Goal: Task Accomplishment & Management: Manage account settings

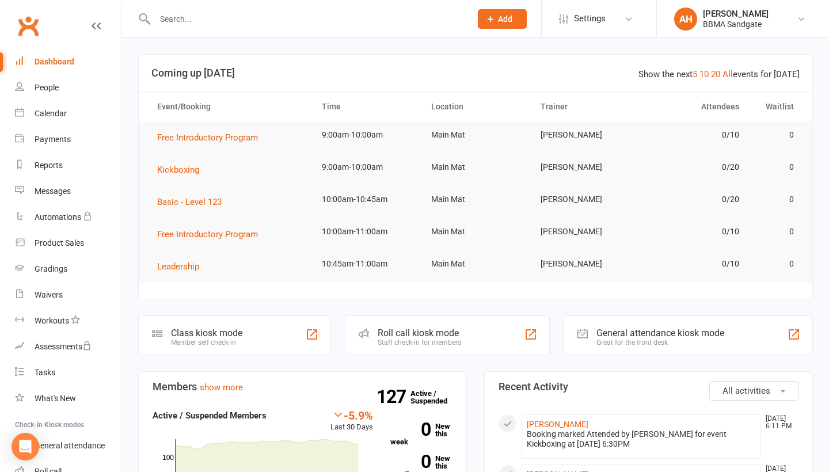
click at [187, 1] on div at bounding box center [300, 18] width 325 height 37
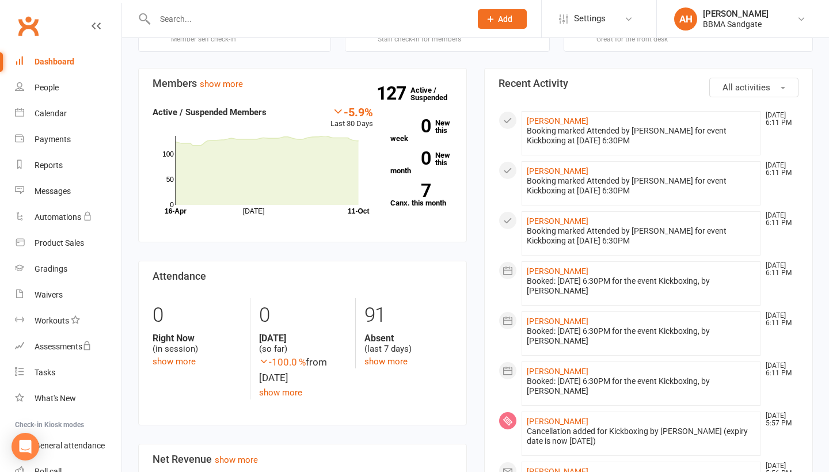
scroll to position [313, 0]
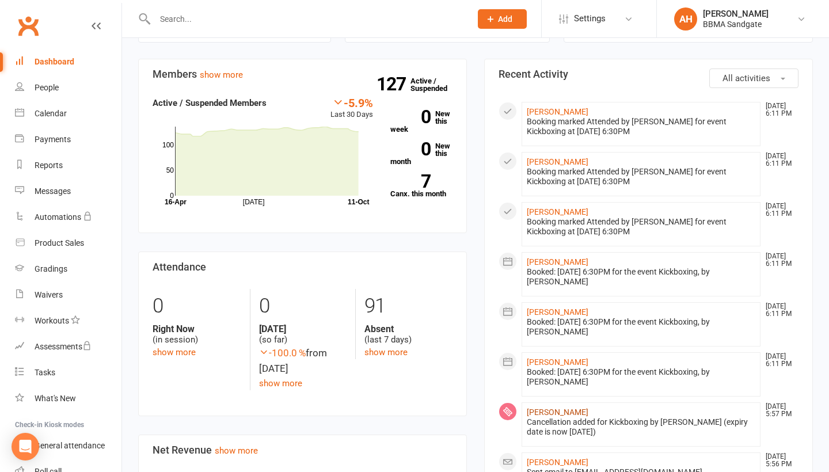
click at [540, 411] on link "[PERSON_NAME]" at bounding box center [558, 412] width 62 height 9
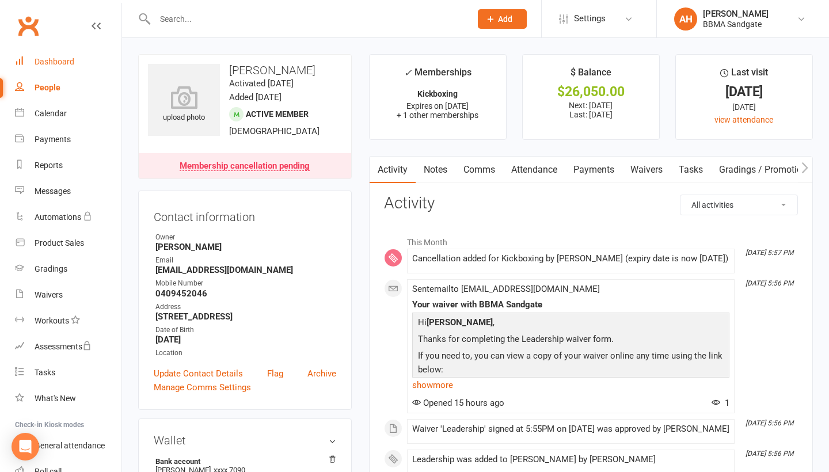
click at [71, 63] on div "Dashboard" at bounding box center [55, 61] width 40 height 9
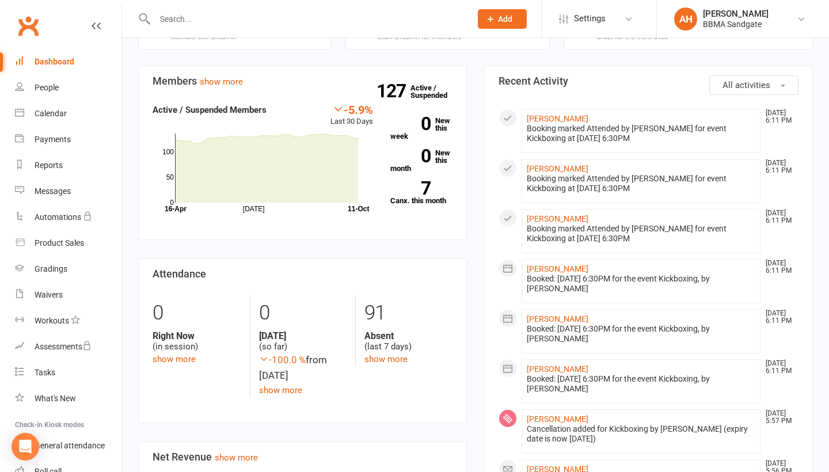
scroll to position [305, 0]
click at [92, 195] on link "Messages" at bounding box center [68, 191] width 107 height 26
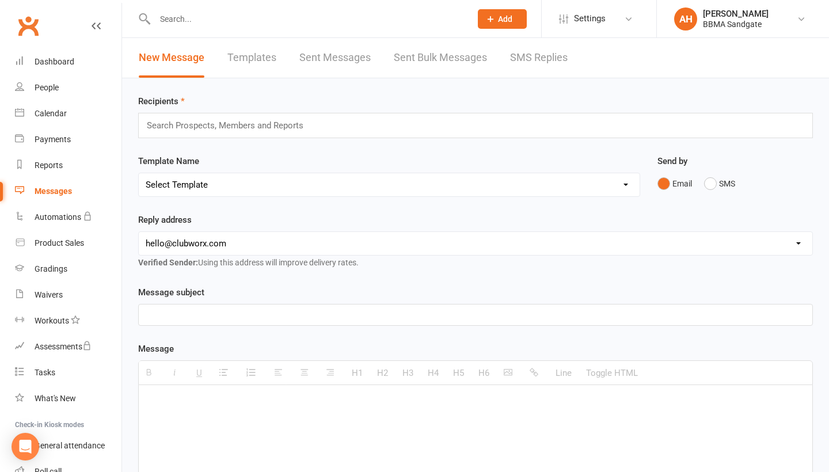
click at [547, 60] on link "SMS Replies" at bounding box center [539, 58] width 58 height 40
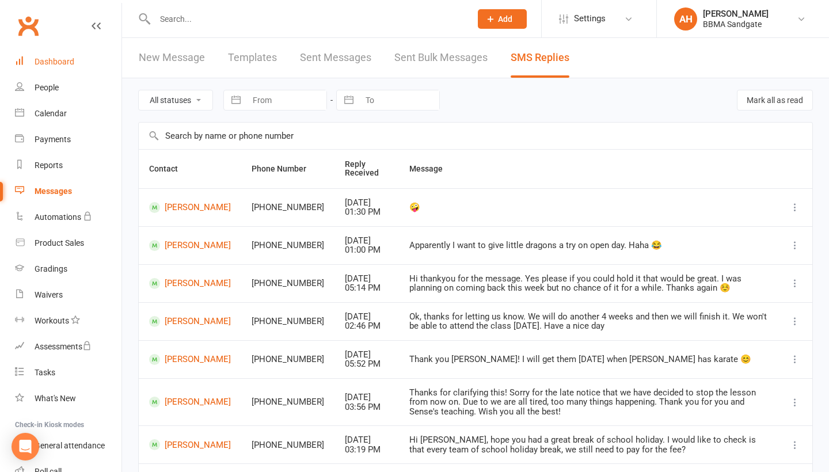
click at [115, 60] on link "Dashboard" at bounding box center [68, 62] width 107 height 26
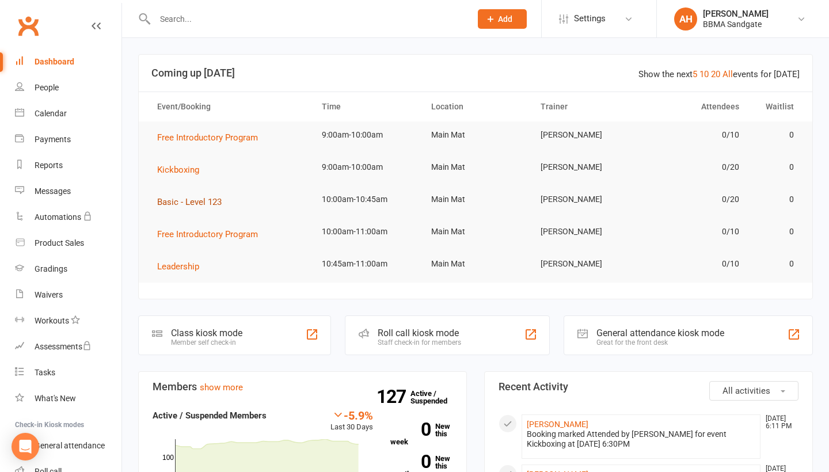
click at [189, 207] on span "Basic - Level 123" at bounding box center [189, 202] width 64 height 10
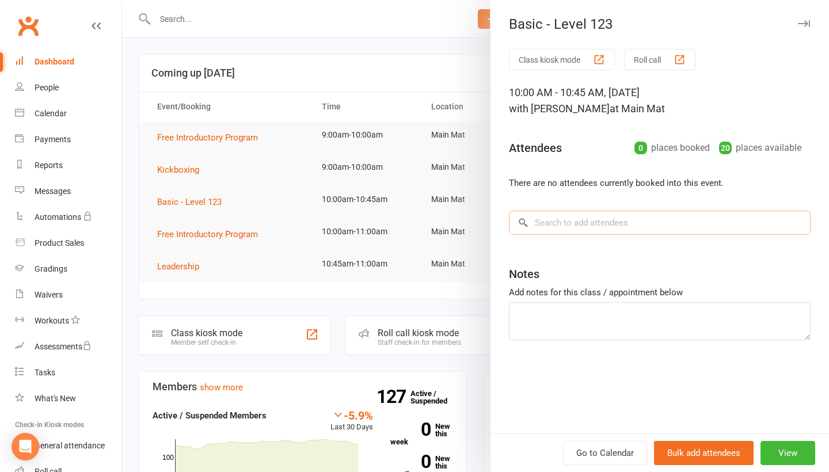
click at [605, 234] on input "search" at bounding box center [660, 223] width 302 height 24
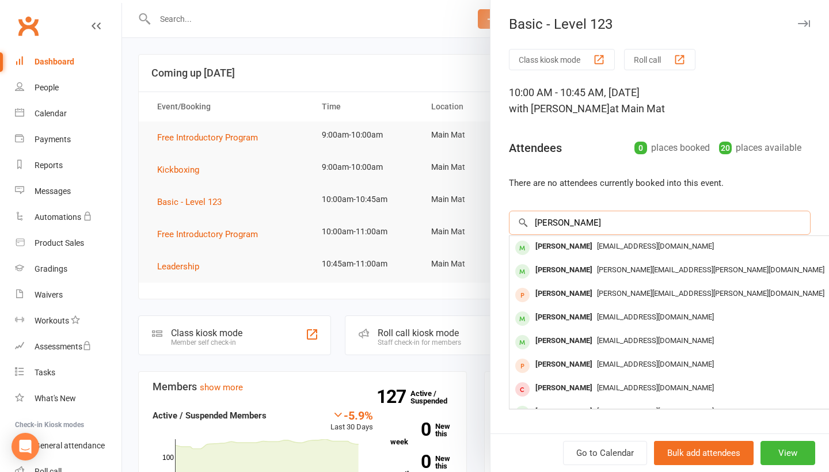
type input "Courtney"
drag, startPoint x: 605, startPoint y: 234, endPoint x: 603, endPoint y: 254, distance: 20.2
click at [603, 254] on div "courtaus@hotmail.com" at bounding box center [681, 246] width 335 height 17
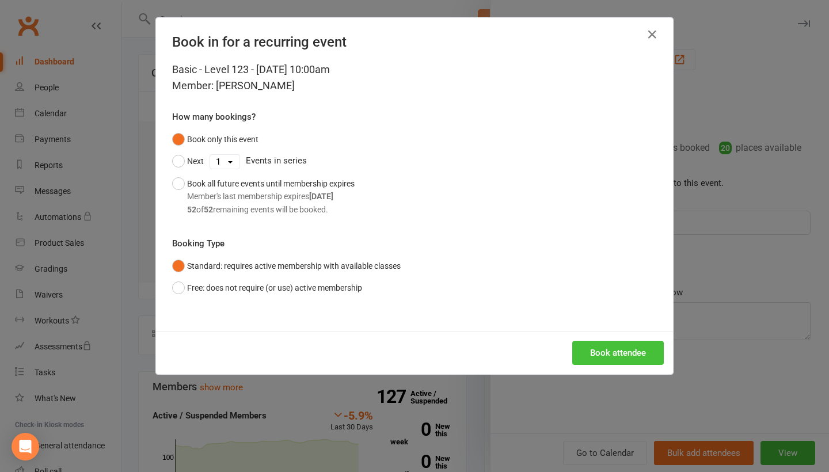
click at [609, 355] on button "Book attendee" at bounding box center [618, 353] width 92 height 24
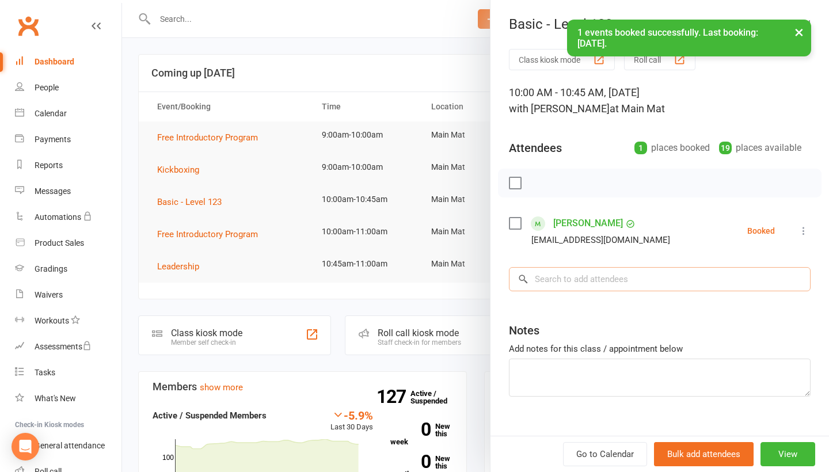
click at [623, 279] on input "search" at bounding box center [660, 279] width 302 height 24
type input "Isobel"
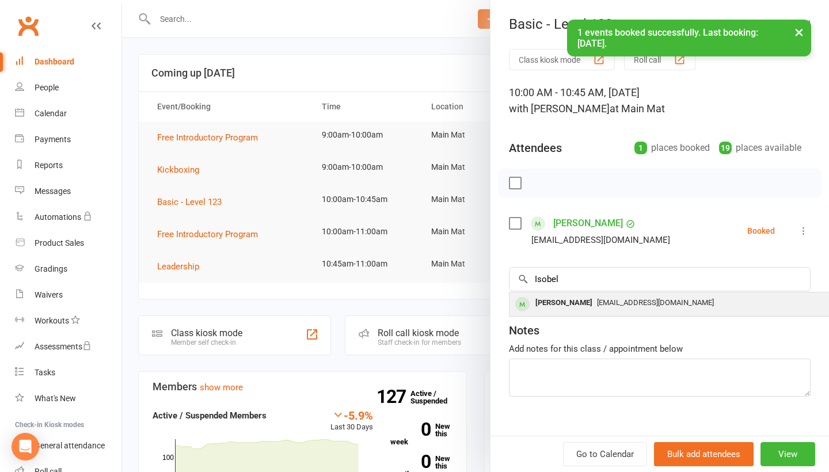
drag, startPoint x: 623, startPoint y: 279, endPoint x: 631, endPoint y: 308, distance: 30.4
click at [631, 307] on span "[EMAIL_ADDRESS][DOMAIN_NAME]" at bounding box center [655, 302] width 117 height 9
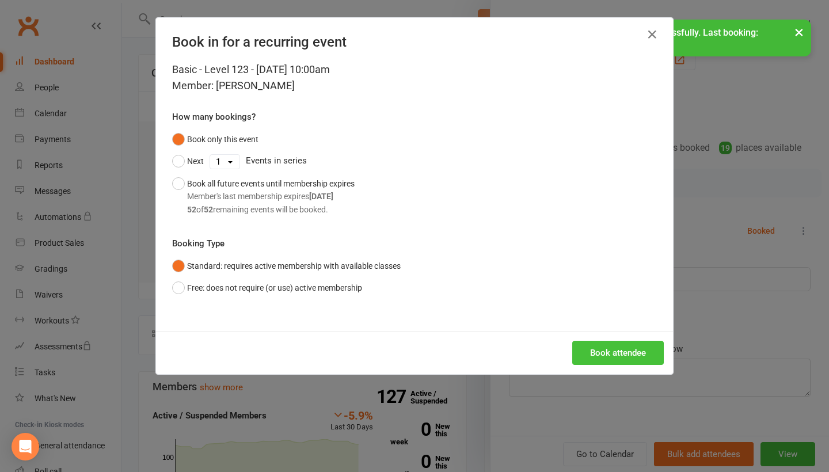
click at [622, 346] on button "Book attendee" at bounding box center [618, 353] width 92 height 24
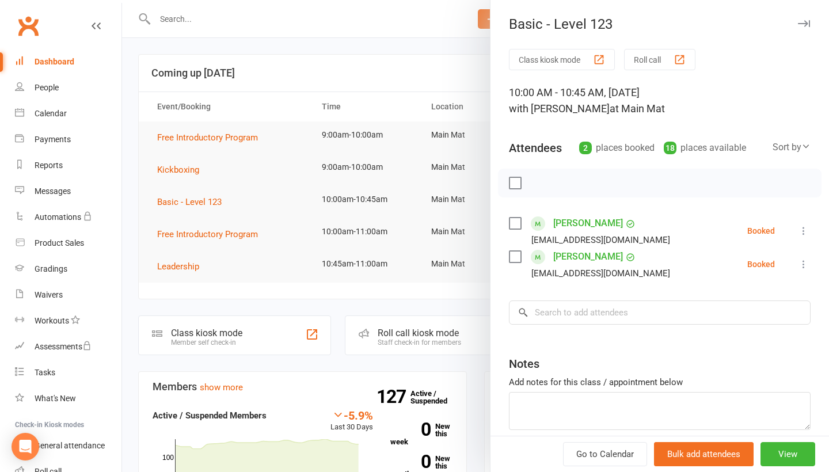
click at [807, 231] on icon at bounding box center [804, 231] width 12 height 12
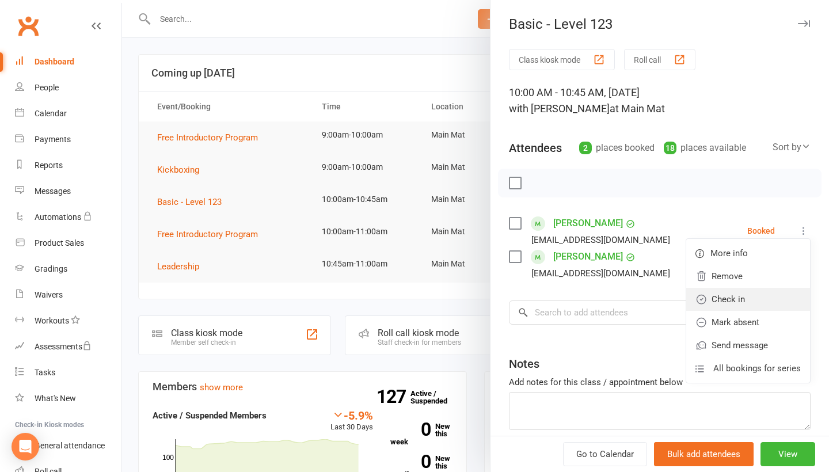
click at [754, 292] on link "Check in" at bounding box center [748, 299] width 124 height 23
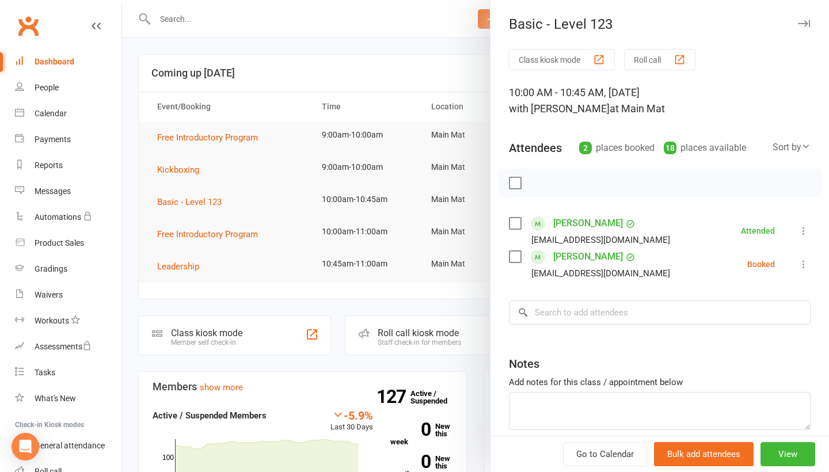
click at [802, 270] on icon at bounding box center [804, 264] width 12 height 12
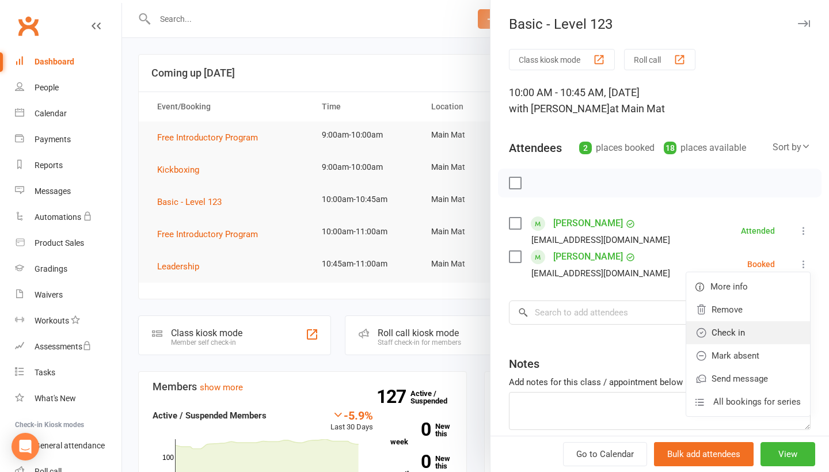
click at [758, 328] on link "Check in" at bounding box center [748, 332] width 124 height 23
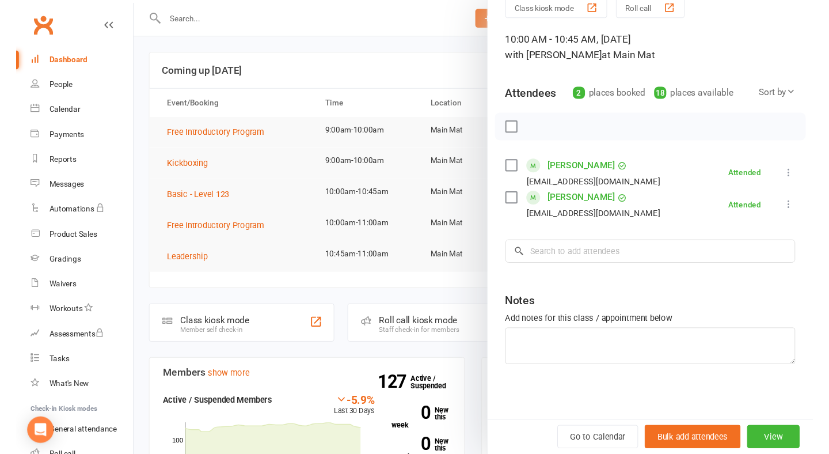
scroll to position [56, 0]
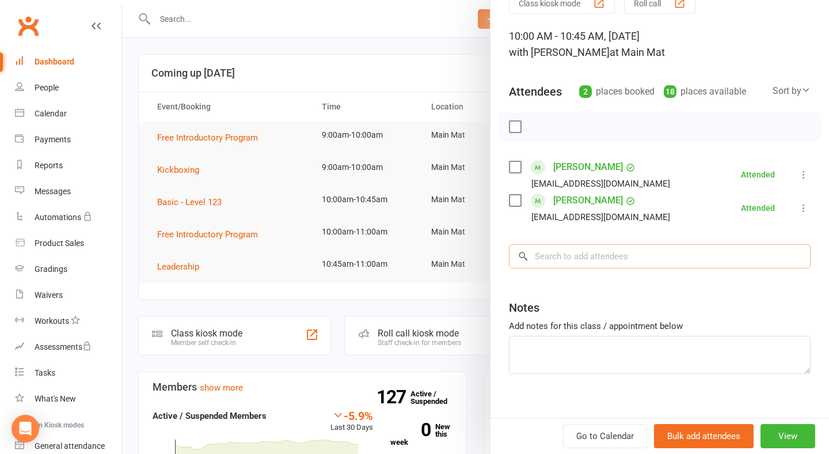
click at [606, 264] on input "search" at bounding box center [660, 256] width 302 height 24
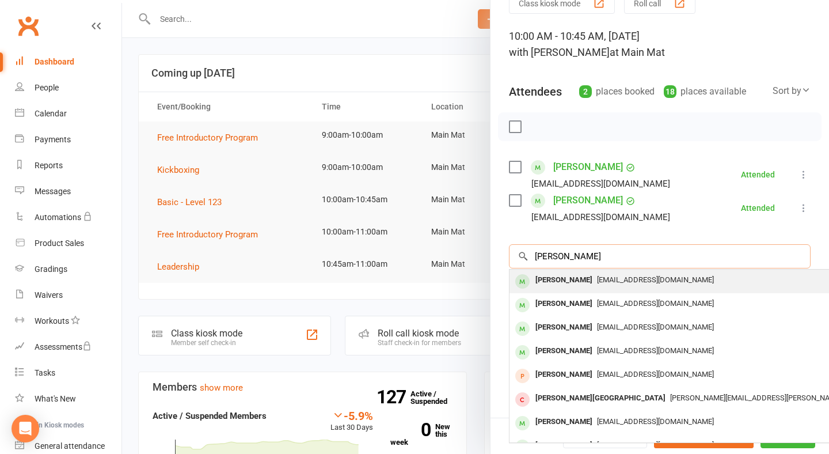
type input "jessica wil"
click at [606, 284] on span "[EMAIL_ADDRESS][DOMAIN_NAME]" at bounding box center [655, 279] width 117 height 9
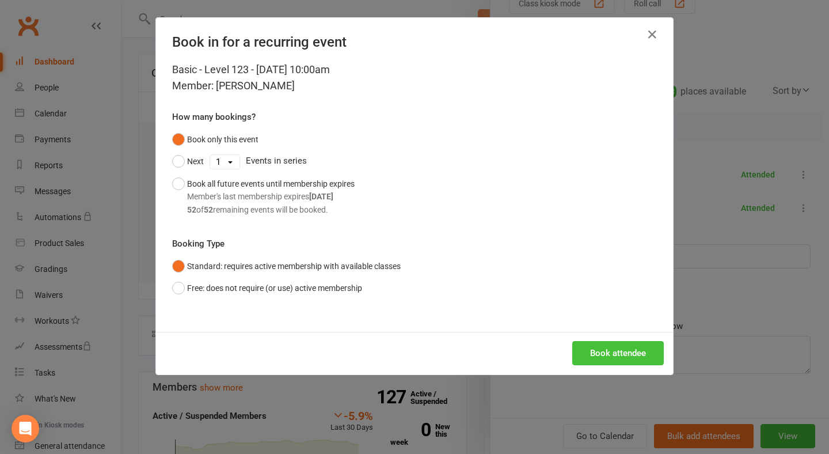
click at [596, 343] on button "Book attendee" at bounding box center [618, 353] width 92 height 24
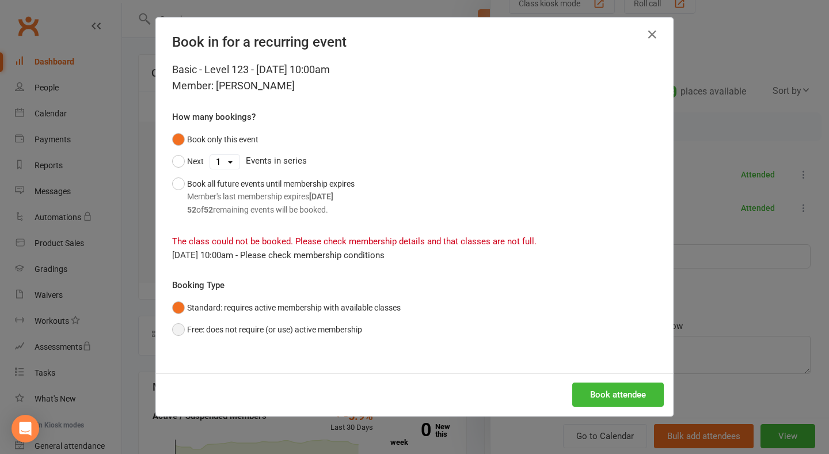
click at [290, 329] on button "Free: does not require (or use) active membership" at bounding box center [267, 329] width 190 height 22
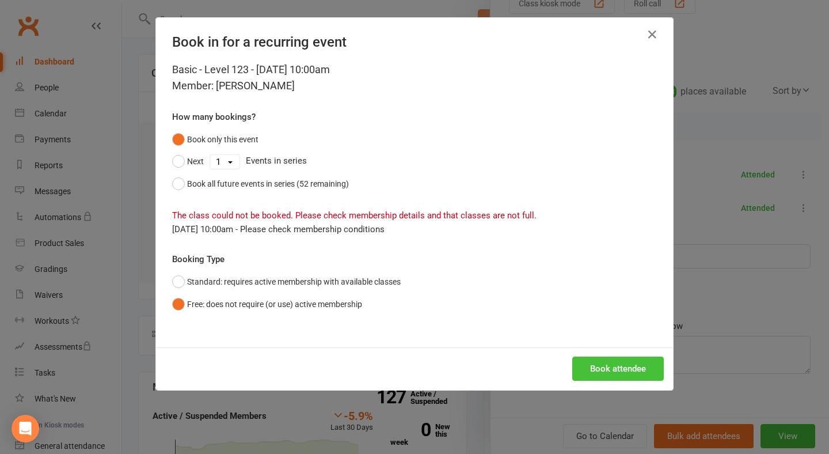
click at [590, 360] on button "Book attendee" at bounding box center [618, 368] width 92 height 24
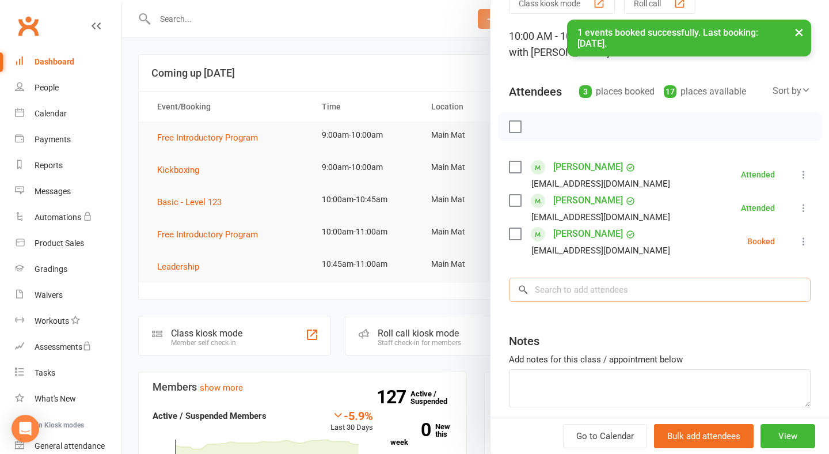
click at [577, 298] on input "search" at bounding box center [660, 289] width 302 height 24
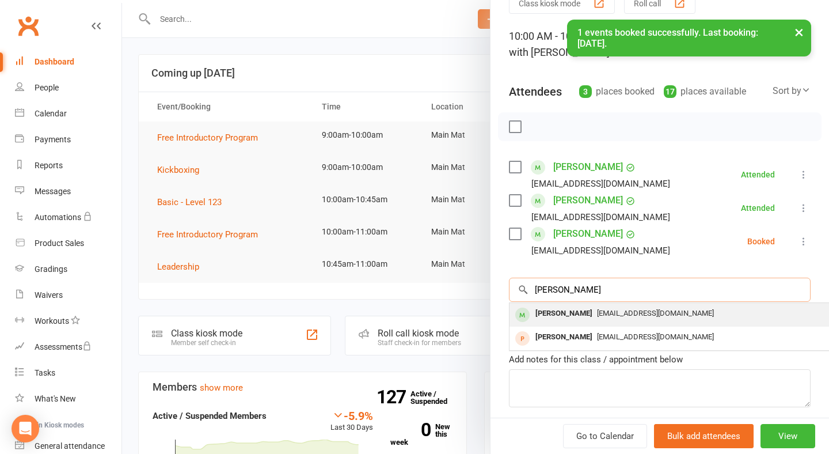
type input "daniel wl"
click at [572, 318] on div "[PERSON_NAME]" at bounding box center [564, 313] width 66 height 17
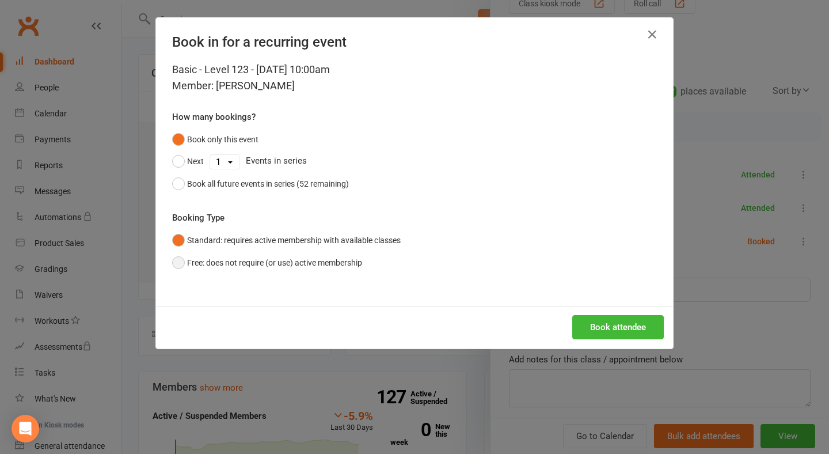
click at [347, 257] on button "Free: does not require (or use) active membership" at bounding box center [267, 263] width 190 height 22
click at [595, 322] on button "Book attendee" at bounding box center [618, 327] width 92 height 24
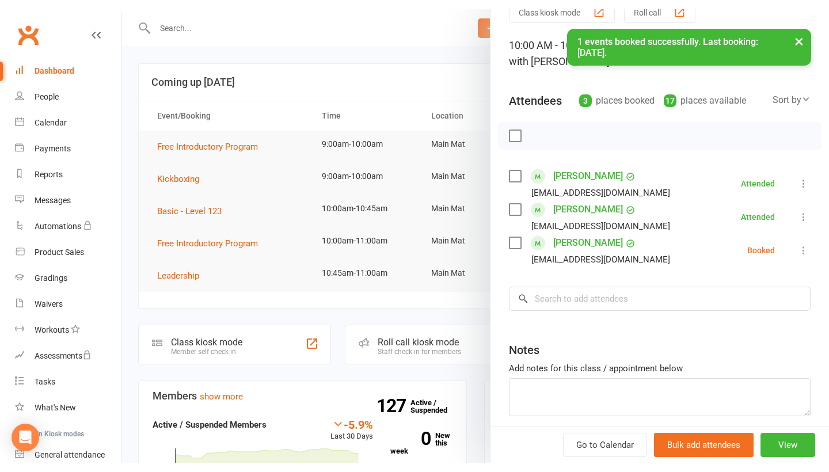
scroll to position [31, 0]
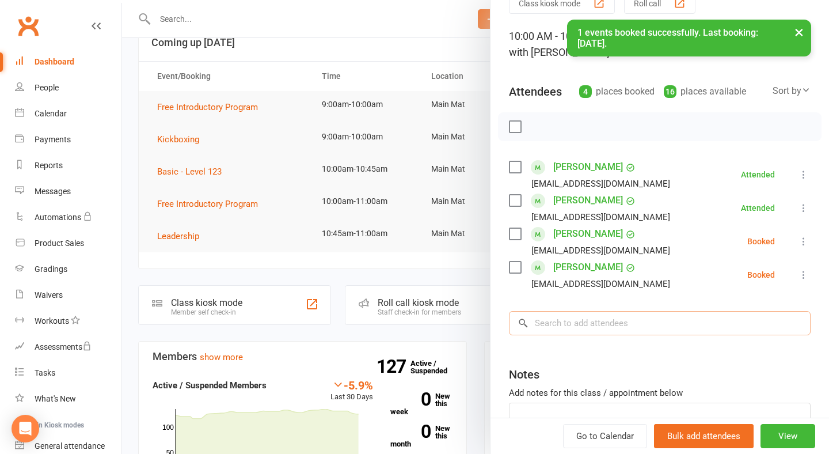
click at [585, 330] on input "search" at bounding box center [660, 323] width 302 height 24
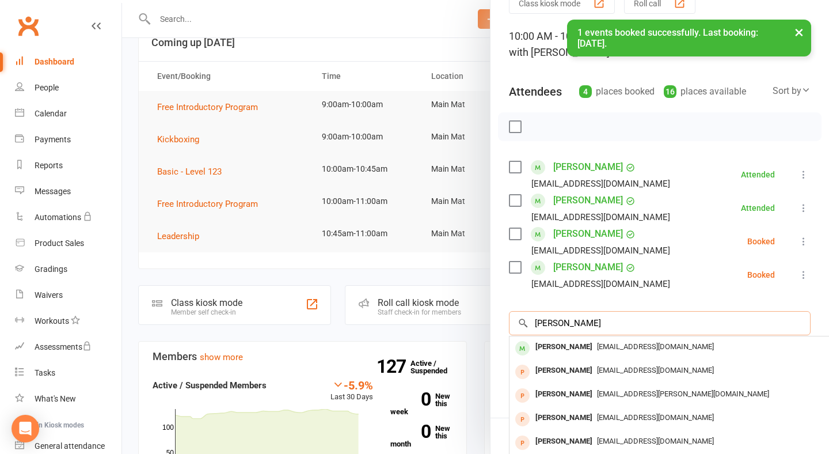
type input "ruby wil"
click at [585, 355] on div "[EMAIL_ADDRESS][DOMAIN_NAME]" at bounding box center [681, 347] width 335 height 17
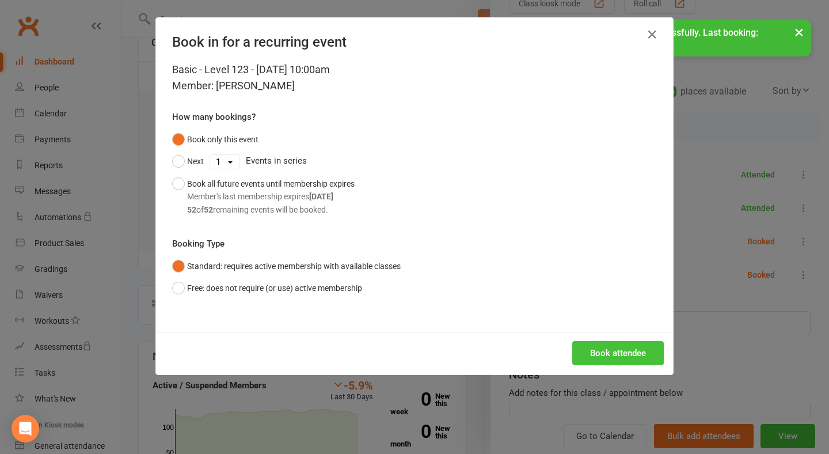
click at [605, 349] on button "Book attendee" at bounding box center [618, 353] width 92 height 24
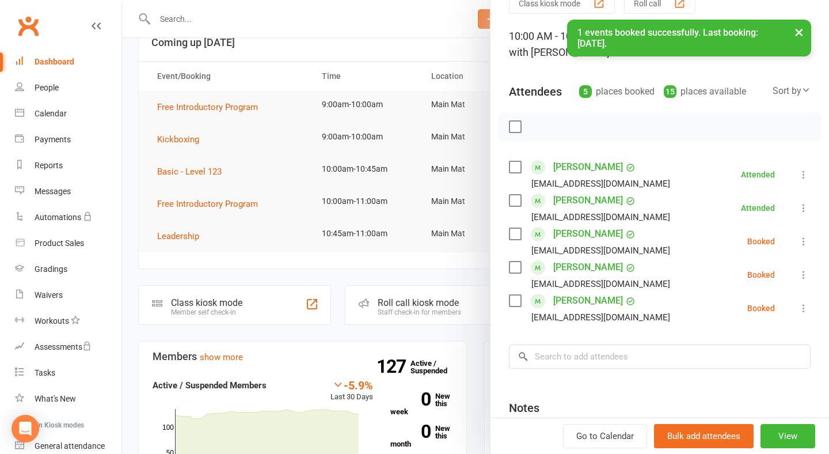
click at [801, 246] on icon at bounding box center [804, 241] width 12 height 12
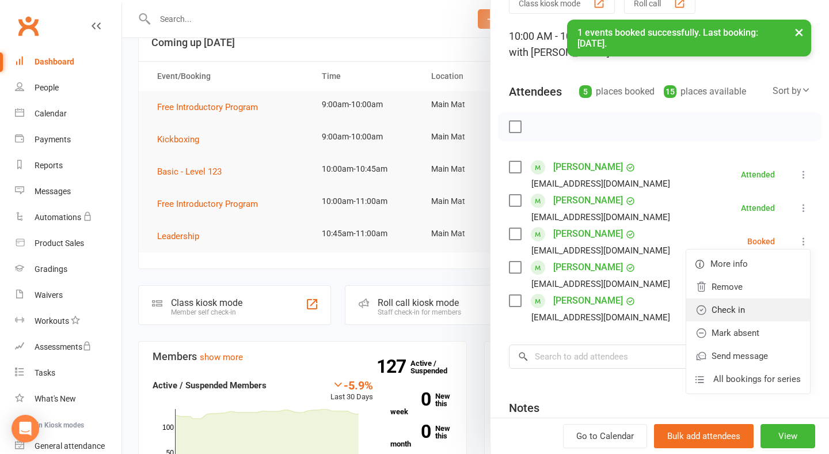
click at [781, 303] on link "Check in" at bounding box center [748, 309] width 124 height 23
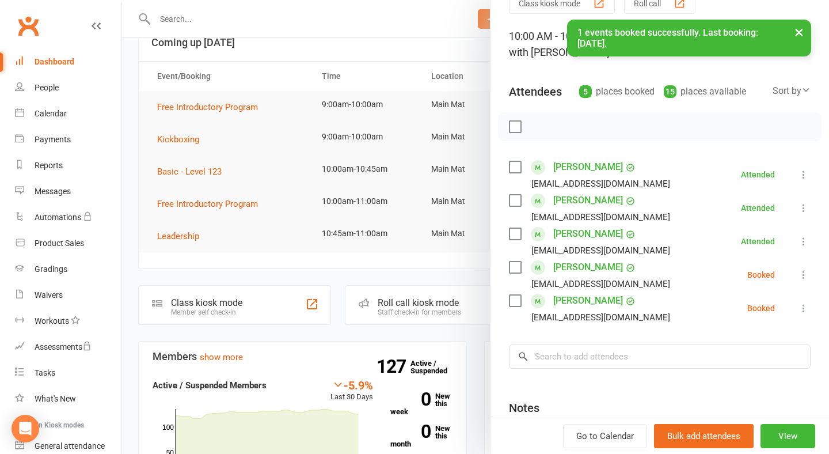
click at [802, 276] on icon at bounding box center [804, 275] width 12 height 12
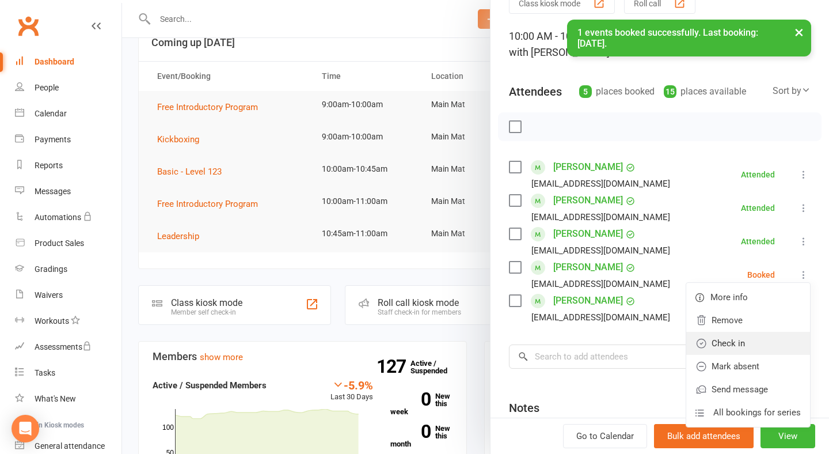
click at [769, 344] on link "Check in" at bounding box center [748, 343] width 124 height 23
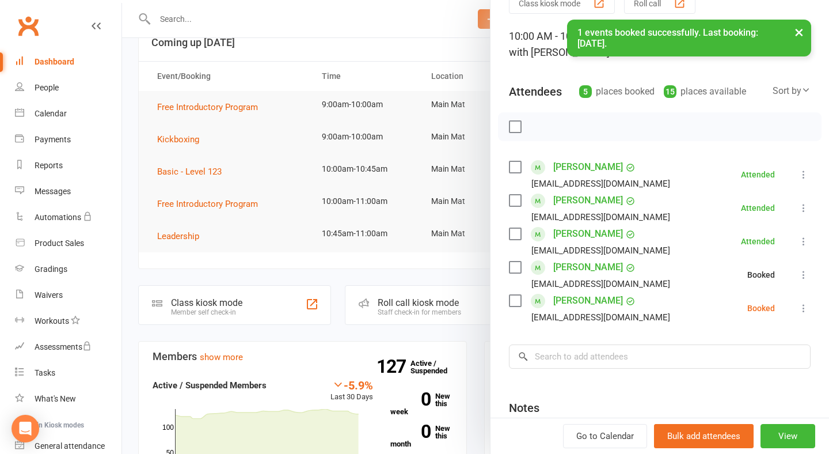
click at [806, 308] on icon at bounding box center [804, 308] width 12 height 12
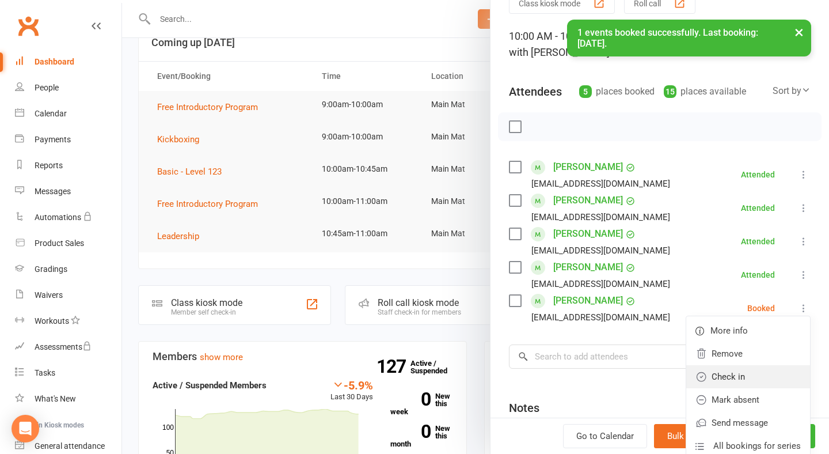
click at [766, 377] on link "Check in" at bounding box center [748, 376] width 124 height 23
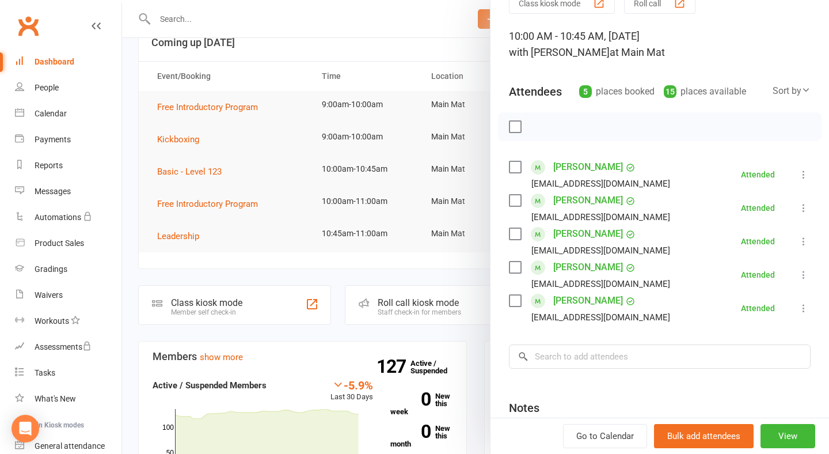
click at [378, 41] on div at bounding box center [475, 227] width 707 height 454
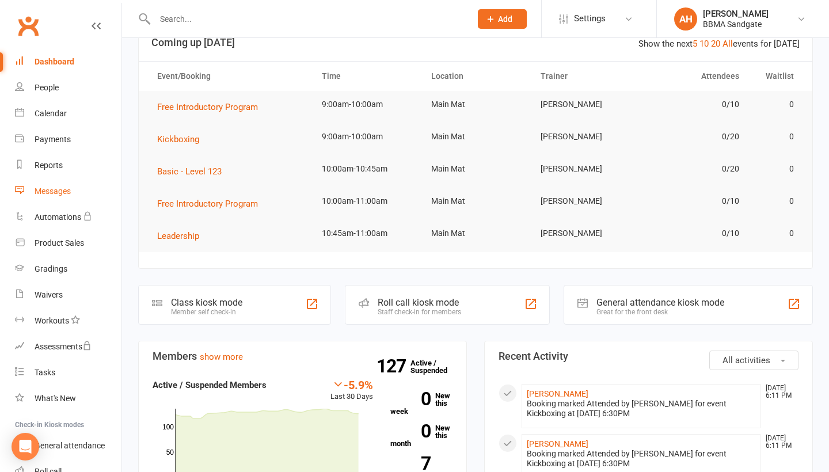
click at [51, 194] on div "Messages" at bounding box center [53, 191] width 36 height 9
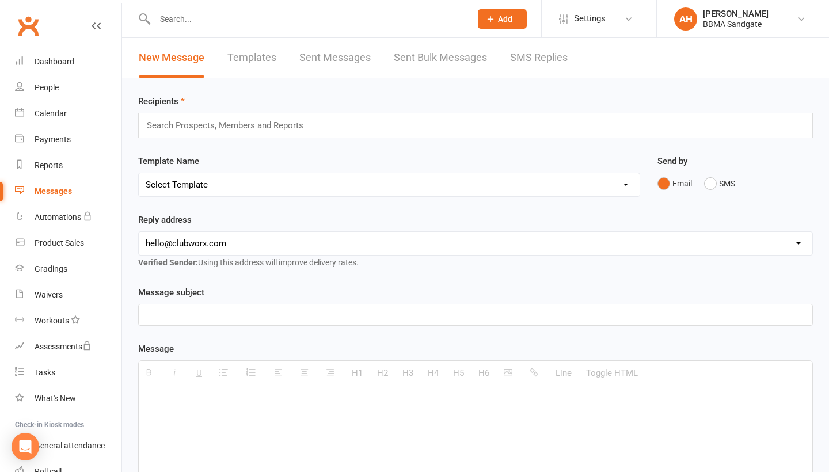
click at [538, 66] on link "SMS Replies" at bounding box center [539, 58] width 58 height 40
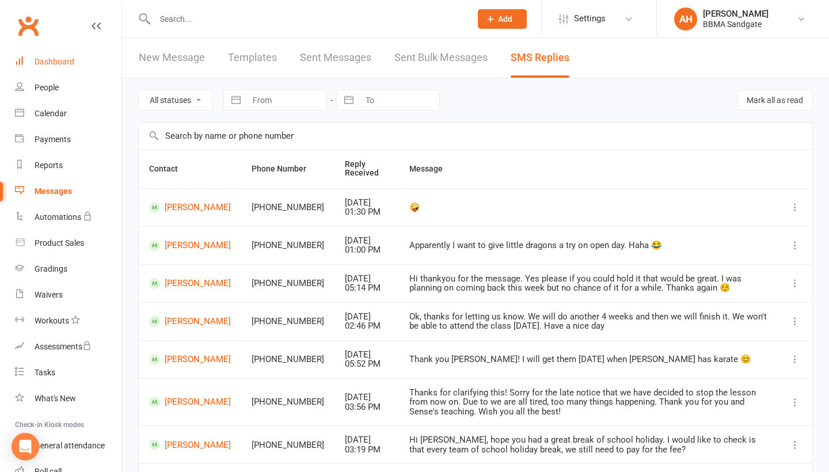
click at [94, 61] on link "Dashboard" at bounding box center [68, 62] width 107 height 26
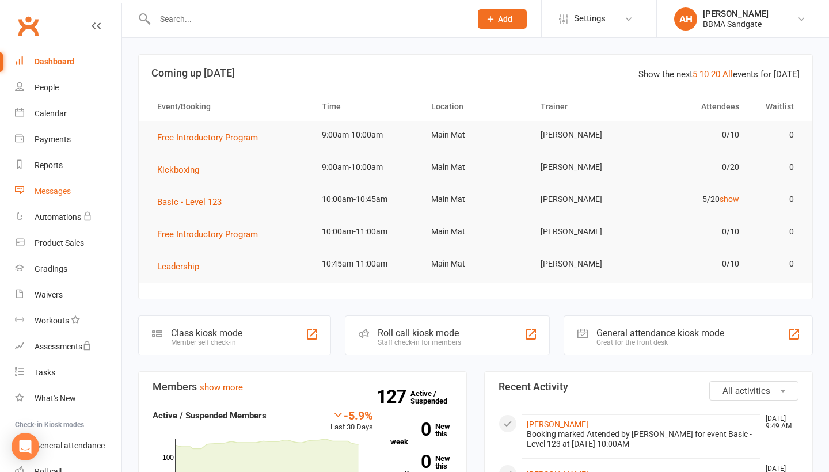
click at [94, 193] on link "Messages" at bounding box center [68, 191] width 107 height 26
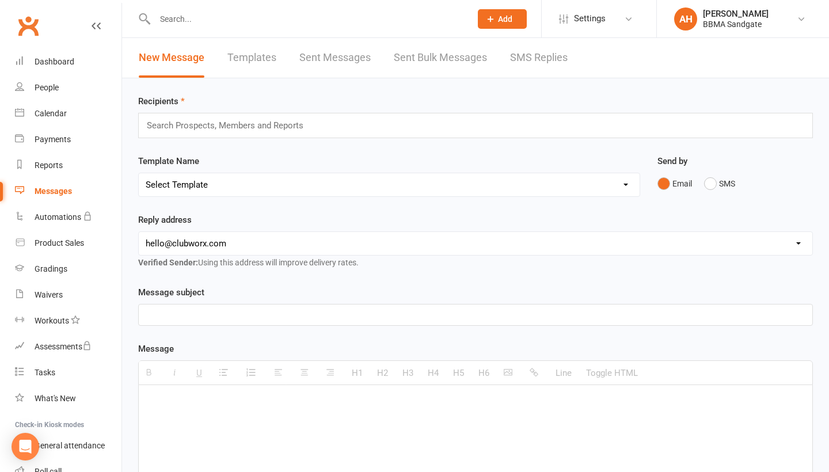
click at [545, 57] on link "SMS Replies" at bounding box center [539, 58] width 58 height 40
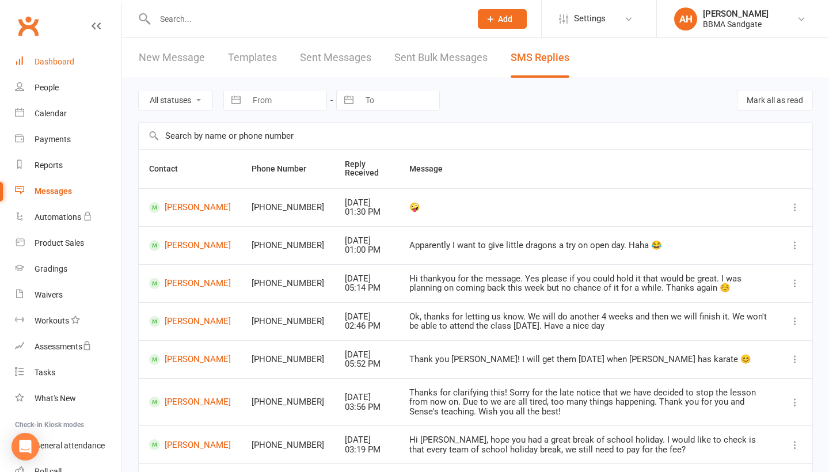
click at [53, 63] on div "Dashboard" at bounding box center [55, 61] width 40 height 9
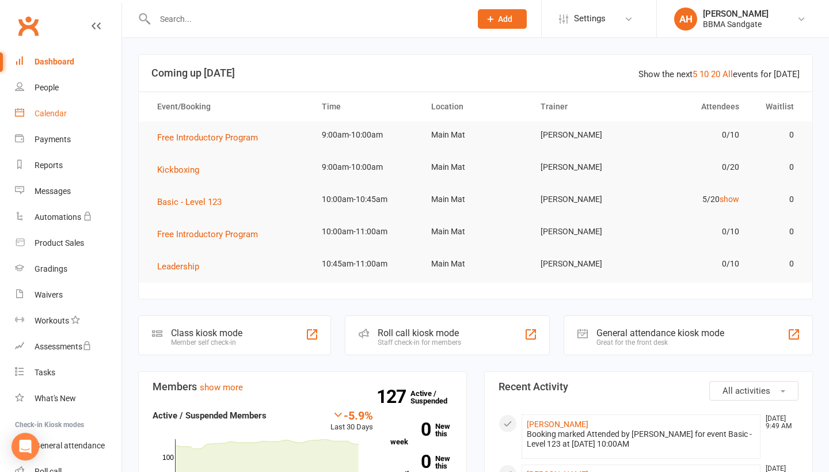
click at [96, 124] on link "Calendar" at bounding box center [68, 114] width 107 height 26
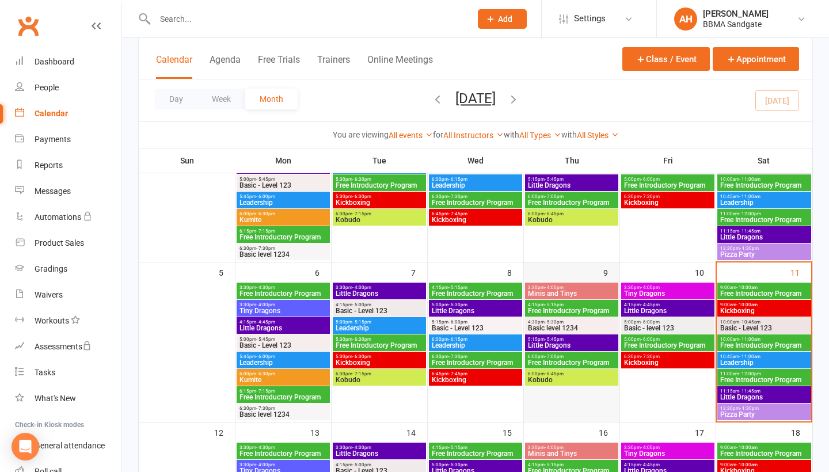
scroll to position [142, 0]
click at [105, 64] on link "Dashboard" at bounding box center [68, 62] width 107 height 26
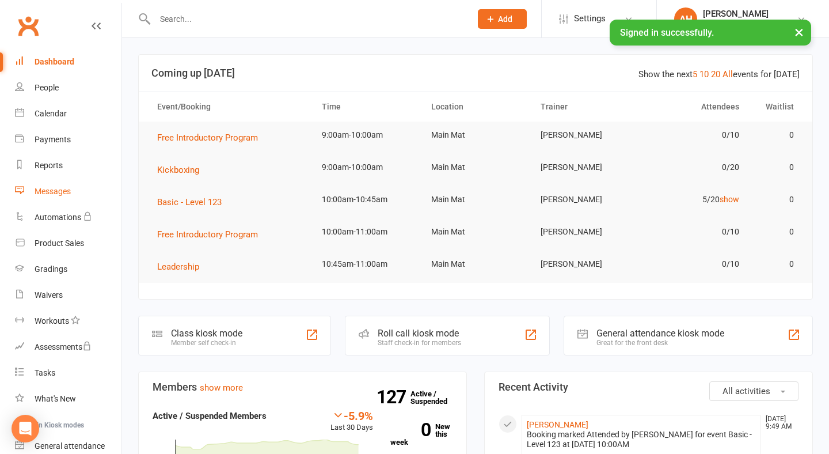
click at [79, 191] on link "Messages" at bounding box center [68, 191] width 107 height 26
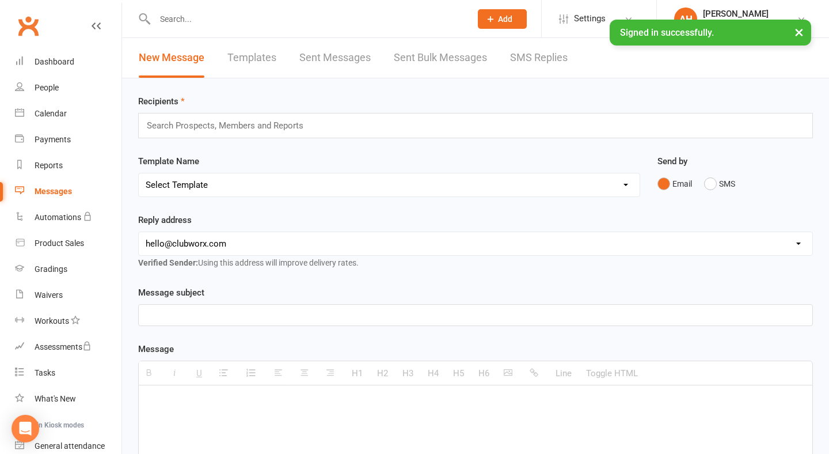
click at [516, 66] on link "SMS Replies" at bounding box center [539, 58] width 58 height 40
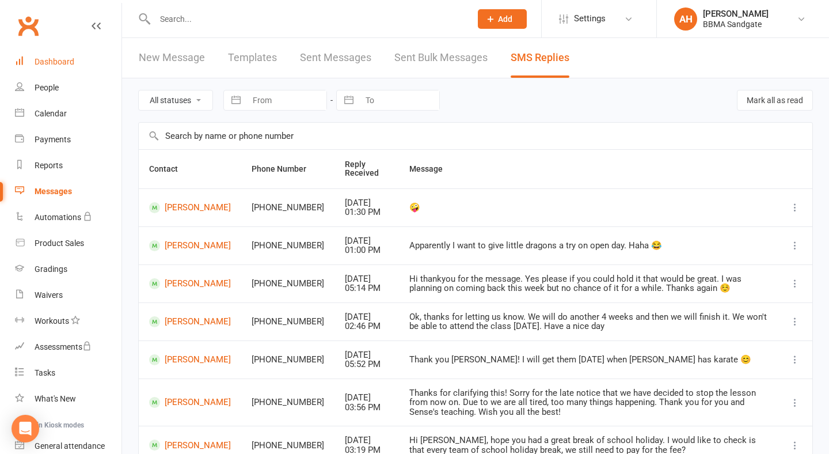
click at [57, 70] on link "Dashboard" at bounding box center [68, 62] width 107 height 26
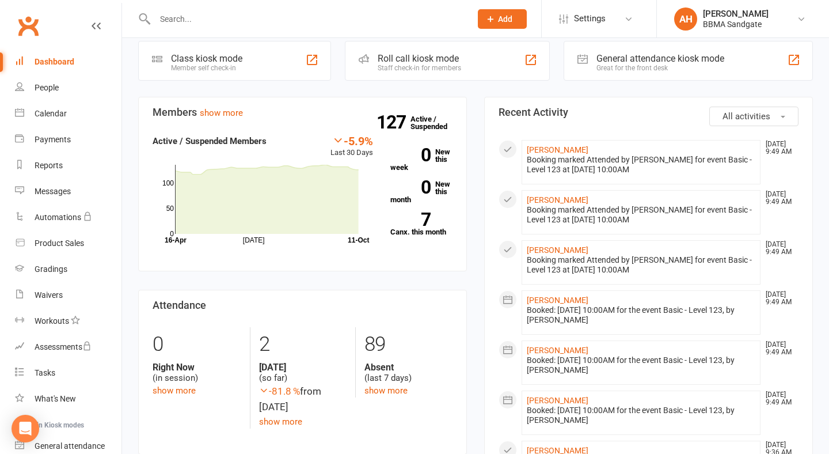
scroll to position [273, 0]
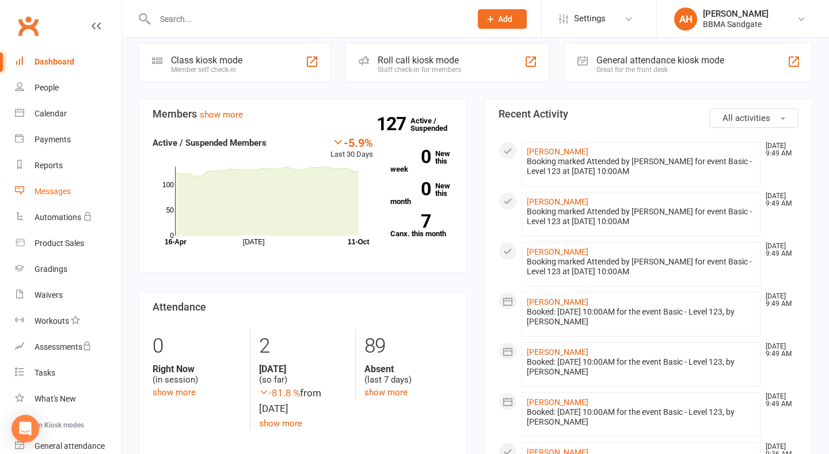
click at [94, 190] on link "Messages" at bounding box center [68, 191] width 107 height 26
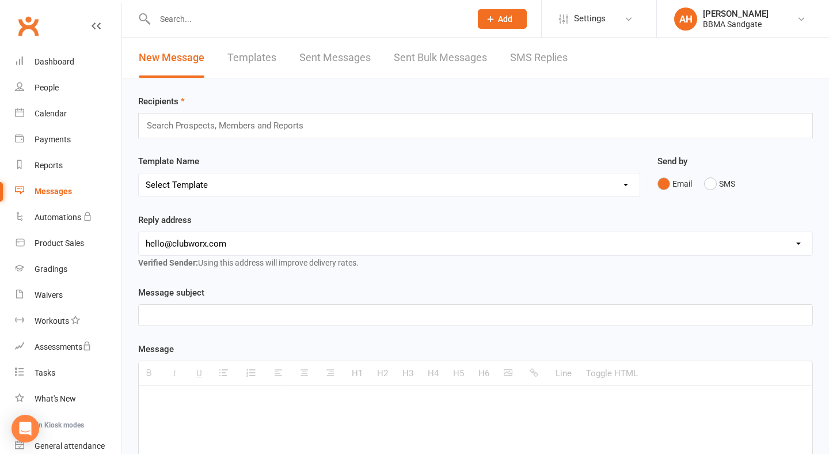
click at [547, 67] on link "SMS Replies" at bounding box center [539, 58] width 58 height 40
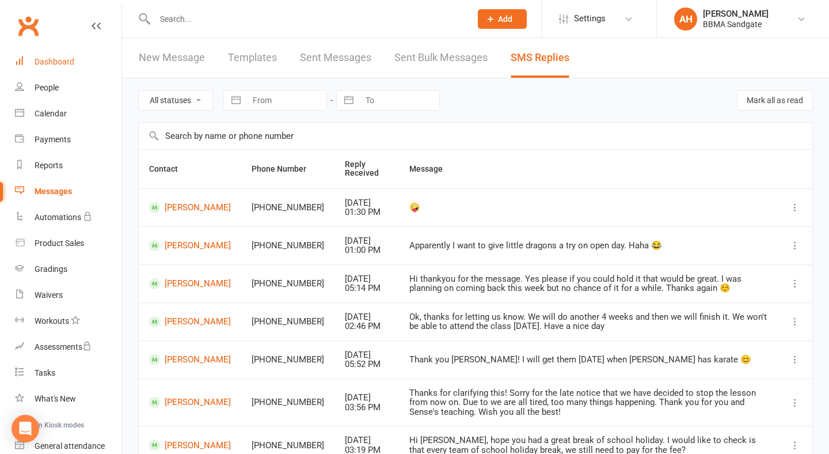
click at [81, 57] on link "Dashboard" at bounding box center [68, 62] width 107 height 26
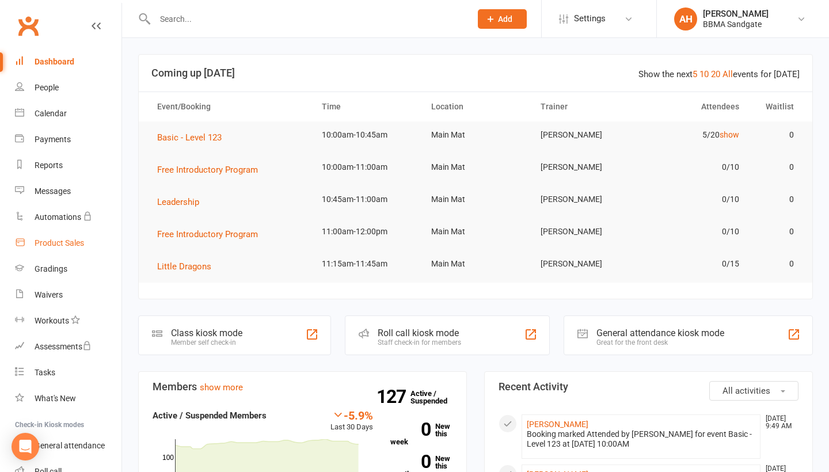
click at [67, 244] on div "Product Sales" at bounding box center [60, 242] width 50 height 9
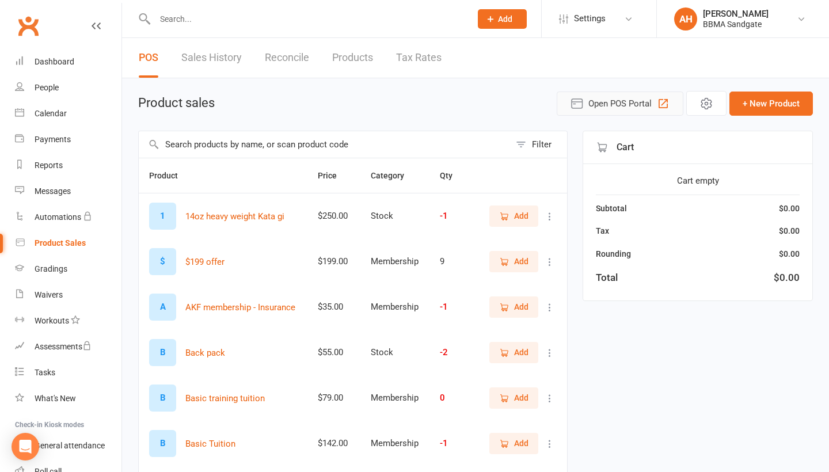
click at [602, 102] on span "Open POS Portal" at bounding box center [619, 104] width 63 height 14
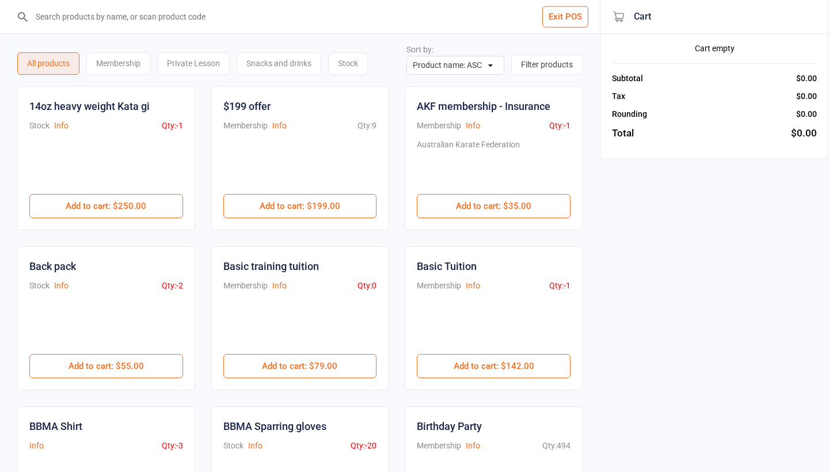
click at [182, 22] on input "search" at bounding box center [307, 16] width 554 height 33
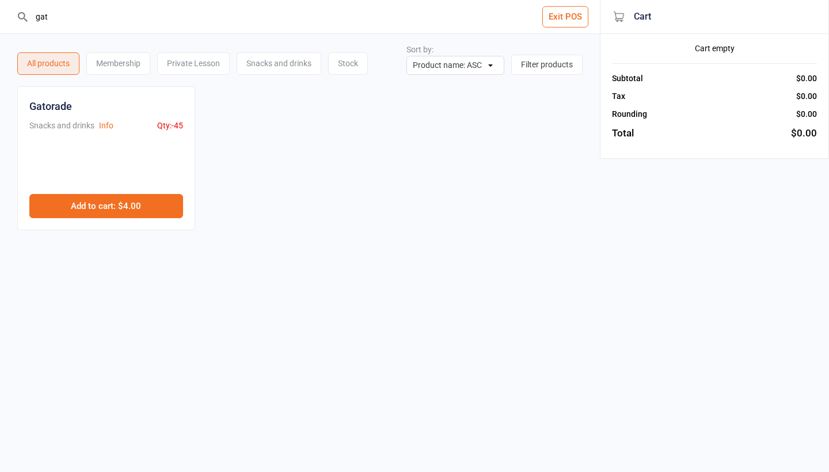
type input "gat"
click at [161, 212] on button "Add to cart : $4.00" at bounding box center [106, 206] width 154 height 24
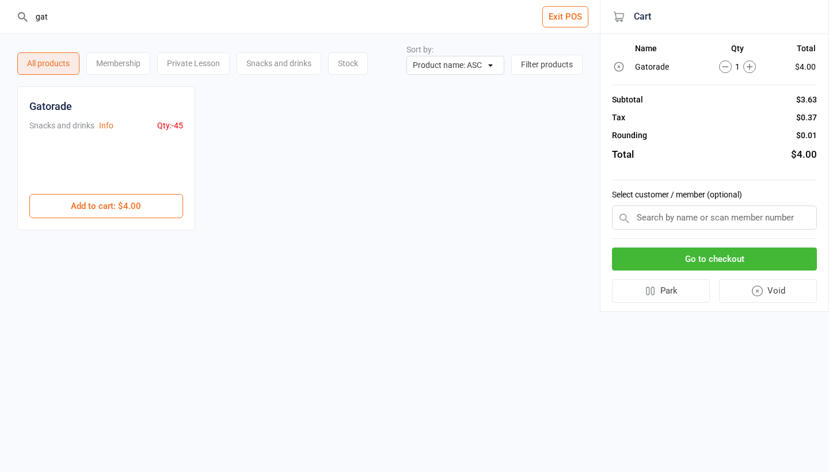
click at [725, 214] on input "text" at bounding box center [714, 218] width 205 height 24
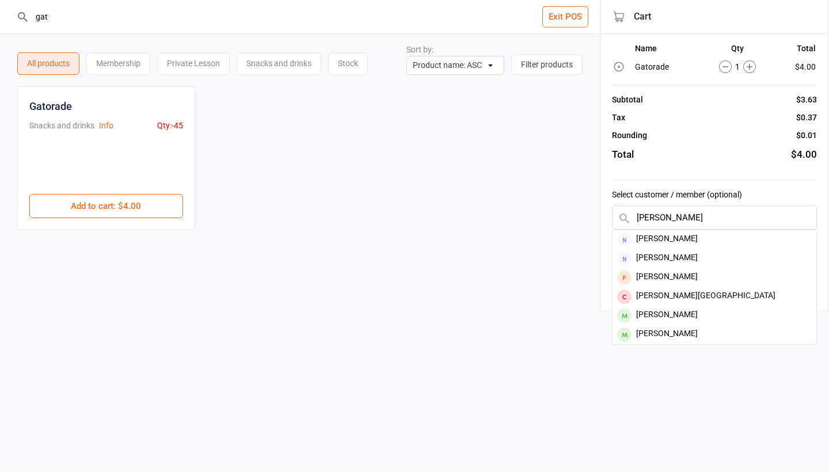
type input "[PERSON_NAME]"
drag, startPoint x: 699, startPoint y: 275, endPoint x: 682, endPoint y: 316, distance: 44.7
click at [682, 316] on div "[PERSON_NAME]" at bounding box center [715, 315] width 204 height 19
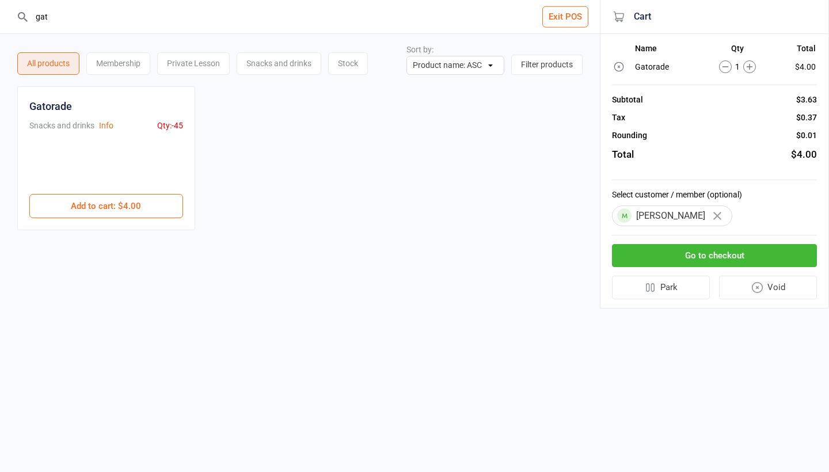
click at [702, 248] on button "Go to checkout" at bounding box center [714, 256] width 205 height 24
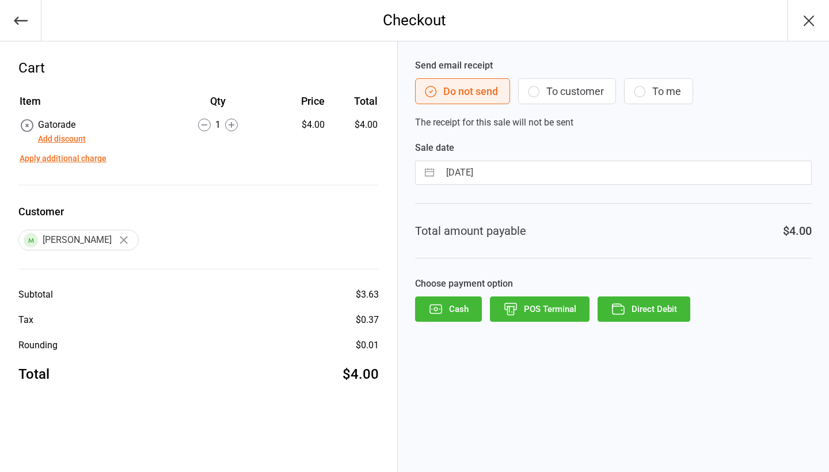
click at [514, 176] on input "[DATE]" at bounding box center [625, 172] width 371 height 23
select select "8"
select select "2025"
select select "9"
select select "2025"
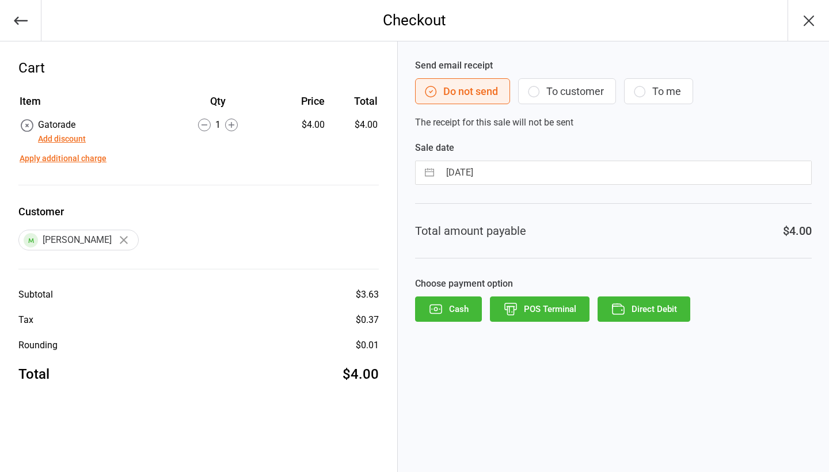
select select "10"
select select "2025"
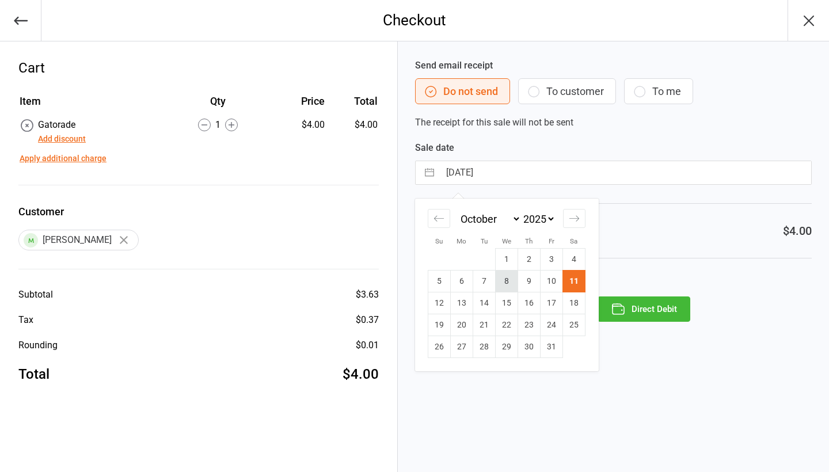
click at [508, 282] on td "8" at bounding box center [507, 282] width 22 height 22
type input "08 Oct 2025"
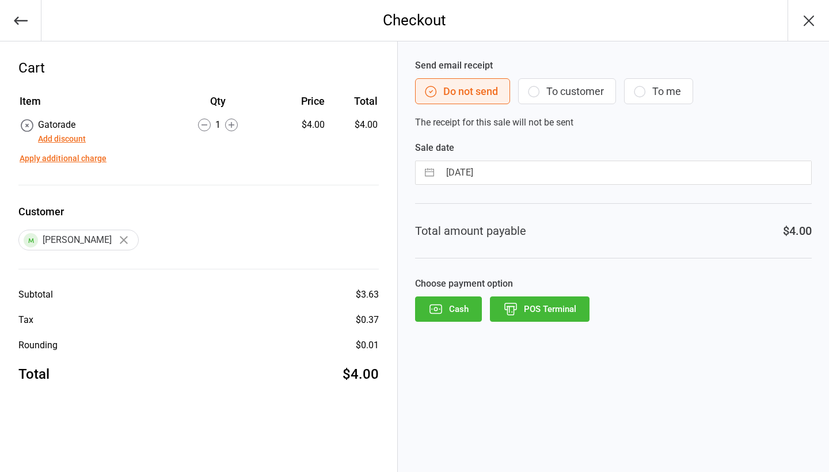
click at [563, 310] on button "POS Terminal" at bounding box center [540, 308] width 100 height 25
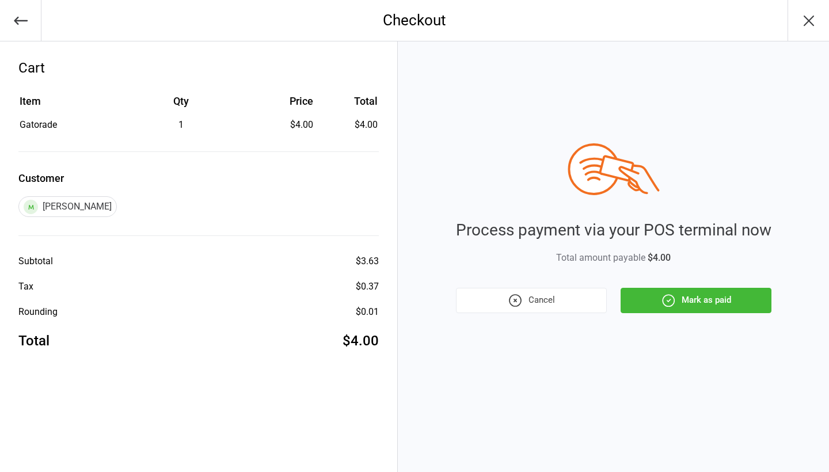
click at [743, 302] on button "Mark as paid" at bounding box center [696, 300] width 151 height 25
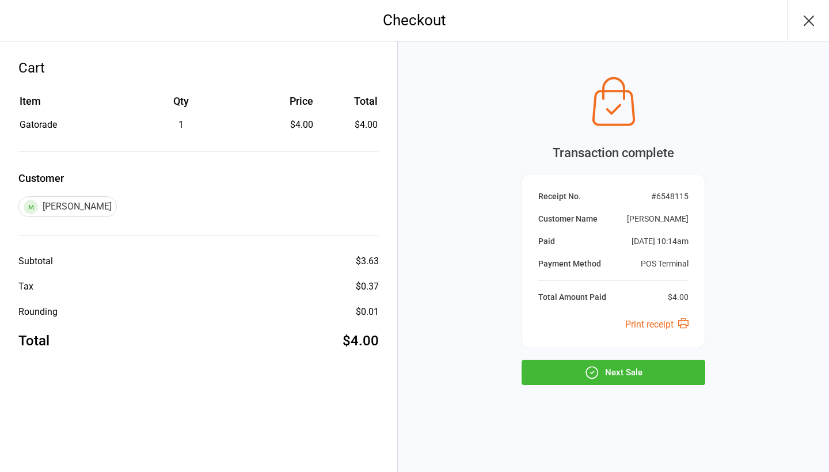
click at [671, 371] on button "Next Sale" at bounding box center [614, 372] width 184 height 25
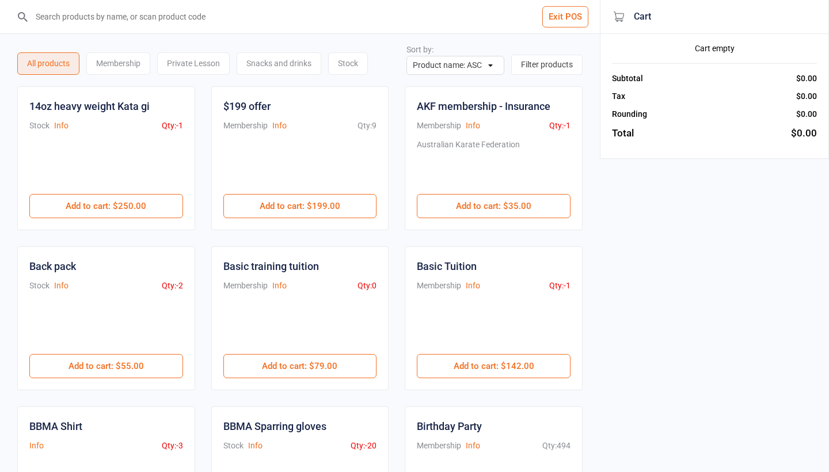
click at [163, 15] on input "search" at bounding box center [307, 16] width 554 height 33
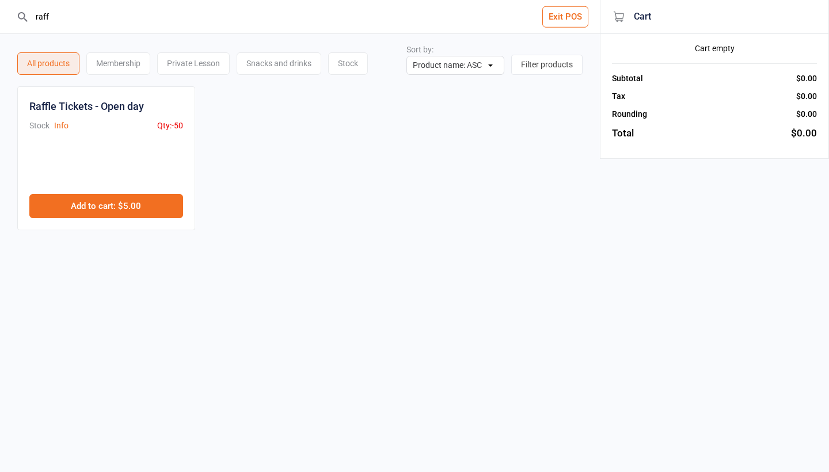
click at [168, 209] on button "Add to cart : $5.00" at bounding box center [106, 206] width 154 height 24
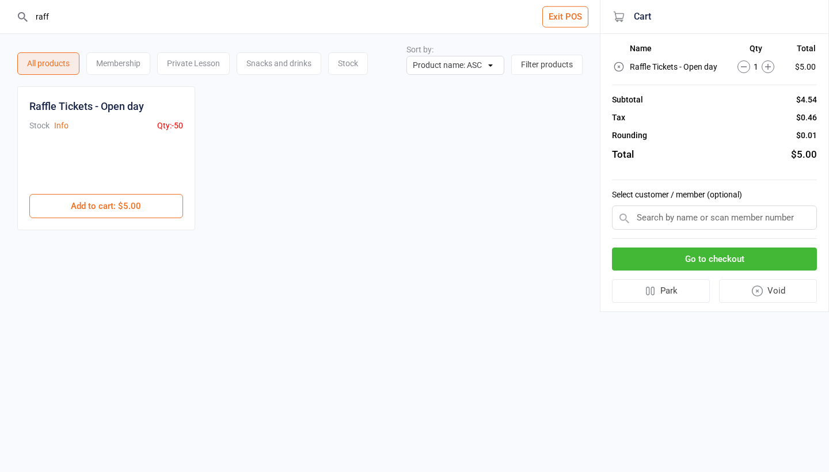
click at [772, 67] on icon at bounding box center [768, 66] width 13 height 13
click at [772, 67] on div "2" at bounding box center [751, 66] width 58 height 13
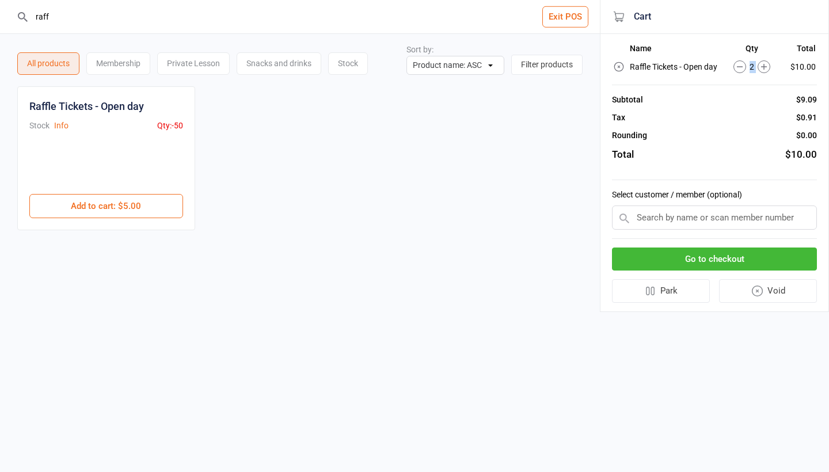
click at [766, 68] on icon at bounding box center [764, 66] width 13 height 13
click at [737, 64] on icon at bounding box center [739, 66] width 13 height 13
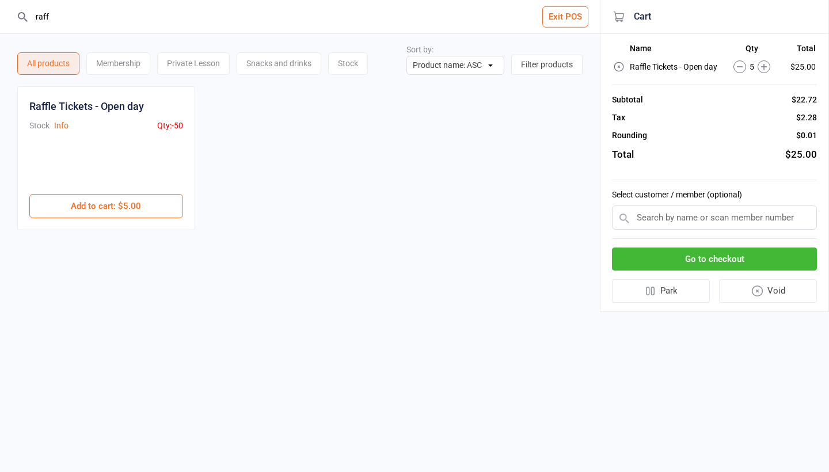
click at [732, 136] on div "Rounding $0.01" at bounding box center [714, 136] width 205 height 12
click at [762, 66] on icon at bounding box center [764, 66] width 13 height 13
drag, startPoint x: 69, startPoint y: 19, endPoint x: 37, endPoint y: 18, distance: 31.1
click at [37, 18] on input "raff" at bounding box center [307, 16] width 554 height 33
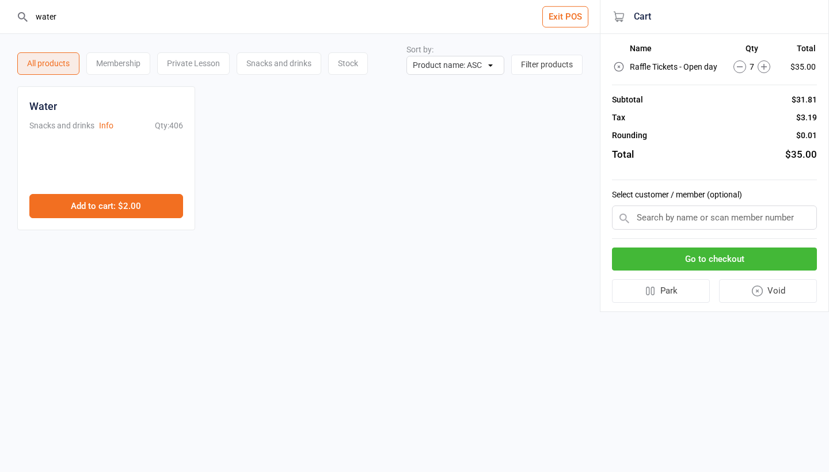
type input "water"
click at [97, 214] on button "Add to cart : $2.00" at bounding box center [106, 206] width 154 height 24
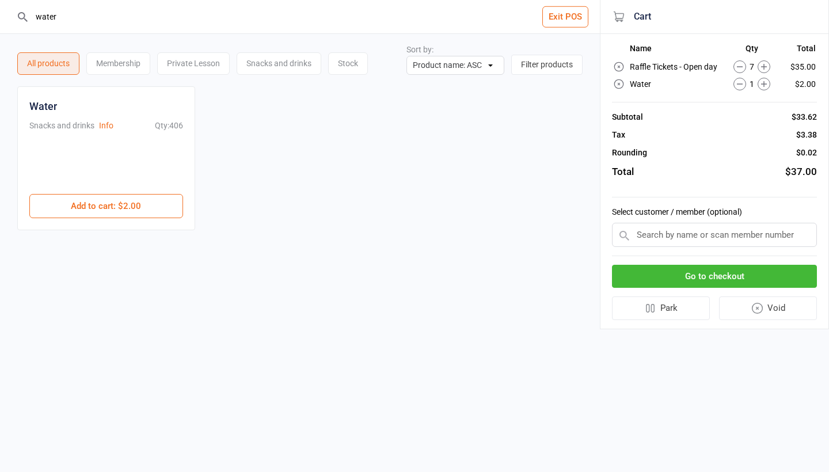
drag, startPoint x: 58, startPoint y: 20, endPoint x: 37, endPoint y: 20, distance: 20.1
click at [37, 20] on input "water" at bounding box center [307, 16] width 554 height 33
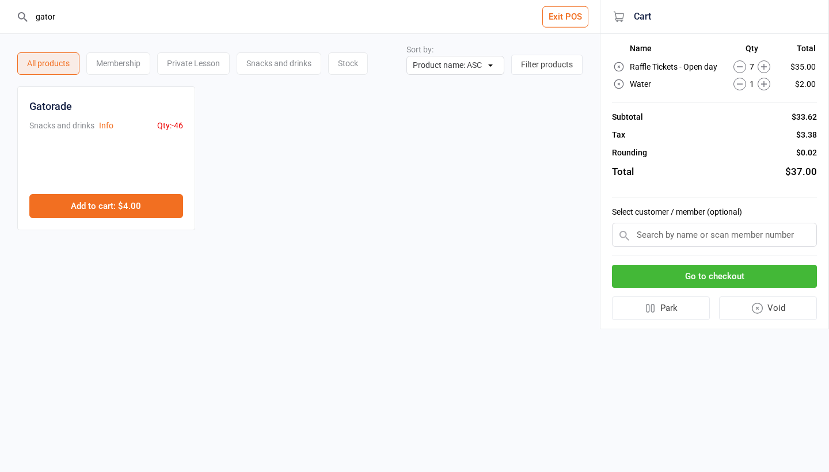
type input "gator"
click at [99, 208] on button "Add to cart : $4.00" at bounding box center [106, 206] width 154 height 24
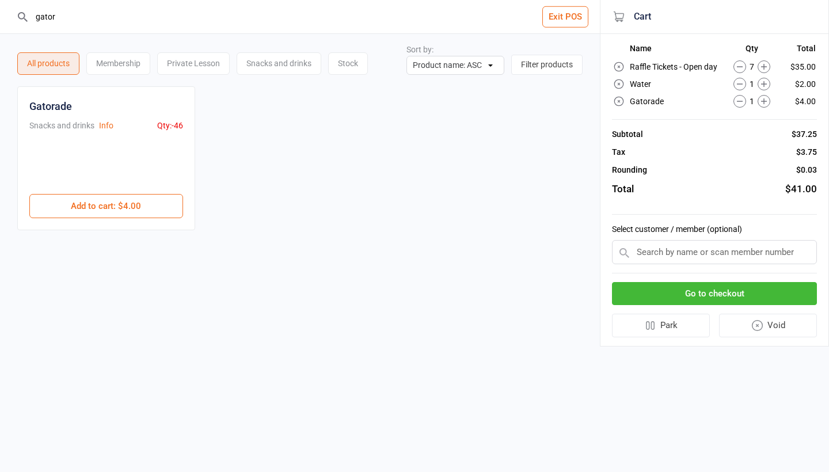
click at [690, 253] on input "text" at bounding box center [714, 252] width 205 height 24
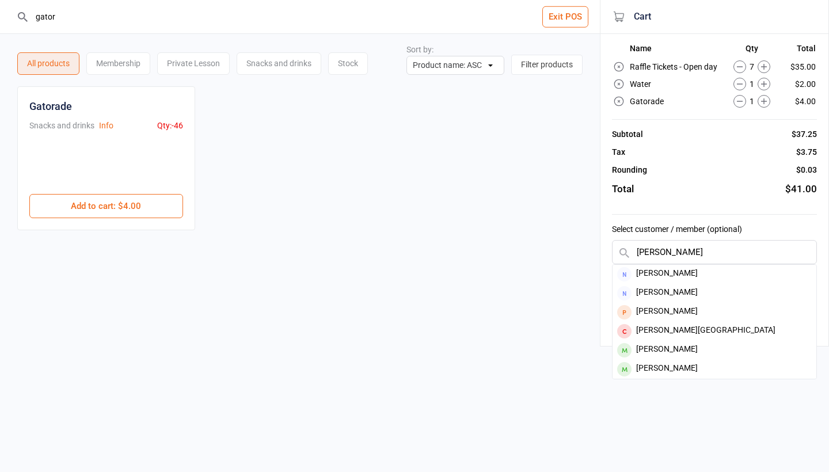
type input "Jessica"
drag, startPoint x: 690, startPoint y: 253, endPoint x: 690, endPoint y: 345, distance: 92.1
click at [690, 345] on div "[PERSON_NAME]" at bounding box center [715, 350] width 204 height 19
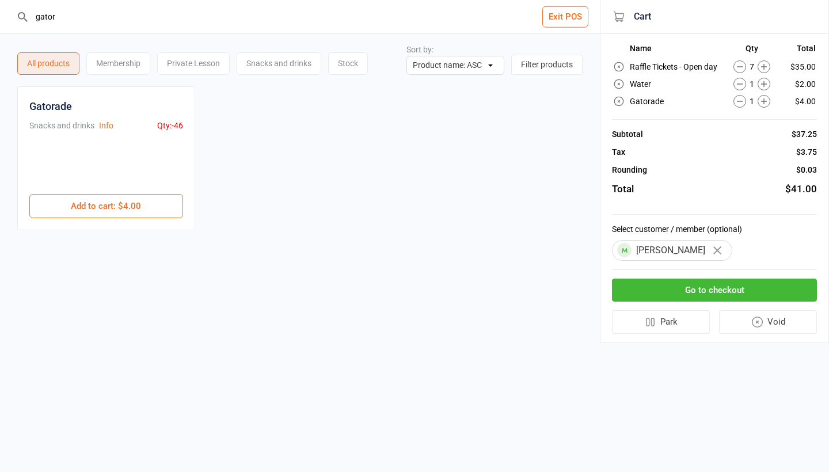
click at [708, 298] on button "Go to checkout" at bounding box center [714, 291] width 205 height 24
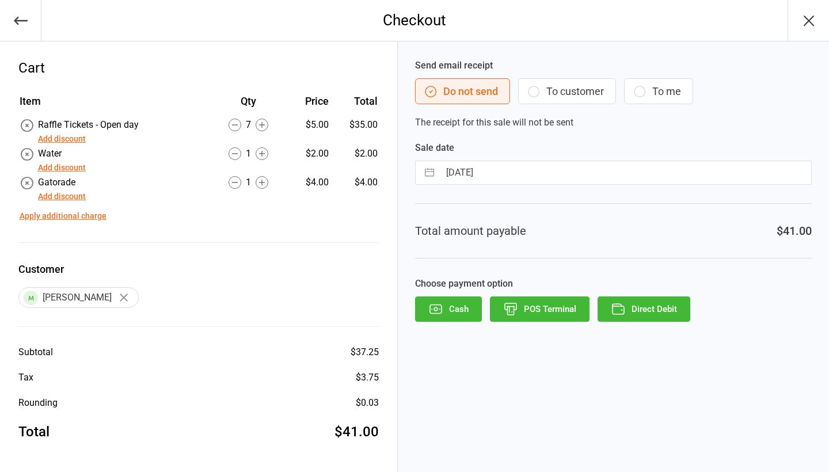
click at [500, 183] on input "[DATE]" at bounding box center [625, 172] width 371 height 23
select select "8"
select select "2025"
select select "9"
select select "2025"
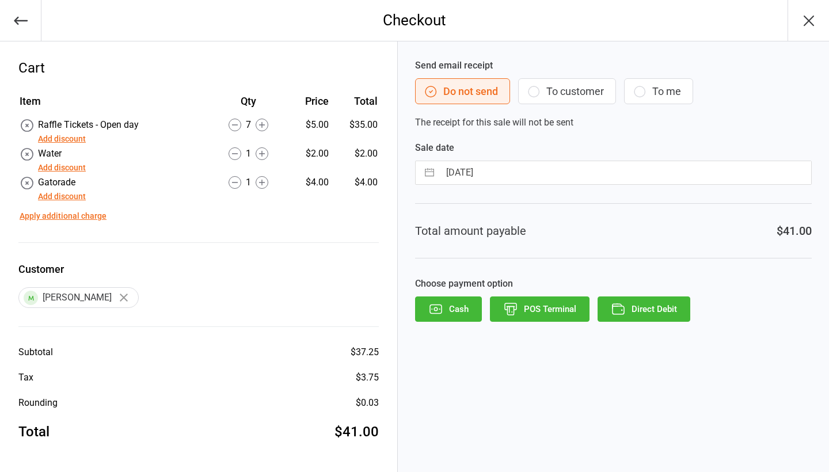
select select "10"
select select "2025"
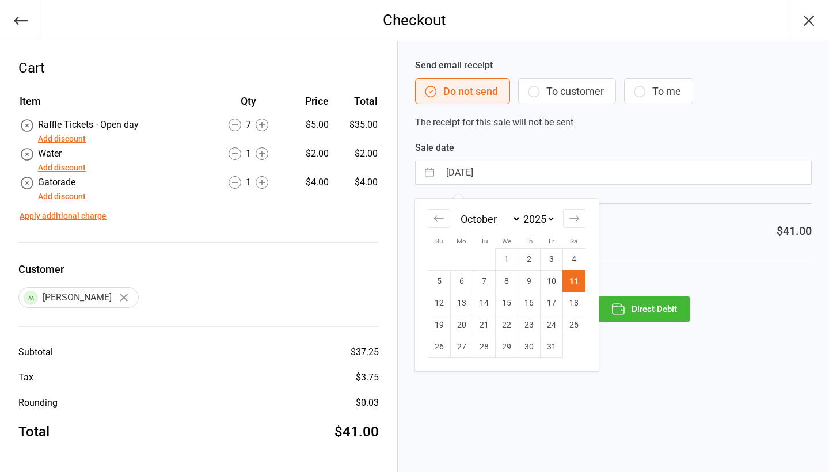
click at [528, 276] on td "9" at bounding box center [529, 282] width 22 height 22
type input "09 Oct 2025"
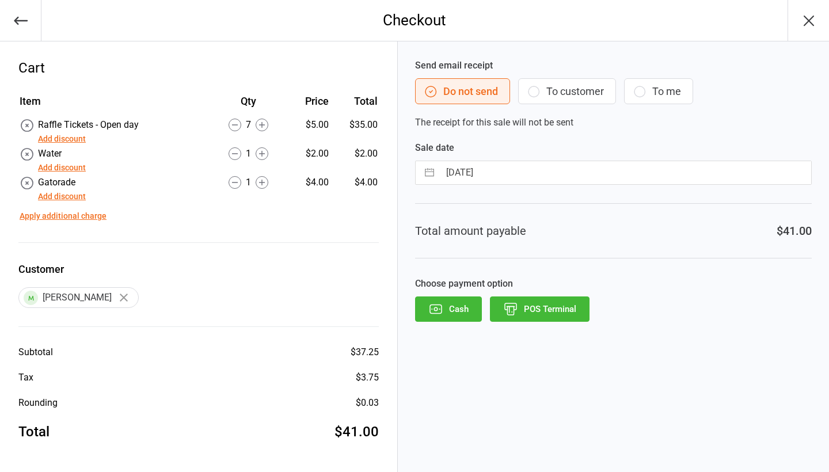
click at [548, 307] on button "POS Terminal" at bounding box center [540, 308] width 100 height 25
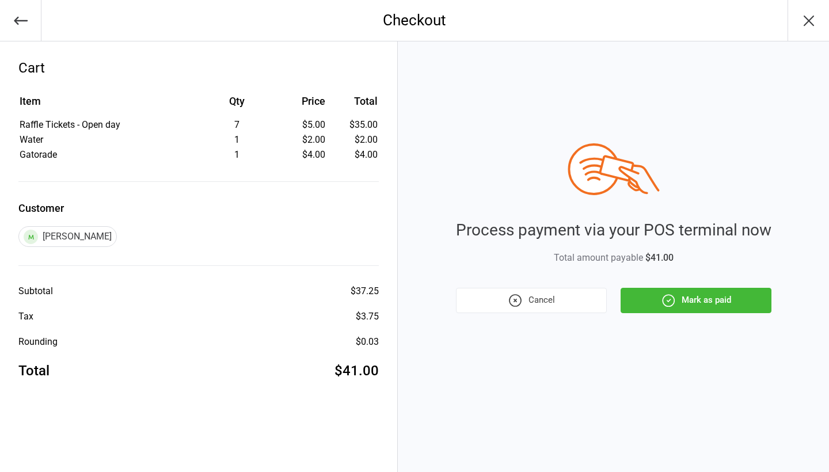
click at [684, 303] on button "Mark as paid" at bounding box center [696, 300] width 151 height 25
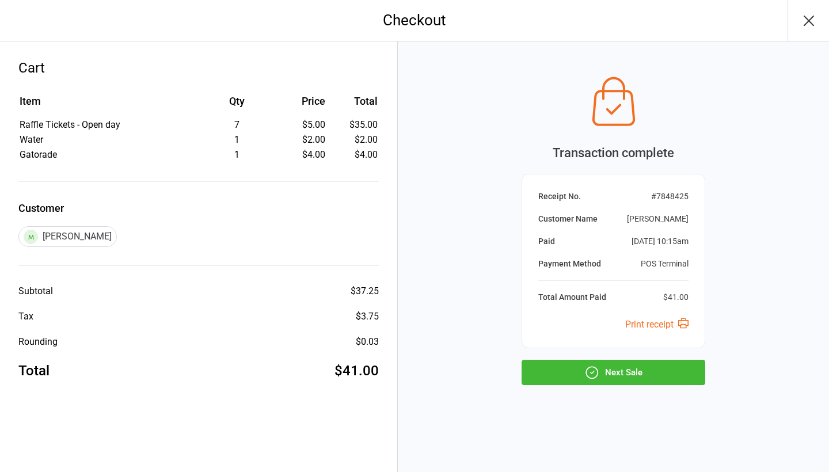
click at [645, 372] on button "Next Sale" at bounding box center [614, 372] width 184 height 25
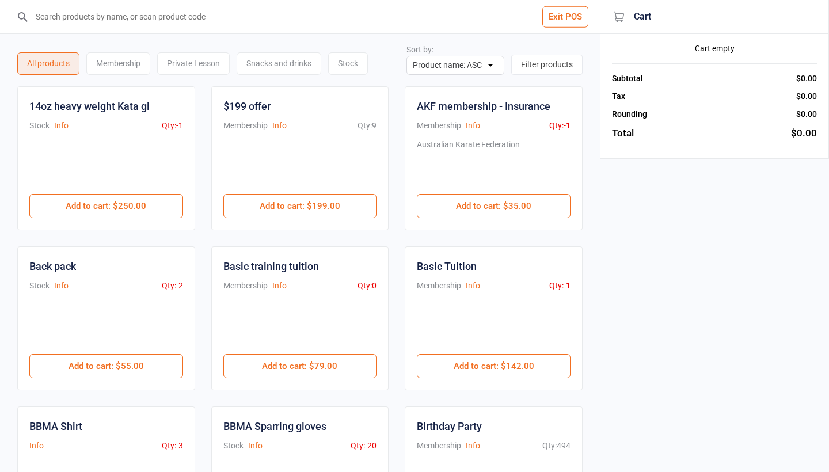
click at [189, 25] on input "search" at bounding box center [307, 16] width 554 height 33
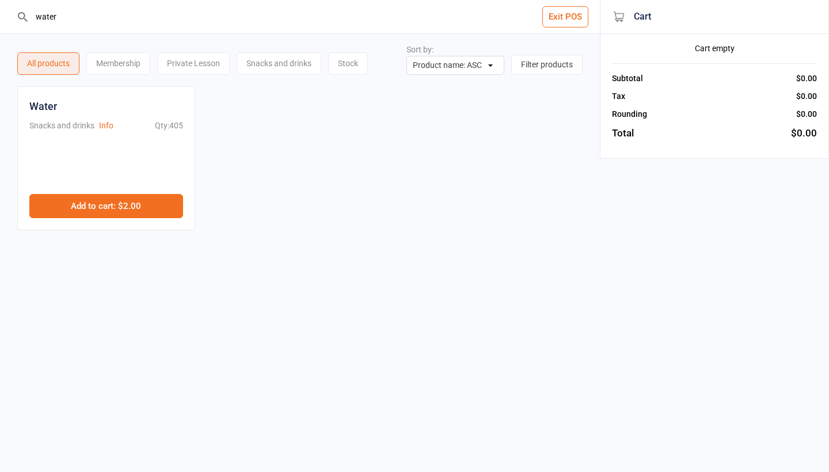
type input "water"
click at [154, 207] on button "Add to cart : $2.00" at bounding box center [106, 206] width 154 height 24
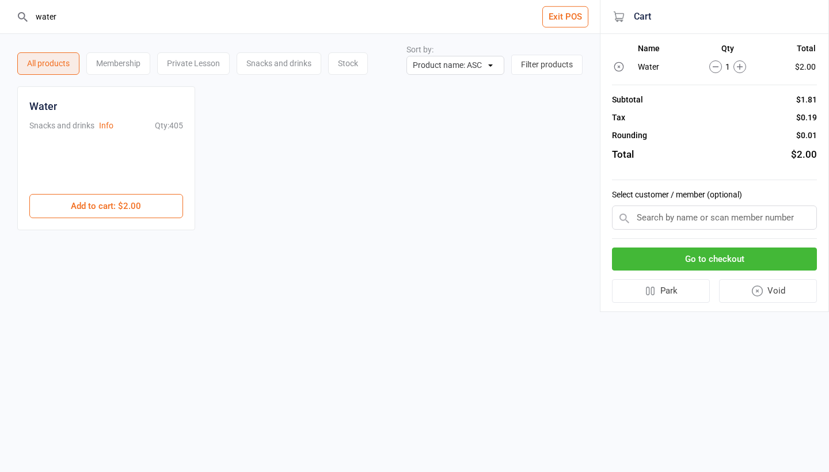
drag, startPoint x: 77, startPoint y: 20, endPoint x: 43, endPoint y: 20, distance: 34.0
click at [43, 20] on input "water" at bounding box center [307, 16] width 554 height 33
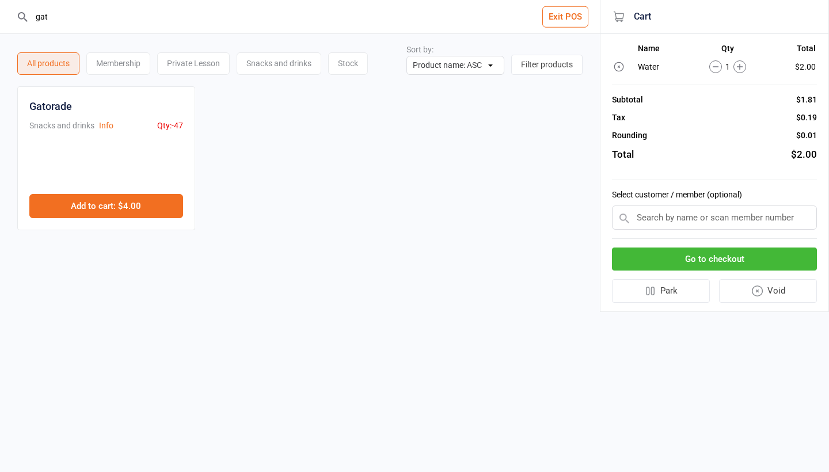
click at [95, 203] on button "Add to cart : $4.00" at bounding box center [106, 206] width 154 height 24
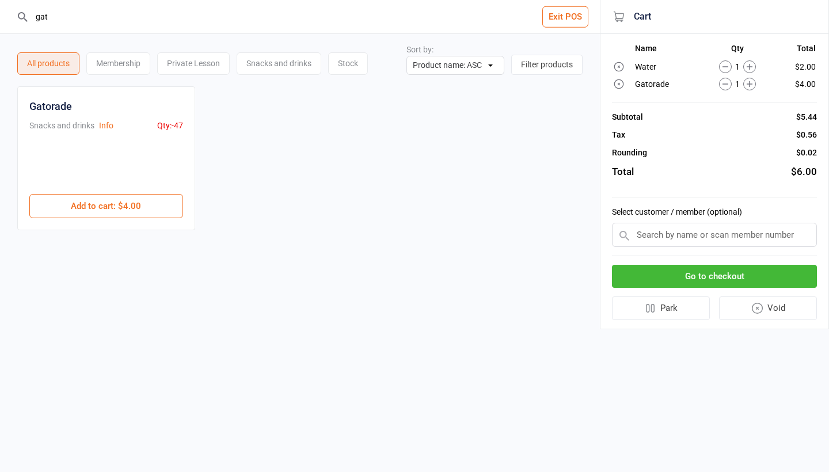
drag, startPoint x: 60, startPoint y: 15, endPoint x: 31, endPoint y: 15, distance: 29.9
click at [29, 15] on div "gat" at bounding box center [300, 16] width 568 height 33
type input "loll"
click at [107, 193] on div at bounding box center [106, 166] width 154 height 55
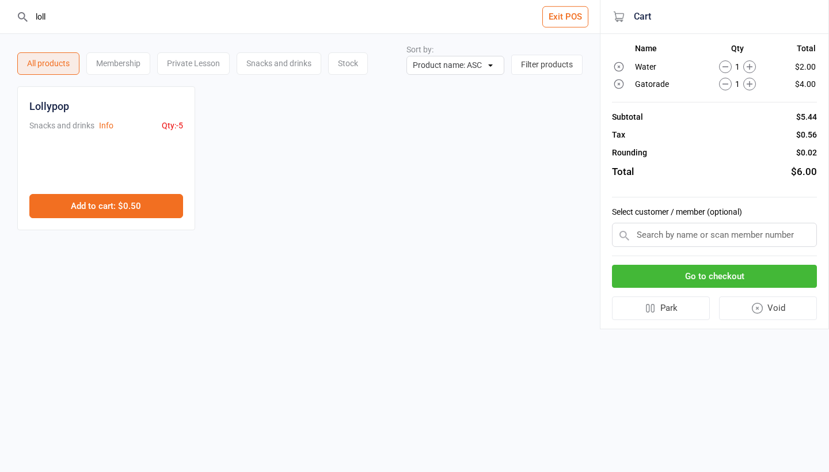
click at [111, 203] on button "Add to cart : $0.50" at bounding box center [106, 206] width 154 height 24
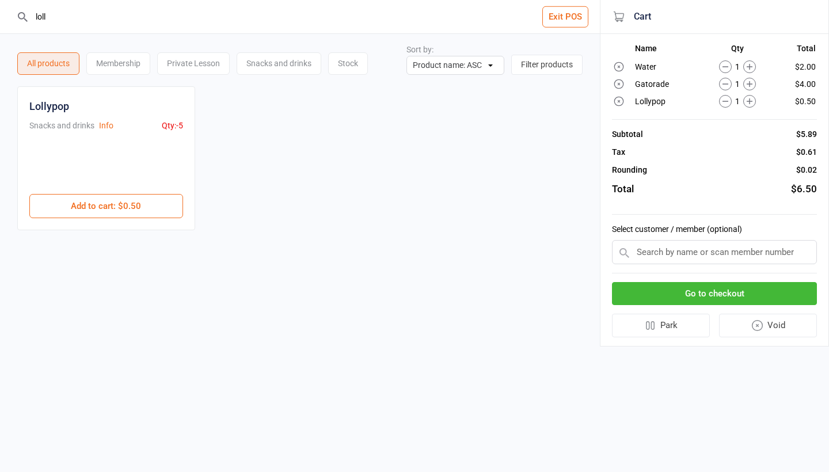
click at [746, 101] on icon at bounding box center [749, 101] width 13 height 13
click at [746, 67] on icon at bounding box center [749, 66] width 13 height 13
click at [716, 292] on button "Go to checkout" at bounding box center [714, 294] width 205 height 24
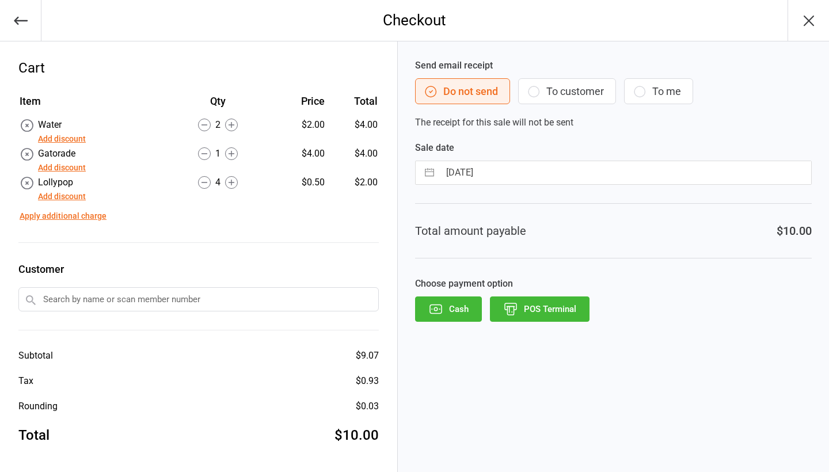
click at [571, 173] on input "[DATE]" at bounding box center [625, 172] width 371 height 23
select select "8"
select select "2025"
select select "9"
select select "2025"
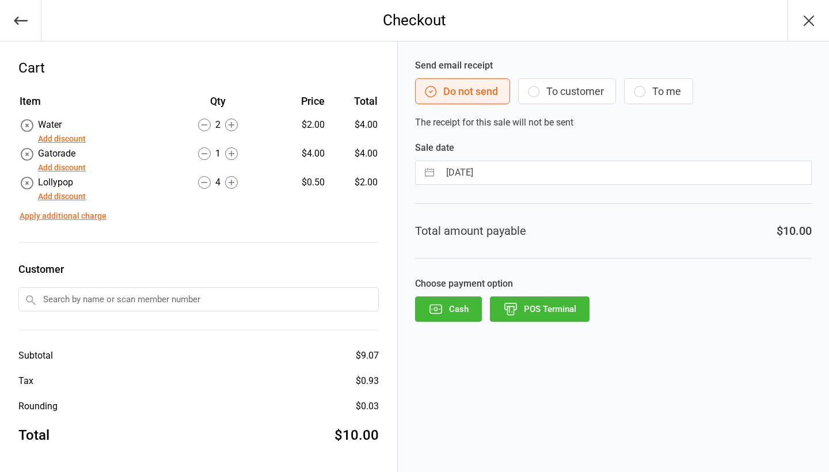
select select "10"
select select "2025"
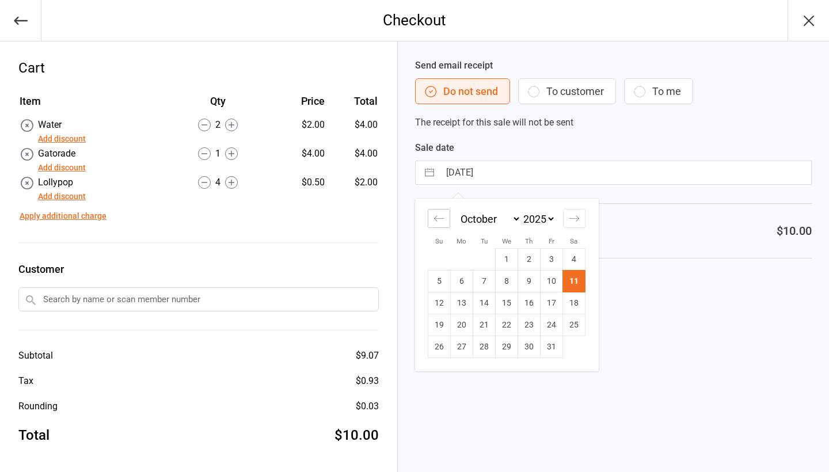
click at [446, 219] on div "Move backward to switch to the previous month." at bounding box center [439, 218] width 22 height 19
select select "7"
select select "2025"
click at [568, 328] on td "27" at bounding box center [574, 325] width 22 height 22
type input "27 Sep 2025"
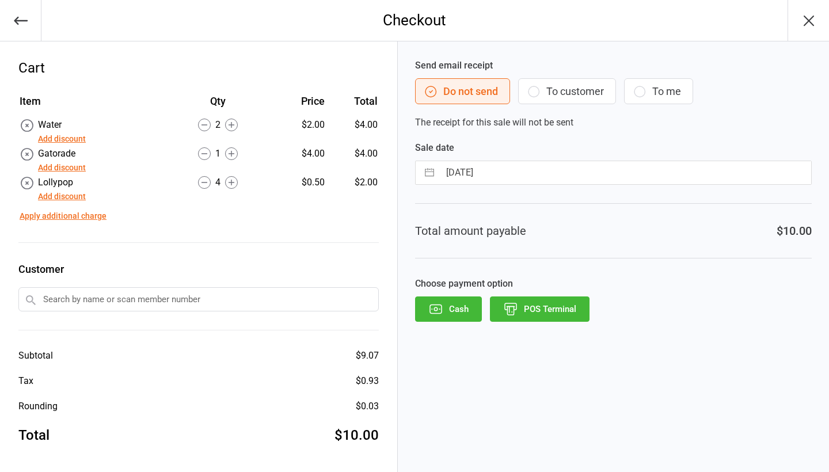
click at [545, 309] on button "POS Terminal" at bounding box center [540, 308] width 100 height 25
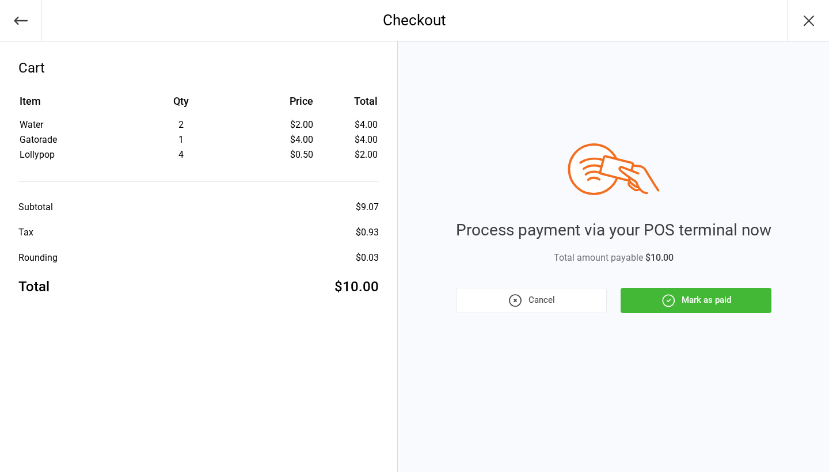
click at [695, 298] on button "Mark as paid" at bounding box center [696, 300] width 151 height 25
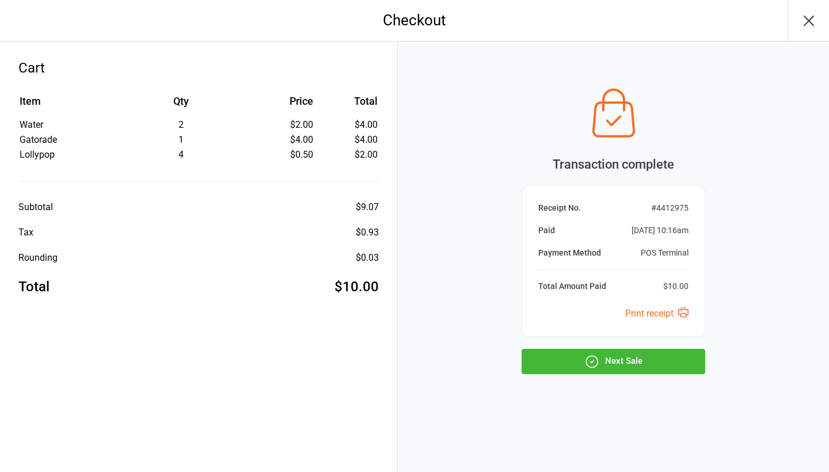
click at [618, 358] on button "Next Sale" at bounding box center [614, 361] width 184 height 25
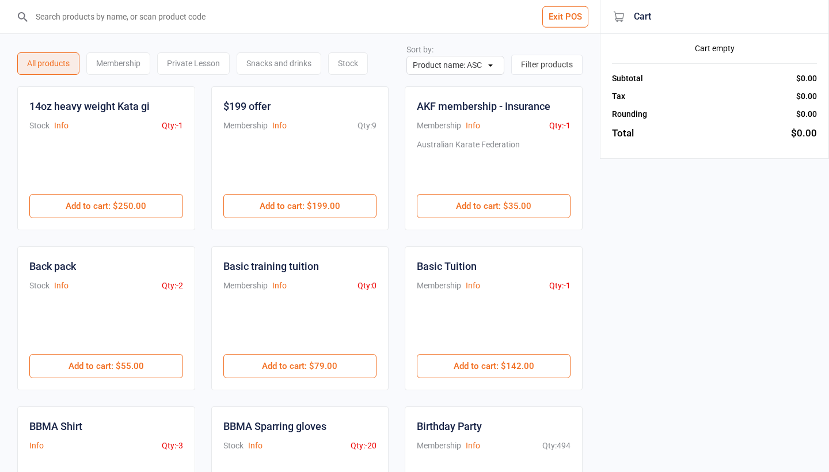
click at [157, 18] on input "search" at bounding box center [307, 16] width 554 height 33
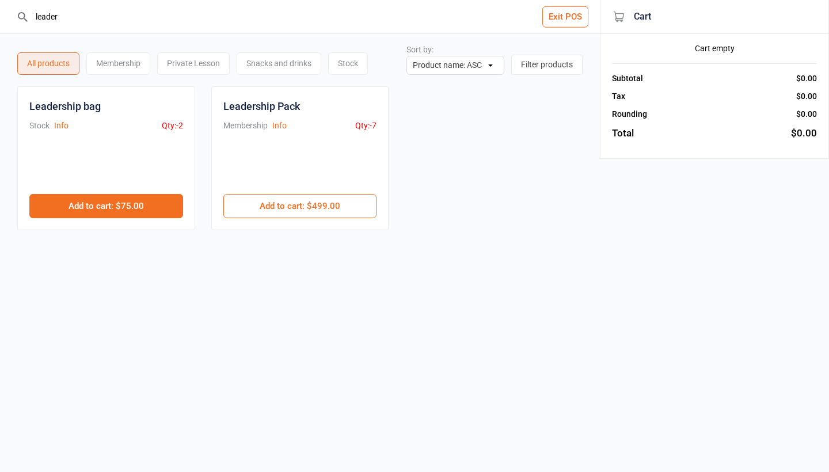
type input "leader"
click at [116, 214] on button "Add to cart : $75.00" at bounding box center [106, 206] width 154 height 24
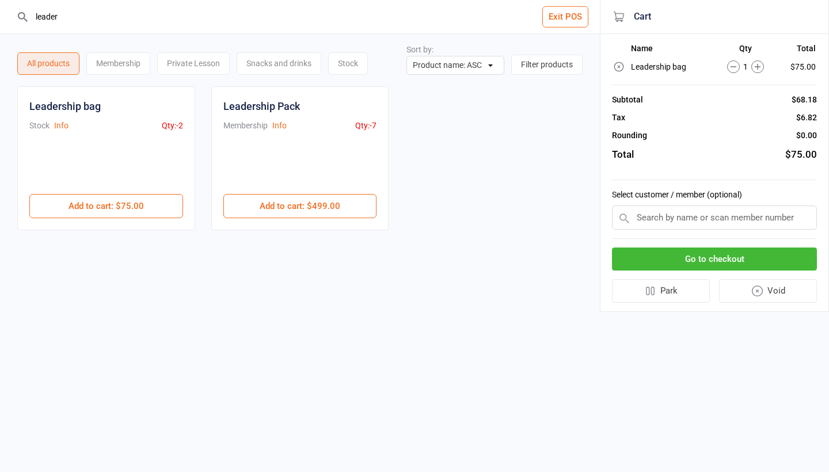
click at [619, 66] on icon at bounding box center [618, 66] width 9 height 9
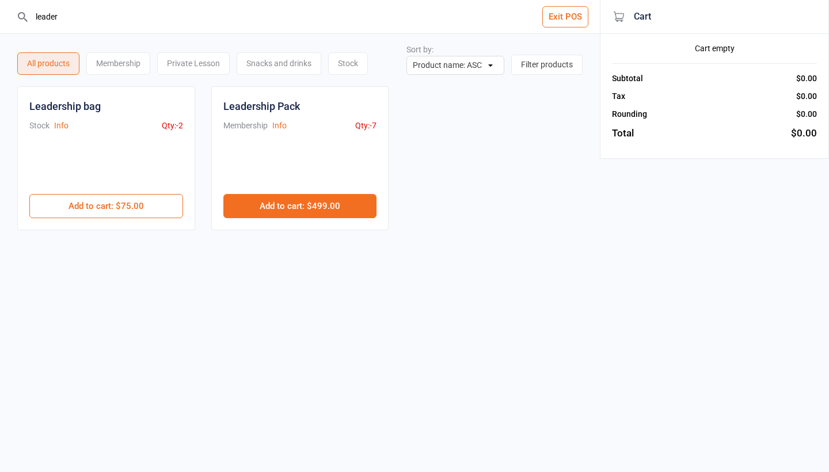
click at [354, 204] on button "Add to cart : $499.00" at bounding box center [300, 206] width 154 height 24
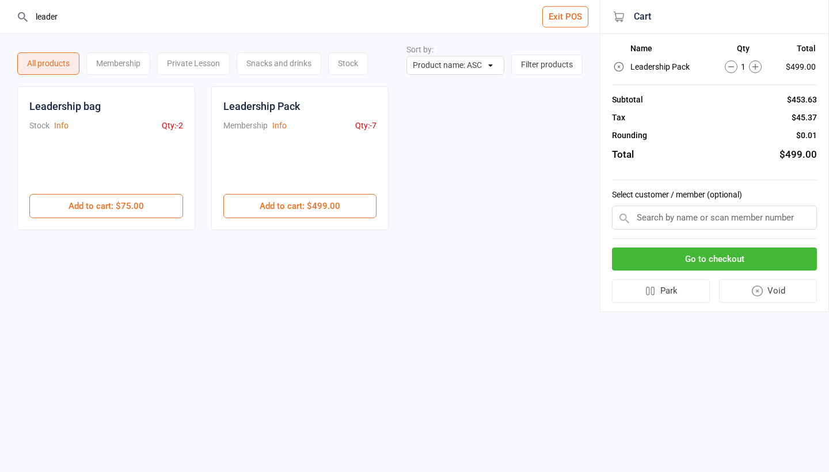
click at [692, 219] on input "text" at bounding box center [714, 218] width 205 height 24
type input "Audrey"
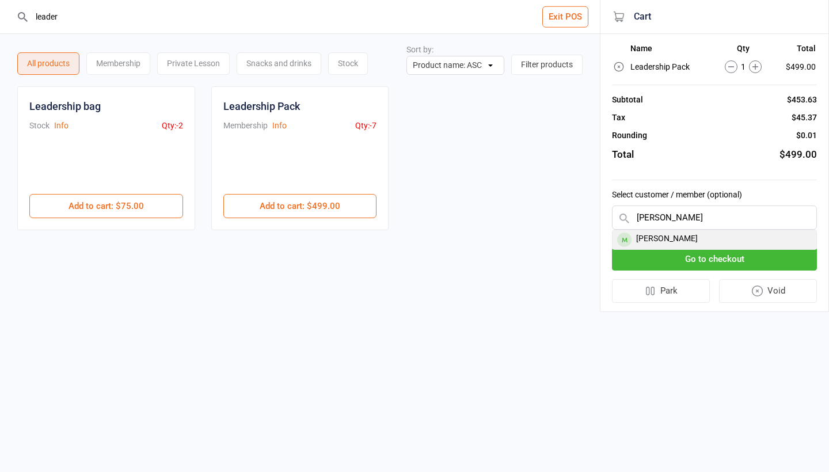
drag, startPoint x: 692, startPoint y: 219, endPoint x: 689, endPoint y: 243, distance: 24.4
click at [689, 243] on div "[PERSON_NAME]" at bounding box center [715, 239] width 204 height 19
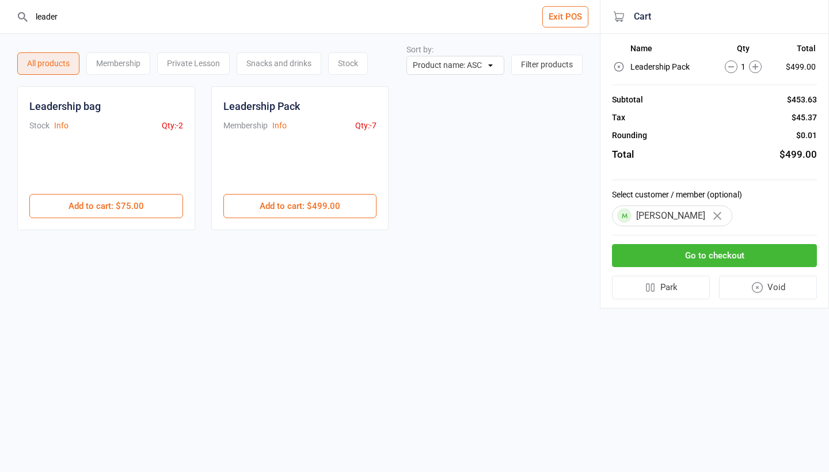
click at [690, 257] on button "Go to checkout" at bounding box center [714, 256] width 205 height 24
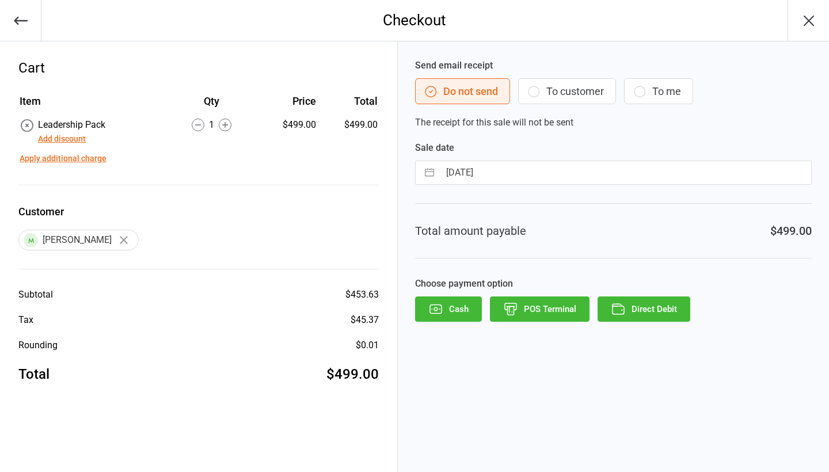
click at [74, 141] on button "Add discount" at bounding box center [62, 139] width 48 height 12
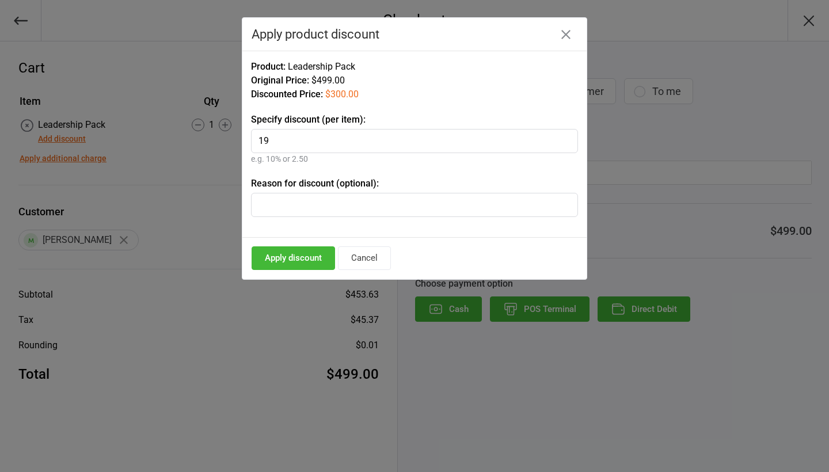
type input "1"
type input "299"
click at [305, 263] on button "Apply discount" at bounding box center [293, 258] width 83 height 24
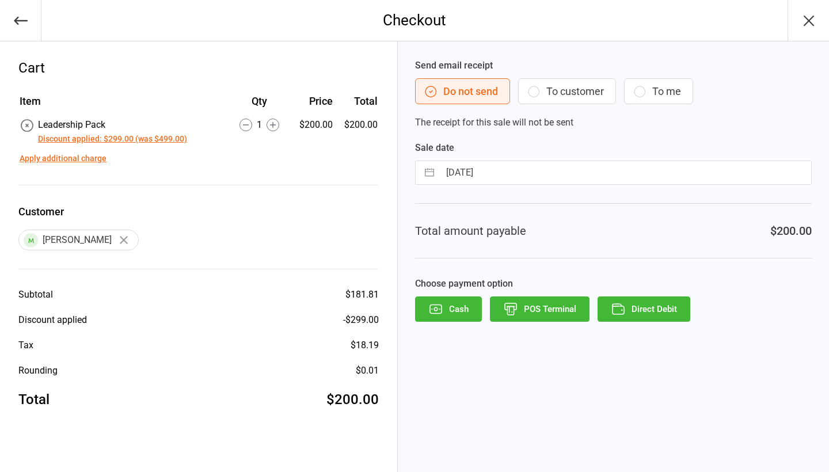
select select "8"
select select "2025"
select select "9"
select select "2025"
select select "10"
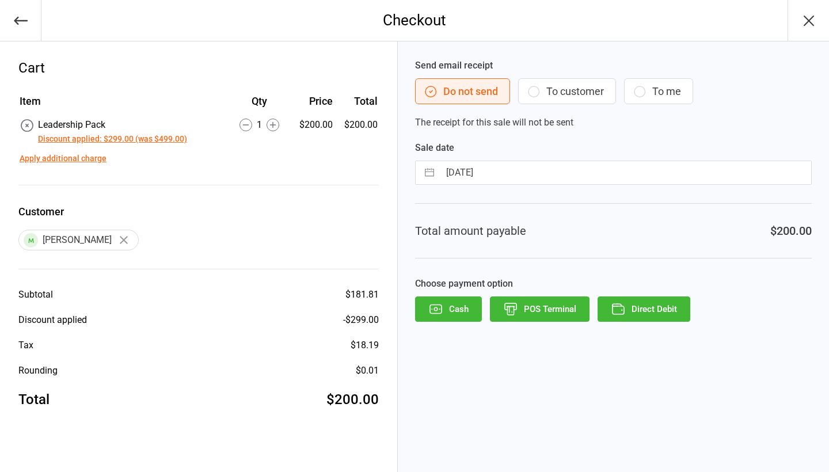
select select "2025"
click at [489, 172] on input "[DATE]" at bounding box center [625, 172] width 371 height 23
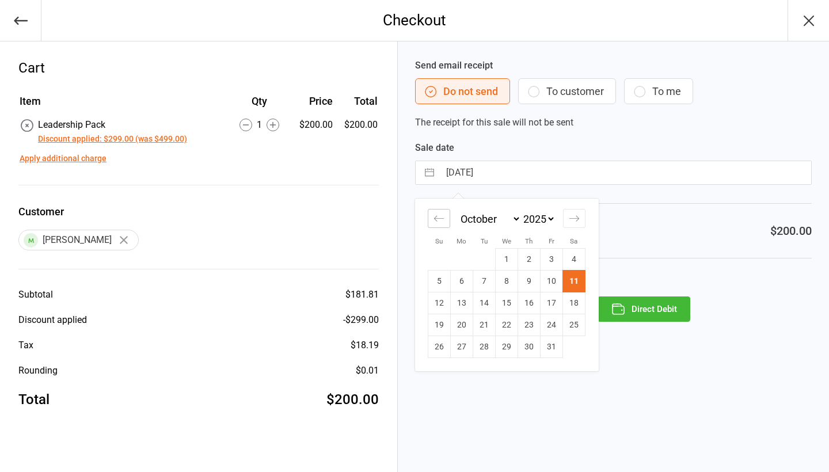
click at [443, 220] on icon "Move backward to switch to the previous month." at bounding box center [438, 218] width 11 height 11
select select "7"
select select "2025"
click at [507, 333] on td "24" at bounding box center [507, 325] width 22 height 22
type input "24 Sep 2025"
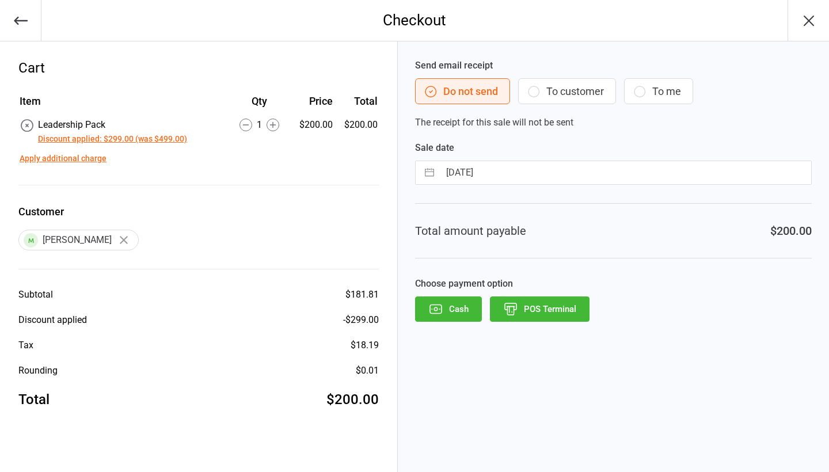
click at [554, 309] on button "POS Terminal" at bounding box center [540, 308] width 100 height 25
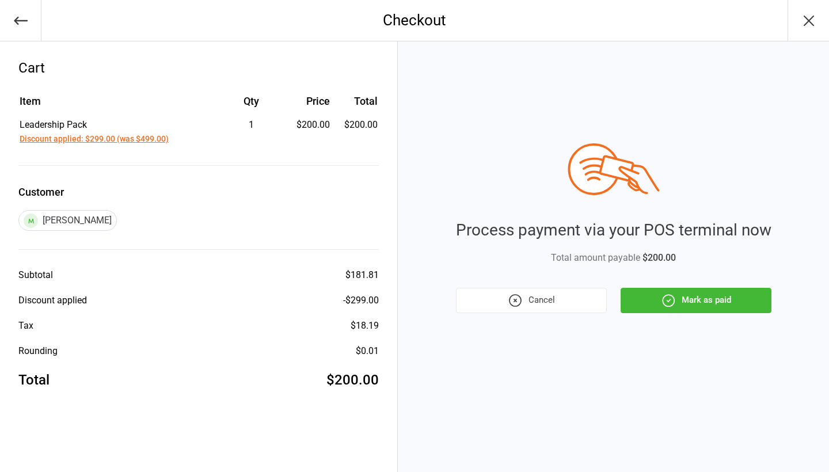
click at [701, 304] on button "Mark as paid" at bounding box center [696, 300] width 151 height 25
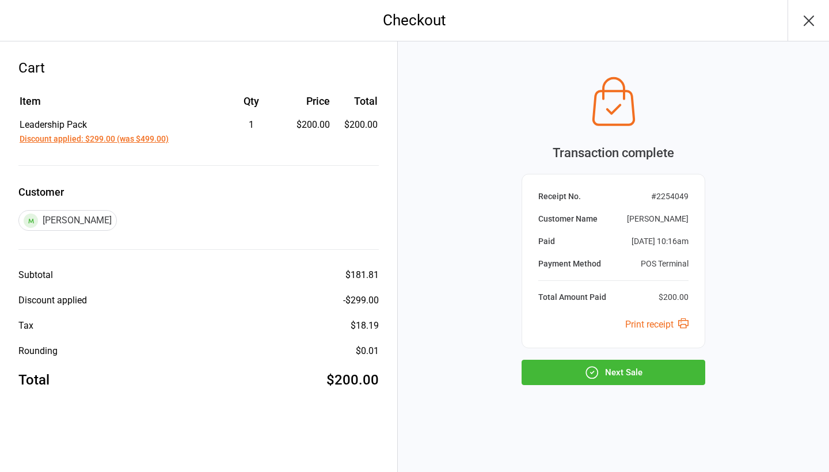
click at [613, 371] on button "Next Sale" at bounding box center [614, 372] width 184 height 25
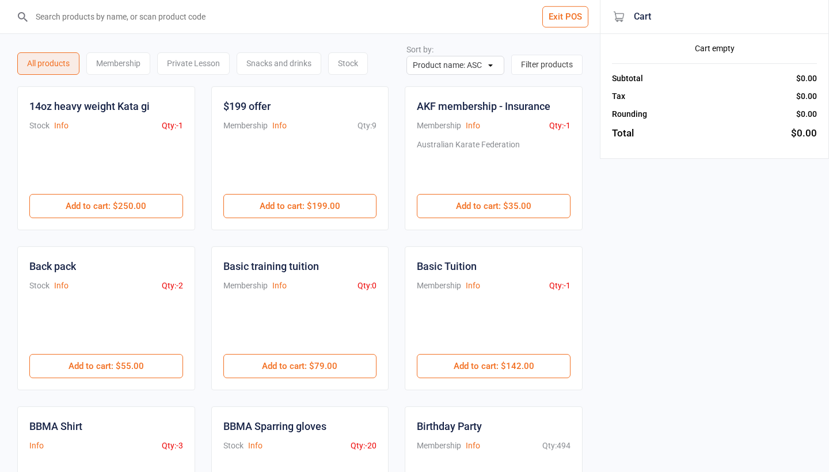
click at [135, 21] on input "search" at bounding box center [307, 16] width 554 height 33
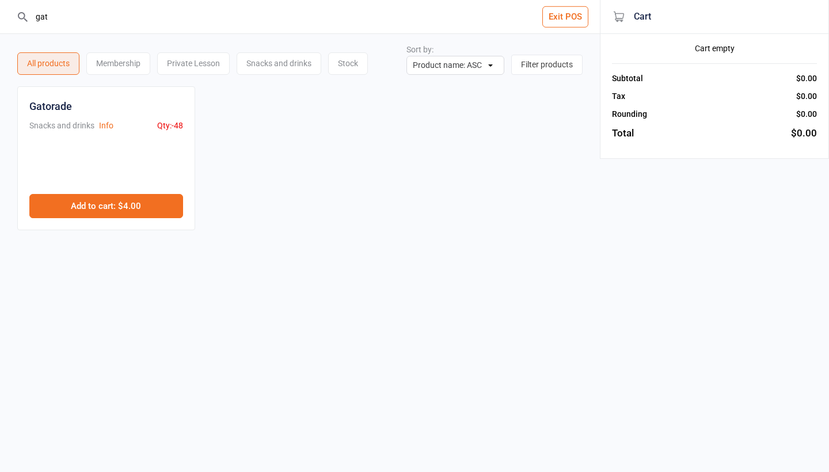
type input "gat"
click at [138, 207] on button "Add to cart : $4.00" at bounding box center [106, 206] width 154 height 24
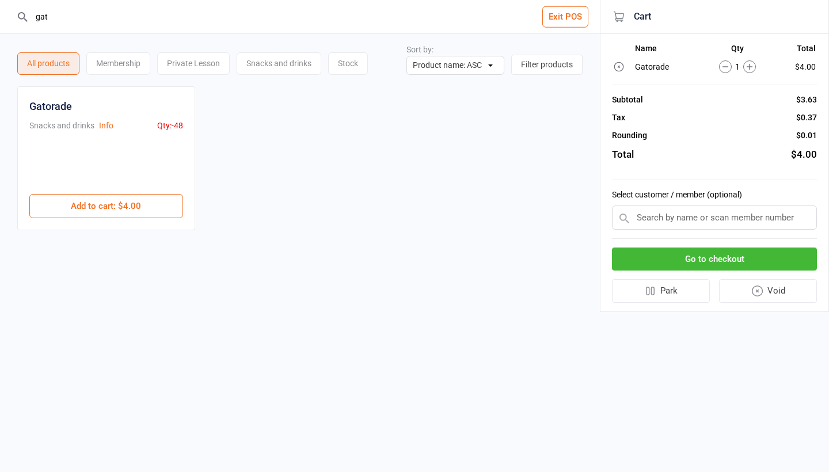
click at [747, 67] on icon at bounding box center [749, 66] width 13 height 13
click at [710, 214] on input "text" at bounding box center [714, 218] width 205 height 24
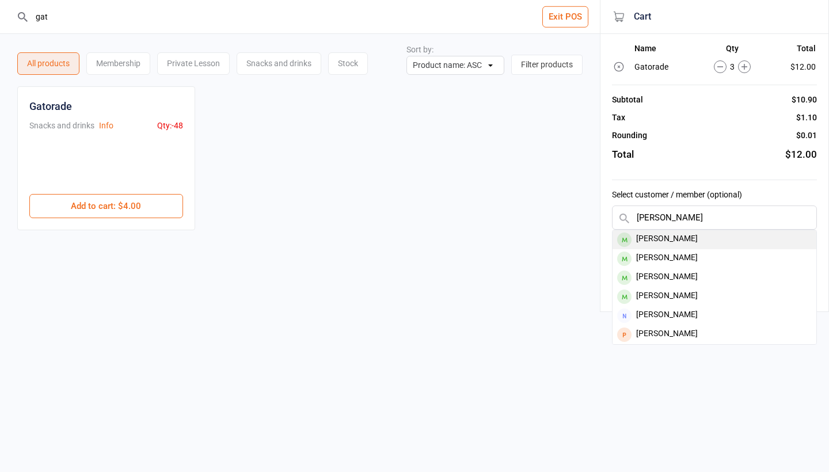
type input "jessica wil"
click at [707, 234] on div "Jessica Wilson" at bounding box center [715, 239] width 204 height 19
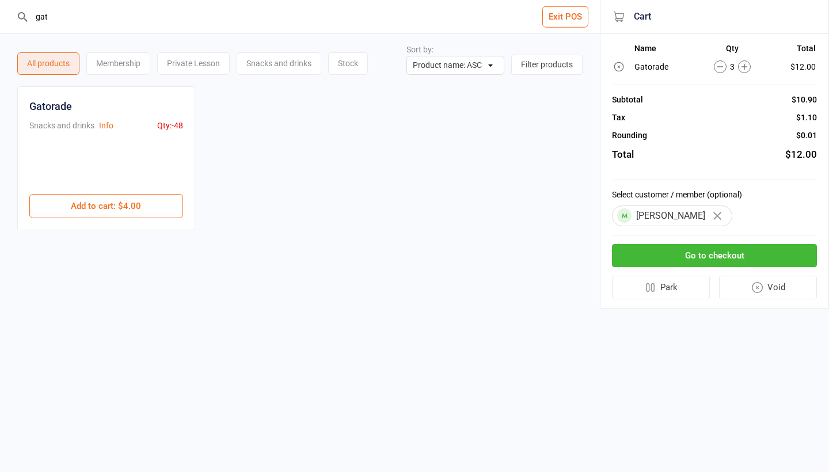
click at [702, 263] on button "Go to checkout" at bounding box center [714, 256] width 205 height 24
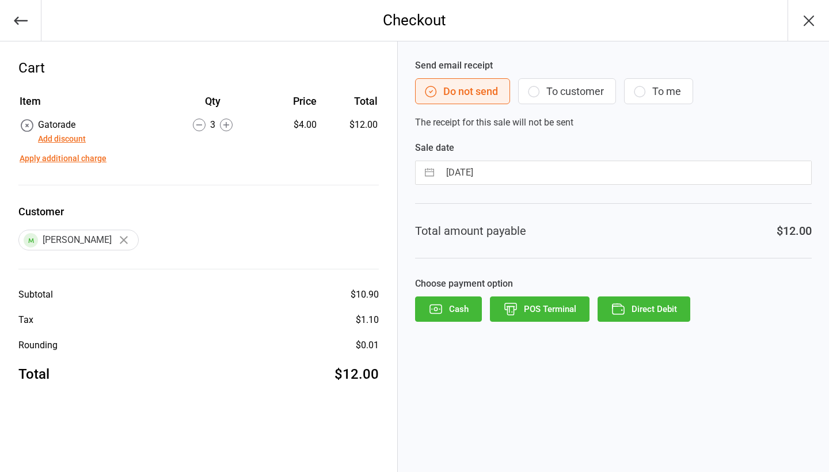
click at [578, 184] on input "[DATE]" at bounding box center [625, 172] width 371 height 23
select select "8"
select select "2025"
select select "9"
select select "2025"
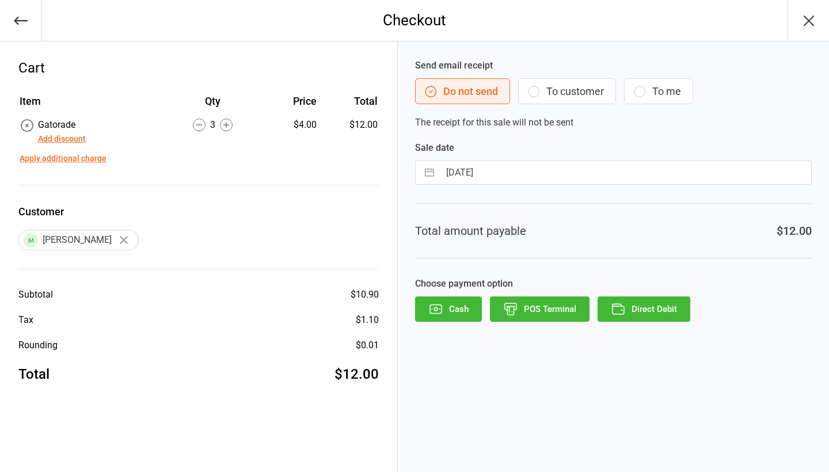
select select "10"
select select "2025"
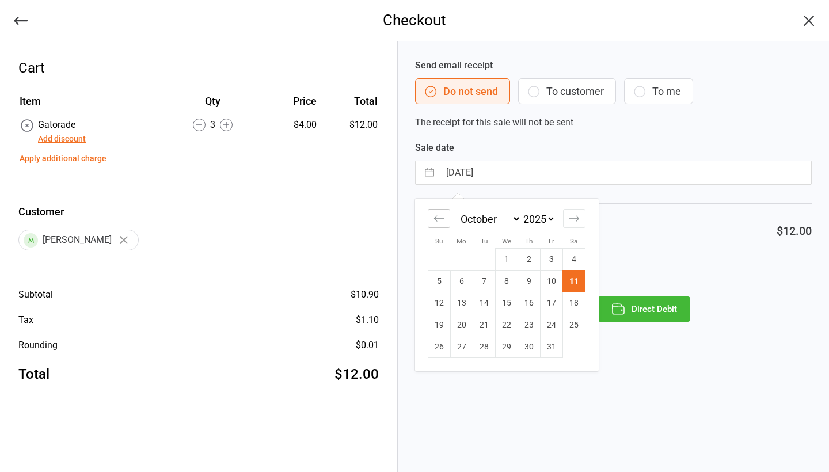
click at [436, 227] on div "Move backward to switch to the previous month." at bounding box center [439, 218] width 22 height 19
select select "7"
select select "2025"
click at [508, 326] on td "24" at bounding box center [507, 325] width 22 height 22
type input "24 Sep 2025"
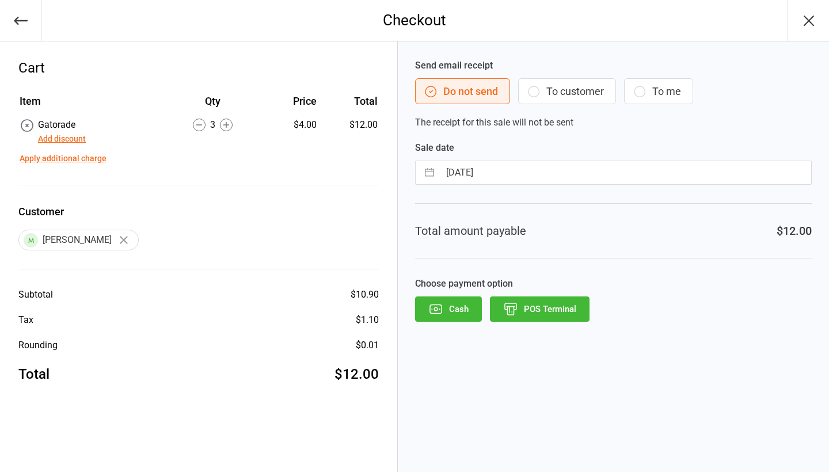
click at [541, 311] on button "POS Terminal" at bounding box center [540, 308] width 100 height 25
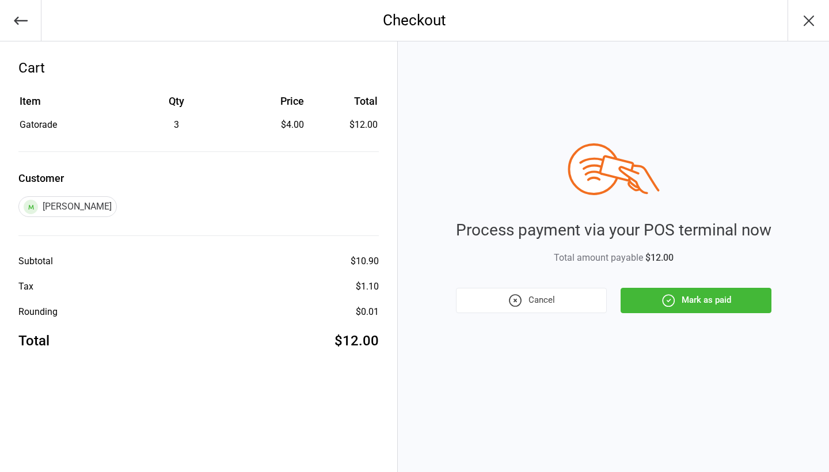
click at [672, 294] on icon "button" at bounding box center [668, 300] width 15 height 15
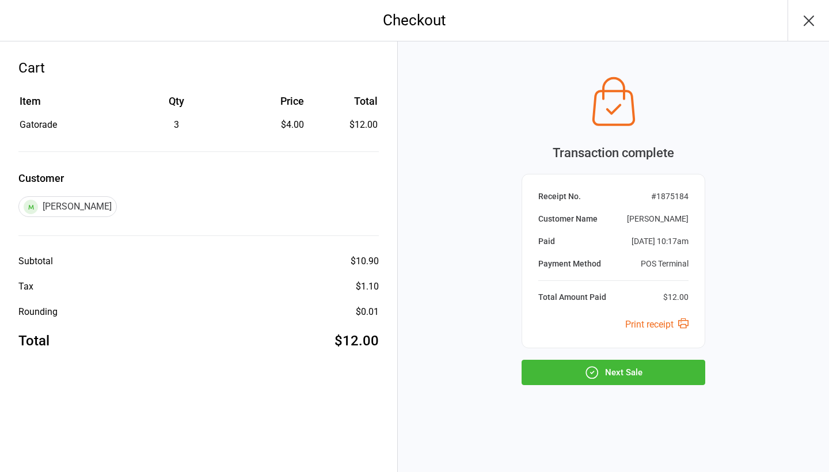
click at [614, 374] on button "Next Sale" at bounding box center [614, 372] width 184 height 25
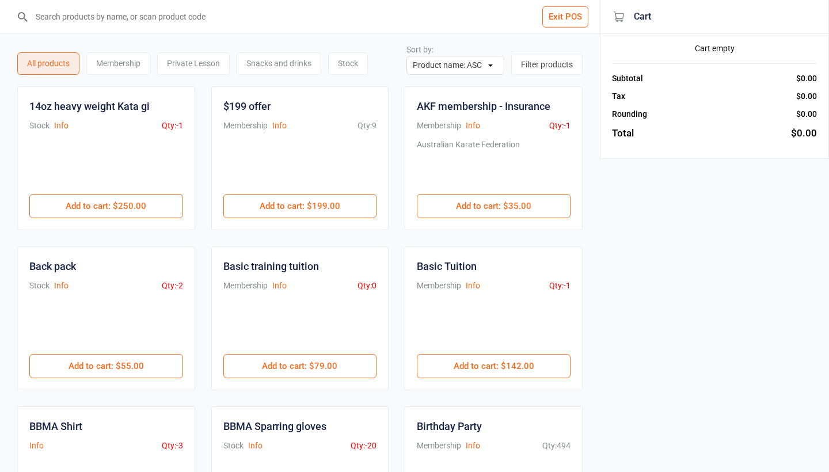
click at [552, 22] on button "Exit POS" at bounding box center [565, 16] width 46 height 21
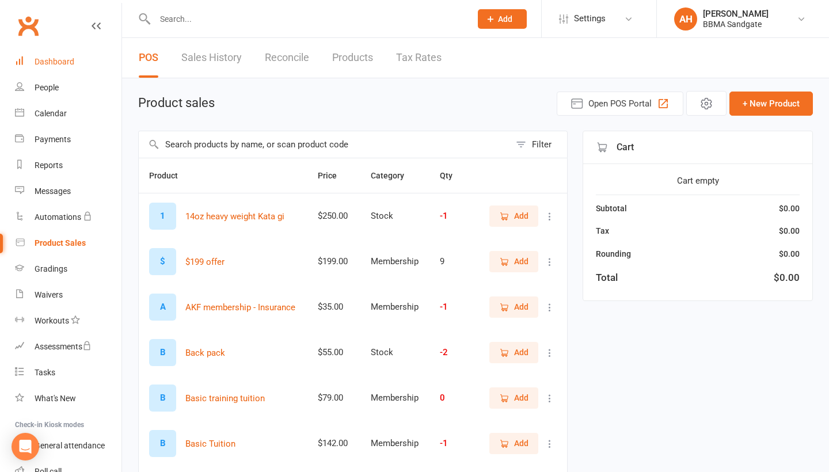
click at [45, 60] on div "Dashboard" at bounding box center [55, 61] width 40 height 9
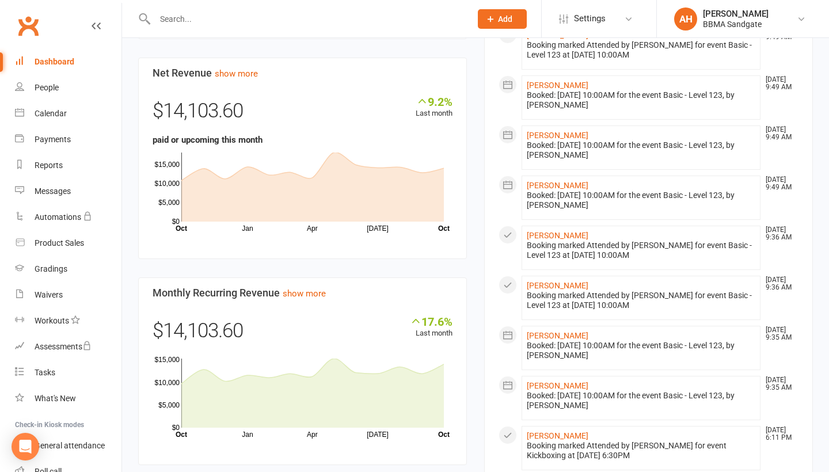
scroll to position [699, 0]
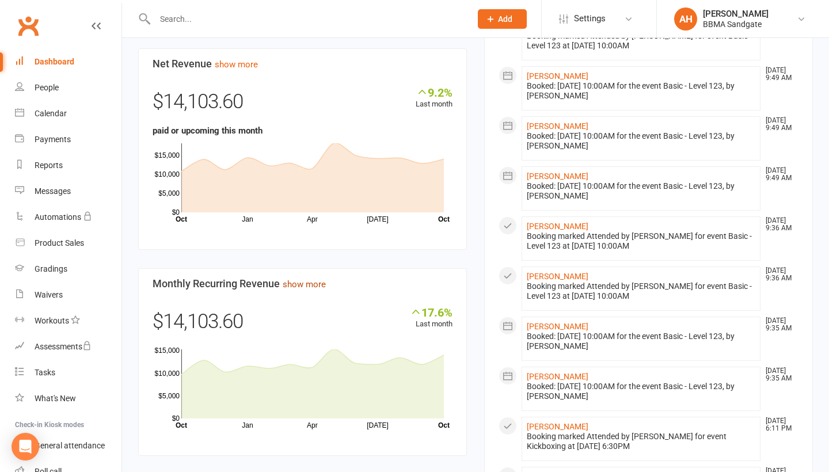
click at [291, 282] on link "show more" at bounding box center [304, 284] width 43 height 10
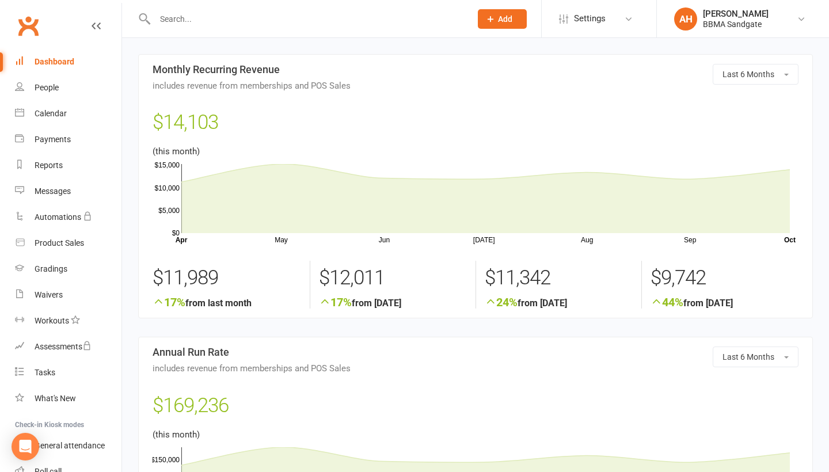
click at [67, 57] on div "Dashboard" at bounding box center [55, 61] width 40 height 9
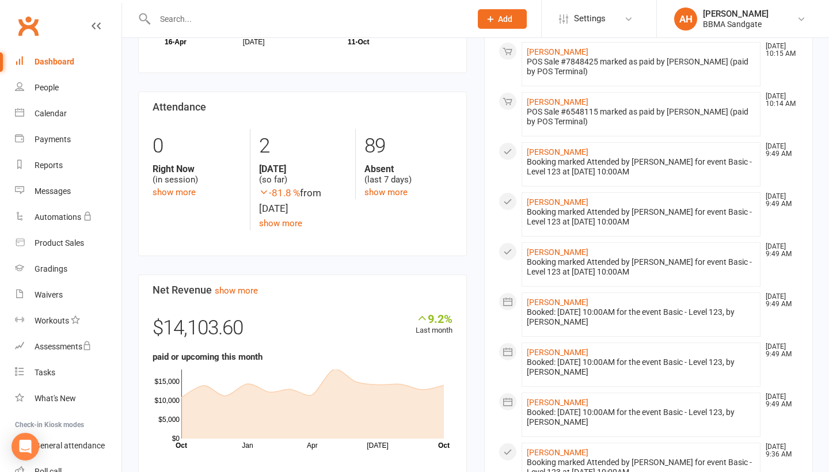
scroll to position [474, 0]
click at [245, 287] on link "show more" at bounding box center [236, 289] width 43 height 10
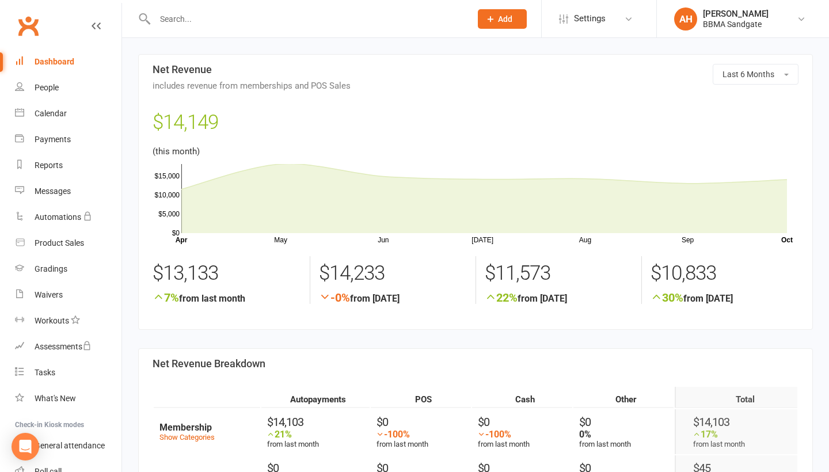
click at [70, 62] on div "Dashboard" at bounding box center [55, 61] width 40 height 9
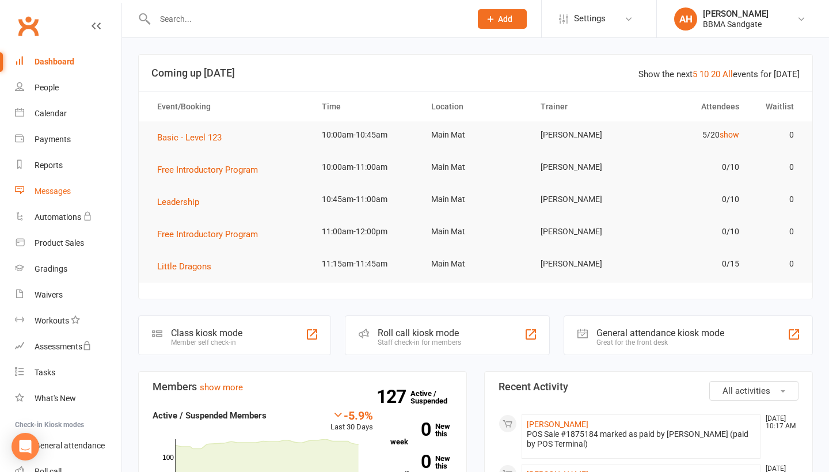
click at [67, 190] on div "Messages" at bounding box center [53, 191] width 36 height 9
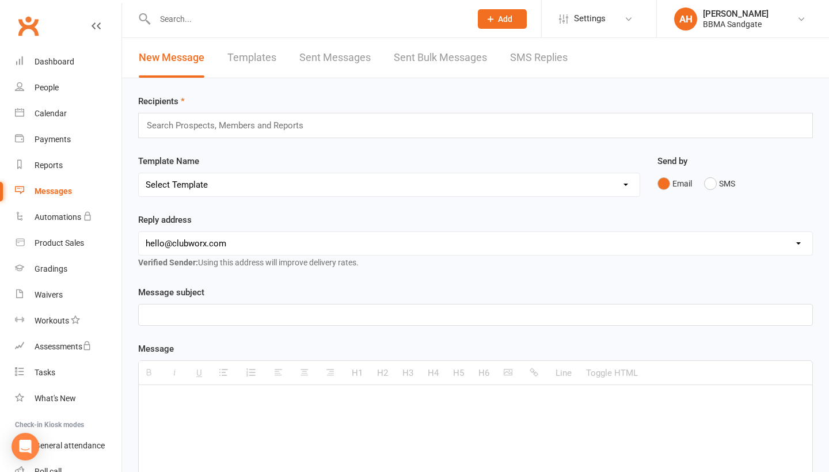
click at [537, 53] on link "SMS Replies" at bounding box center [539, 58] width 58 height 40
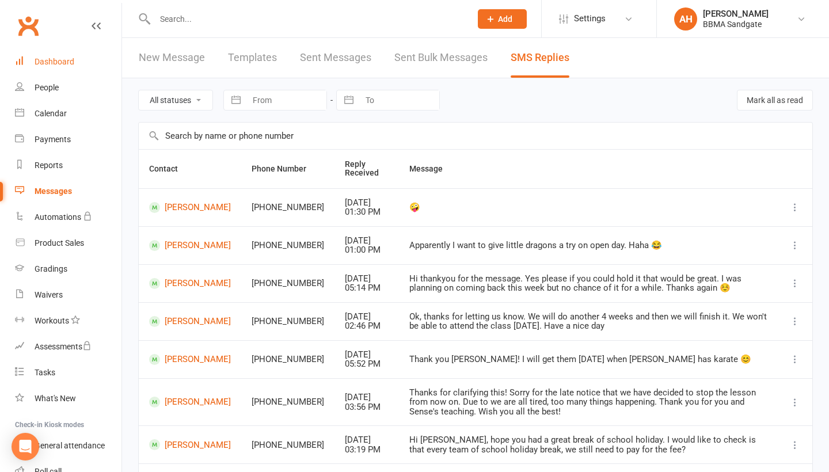
click at [93, 62] on link "Dashboard" at bounding box center [68, 62] width 107 height 26
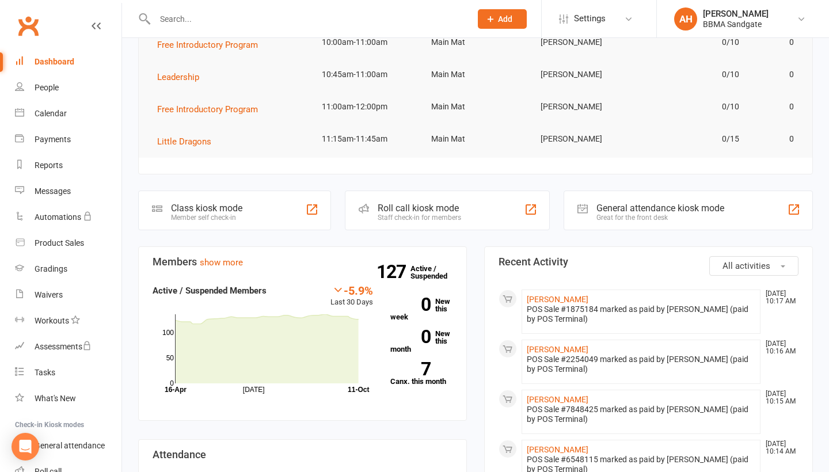
scroll to position [134, 0]
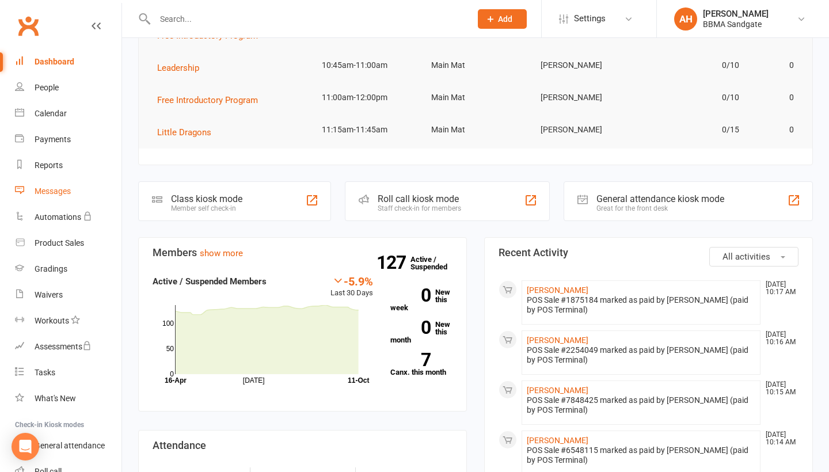
click at [89, 182] on link "Messages" at bounding box center [68, 191] width 107 height 26
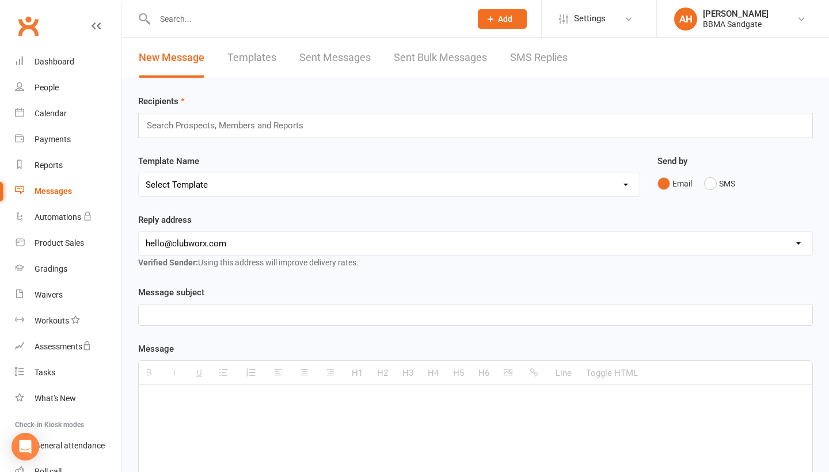
click at [555, 64] on link "SMS Replies" at bounding box center [539, 58] width 58 height 40
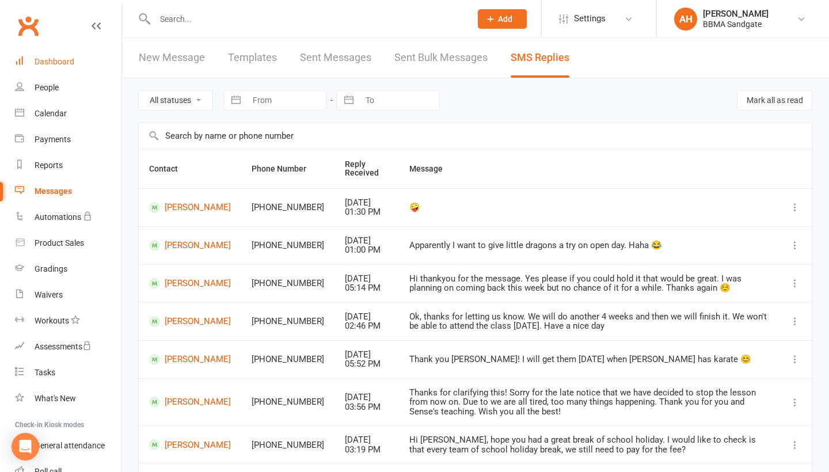
click at [73, 66] on link "Dashboard" at bounding box center [68, 62] width 107 height 26
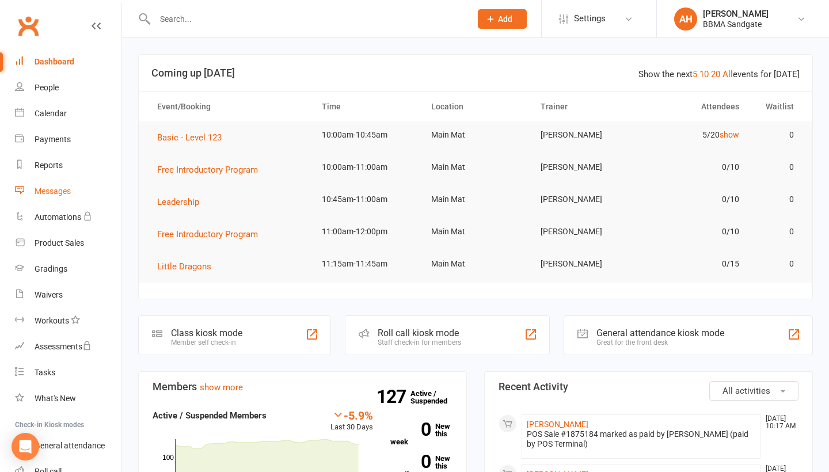
click at [47, 194] on link "Messages" at bounding box center [68, 191] width 107 height 26
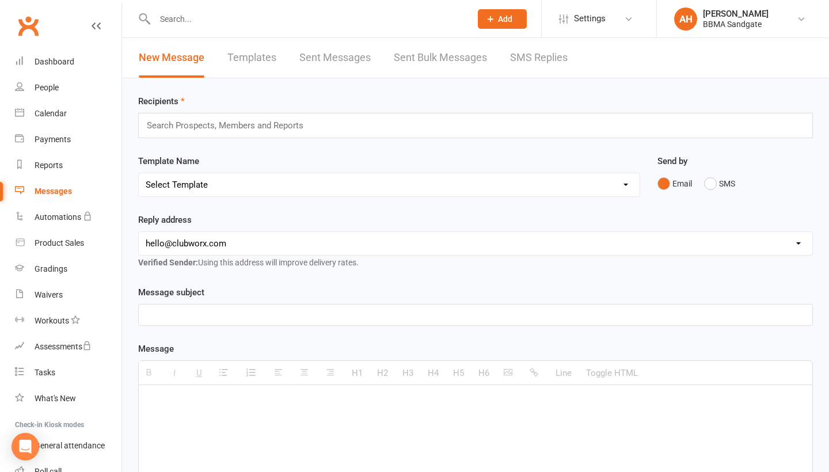
click at [535, 63] on link "SMS Replies" at bounding box center [539, 58] width 58 height 40
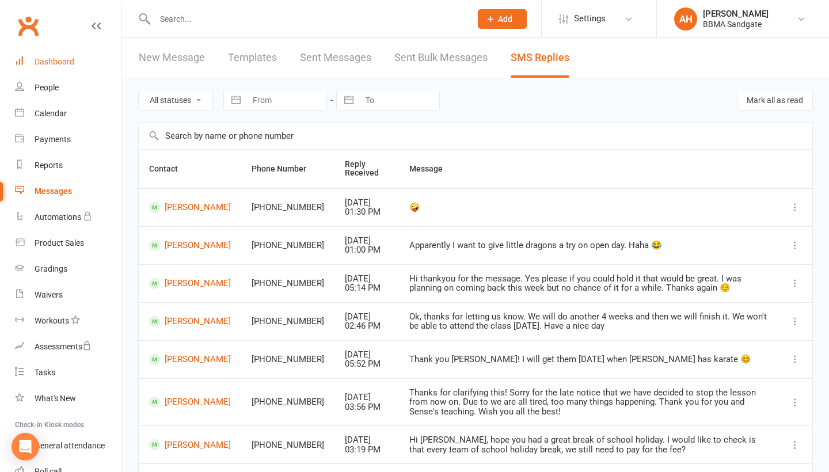
click at [79, 55] on link "Dashboard" at bounding box center [68, 62] width 107 height 26
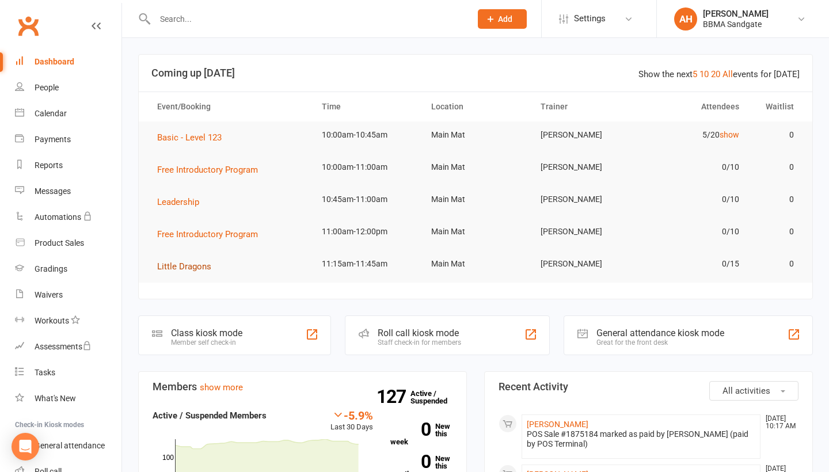
click at [193, 269] on span "Little Dragons" at bounding box center [184, 266] width 54 height 10
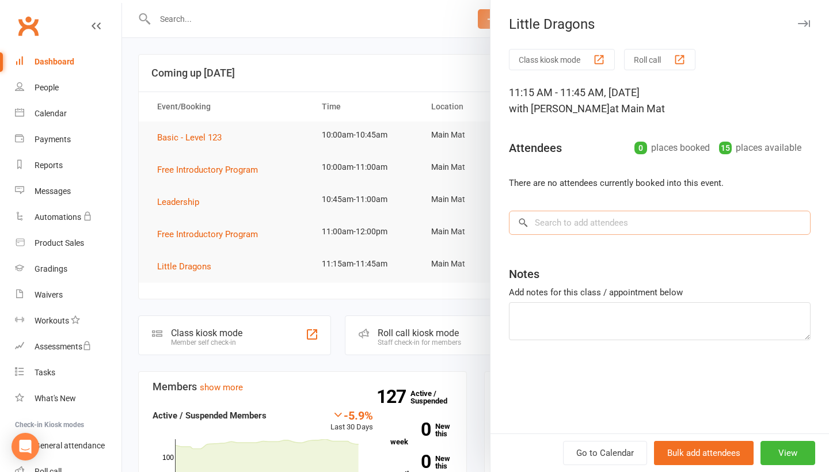
click at [595, 233] on input "search" at bounding box center [660, 223] width 302 height 24
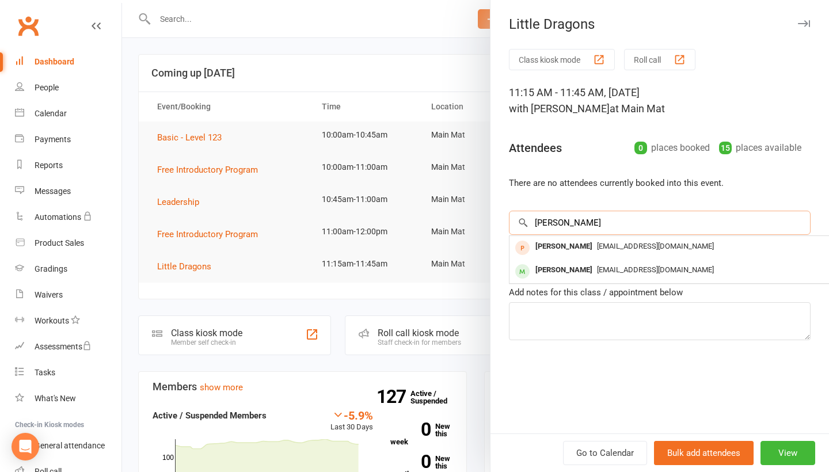
type input "Logan"
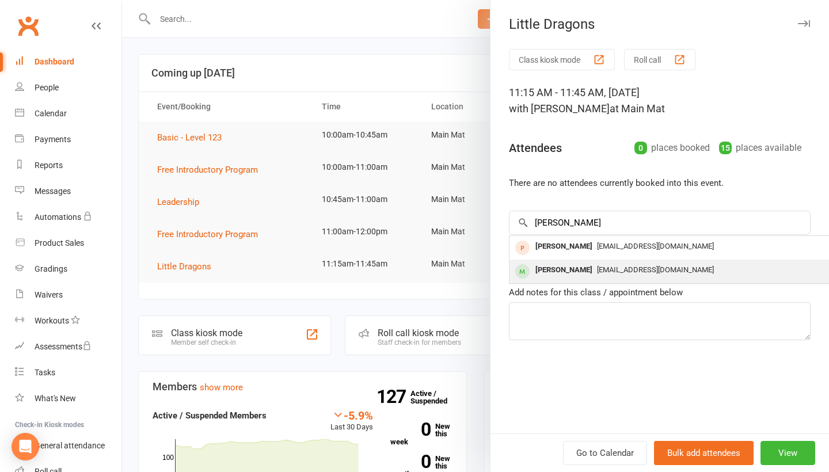
drag, startPoint x: 595, startPoint y: 233, endPoint x: 589, endPoint y: 271, distance: 38.4
click at [589, 271] on div "[PERSON_NAME]" at bounding box center [564, 270] width 66 height 17
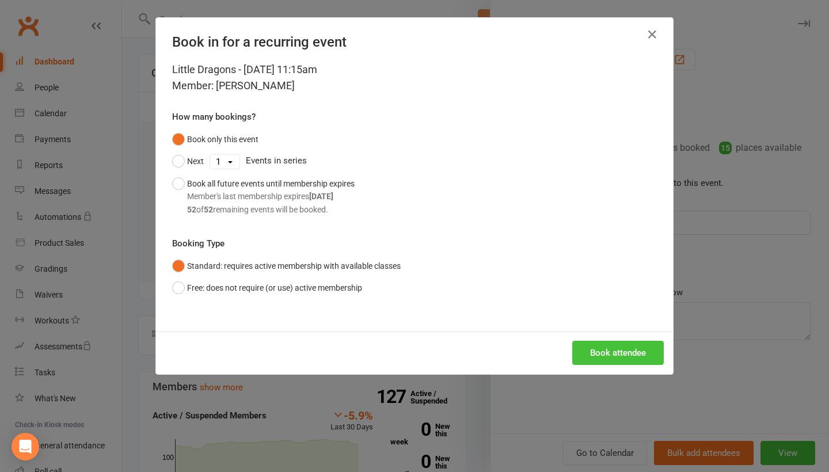
click at [604, 344] on button "Book attendee" at bounding box center [618, 353] width 92 height 24
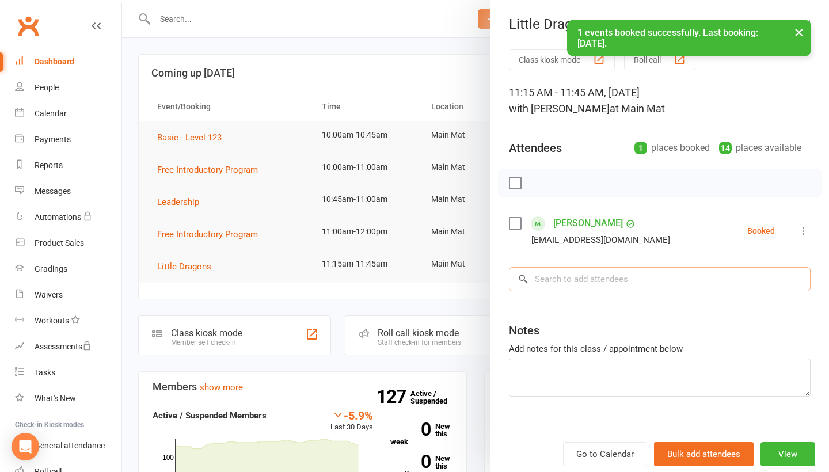
click at [585, 290] on input "search" at bounding box center [660, 279] width 302 height 24
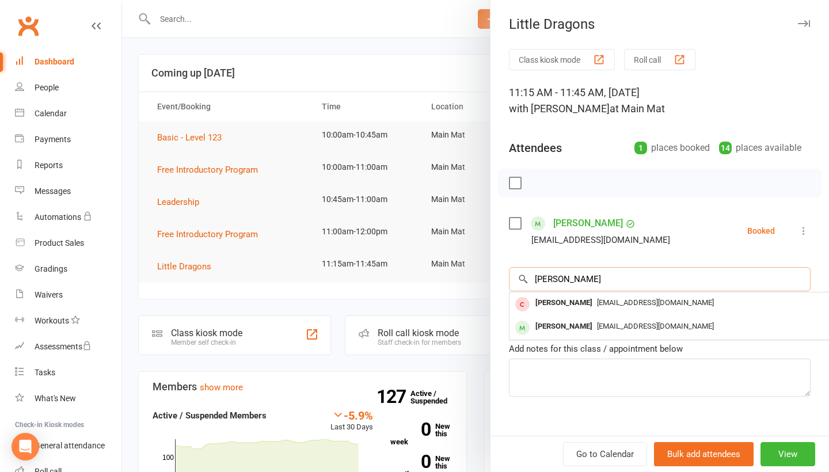
type input "Lucas"
drag, startPoint x: 585, startPoint y: 290, endPoint x: 578, endPoint y: 325, distance: 35.9
click at [578, 325] on div "[PERSON_NAME]" at bounding box center [564, 326] width 66 height 17
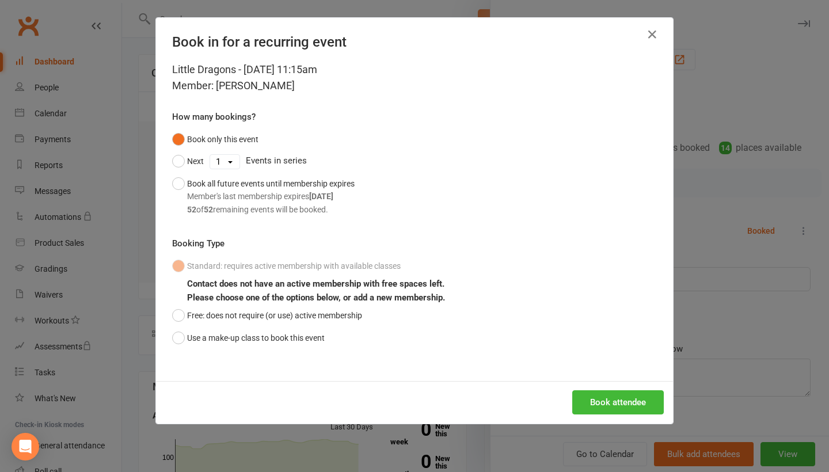
click at [271, 347] on div "Little Dragons - Oct 11, 2025 11:15am Member: Lucas Wilson How many bookings? B…" at bounding box center [414, 222] width 517 height 320
click at [269, 340] on button "Use a make-up class to book this event" at bounding box center [248, 338] width 153 height 22
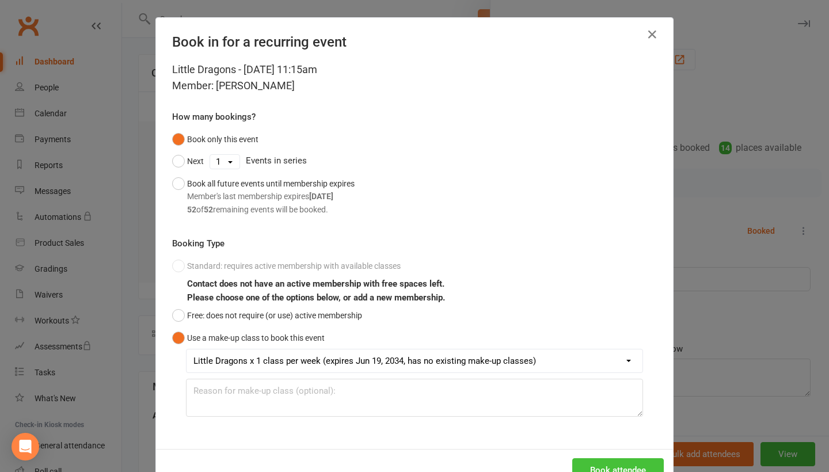
click at [618, 463] on button "Book attendee" at bounding box center [618, 470] width 92 height 24
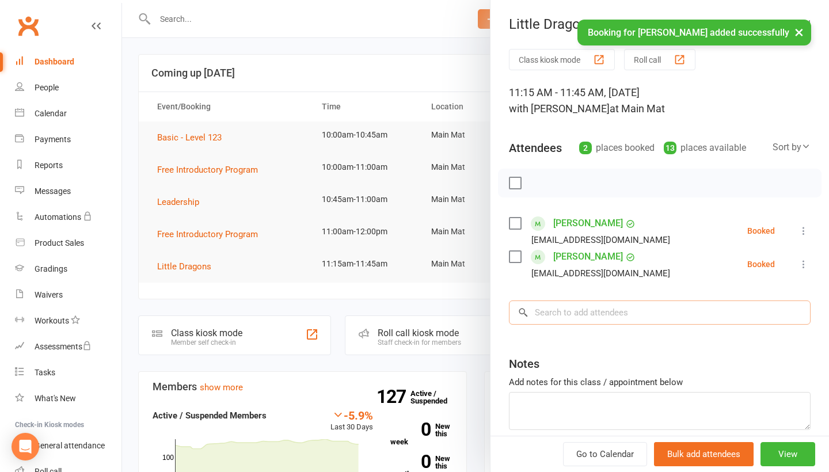
click at [596, 310] on input "search" at bounding box center [660, 313] width 302 height 24
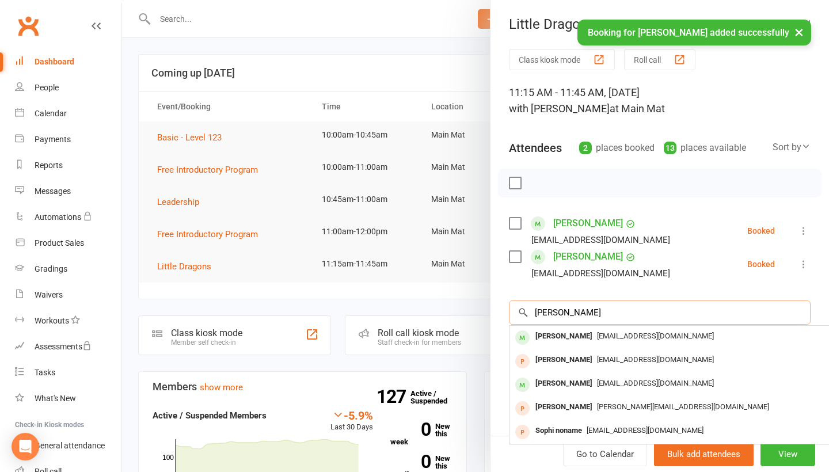
type input "Sophia"
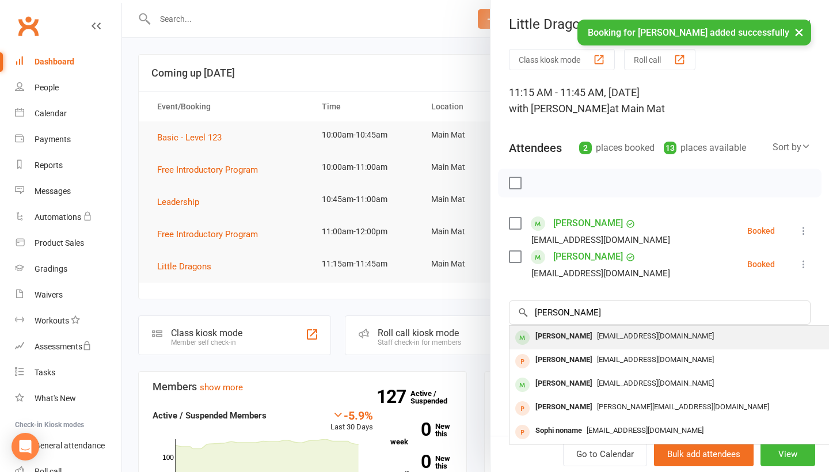
drag, startPoint x: 596, startPoint y: 310, endPoint x: 579, endPoint y: 345, distance: 39.1
click at [579, 345] on div "[PERSON_NAME]" at bounding box center [564, 336] width 66 height 17
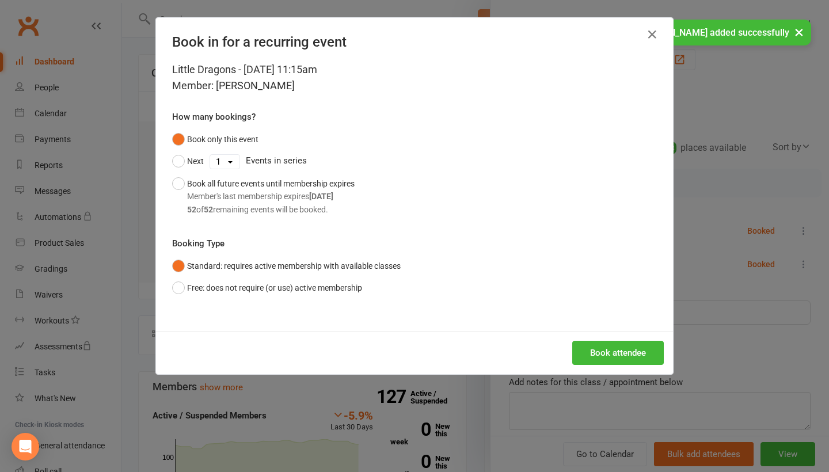
click at [599, 364] on div "Book attendee" at bounding box center [414, 353] width 517 height 43
click at [606, 358] on button "Book attendee" at bounding box center [618, 353] width 92 height 24
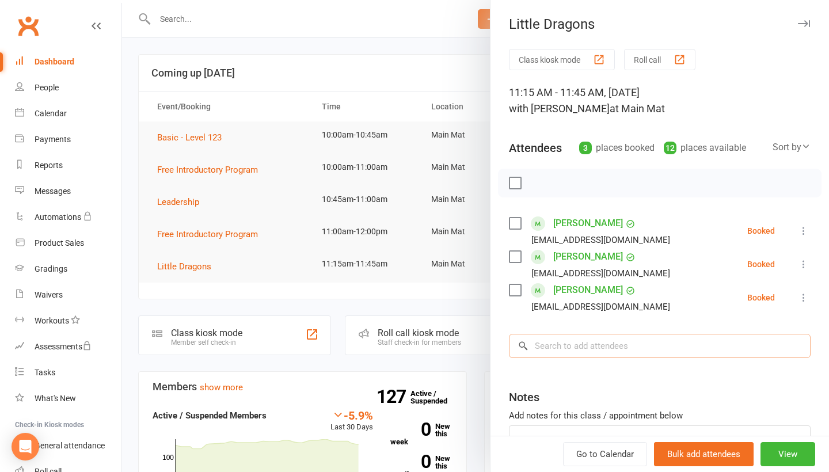
click at [609, 358] on input "search" at bounding box center [660, 346] width 302 height 24
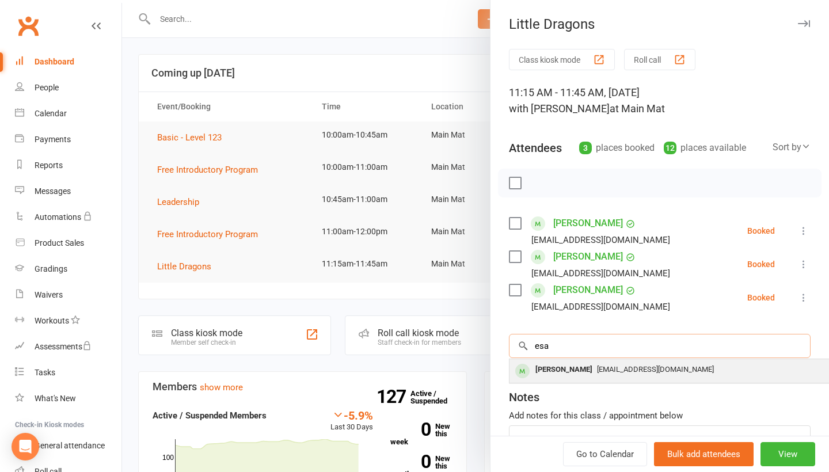
type input "esa"
click at [587, 367] on div "[EMAIL_ADDRESS][DOMAIN_NAME]" at bounding box center [681, 370] width 335 height 17
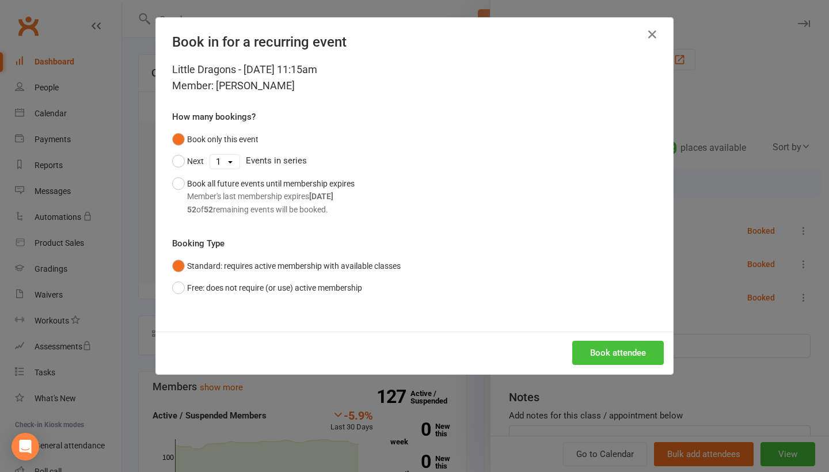
click at [619, 349] on button "Book attendee" at bounding box center [618, 353] width 92 height 24
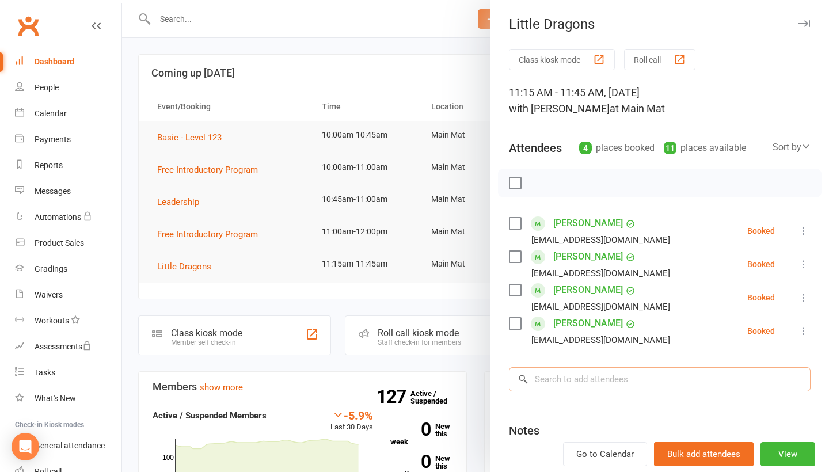
click at [578, 378] on input "search" at bounding box center [660, 379] width 302 height 24
type input "Ewen"
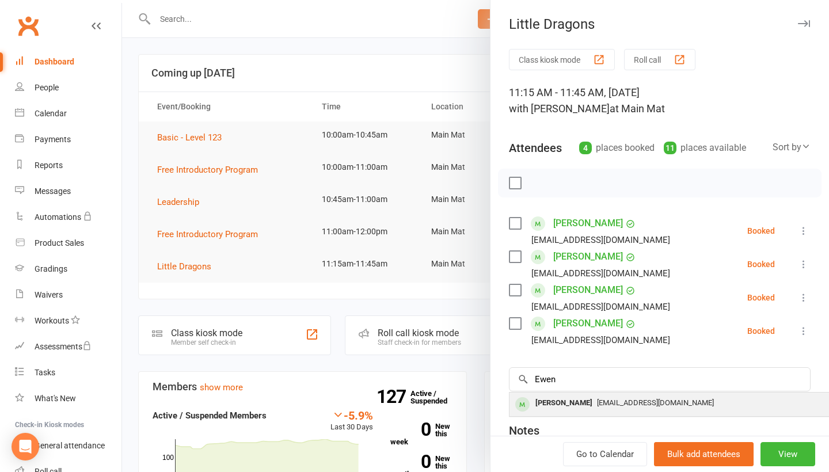
drag, startPoint x: 578, startPoint y: 378, endPoint x: 570, endPoint y: 406, distance: 29.3
click at [570, 406] on div "[PERSON_NAME]" at bounding box center [564, 403] width 66 height 17
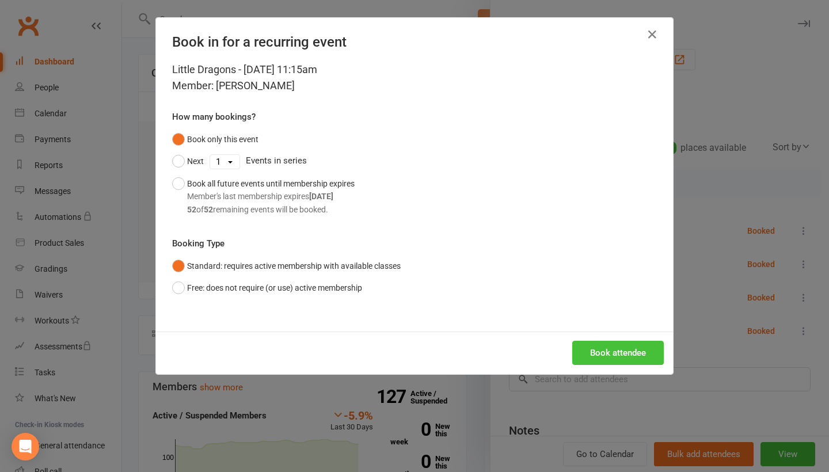
click at [610, 351] on button "Book attendee" at bounding box center [618, 353] width 92 height 24
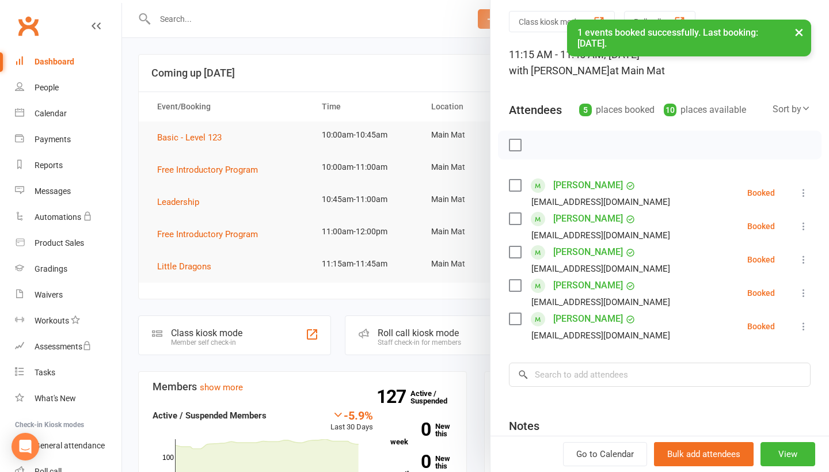
scroll to position [39, 0]
click at [596, 378] on input "search" at bounding box center [660, 374] width 302 height 24
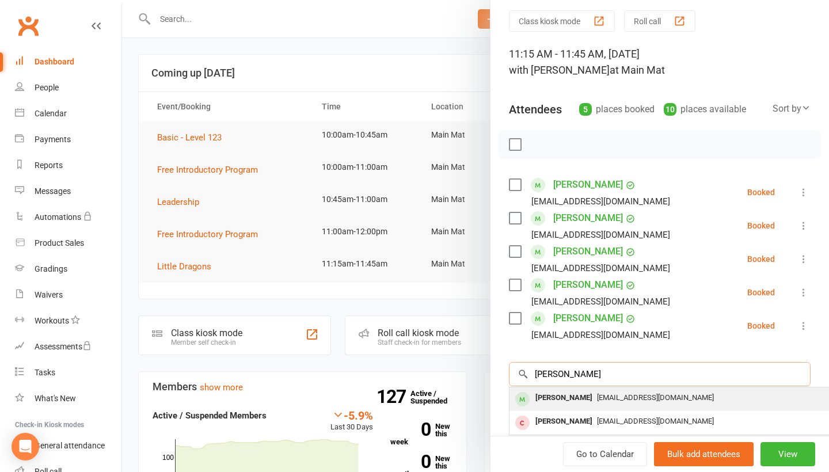
type input "harman"
click at [597, 400] on span "[EMAIL_ADDRESS][DOMAIN_NAME]" at bounding box center [655, 397] width 117 height 9
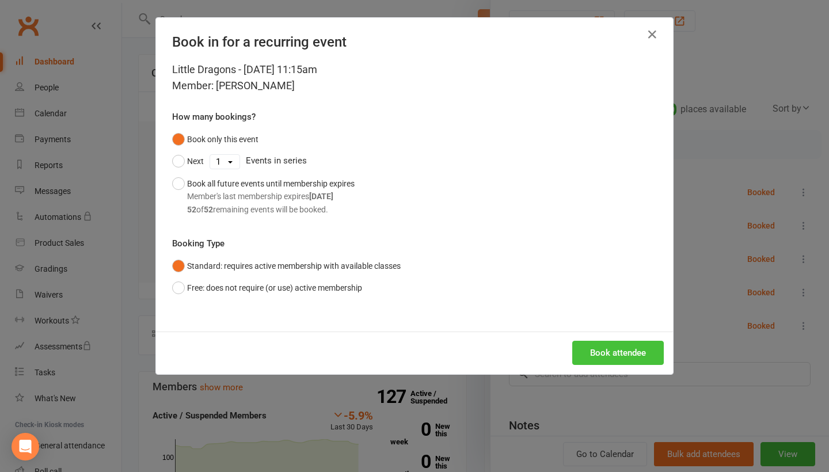
click at [605, 358] on button "Book attendee" at bounding box center [618, 353] width 92 height 24
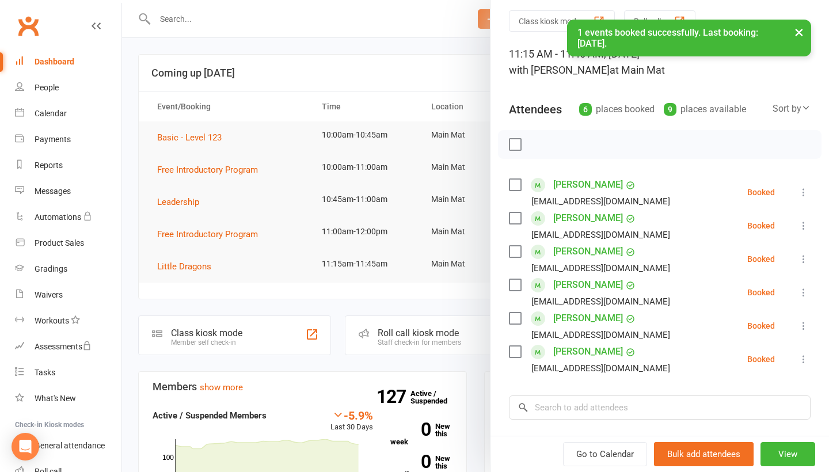
click at [802, 191] on icon at bounding box center [804, 193] width 12 height 12
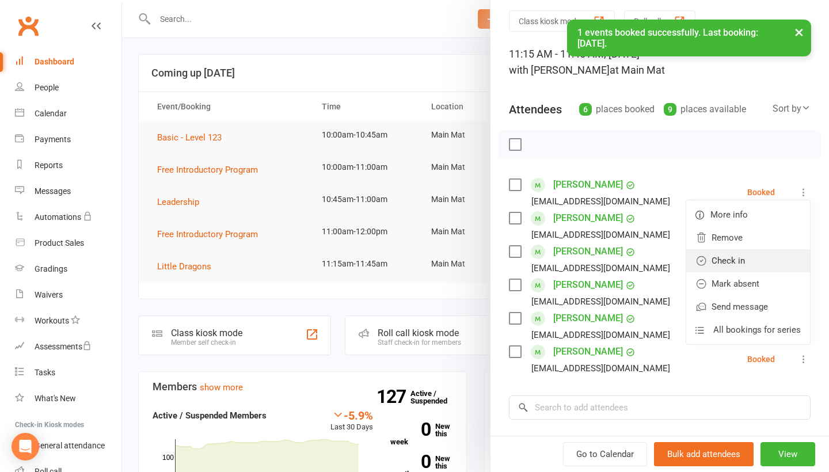
click at [758, 264] on link "Check in" at bounding box center [748, 260] width 124 height 23
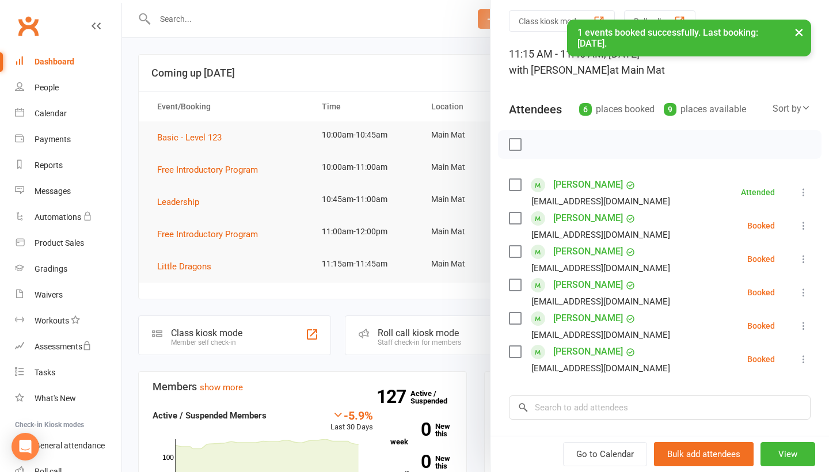
click at [806, 326] on icon at bounding box center [804, 326] width 12 height 12
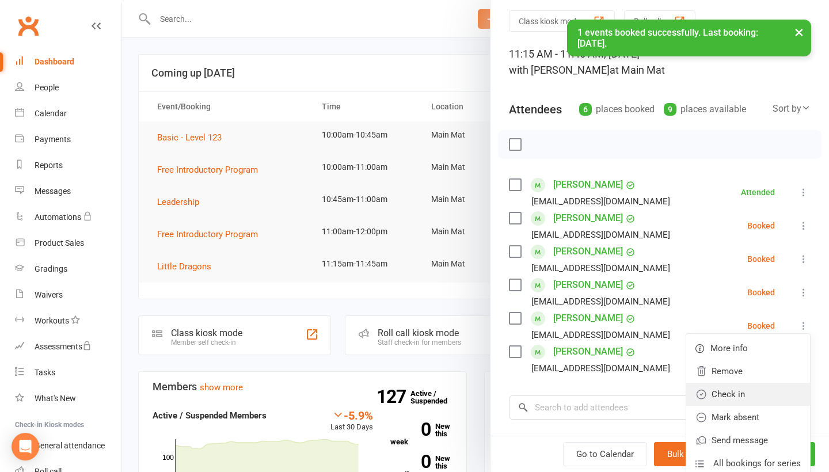
click at [762, 394] on link "Check in" at bounding box center [748, 394] width 124 height 23
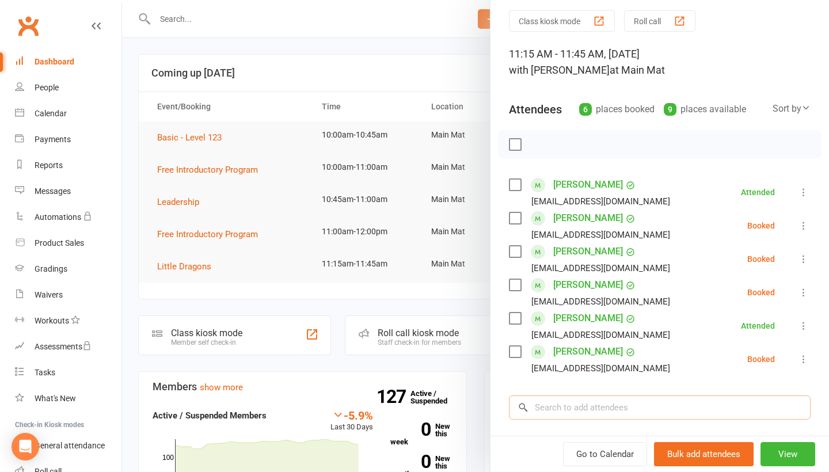
click at [572, 418] on input "search" at bounding box center [660, 408] width 302 height 24
type input "x"
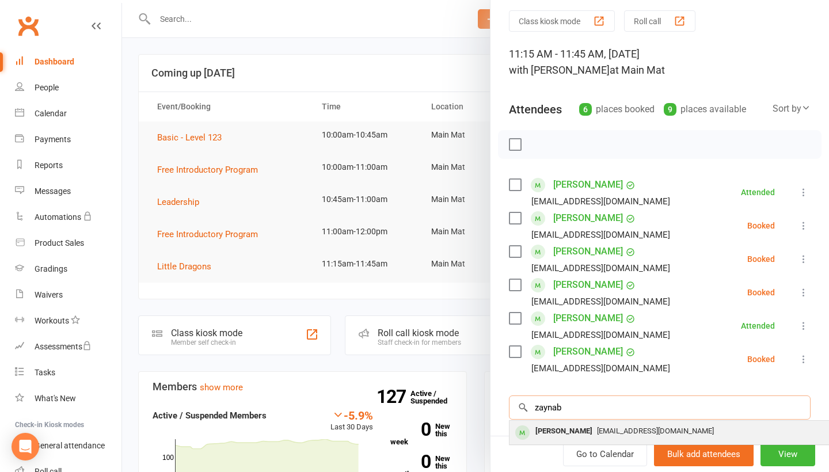
type input "zaynab"
click at [569, 433] on div "[PERSON_NAME]" at bounding box center [564, 431] width 66 height 17
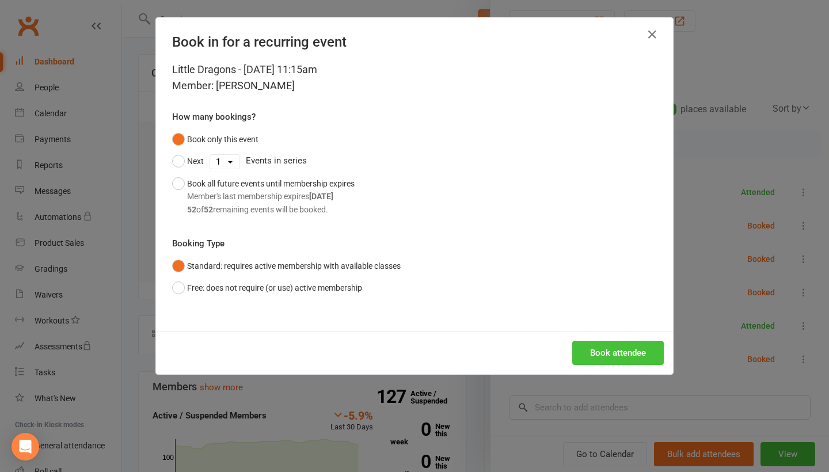
click at [602, 354] on button "Book attendee" at bounding box center [618, 353] width 92 height 24
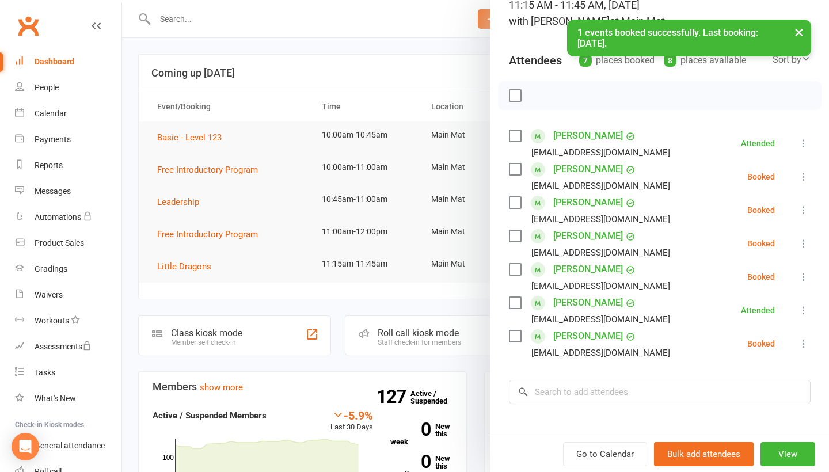
scroll to position [90, 0]
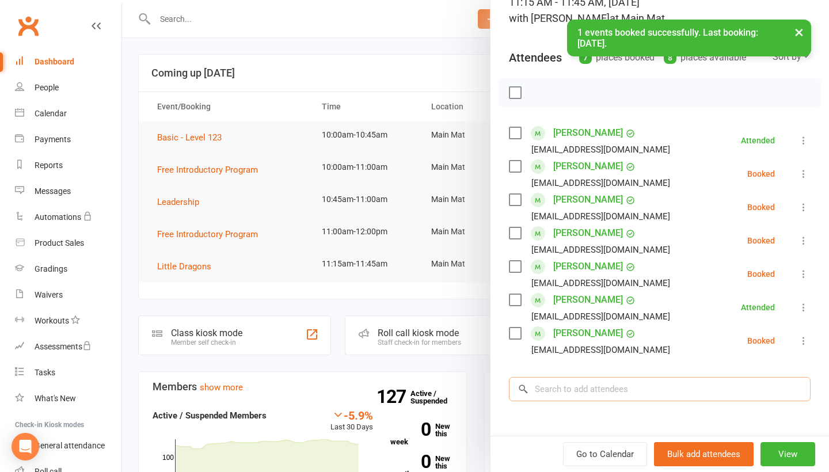
click at [588, 390] on input "search" at bounding box center [660, 389] width 302 height 24
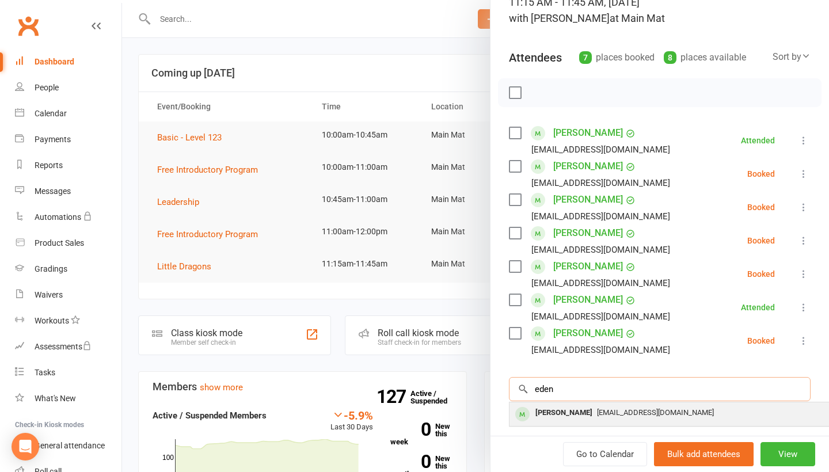
type input "eden"
click at [597, 414] on span "[EMAIL_ADDRESS][DOMAIN_NAME]" at bounding box center [655, 412] width 117 height 9
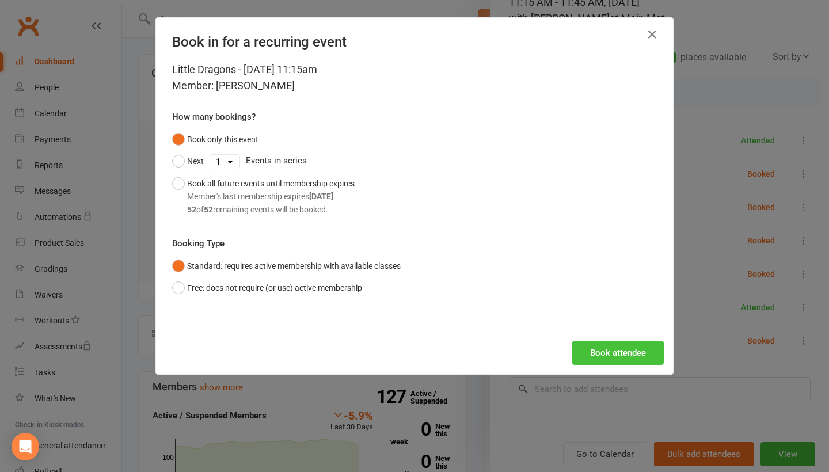
click at [622, 344] on button "Book attendee" at bounding box center [618, 353] width 92 height 24
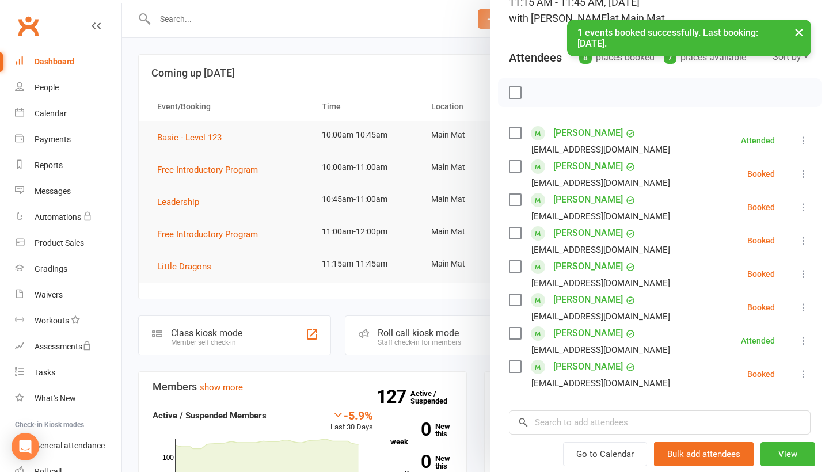
scroll to position [130, 0]
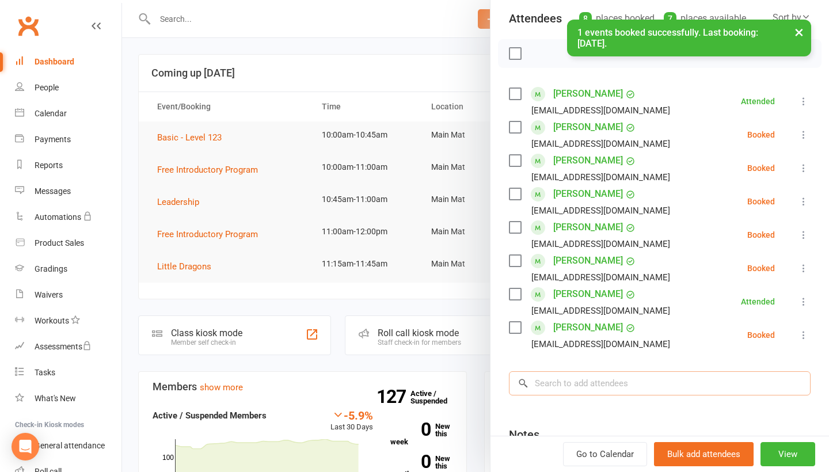
click at [607, 381] on input "search" at bounding box center [660, 383] width 302 height 24
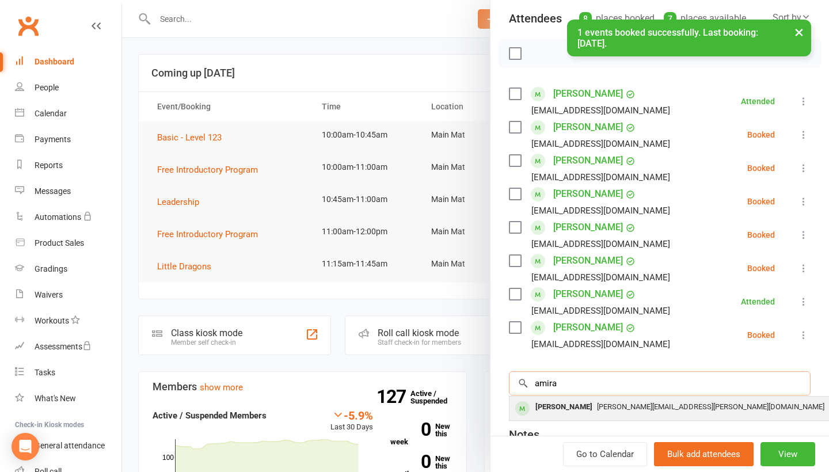
type input "amira"
click at [602, 402] on div "[PERSON_NAME][EMAIL_ADDRESS][PERSON_NAME][DOMAIN_NAME]" at bounding box center [681, 407] width 335 height 17
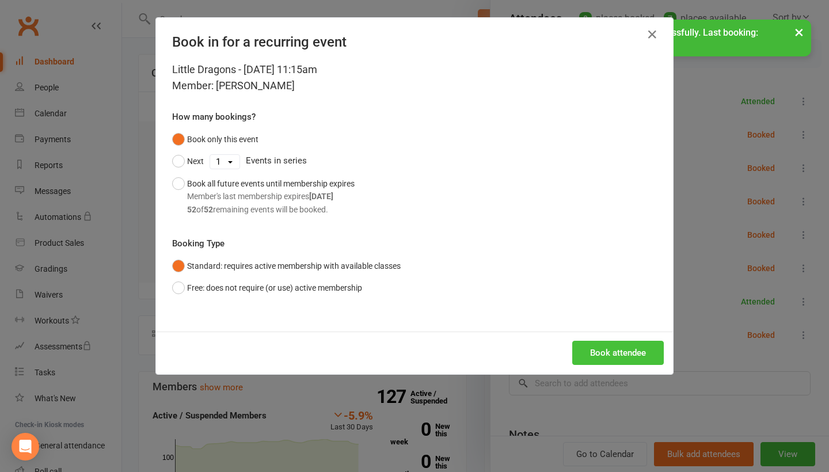
click at [614, 351] on button "Book attendee" at bounding box center [618, 353] width 92 height 24
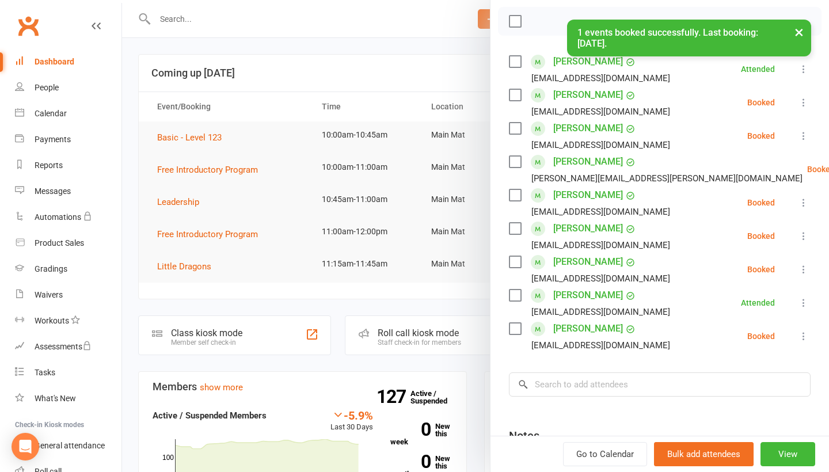
scroll to position [162, 0]
click at [609, 375] on input "search" at bounding box center [660, 384] width 302 height 24
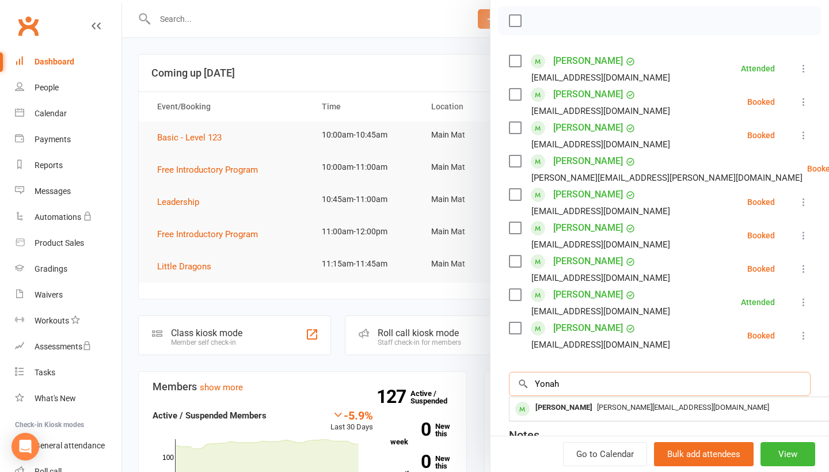
type input "Yonah"
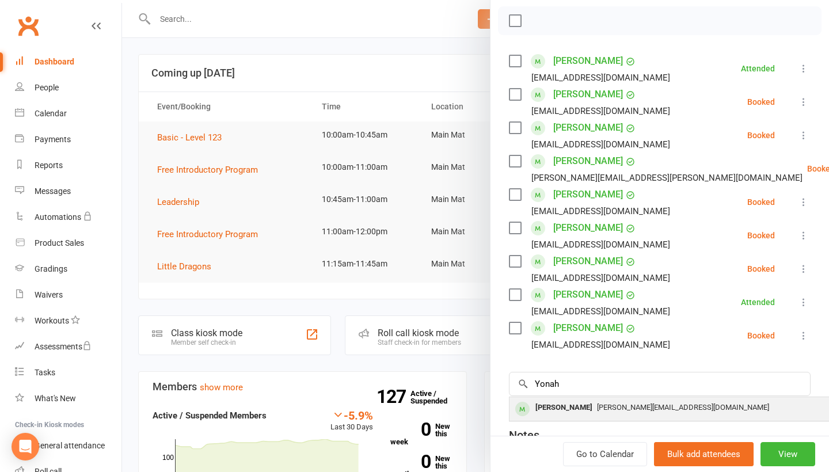
drag, startPoint x: 609, startPoint y: 375, endPoint x: 599, endPoint y: 414, distance: 40.2
click at [599, 412] on span "[PERSON_NAME][EMAIL_ADDRESS][DOMAIN_NAME]" at bounding box center [683, 407] width 172 height 9
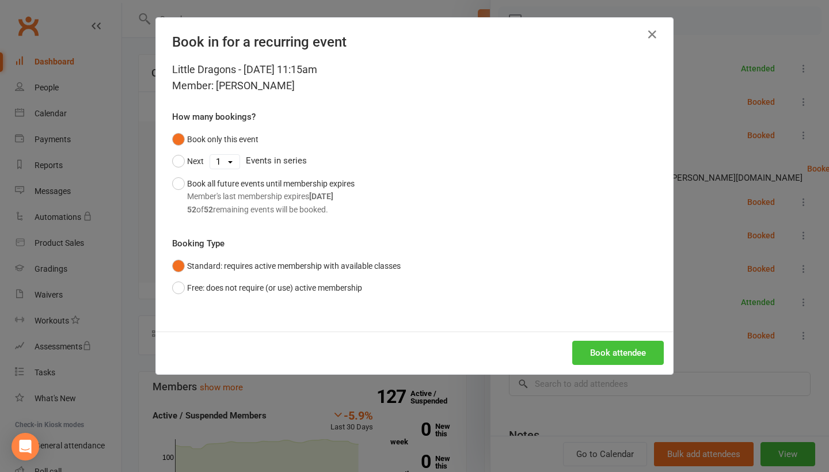
click at [619, 361] on button "Book attendee" at bounding box center [618, 353] width 92 height 24
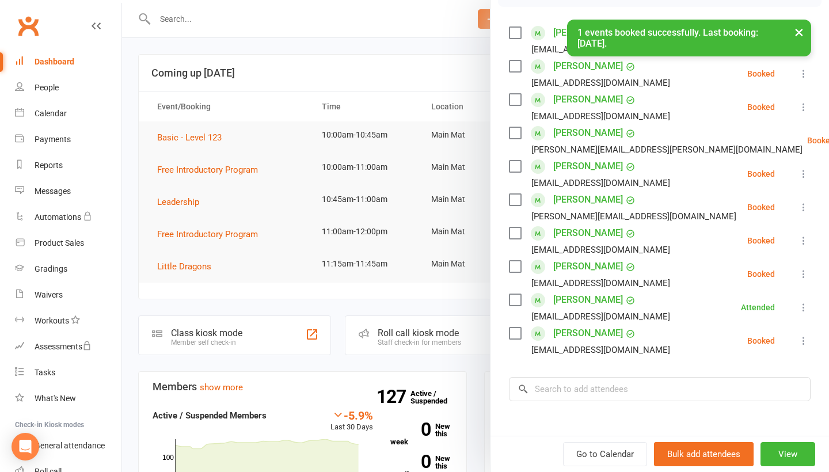
scroll to position [191, 0]
click at [611, 384] on input "search" at bounding box center [660, 389] width 302 height 24
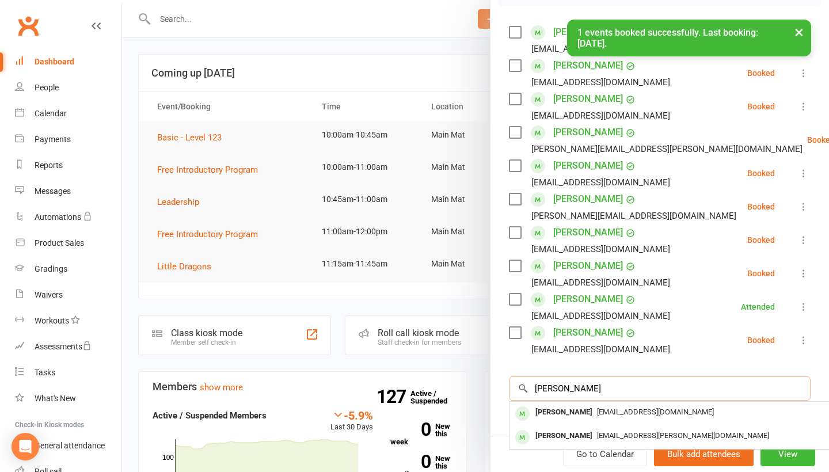
type input "Jacob"
drag, startPoint x: 611, startPoint y: 383, endPoint x: 593, endPoint y: 435, distance: 55.0
click at [597, 435] on span "[EMAIL_ADDRESS][PERSON_NAME][DOMAIN_NAME]" at bounding box center [683, 435] width 172 height 9
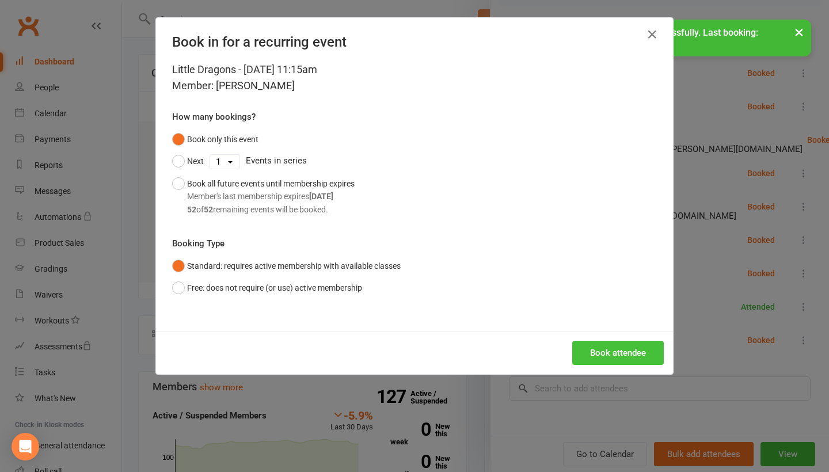
click at [622, 355] on button "Book attendee" at bounding box center [618, 353] width 92 height 24
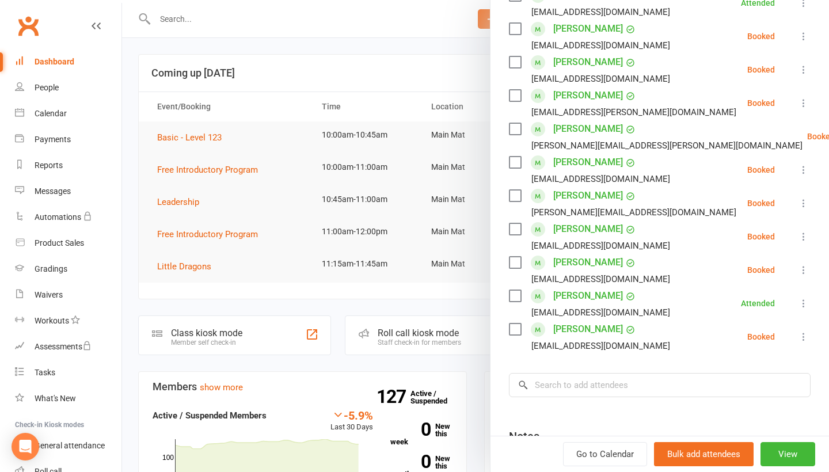
scroll to position [227, 0]
click at [596, 386] on input "search" at bounding box center [660, 386] width 302 height 24
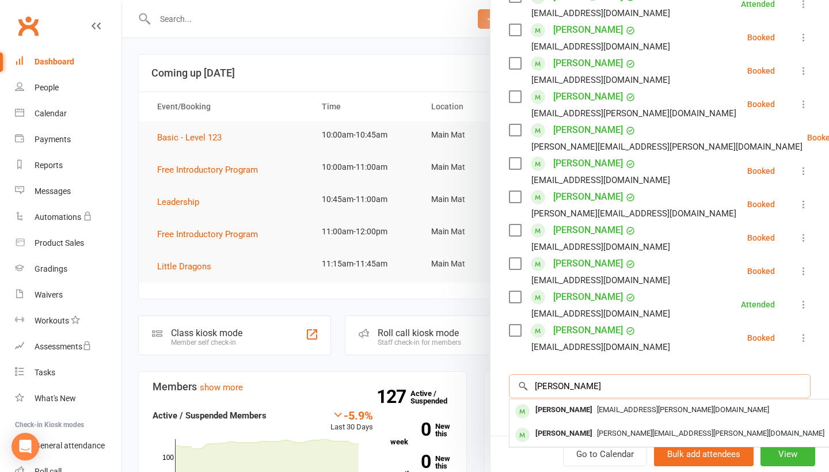
type input "Amelia"
drag, startPoint x: 596, startPoint y: 386, endPoint x: 583, endPoint y: 413, distance: 29.9
click at [583, 413] on div "[PERSON_NAME]" at bounding box center [564, 410] width 66 height 17
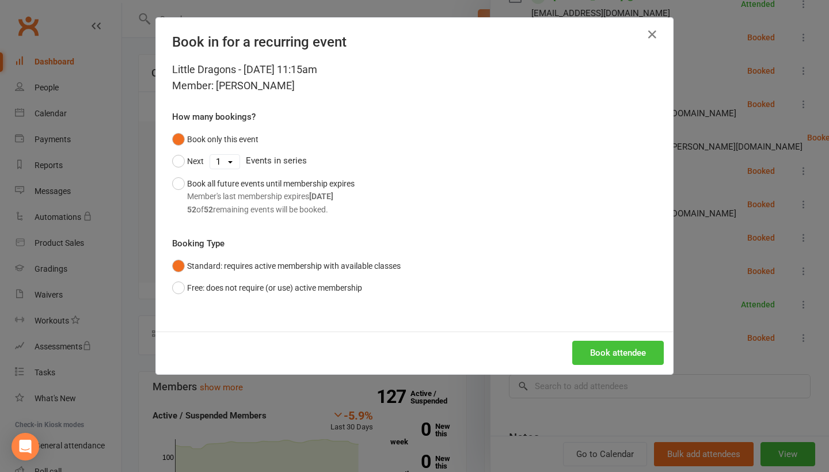
click at [624, 353] on button "Book attendee" at bounding box center [618, 353] width 92 height 24
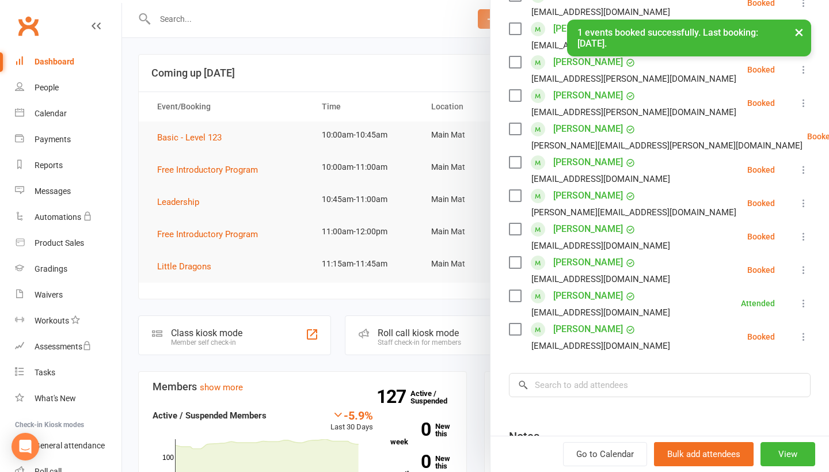
scroll to position [274, 0]
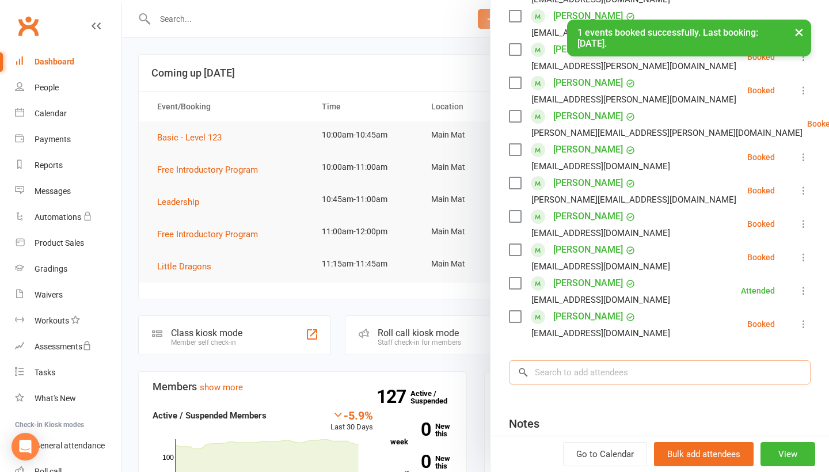
click at [607, 376] on input "search" at bounding box center [660, 372] width 302 height 24
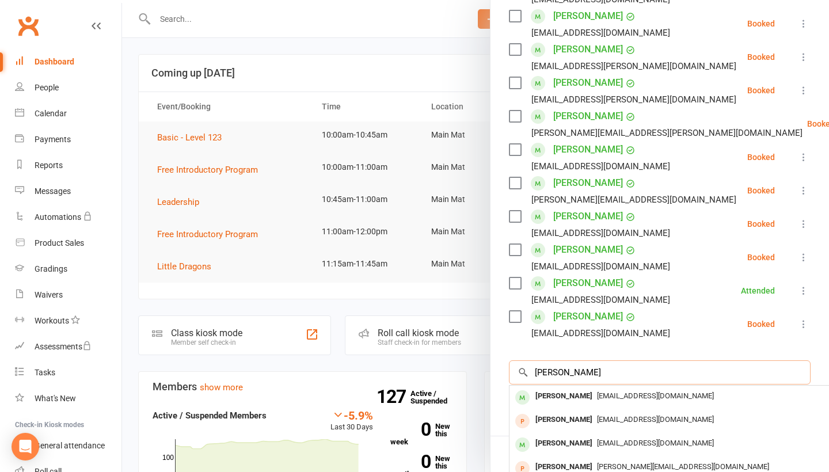
type input "Sophia"
drag, startPoint x: 607, startPoint y: 376, endPoint x: 581, endPoint y: 443, distance: 71.8
click at [581, 443] on div "[PERSON_NAME]" at bounding box center [564, 443] width 66 height 17
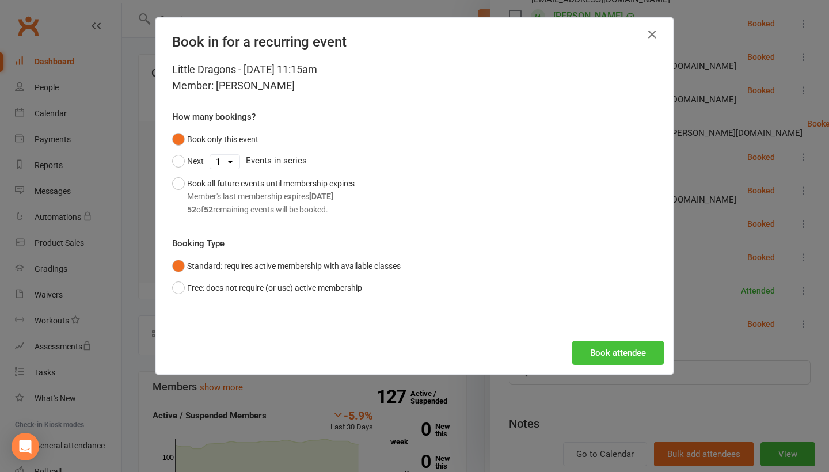
click at [629, 343] on button "Book attendee" at bounding box center [618, 353] width 92 height 24
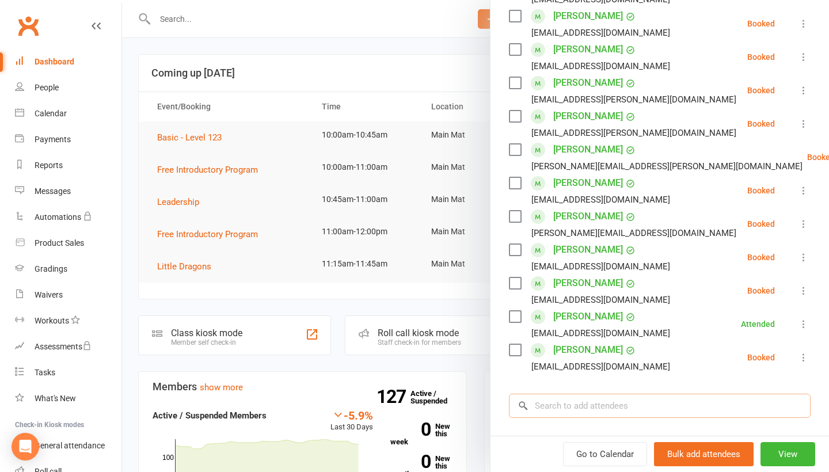
click at [607, 410] on input "search" at bounding box center [660, 406] width 302 height 24
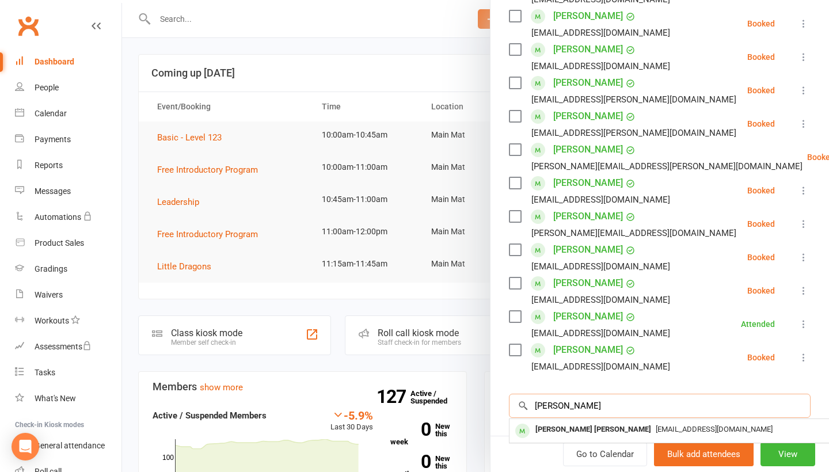
type input "Aaron"
drag, startPoint x: 607, startPoint y: 410, endPoint x: 602, endPoint y: 437, distance: 27.4
click at [602, 437] on div "[PERSON_NAME] [PERSON_NAME]" at bounding box center [593, 429] width 125 height 17
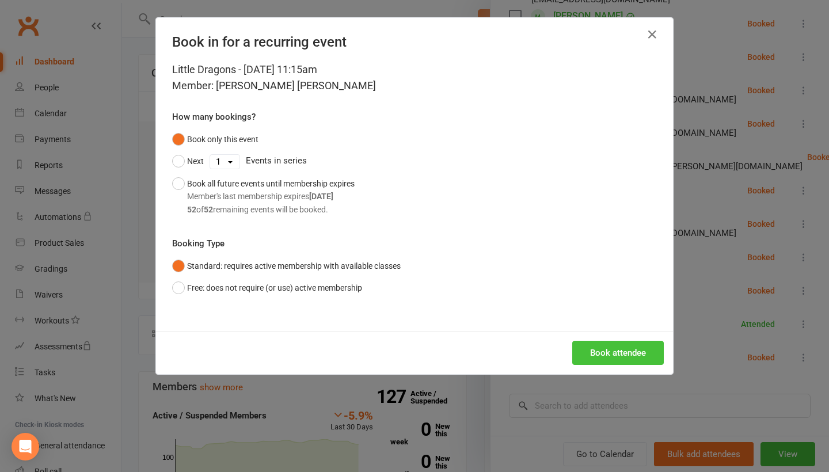
click at [629, 357] on button "Book attendee" at bounding box center [618, 353] width 92 height 24
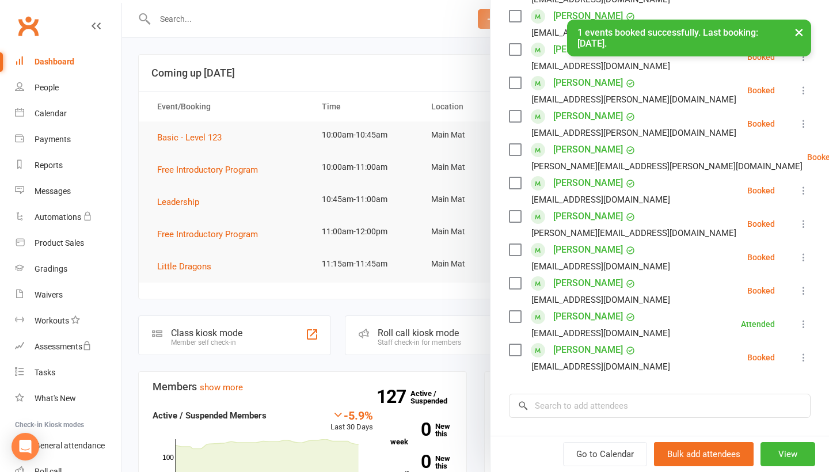
scroll to position [333, 0]
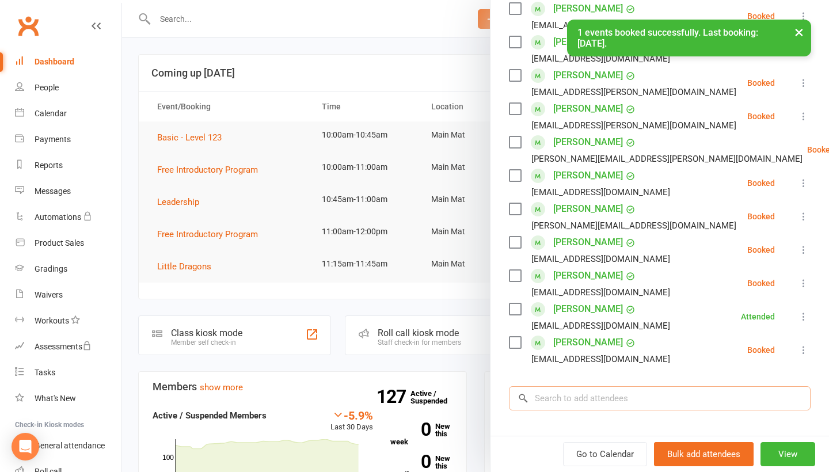
click at [615, 386] on input "search" at bounding box center [660, 398] width 302 height 24
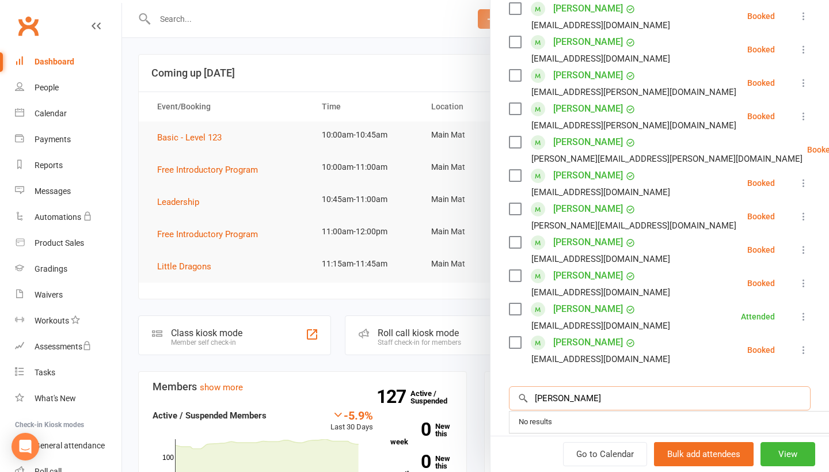
click at [551, 386] on input "Issac" at bounding box center [660, 398] width 302 height 24
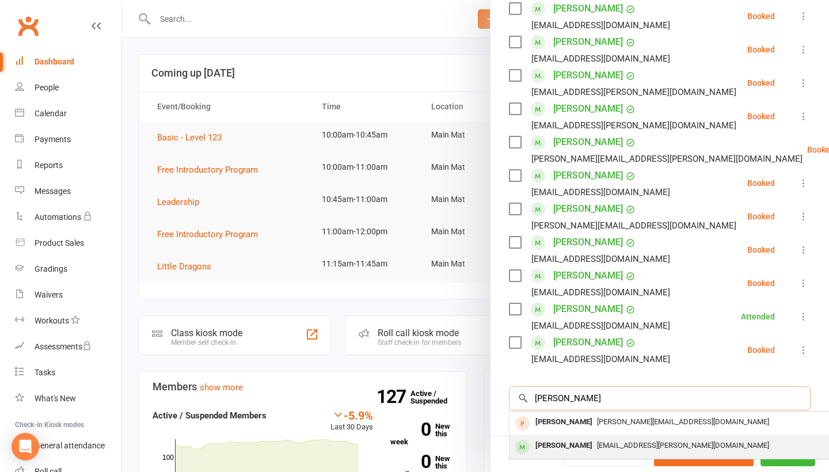
type input "Isaac"
click at [550, 438] on div "[PERSON_NAME]" at bounding box center [564, 446] width 66 height 17
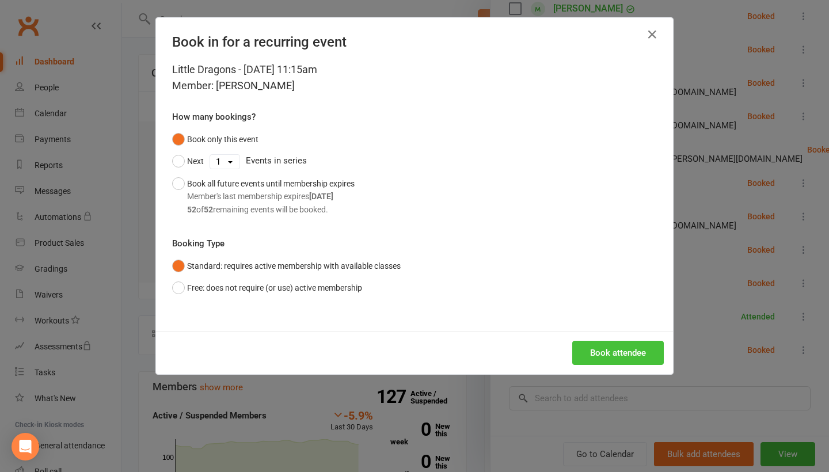
click at [604, 353] on button "Book attendee" at bounding box center [618, 353] width 92 height 24
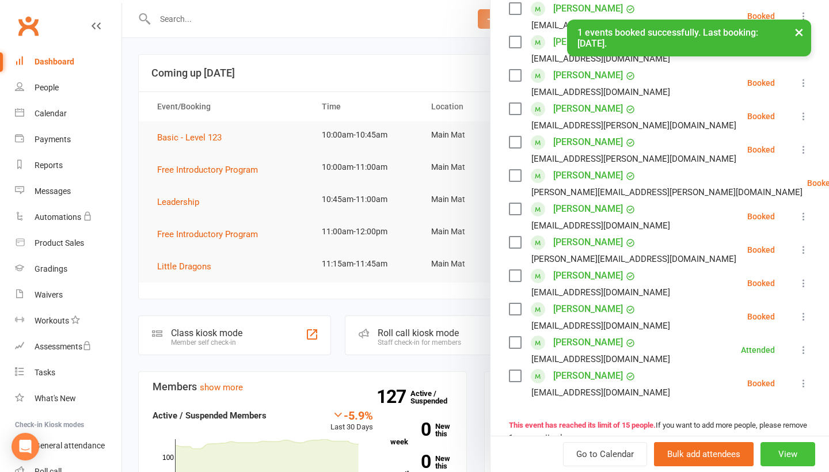
click at [779, 457] on button "View" at bounding box center [787, 454] width 55 height 24
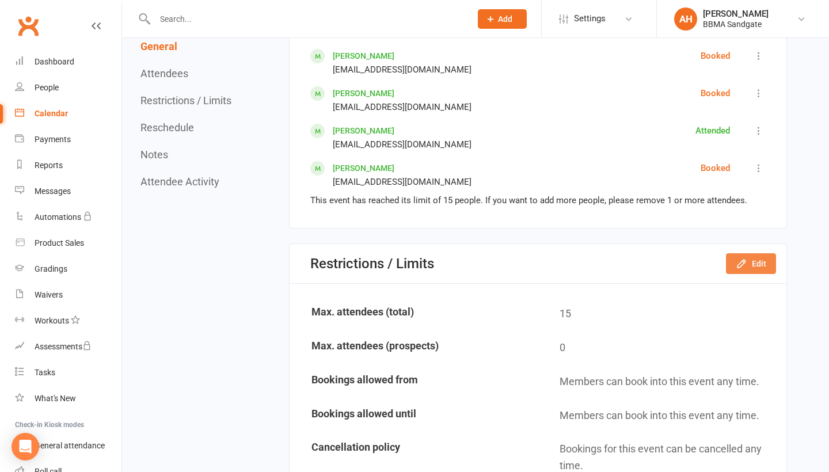
scroll to position [1008, 0]
click at [741, 265] on icon "button" at bounding box center [740, 262] width 7 height 7
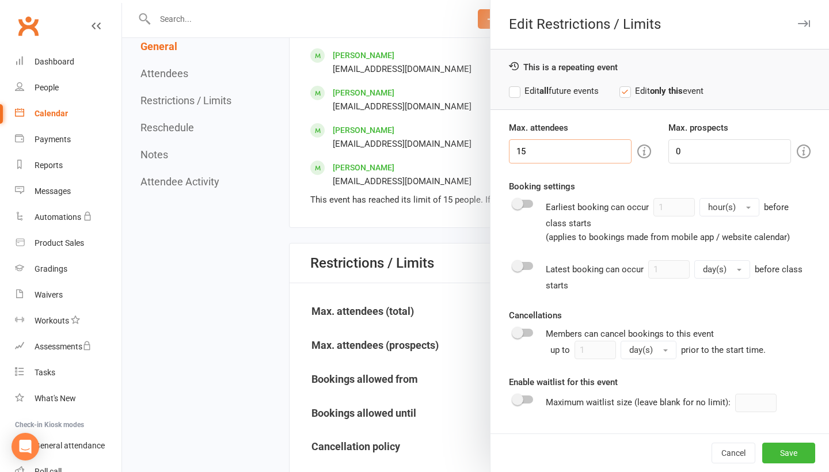
click at [538, 157] on input "15" at bounding box center [570, 151] width 123 height 24
type input "1"
type input "25"
click at [519, 92] on label "Edit all future events" at bounding box center [554, 91] width 90 height 14
click at [781, 455] on button "Save" at bounding box center [788, 453] width 53 height 21
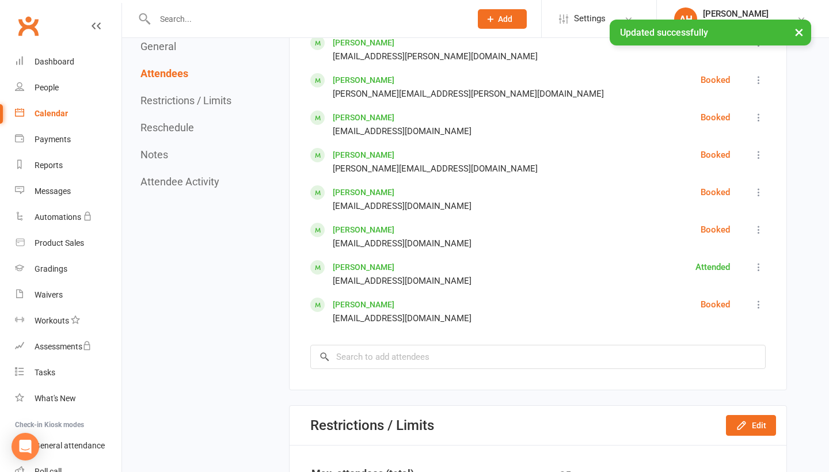
scroll to position [868, 0]
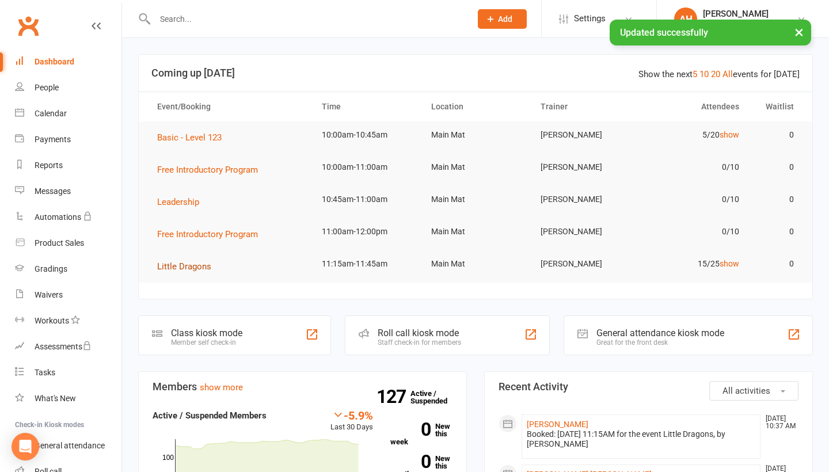
click at [195, 265] on span "Little Dragons" at bounding box center [184, 266] width 54 height 10
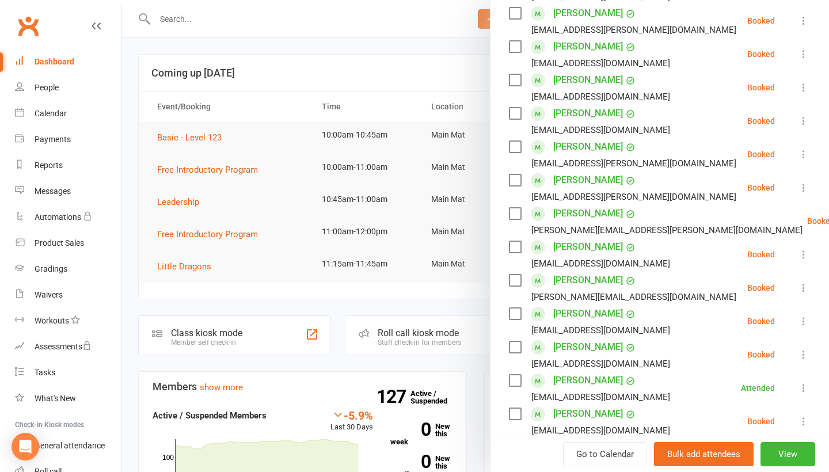
scroll to position [379, 0]
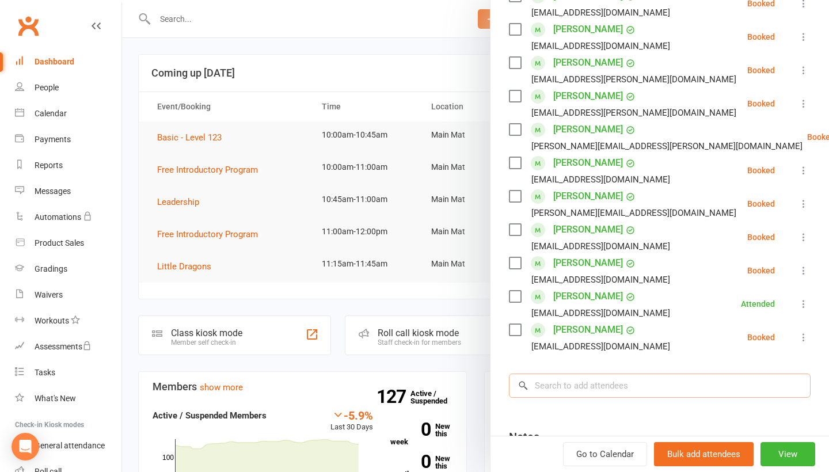
click at [576, 374] on input "search" at bounding box center [660, 386] width 302 height 24
type input "Ezra"
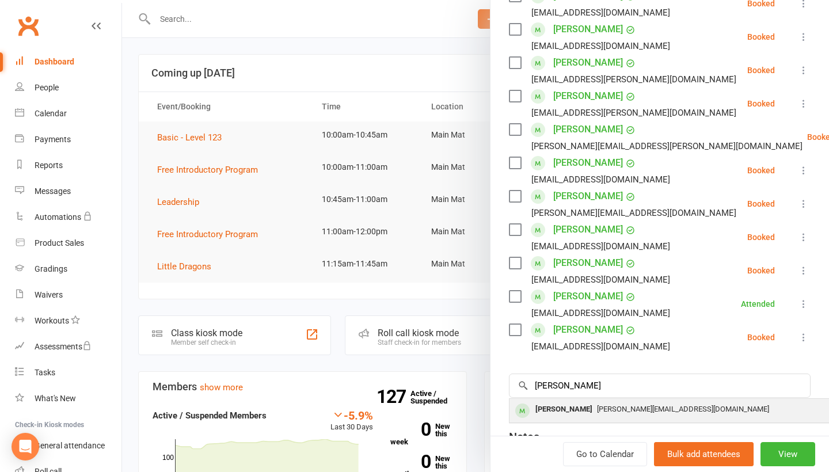
drag, startPoint x: 576, startPoint y: 374, endPoint x: 571, endPoint y: 392, distance: 18.4
click at [571, 401] on div "[PERSON_NAME]" at bounding box center [564, 409] width 66 height 17
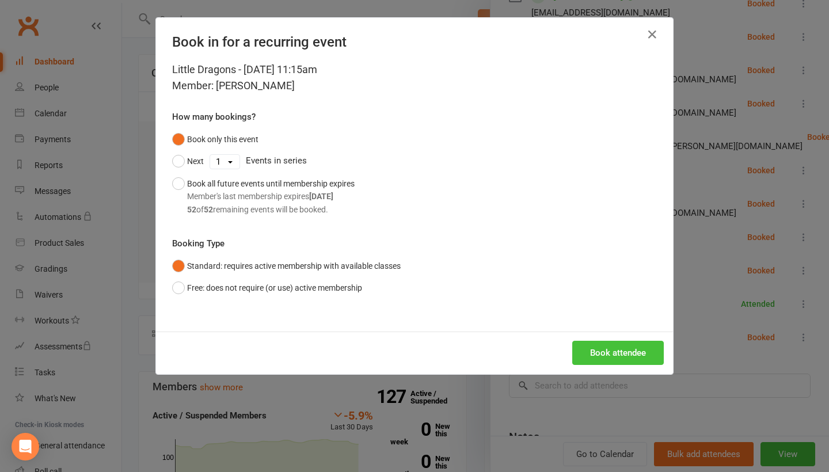
click at [606, 344] on button "Book attendee" at bounding box center [618, 353] width 92 height 24
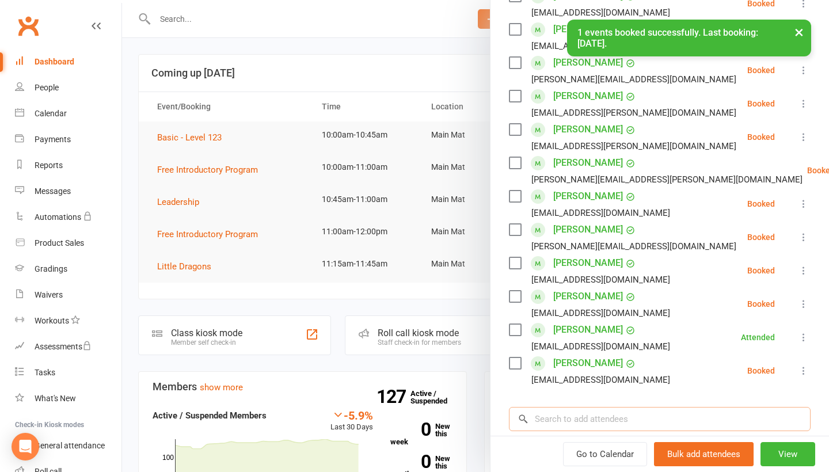
click at [612, 407] on input "search" at bounding box center [660, 419] width 302 height 24
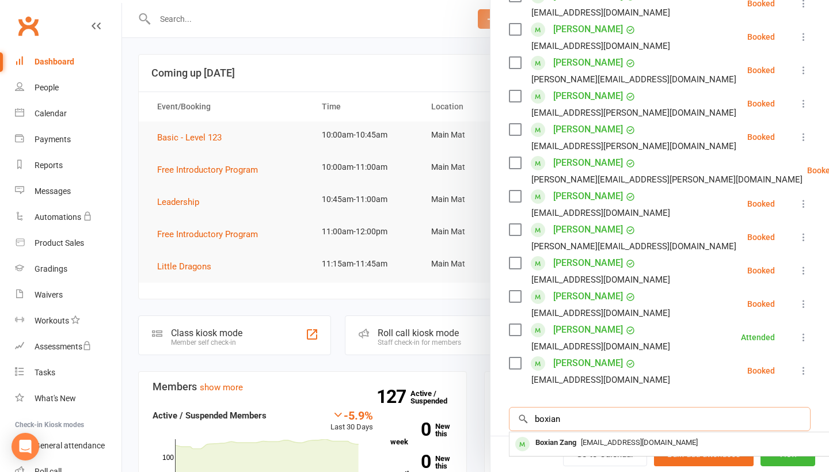
type input "boxing"
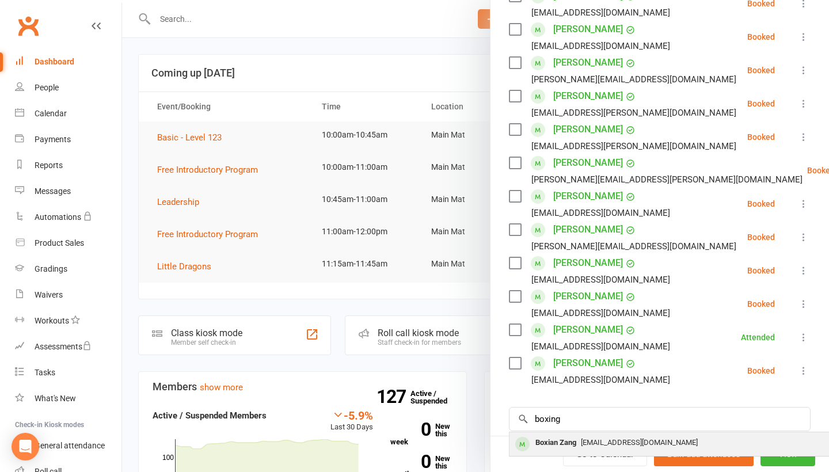
drag, startPoint x: 610, startPoint y: 400, endPoint x: 583, endPoint y: 424, distance: 36.3
click at [583, 438] on span "[EMAIL_ADDRESS][DOMAIN_NAME]" at bounding box center [639, 442] width 117 height 9
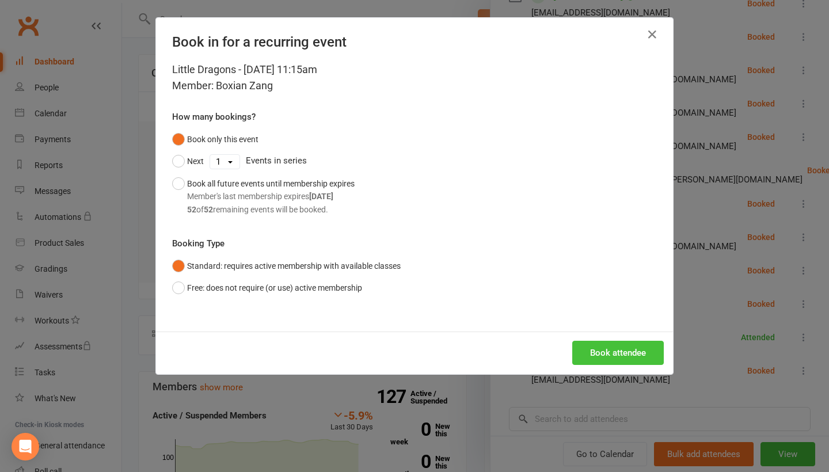
click at [619, 358] on button "Book attendee" at bounding box center [618, 353] width 92 height 24
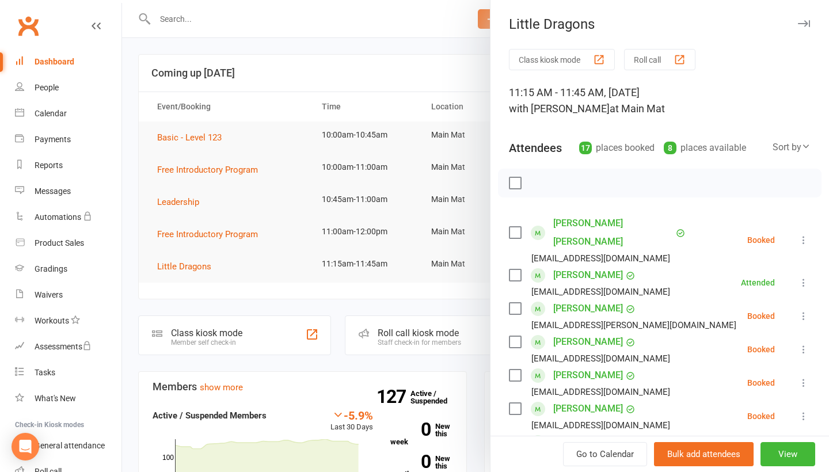
scroll to position [0, 0]
click at [78, 58] on link "Dashboard" at bounding box center [68, 62] width 107 height 26
click at [482, 87] on div at bounding box center [475, 236] width 707 height 472
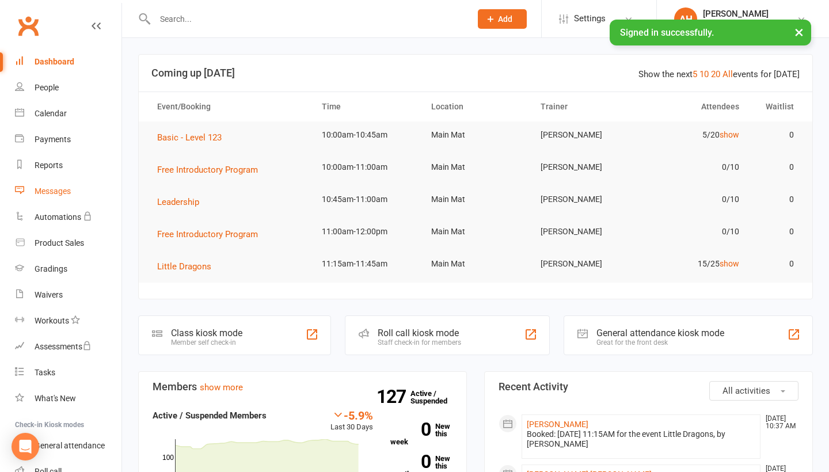
click at [100, 191] on link "Messages" at bounding box center [68, 191] width 107 height 26
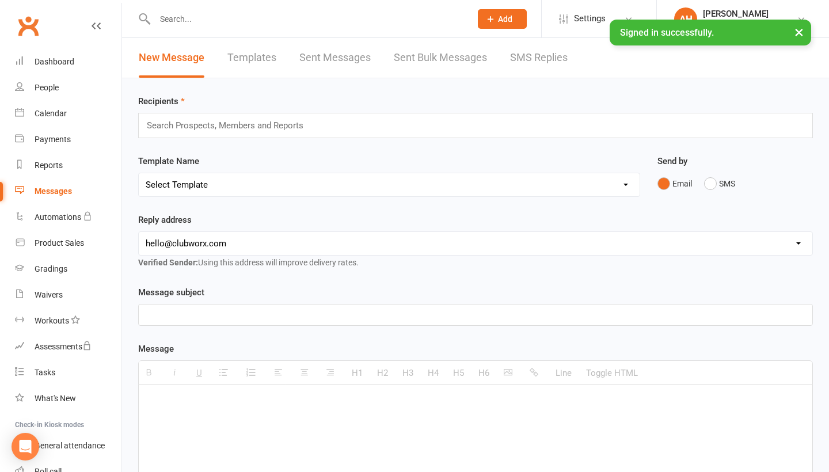
click at [535, 62] on link "SMS Replies" at bounding box center [539, 58] width 58 height 40
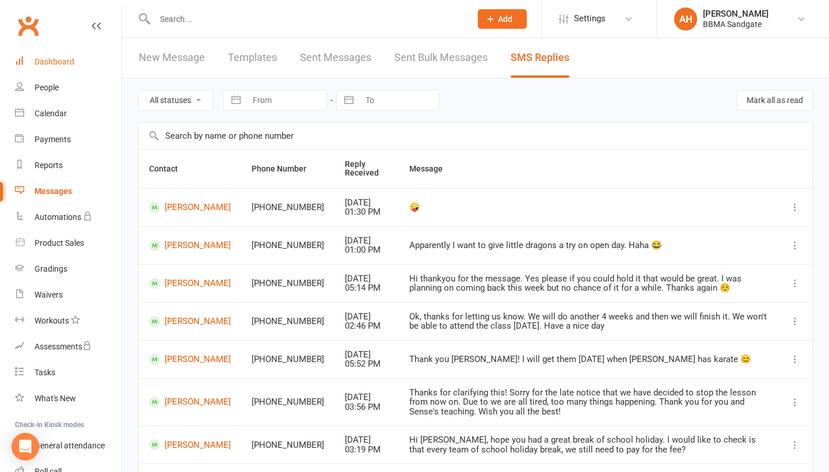
click at [119, 61] on link "Dashboard" at bounding box center [68, 62] width 107 height 26
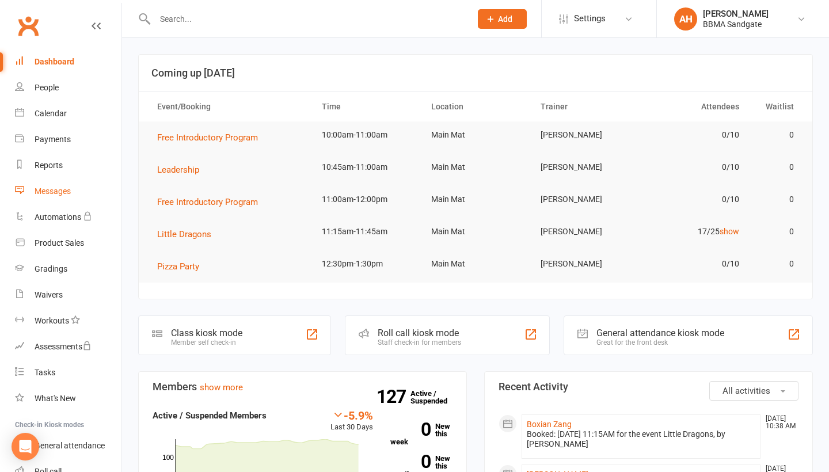
click at [98, 195] on link "Messages" at bounding box center [68, 191] width 107 height 26
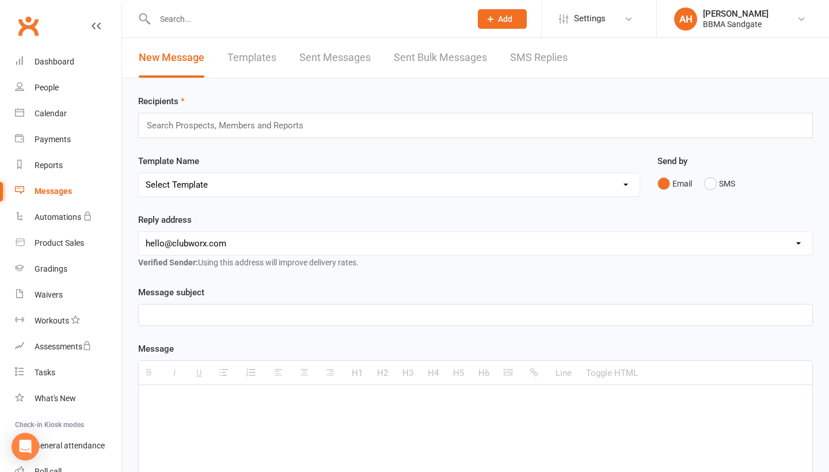
click at [538, 62] on link "SMS Replies" at bounding box center [539, 58] width 58 height 40
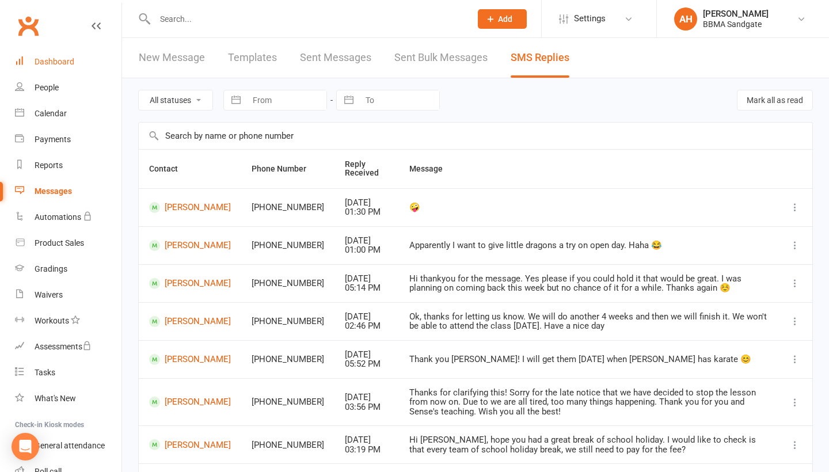
click at [108, 66] on link "Dashboard" at bounding box center [68, 62] width 107 height 26
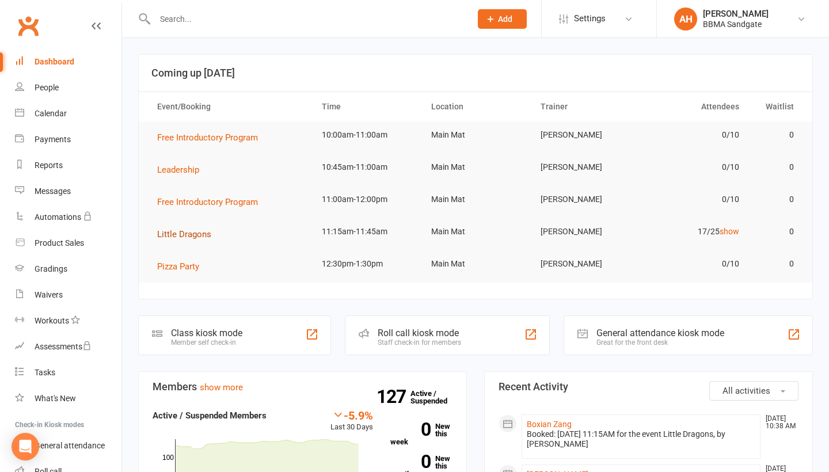
click at [183, 239] on span "Little Dragons" at bounding box center [184, 234] width 54 height 10
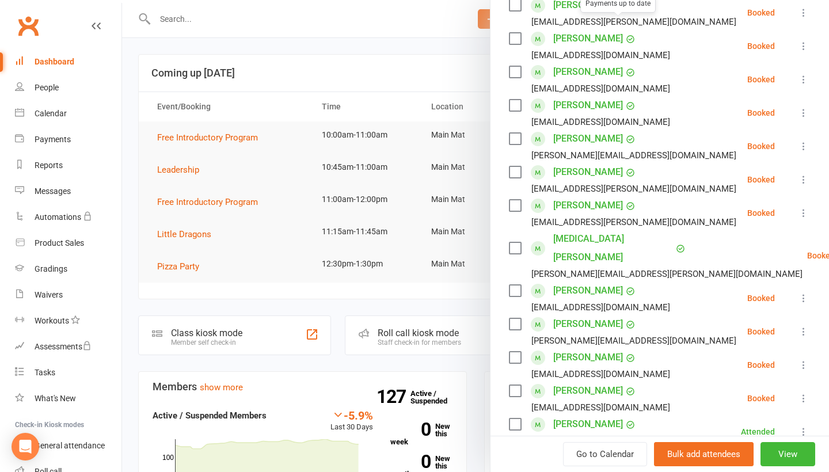
scroll to position [515, 0]
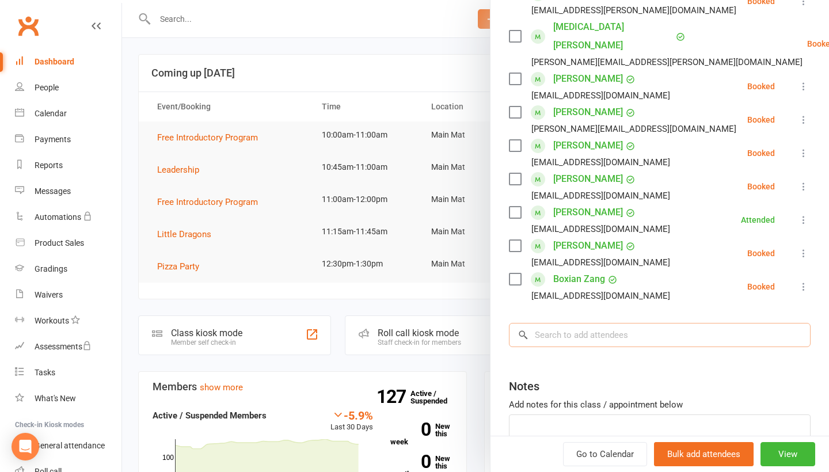
click at [580, 323] on input "search" at bounding box center [660, 335] width 302 height 24
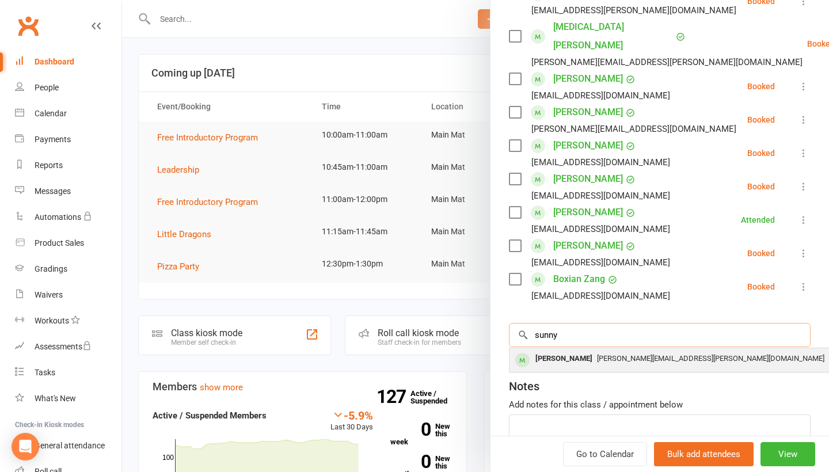
type input "sunny"
click at [568, 351] on div "[PERSON_NAME]" at bounding box center [564, 359] width 66 height 17
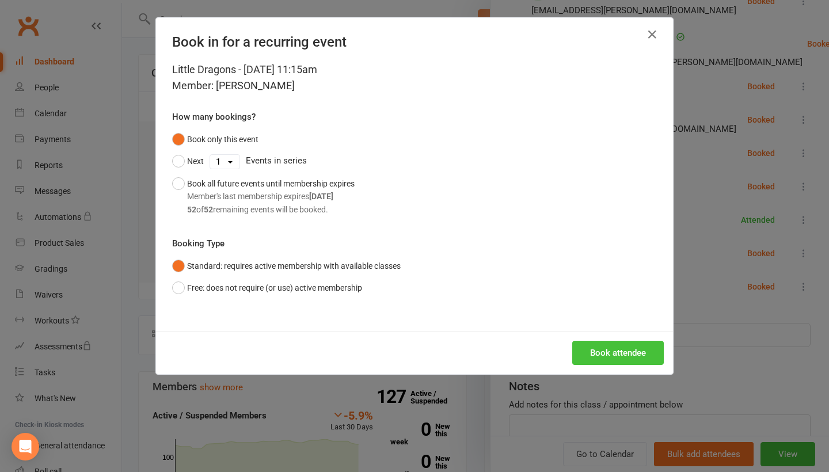
click at [602, 350] on button "Book attendee" at bounding box center [618, 353] width 92 height 24
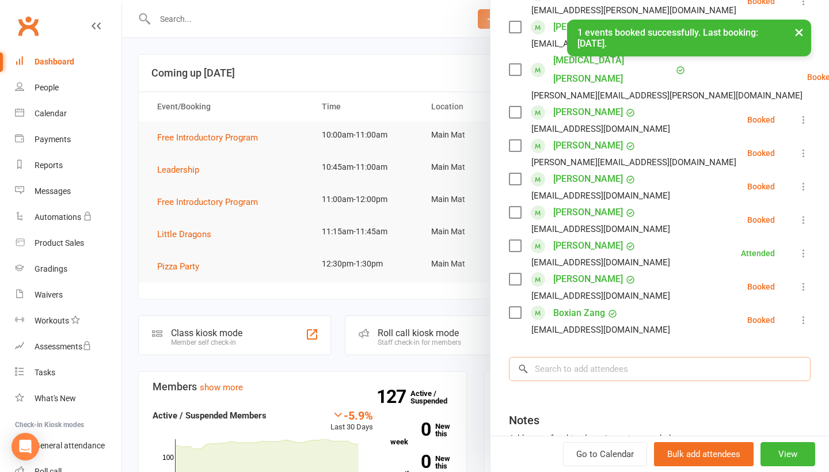
click at [580, 357] on input "search" at bounding box center [660, 369] width 302 height 24
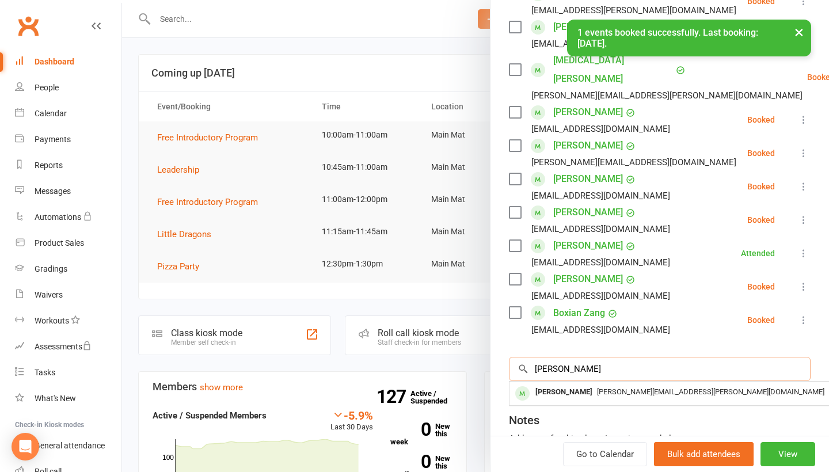
type input "[PERSON_NAME]"
drag, startPoint x: 575, startPoint y: 354, endPoint x: 574, endPoint y: 364, distance: 10.4
click at [574, 384] on div "[PERSON_NAME]" at bounding box center [564, 392] width 66 height 17
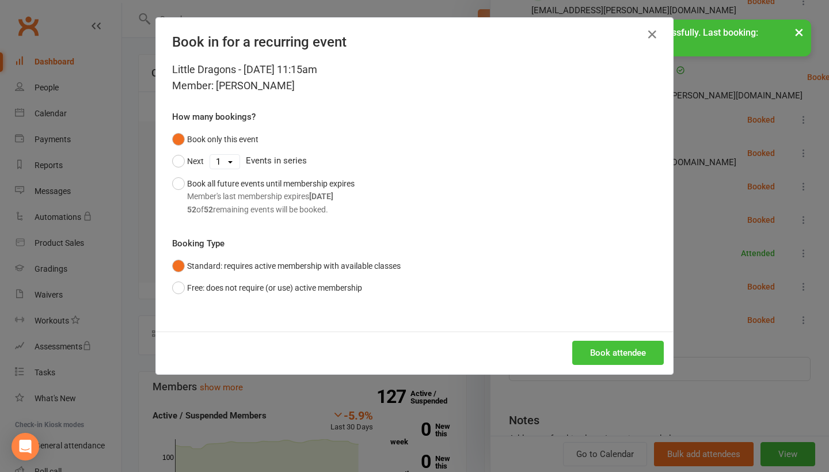
click at [623, 359] on button "Book attendee" at bounding box center [618, 353] width 92 height 24
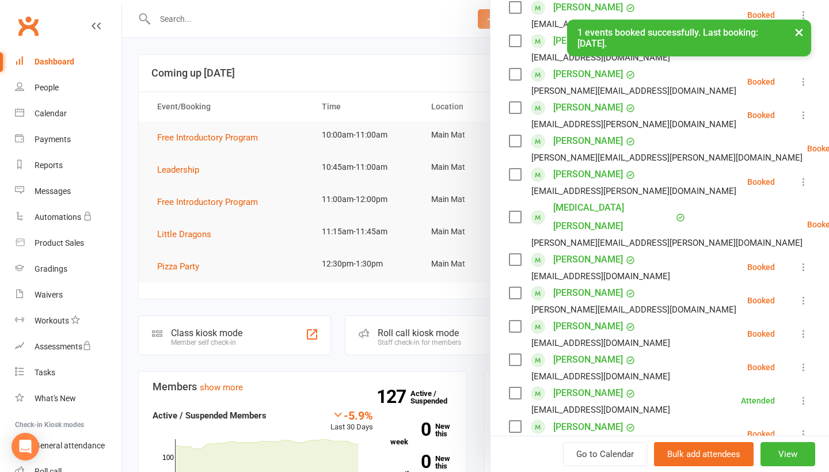
scroll to position [400, 0]
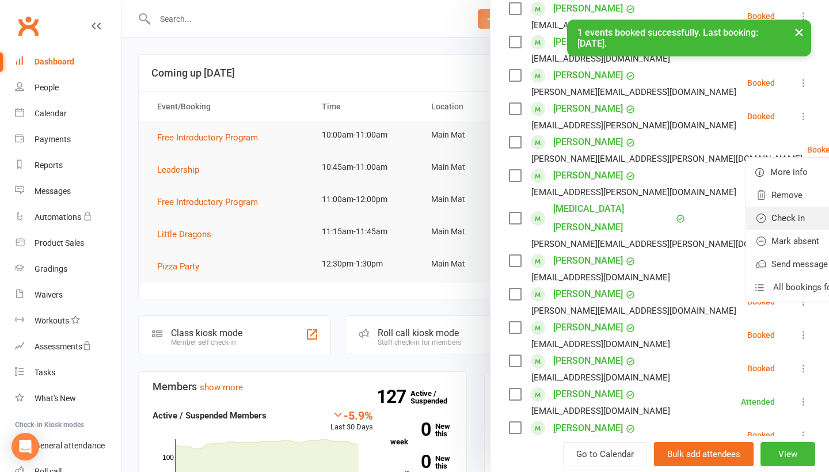
click at [767, 211] on link "Check in" at bounding box center [808, 218] width 124 height 23
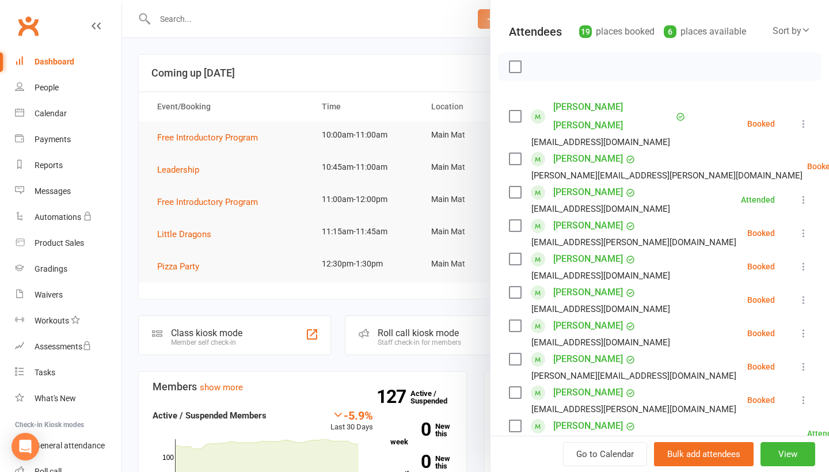
scroll to position [115, 0]
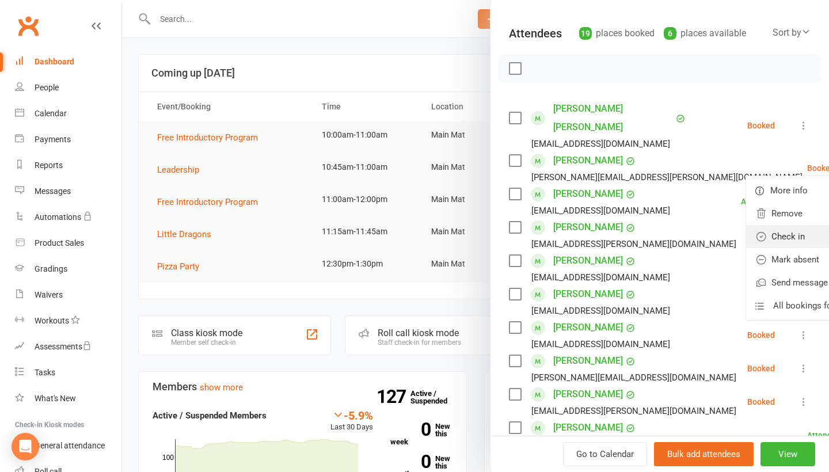
click at [762, 225] on link "Check in" at bounding box center [808, 236] width 124 height 23
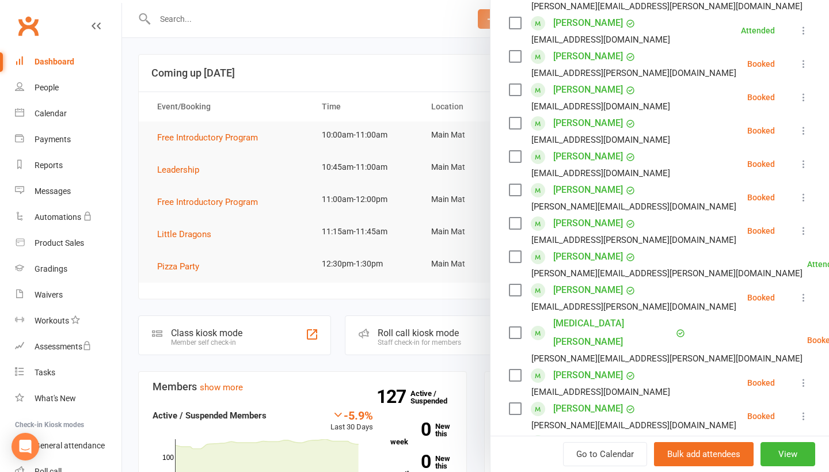
scroll to position [295, 0]
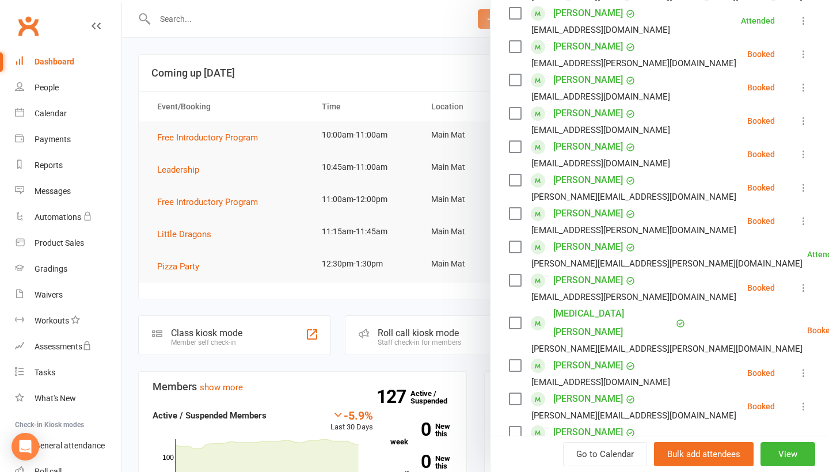
click at [804, 367] on icon at bounding box center [804, 373] width 12 height 12
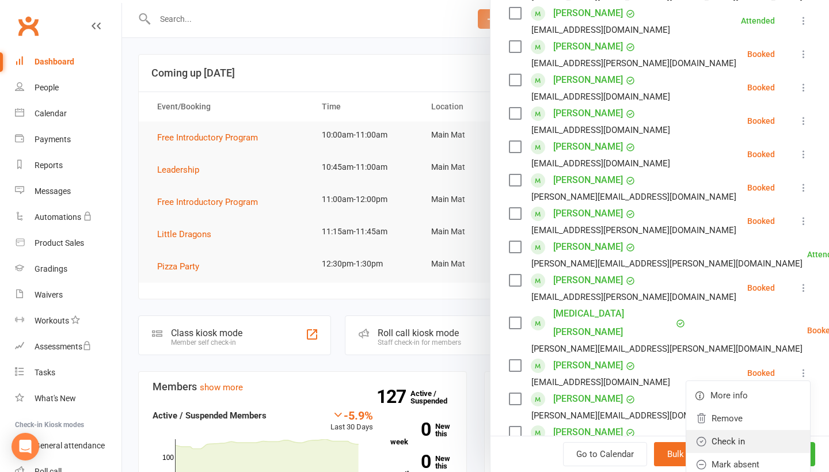
click at [750, 430] on link "Check in" at bounding box center [748, 441] width 124 height 23
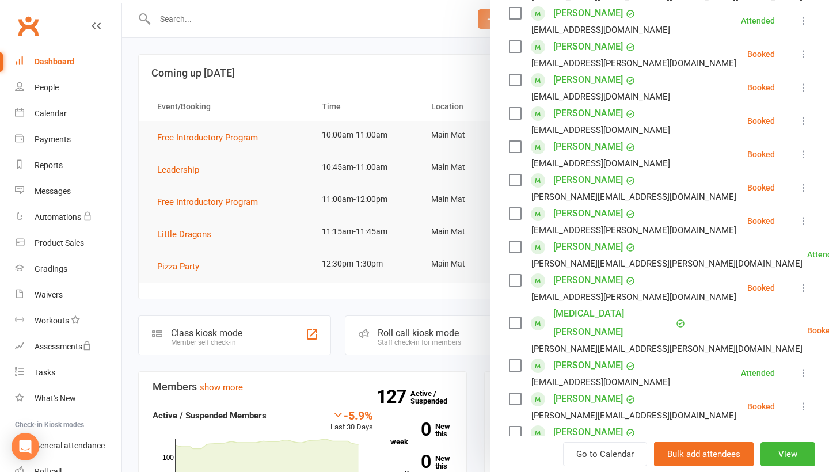
scroll to position [567, 0]
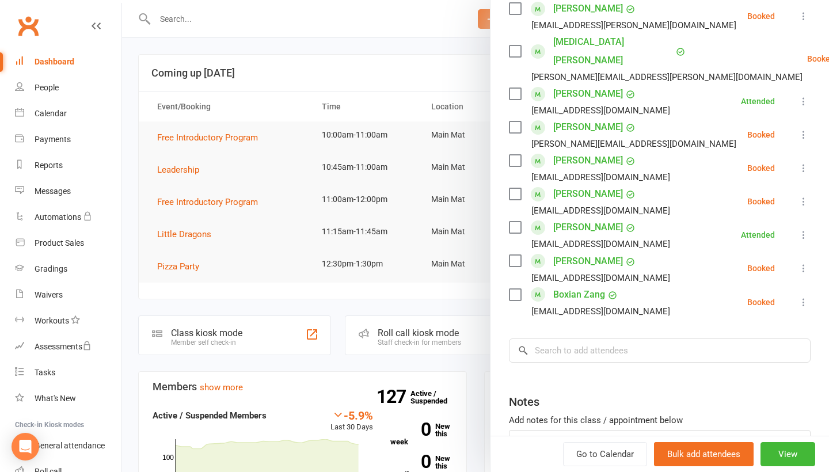
click at [629, 329] on div "Class kiosk mode Roll call 11:15 AM - 11:45 AM, Saturday, October, 11, 2025 wit…" at bounding box center [659, 4] width 339 height 1044
click at [624, 339] on input "search" at bounding box center [660, 351] width 302 height 24
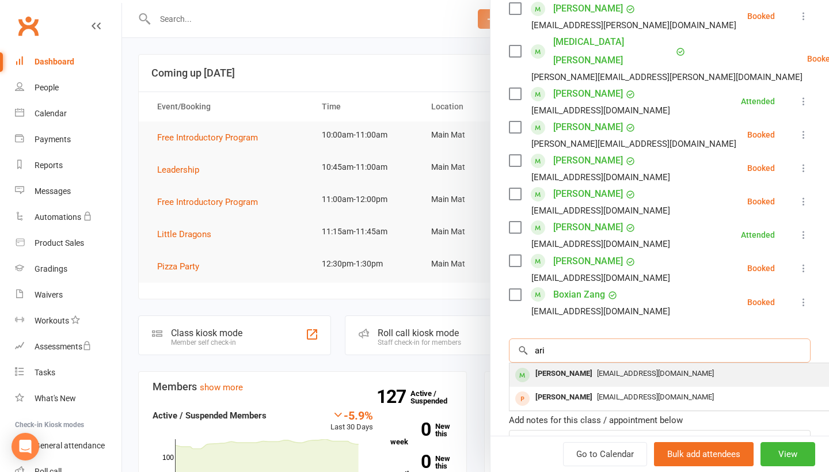
type input "ari"
click at [608, 366] on div "[EMAIL_ADDRESS][DOMAIN_NAME]" at bounding box center [681, 374] width 335 height 17
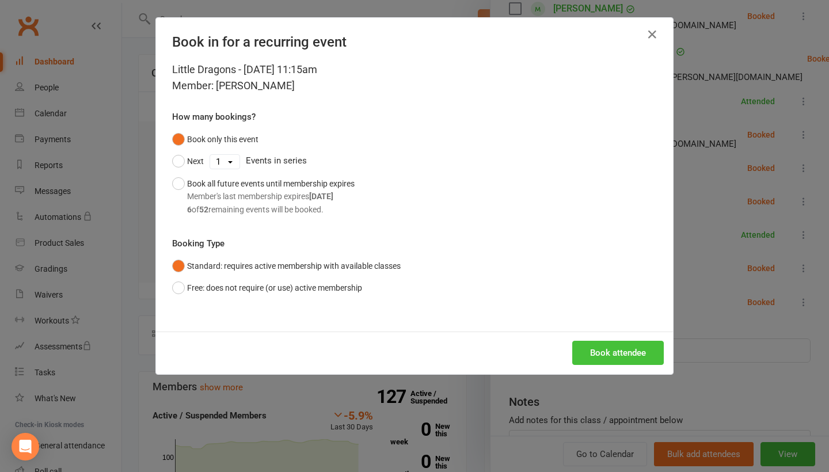
click at [609, 348] on button "Book attendee" at bounding box center [618, 353] width 92 height 24
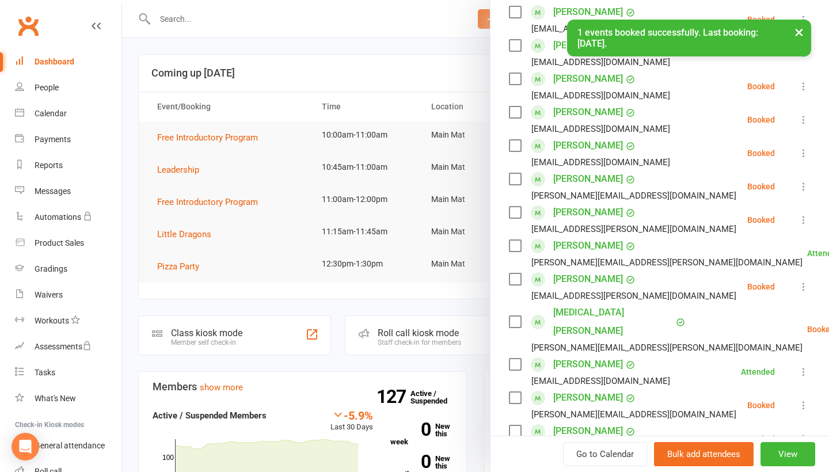
scroll to position [336, 0]
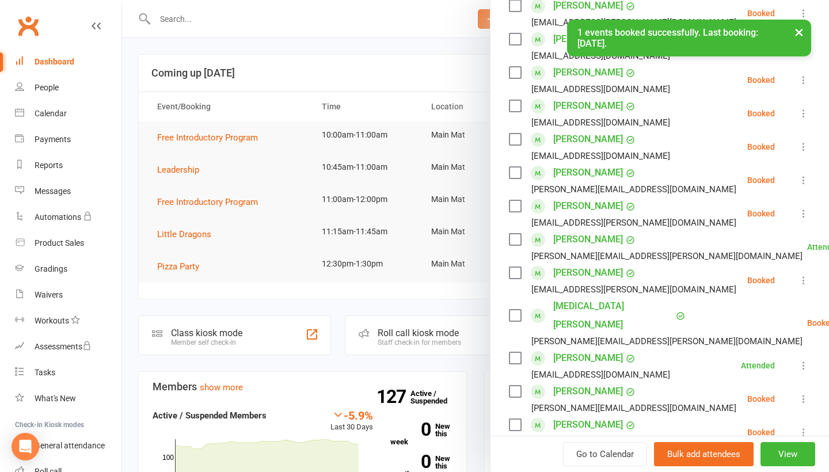
click at [803, 141] on icon at bounding box center [804, 147] width 12 height 12
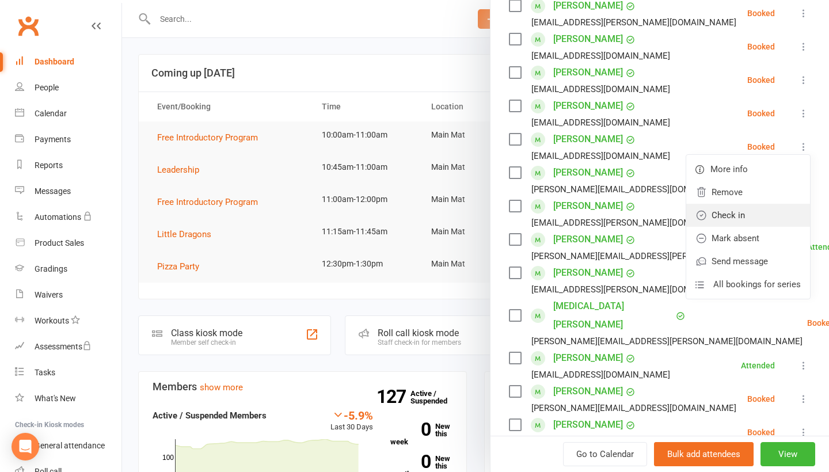
click at [769, 204] on link "Check in" at bounding box center [748, 215] width 124 height 23
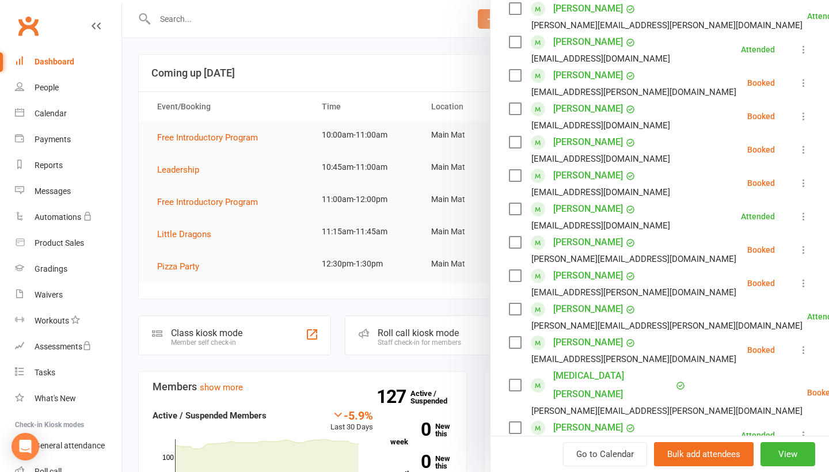
scroll to position [364, 0]
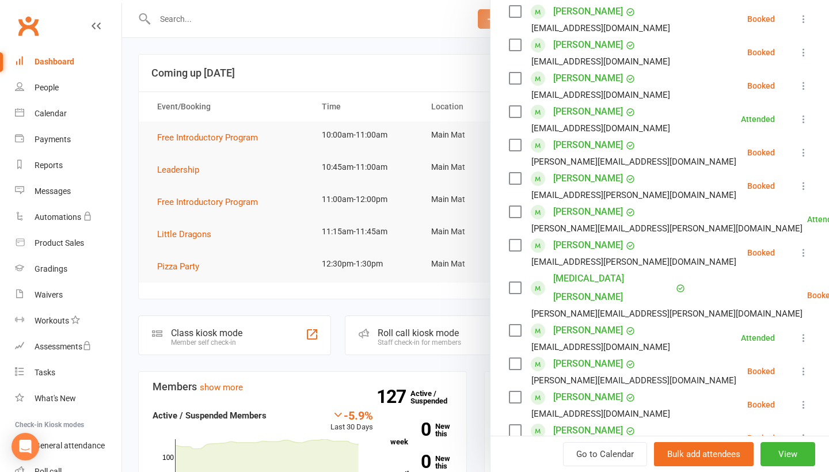
click at [415, 310] on div at bounding box center [475, 236] width 707 height 472
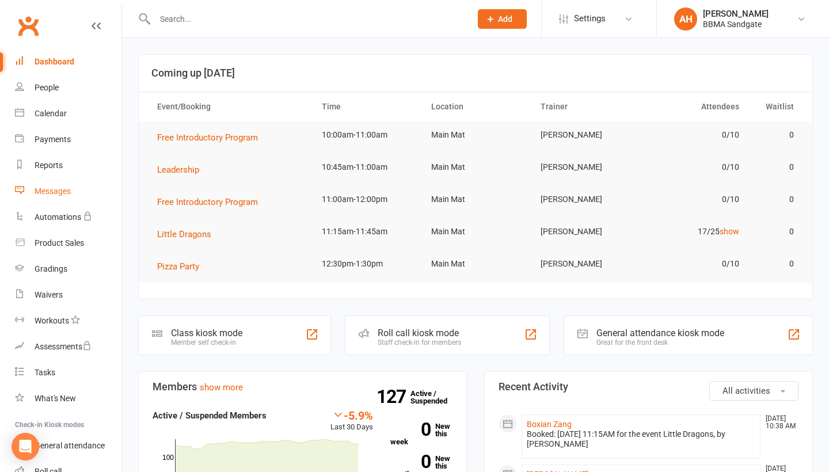
click at [72, 195] on link "Messages" at bounding box center [68, 191] width 107 height 26
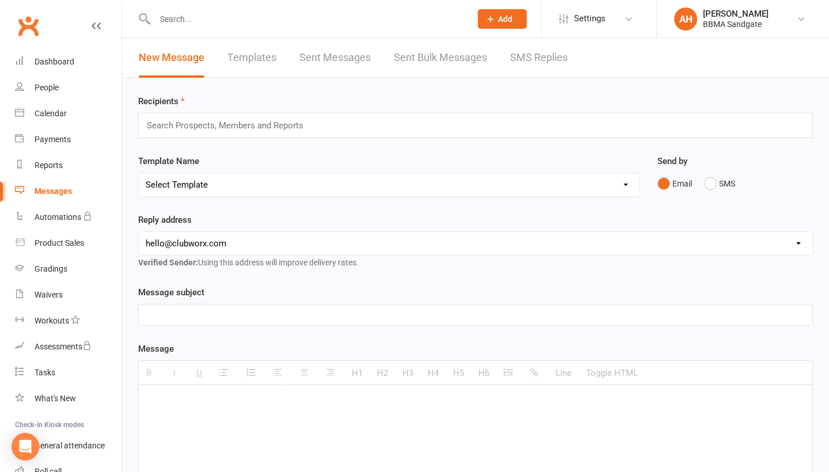
click at [538, 62] on link "SMS Replies" at bounding box center [539, 58] width 58 height 40
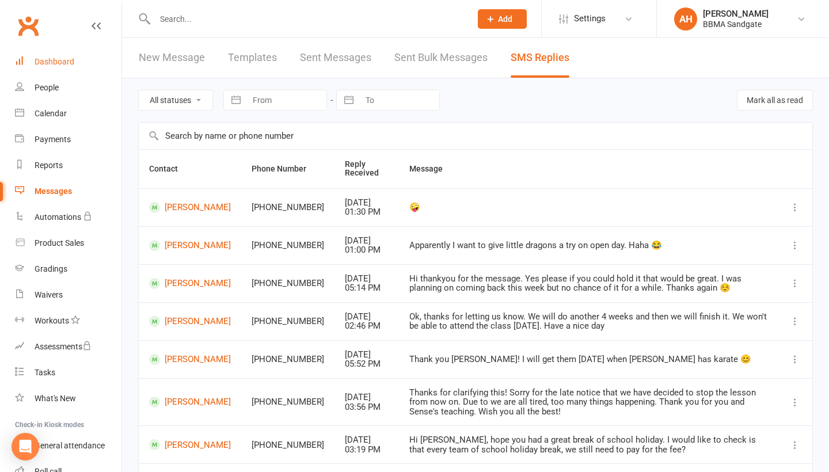
click at [83, 64] on link "Dashboard" at bounding box center [68, 62] width 107 height 26
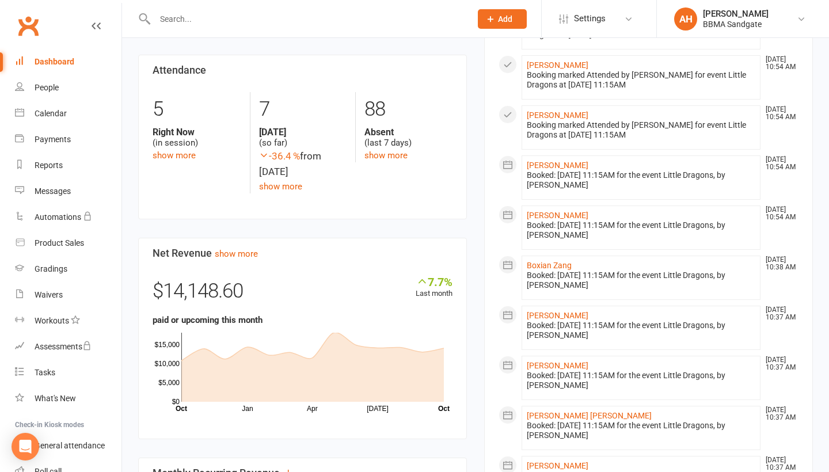
scroll to position [447, 0]
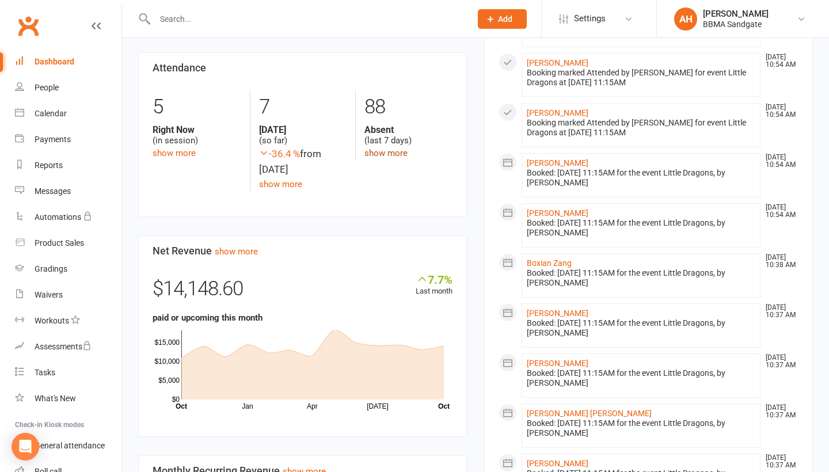
click at [382, 156] on link "show more" at bounding box center [385, 153] width 43 height 10
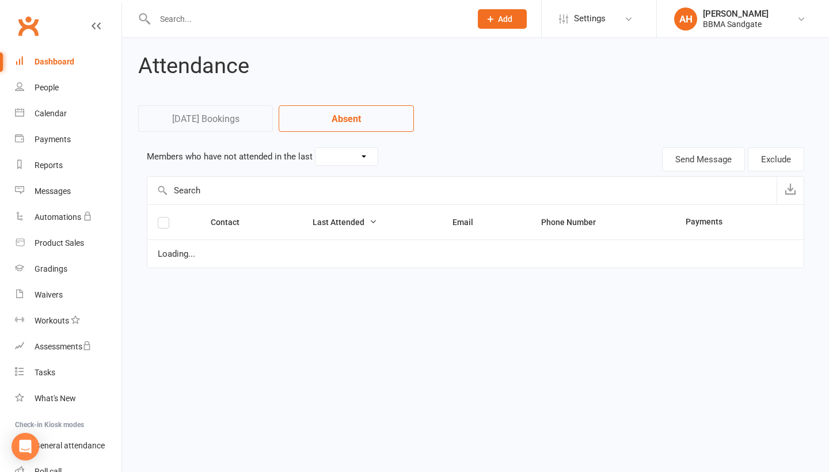
select select "7"
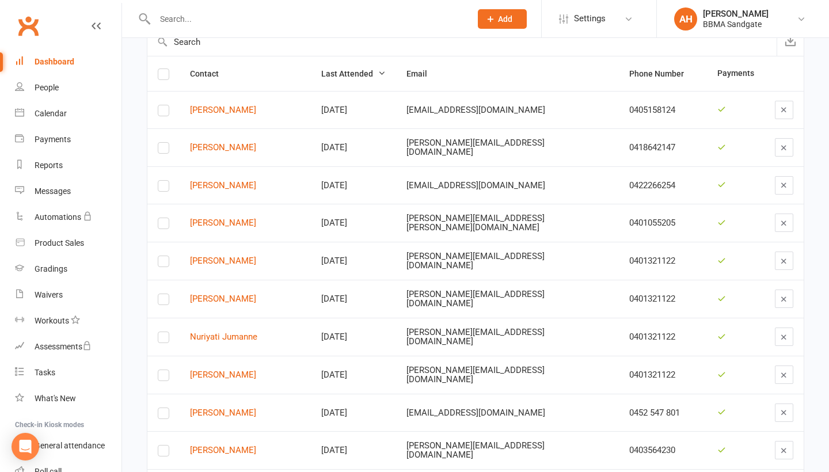
scroll to position [149, 0]
click at [90, 70] on link "Dashboard" at bounding box center [68, 62] width 107 height 26
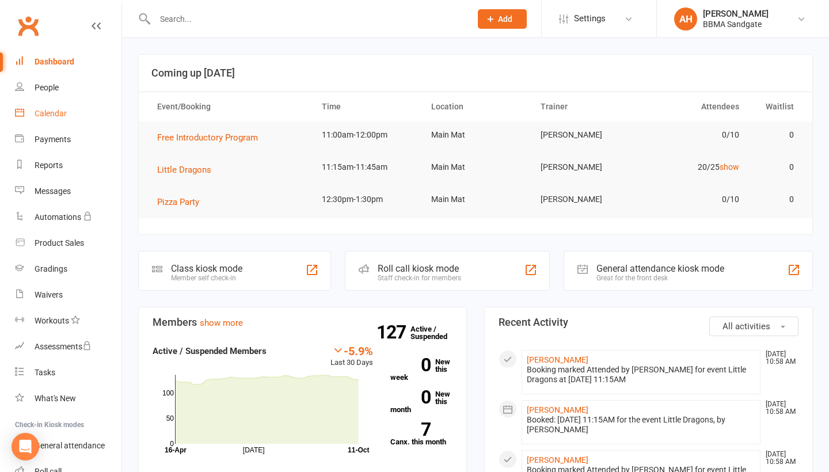
click at [81, 118] on link "Calendar" at bounding box center [68, 114] width 107 height 26
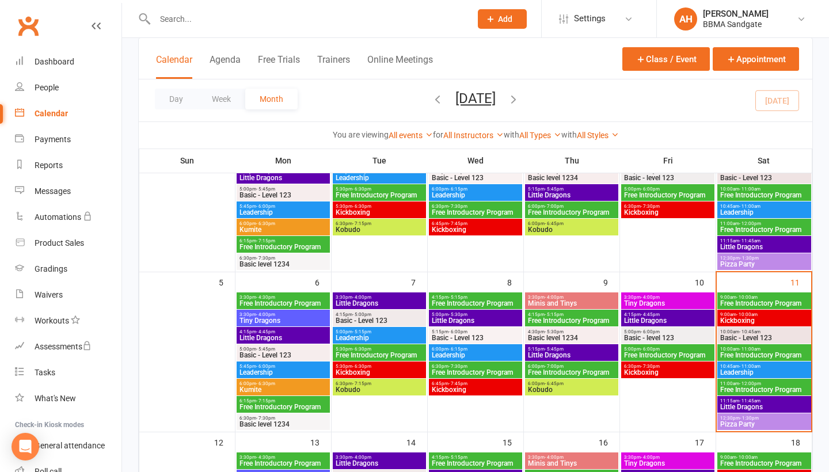
scroll to position [166, 0]
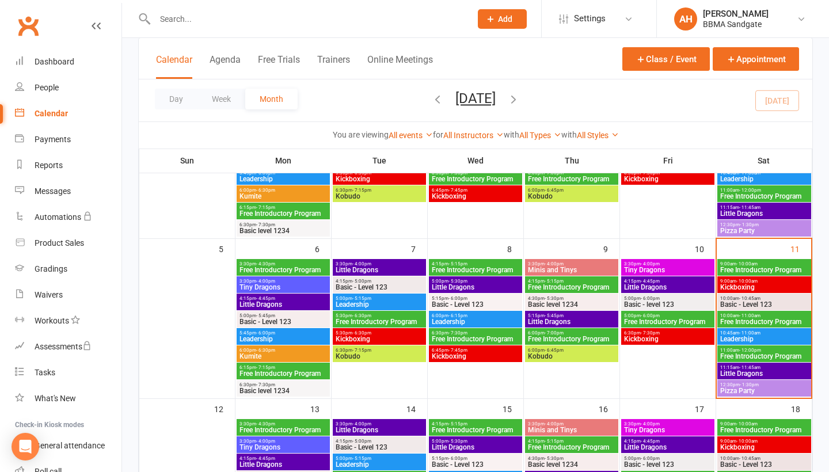
click at [504, 353] on span "6:45pm - 7:45pm" at bounding box center [475, 350] width 89 height 5
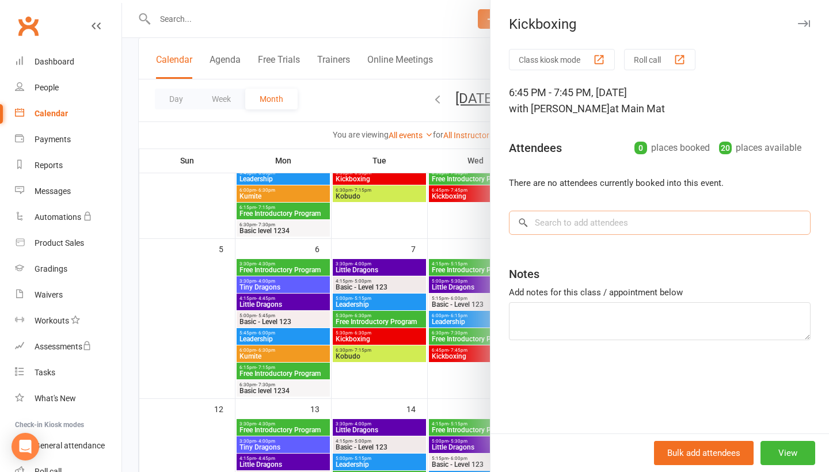
click at [564, 233] on input "search" at bounding box center [660, 223] width 302 height 24
type input "Kim"
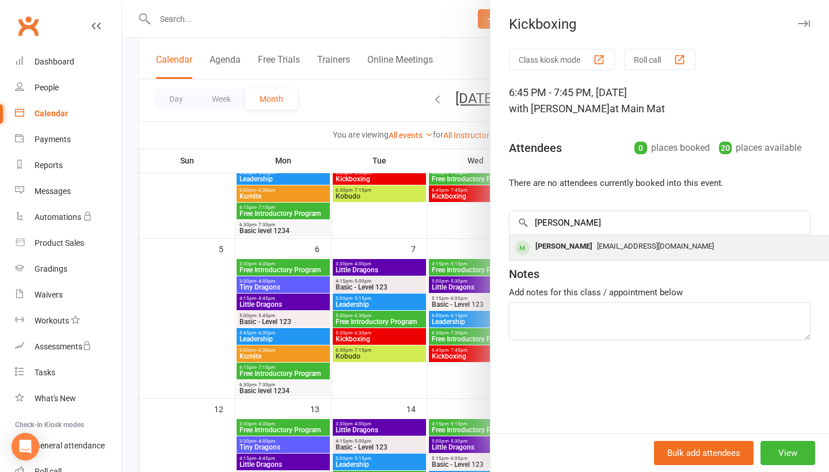
drag, startPoint x: 570, startPoint y: 233, endPoint x: 584, endPoint y: 252, distance: 23.5
click at [584, 252] on div "Kim Chokdee" at bounding box center [564, 246] width 66 height 17
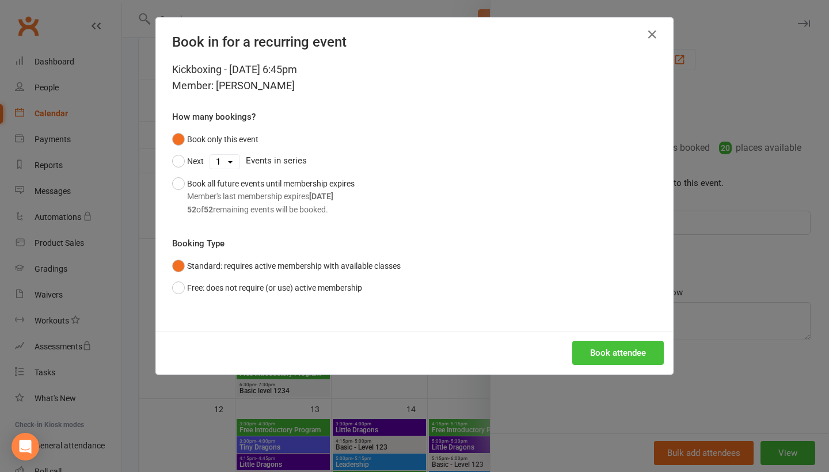
click at [609, 349] on button "Book attendee" at bounding box center [618, 353] width 92 height 24
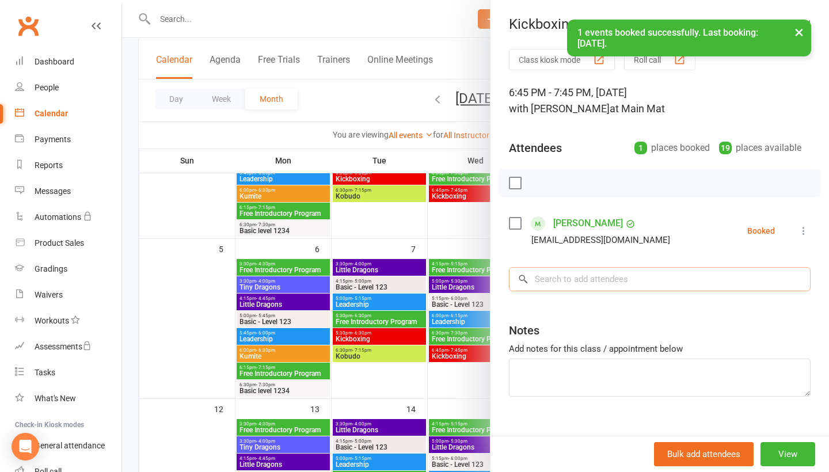
click at [600, 282] on input "search" at bounding box center [660, 279] width 302 height 24
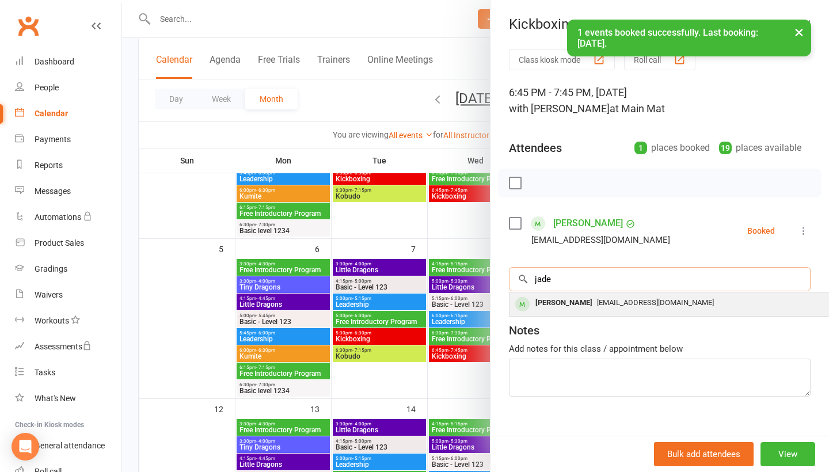
type input "jade"
click at [597, 303] on span "c3146100@hotmail.com" at bounding box center [655, 302] width 117 height 9
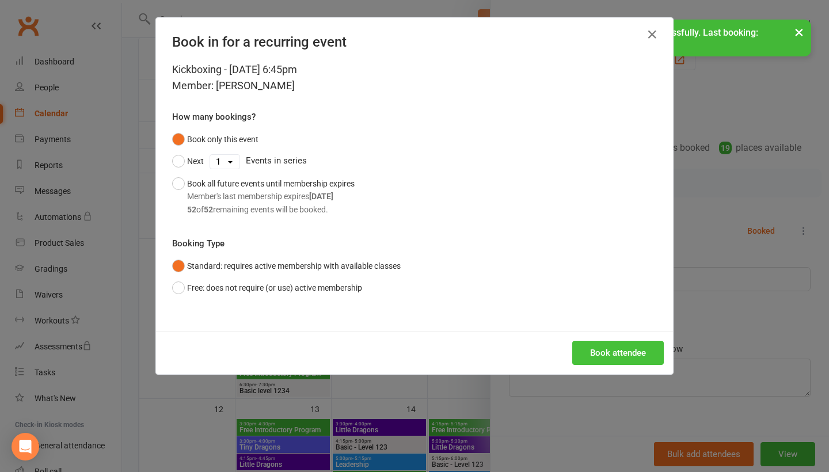
click at [615, 355] on button "Book attendee" at bounding box center [618, 353] width 92 height 24
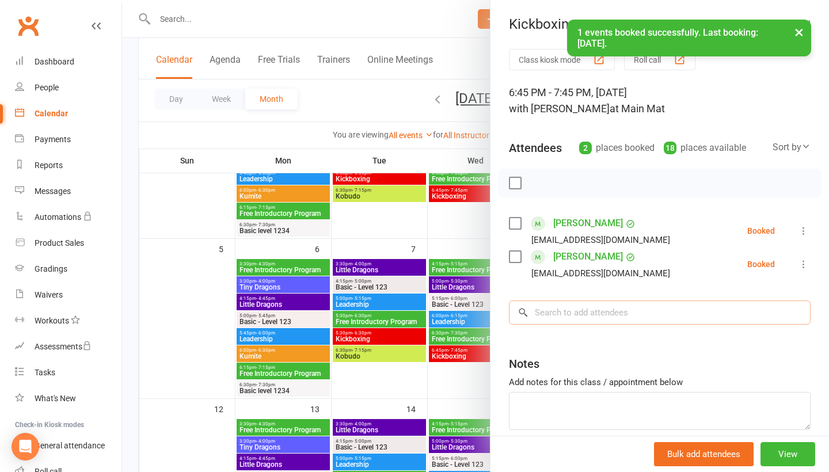
click at [596, 320] on input "search" at bounding box center [660, 313] width 302 height 24
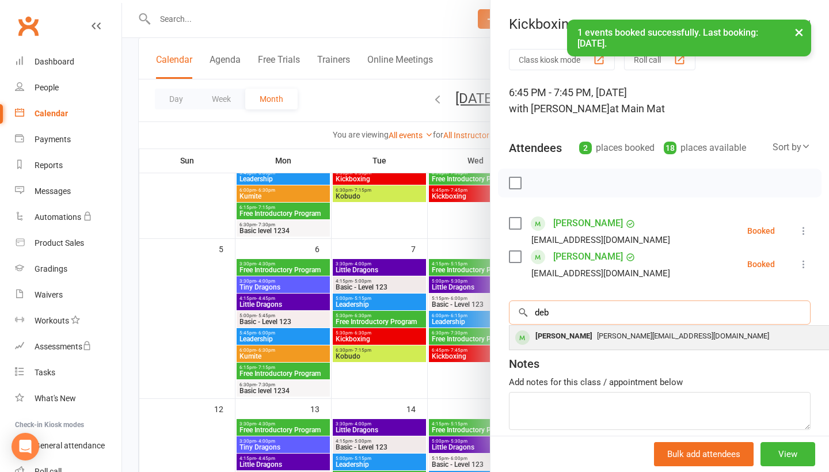
type input "deb"
click at [596, 344] on div "williams.clan@hotmail.com" at bounding box center [681, 336] width 335 height 17
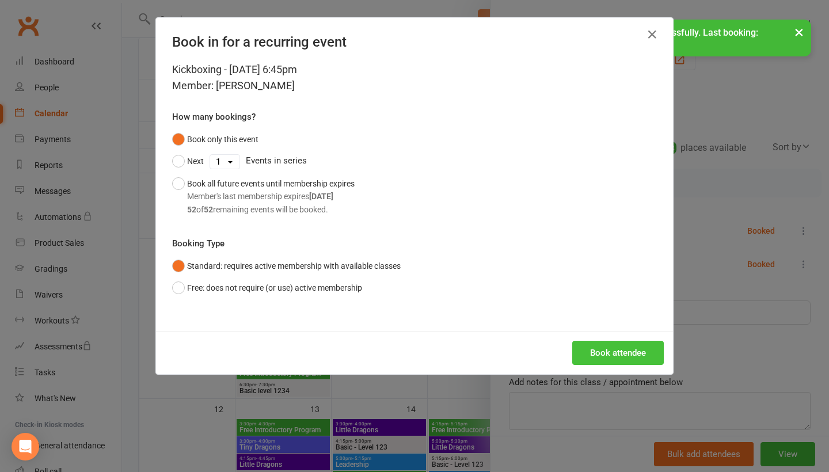
click at [599, 349] on button "Book attendee" at bounding box center [618, 353] width 92 height 24
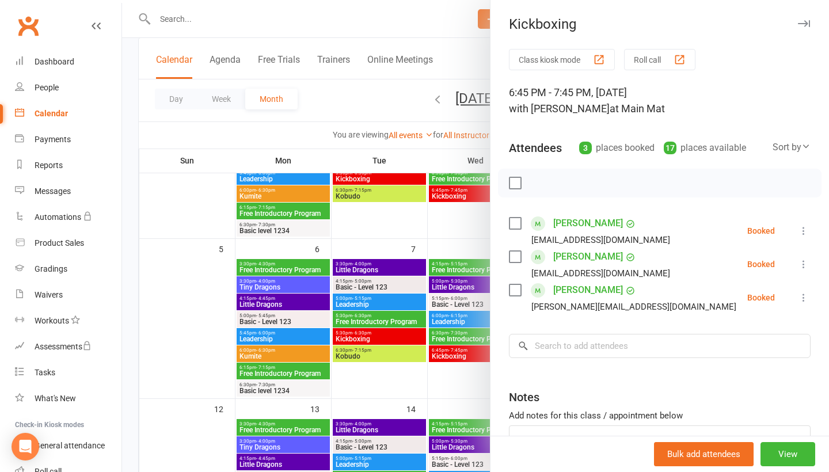
click at [801, 236] on icon at bounding box center [804, 231] width 12 height 12
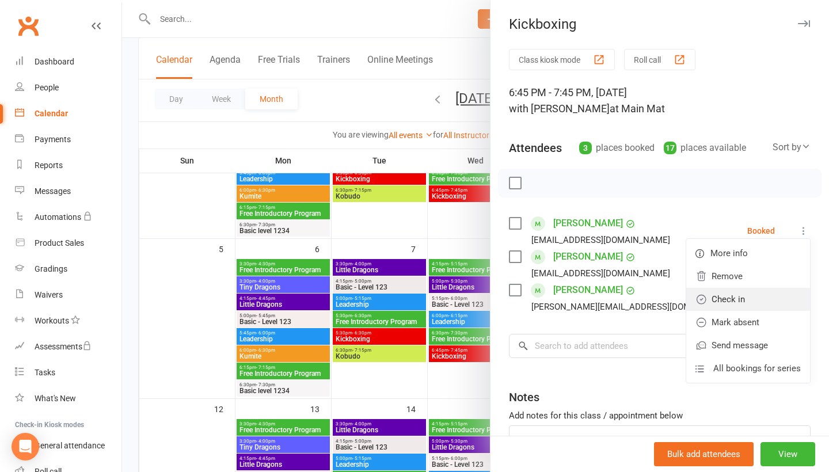
click at [781, 295] on link "Check in" at bounding box center [748, 299] width 124 height 23
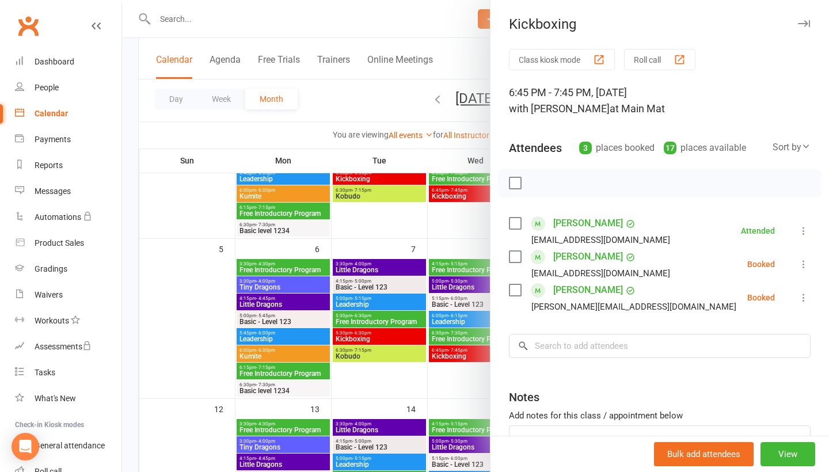
click at [807, 265] on icon at bounding box center [804, 264] width 12 height 12
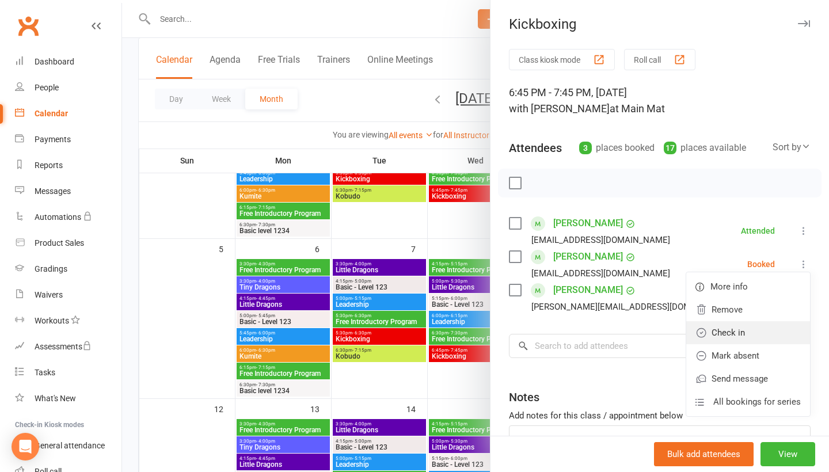
click at [775, 332] on link "Check in" at bounding box center [748, 332] width 124 height 23
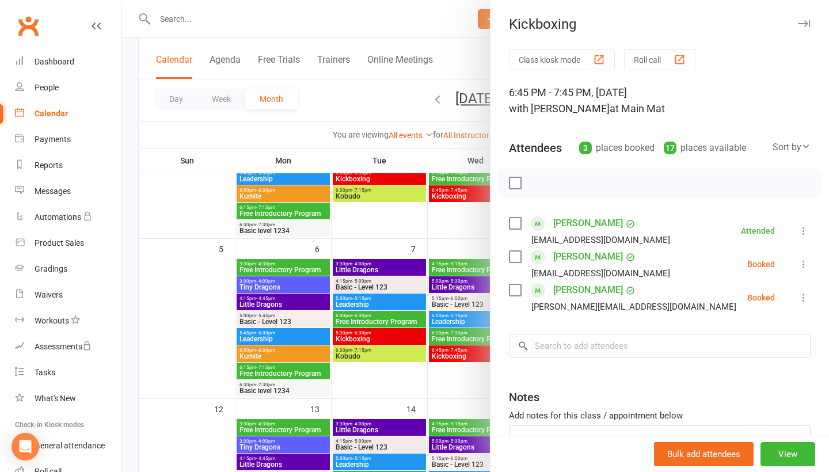
click at [801, 301] on icon at bounding box center [804, 298] width 12 height 12
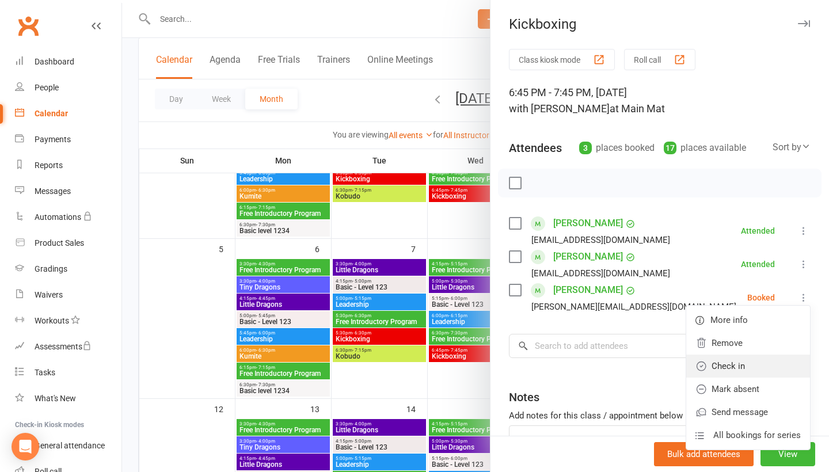
click at [760, 370] on link "Check in" at bounding box center [748, 366] width 124 height 23
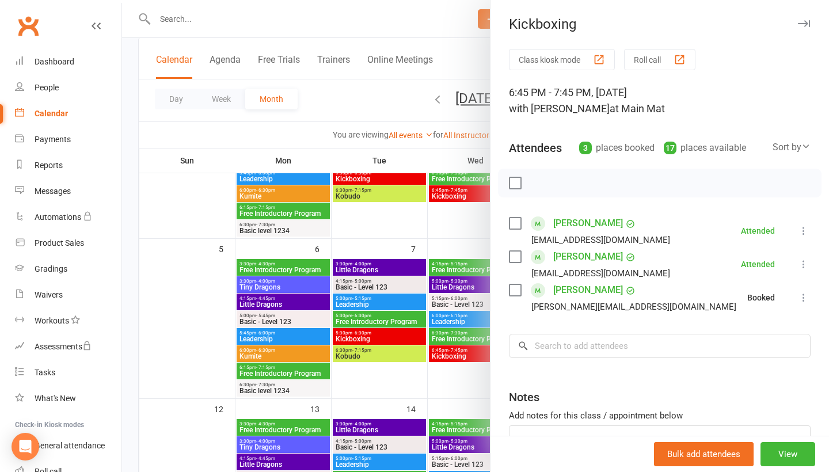
click at [465, 360] on div at bounding box center [475, 236] width 707 height 472
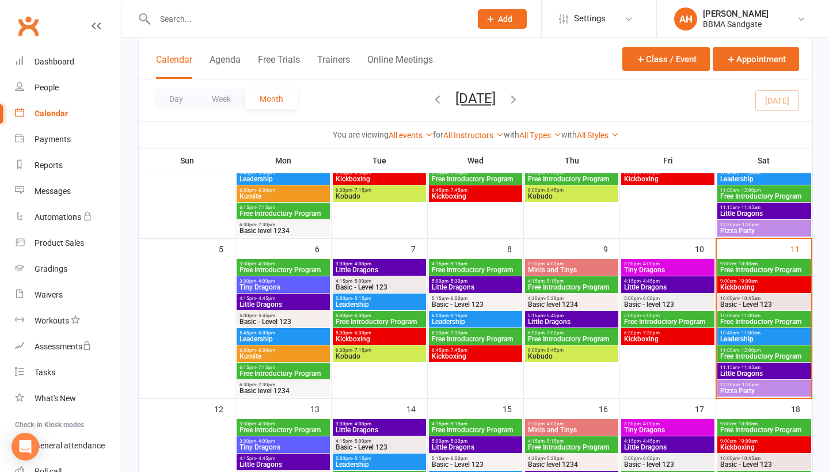
click at [375, 338] on span "Kickboxing" at bounding box center [379, 339] width 89 height 7
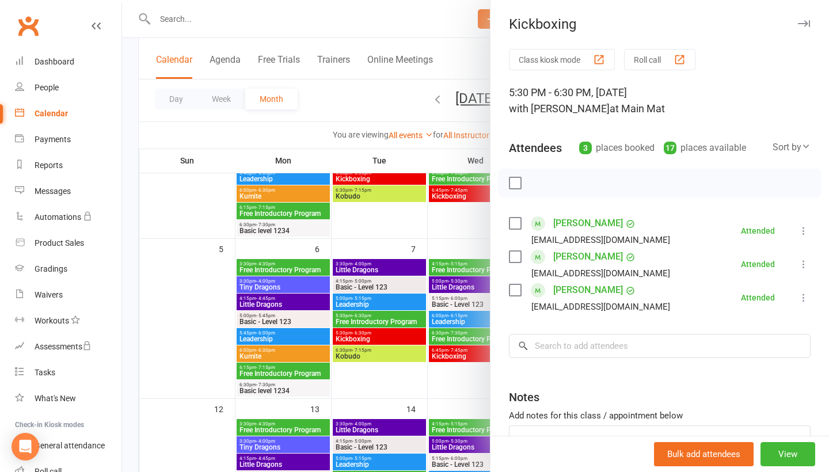
click at [419, 235] on div at bounding box center [475, 236] width 707 height 472
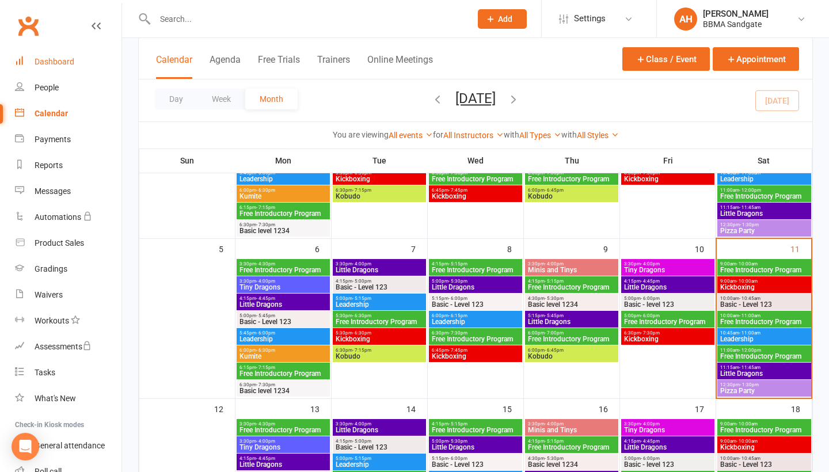
click at [47, 65] on div "Dashboard" at bounding box center [55, 61] width 40 height 9
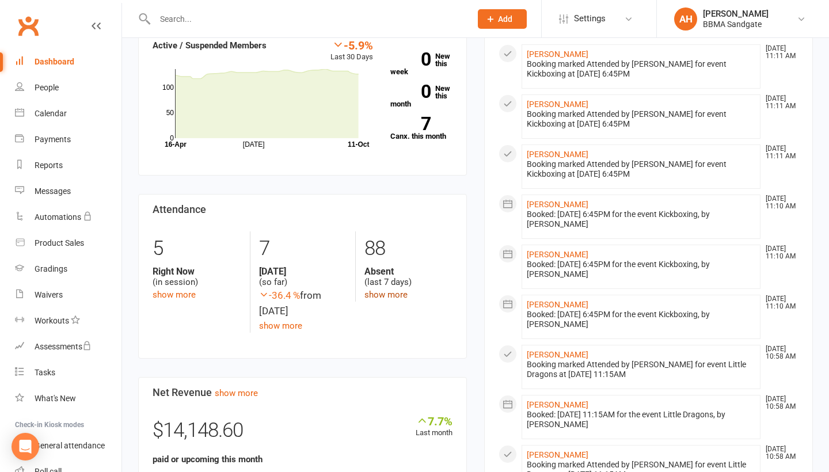
scroll to position [307, 0]
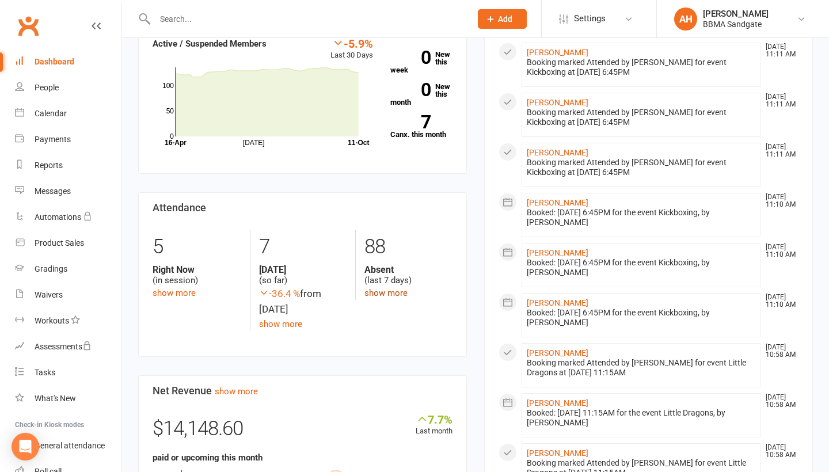
click at [381, 293] on link "show more" at bounding box center [385, 293] width 43 height 10
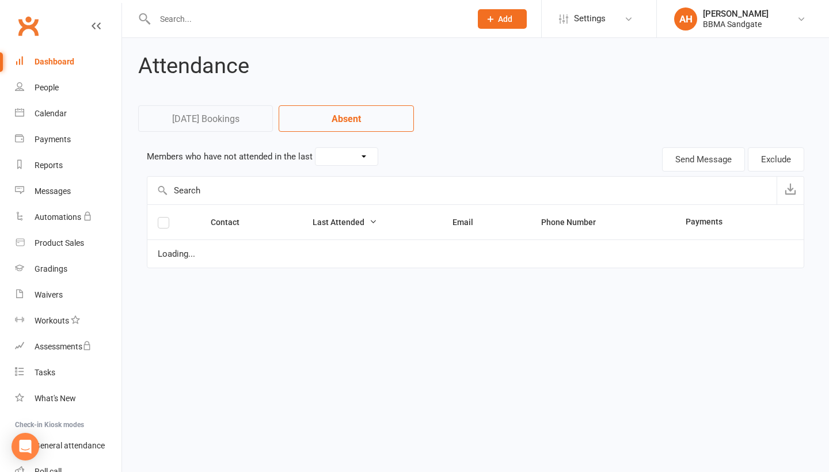
select select "7"
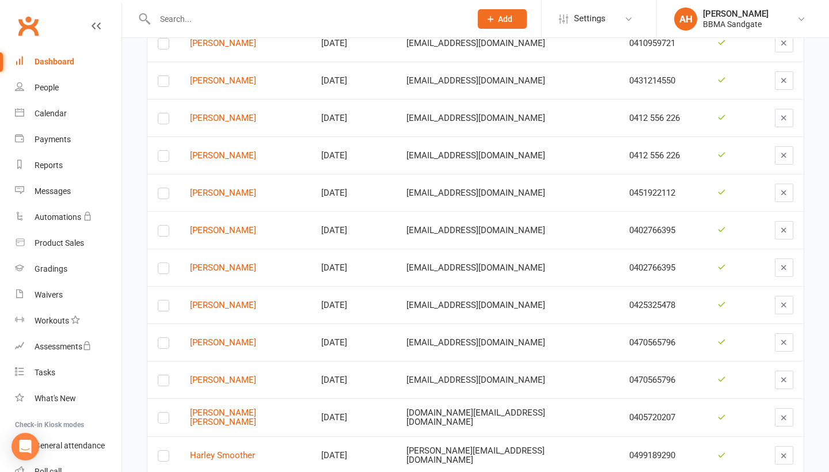
scroll to position [745, 0]
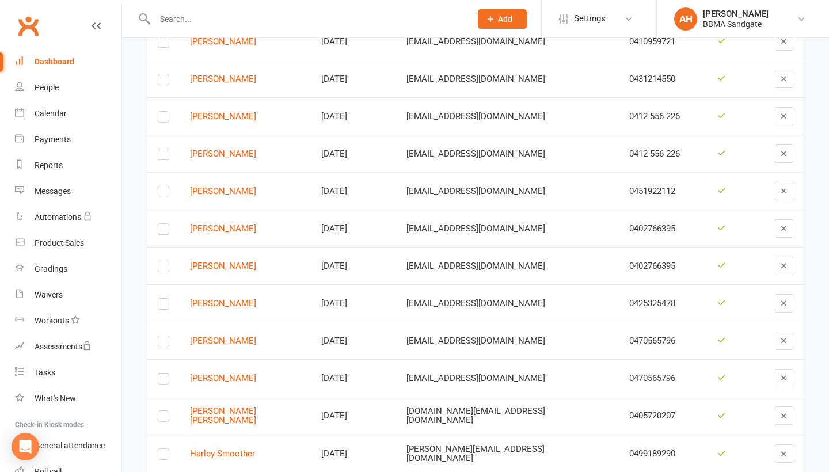
click at [81, 71] on link "Dashboard" at bounding box center [68, 62] width 107 height 26
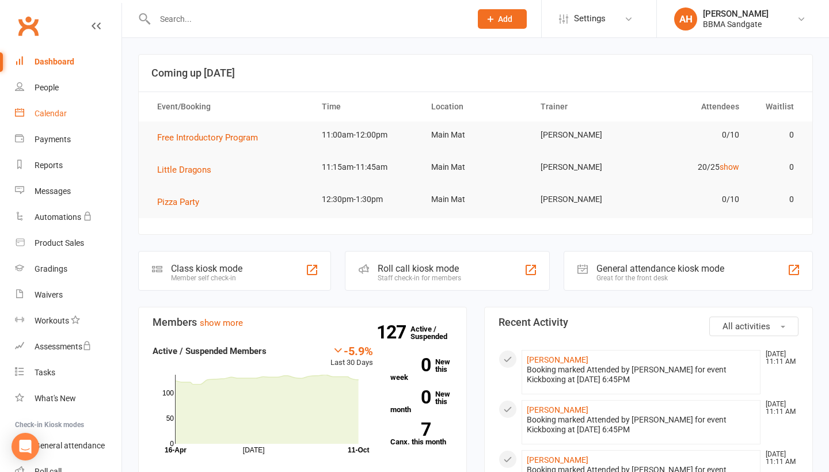
click at [89, 123] on link "Calendar" at bounding box center [68, 114] width 107 height 26
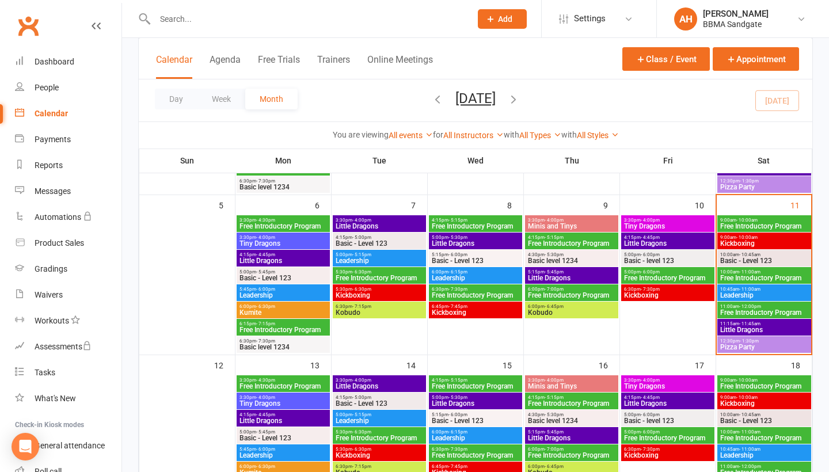
scroll to position [213, 0]
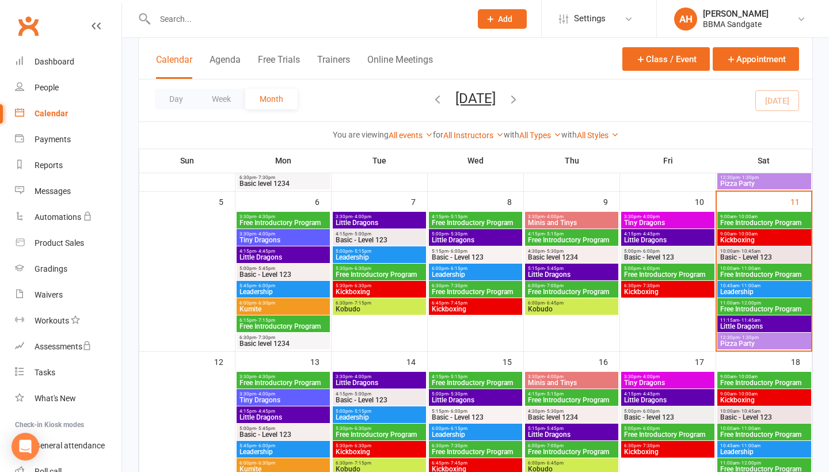
click at [470, 306] on span "6:45pm - 7:45pm" at bounding box center [475, 303] width 89 height 5
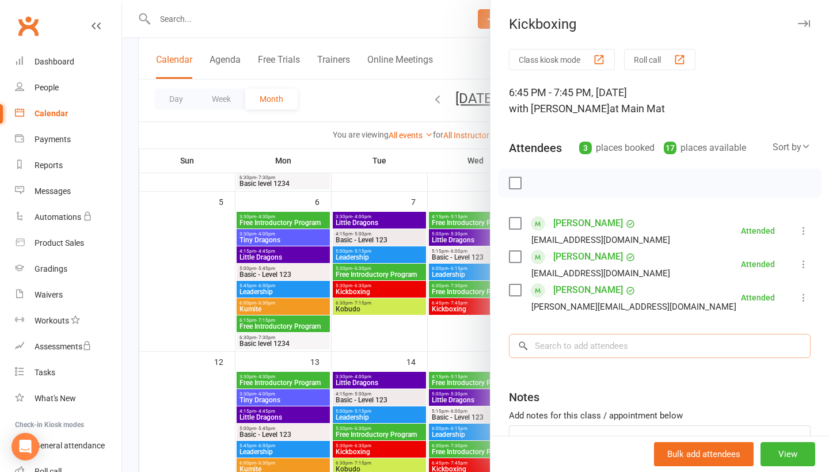
click at [577, 351] on input "search" at bounding box center [660, 346] width 302 height 24
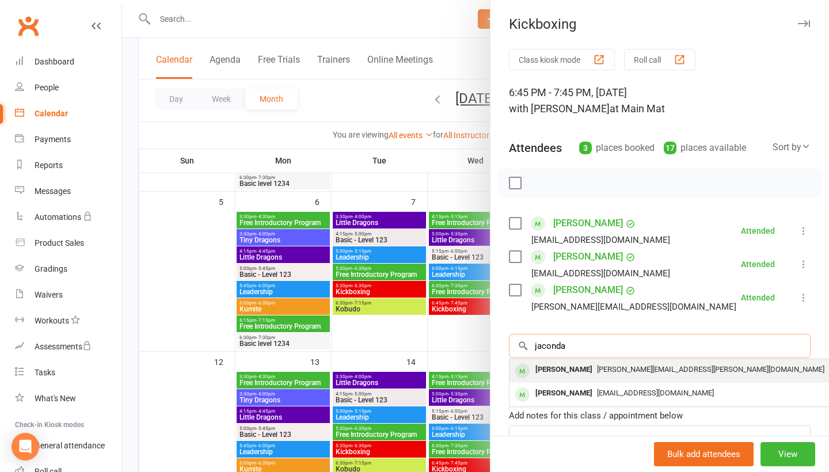
type input "jaconda"
click at [568, 374] on div "Jacinda Follett" at bounding box center [564, 370] width 66 height 17
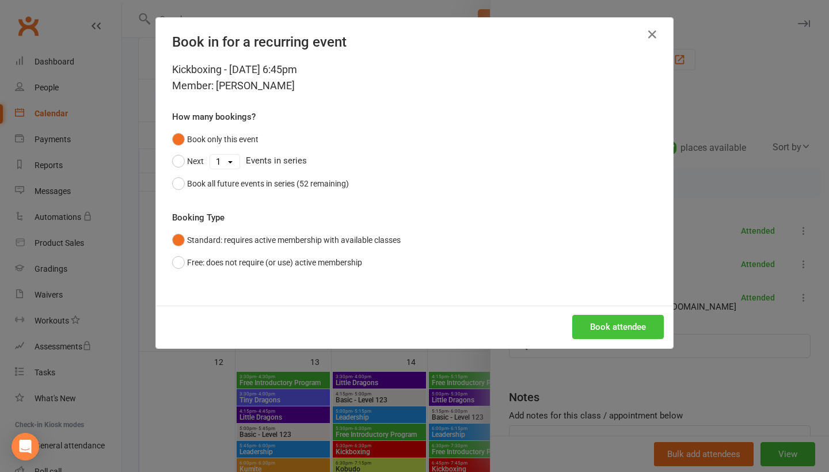
click at [604, 329] on button "Book attendee" at bounding box center [618, 327] width 92 height 24
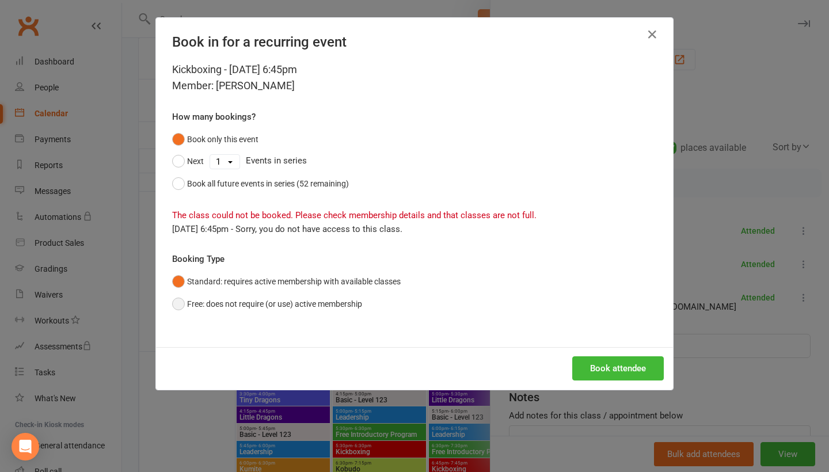
click at [335, 296] on button "Free: does not require (or use) active membership" at bounding box center [267, 304] width 190 height 22
click at [604, 368] on button "Book attendee" at bounding box center [618, 368] width 92 height 24
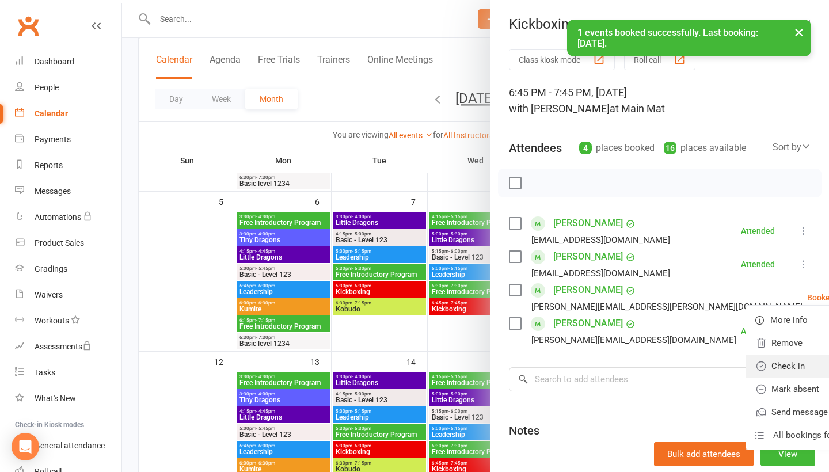
click at [766, 362] on link "Check in" at bounding box center [808, 366] width 124 height 23
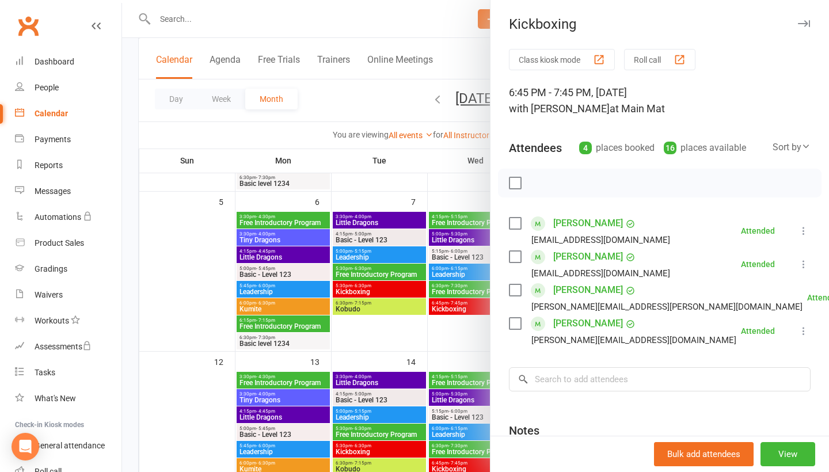
click at [195, 181] on div at bounding box center [475, 236] width 707 height 472
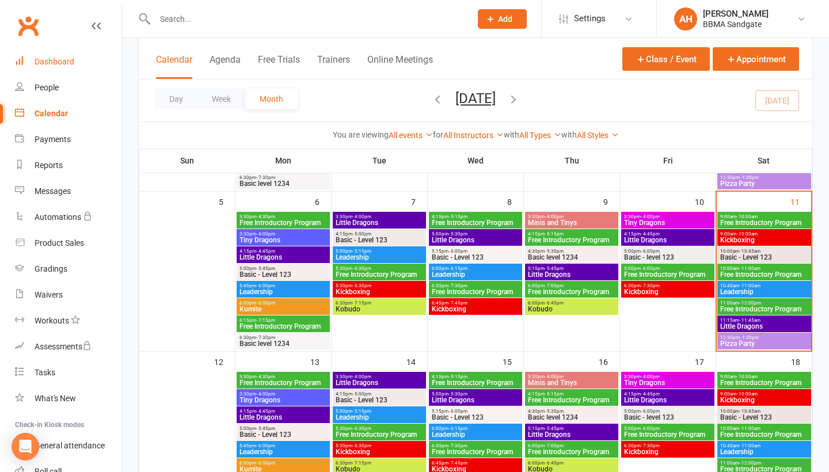
click at [69, 59] on div "Dashboard" at bounding box center [55, 61] width 40 height 9
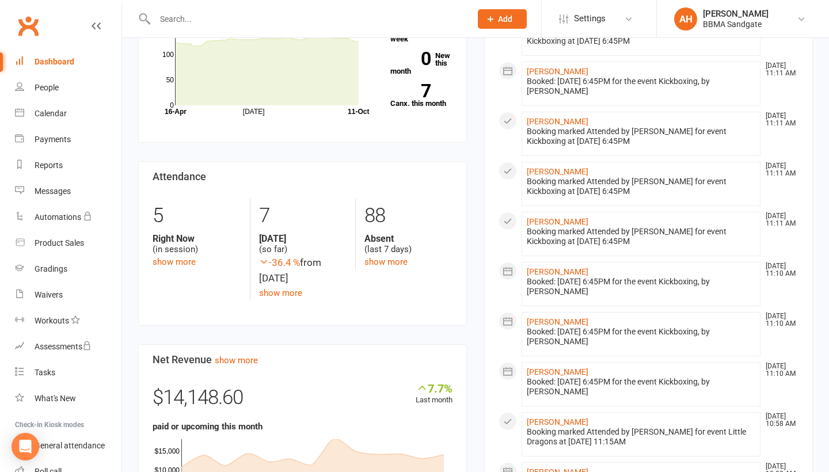
scroll to position [339, 0]
click at [387, 260] on link "show more" at bounding box center [385, 262] width 43 height 10
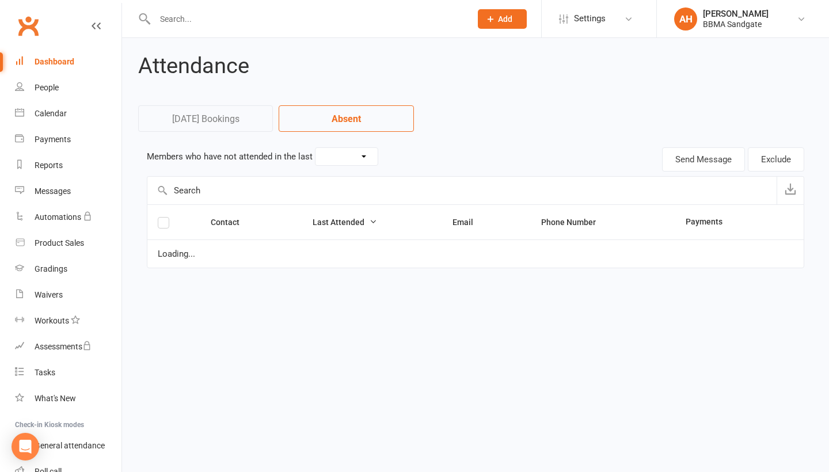
select select "7"
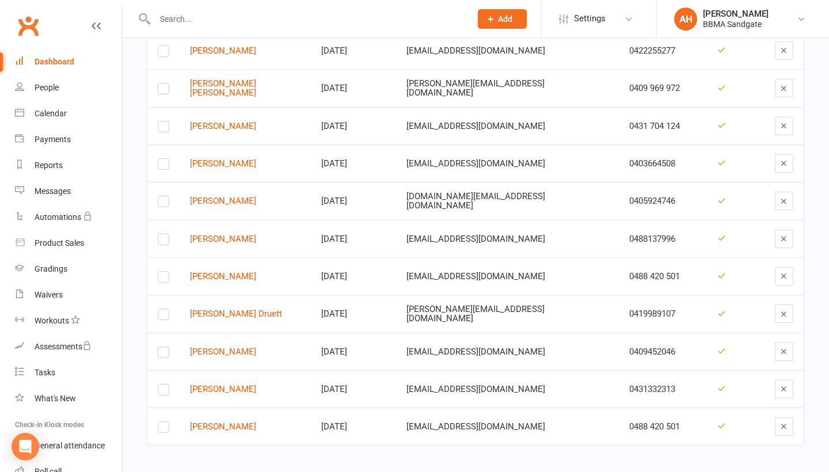
scroll to position [2425, 0]
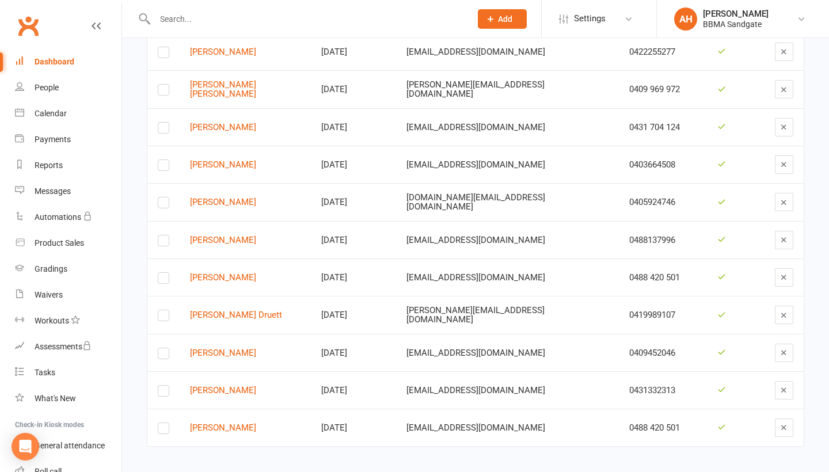
click at [50, 65] on div "Dashboard" at bounding box center [55, 61] width 40 height 9
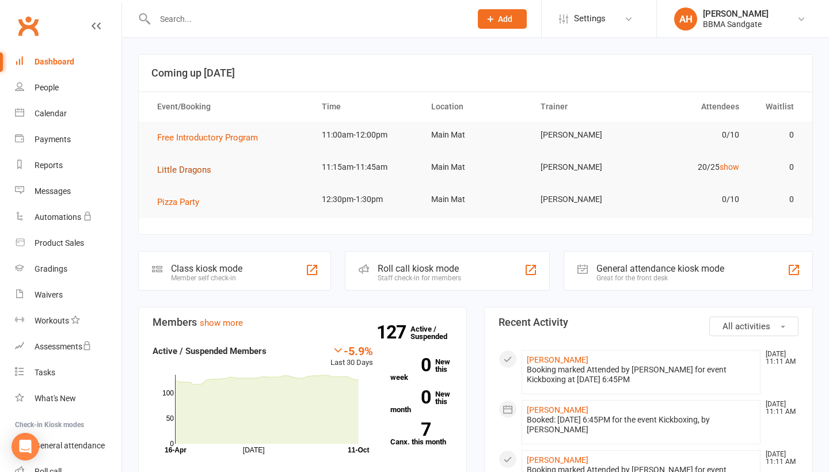
click at [181, 170] on span "Little Dragons" at bounding box center [184, 170] width 54 height 10
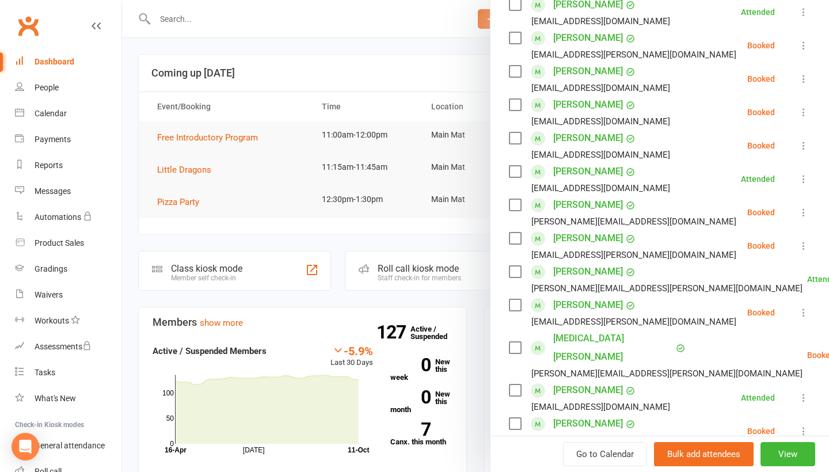
scroll to position [310, 0]
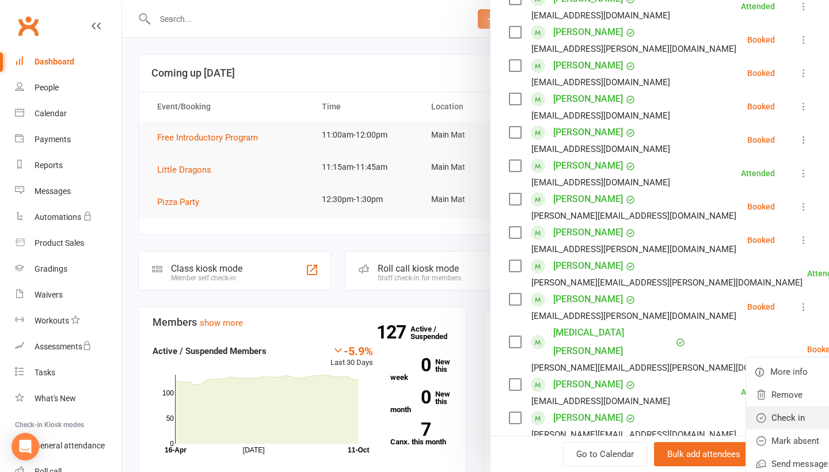
click at [746, 406] on link "Check in" at bounding box center [808, 417] width 124 height 23
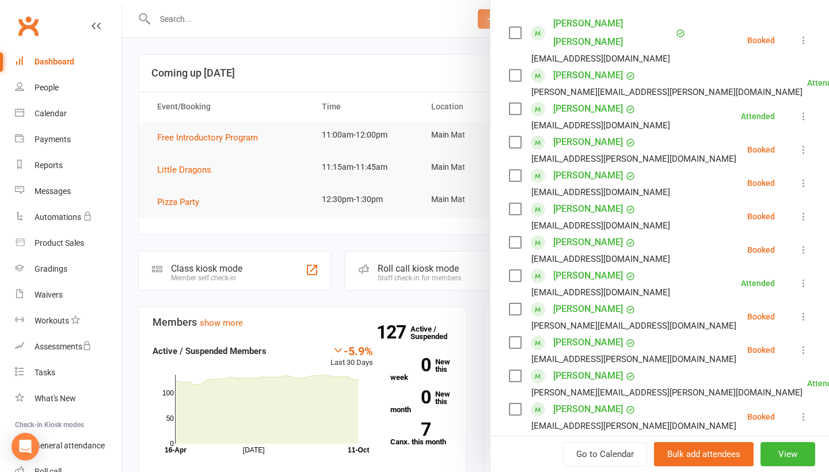
scroll to position [132, 0]
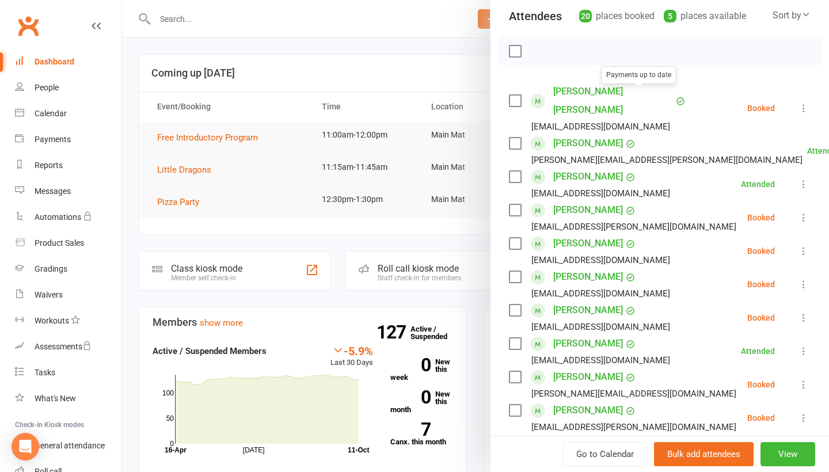
click at [375, 60] on div at bounding box center [475, 236] width 707 height 472
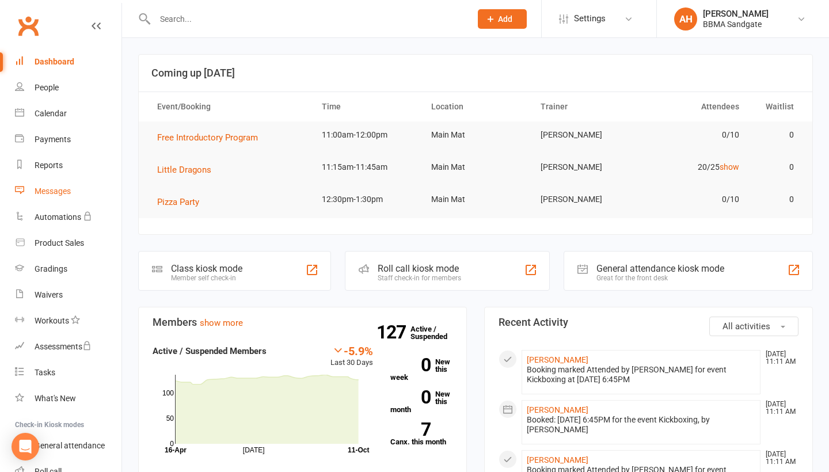
click at [96, 188] on link "Messages" at bounding box center [68, 191] width 107 height 26
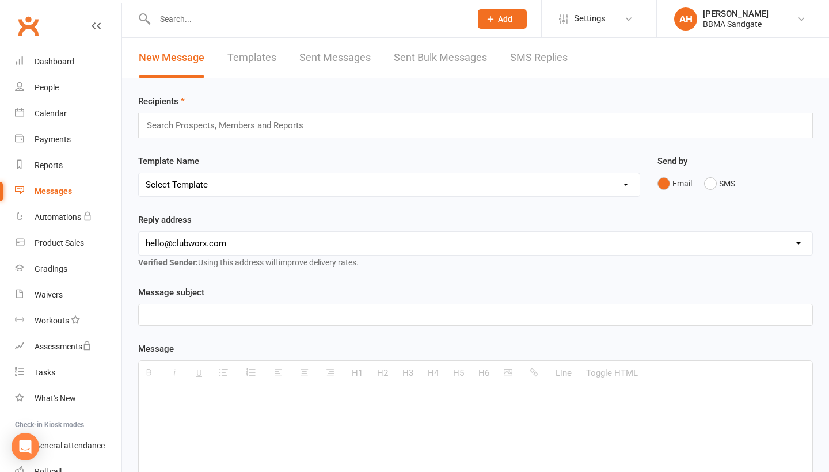
click at [531, 60] on link "SMS Replies" at bounding box center [539, 58] width 58 height 40
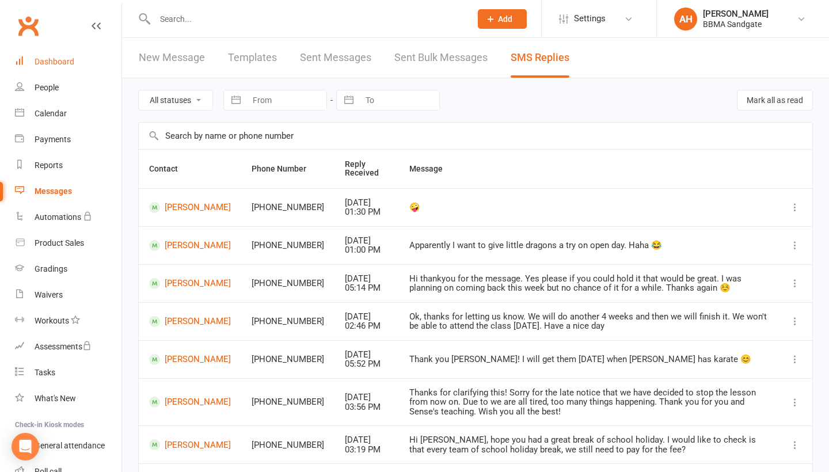
click at [70, 58] on div "Dashboard" at bounding box center [55, 61] width 40 height 9
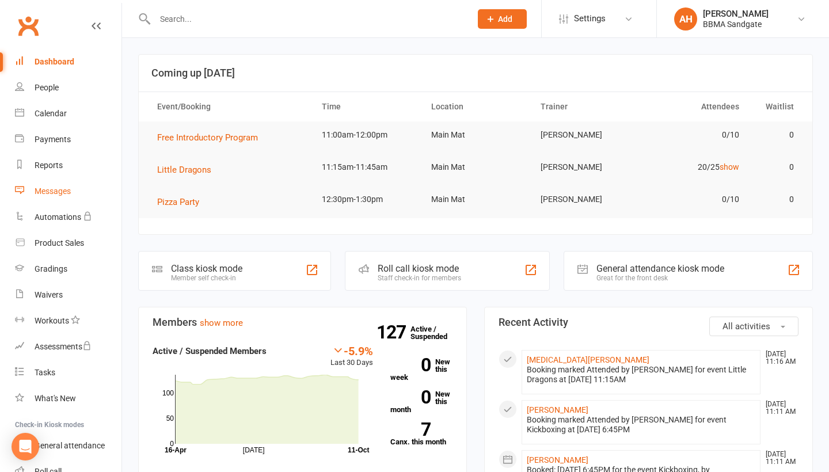
click at [53, 184] on link "Messages" at bounding box center [68, 191] width 107 height 26
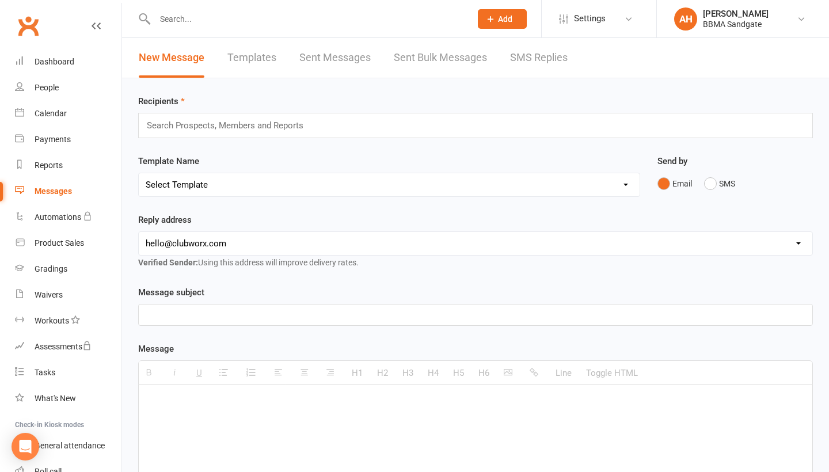
click at [532, 59] on link "SMS Replies" at bounding box center [539, 58] width 58 height 40
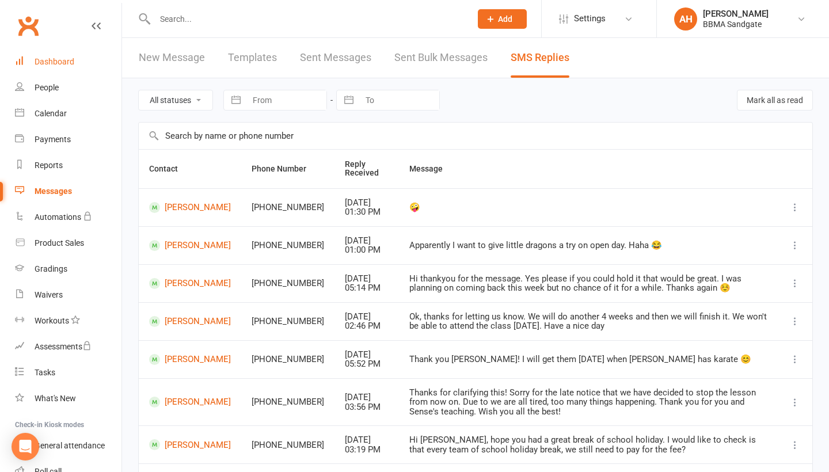
click at [46, 60] on div "Dashboard" at bounding box center [55, 61] width 40 height 9
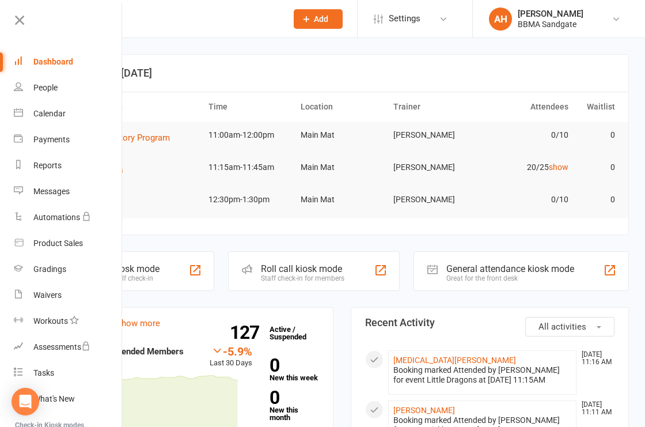
click at [22, 24] on icon at bounding box center [20, 20] width 16 height 16
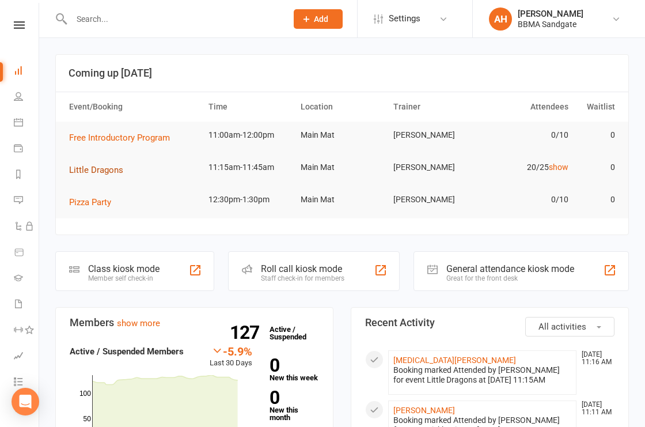
click at [104, 169] on span "Little Dragons" at bounding box center [96, 170] width 54 height 10
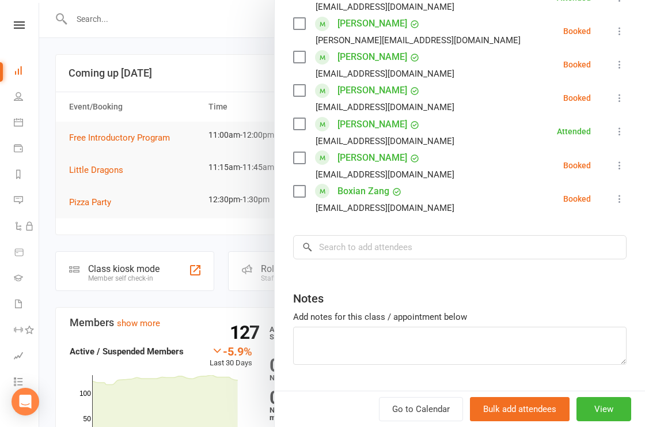
scroll to position [703, 0]
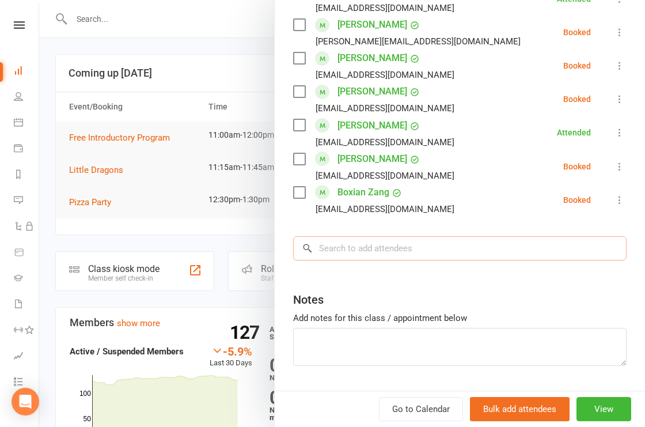
click at [373, 236] on input "search" at bounding box center [459, 248] width 333 height 24
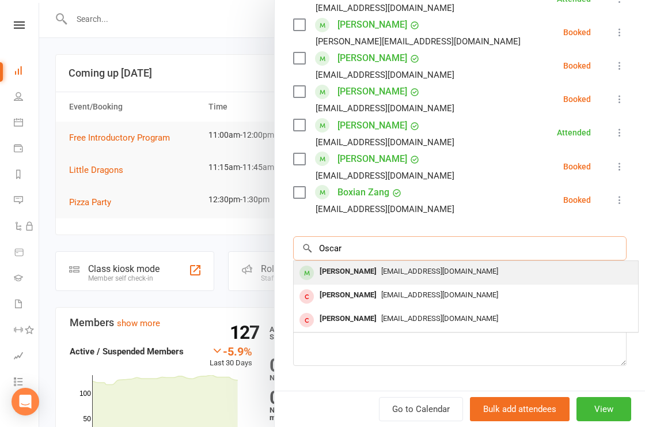
type input "Oscar"
click at [339, 263] on div "[PERSON_NAME]" at bounding box center [348, 271] width 66 height 17
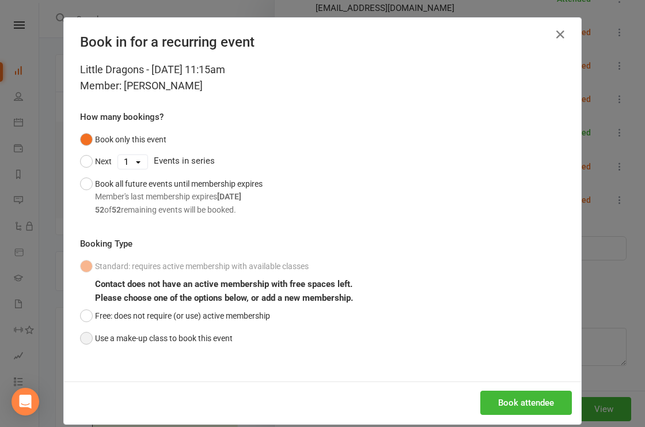
click at [230, 336] on button "Use a make-up class to book this event" at bounding box center [156, 338] width 153 height 22
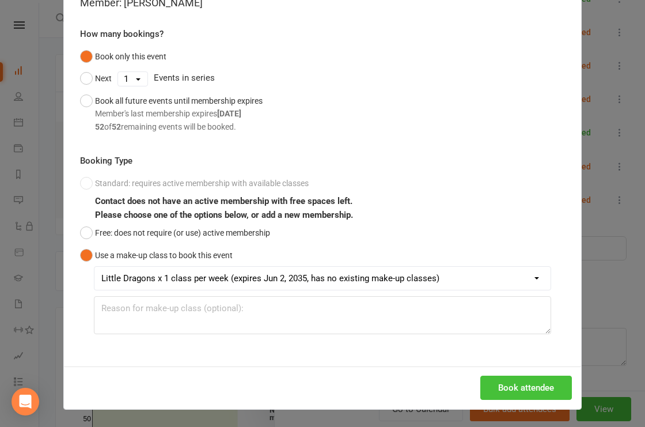
scroll to position [85, 0]
click at [518, 390] on button "Book attendee" at bounding box center [526, 387] width 92 height 24
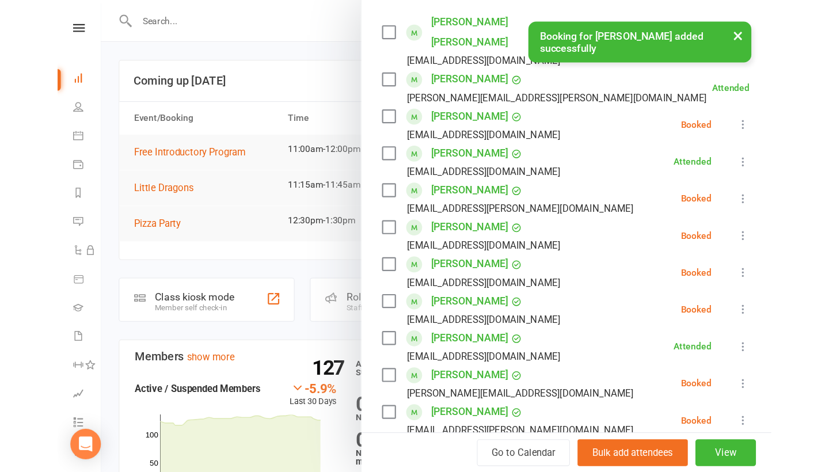
scroll to position [177, 0]
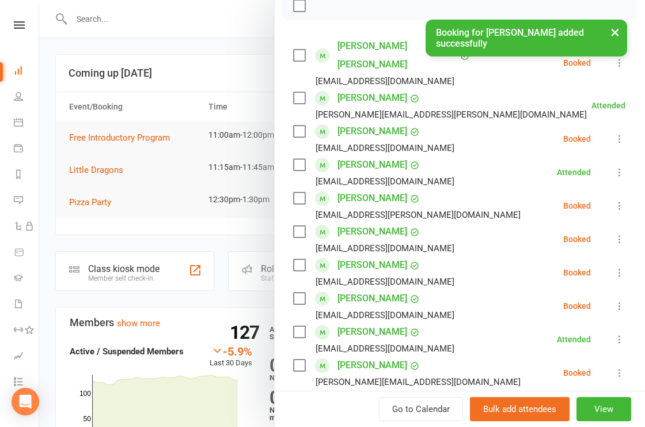
click at [618, 133] on icon at bounding box center [620, 139] width 12 height 12
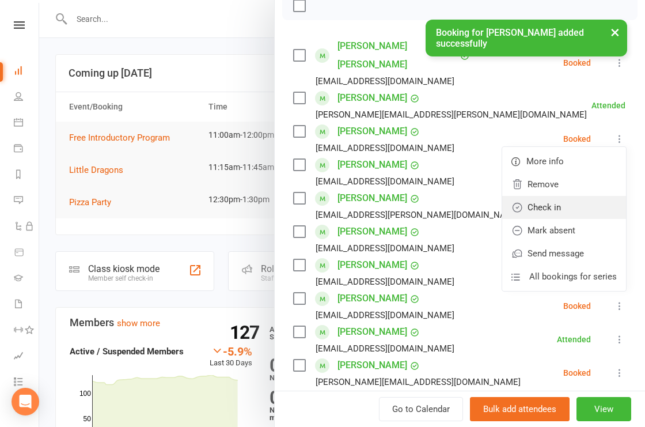
click at [572, 196] on link "Check in" at bounding box center [564, 207] width 124 height 23
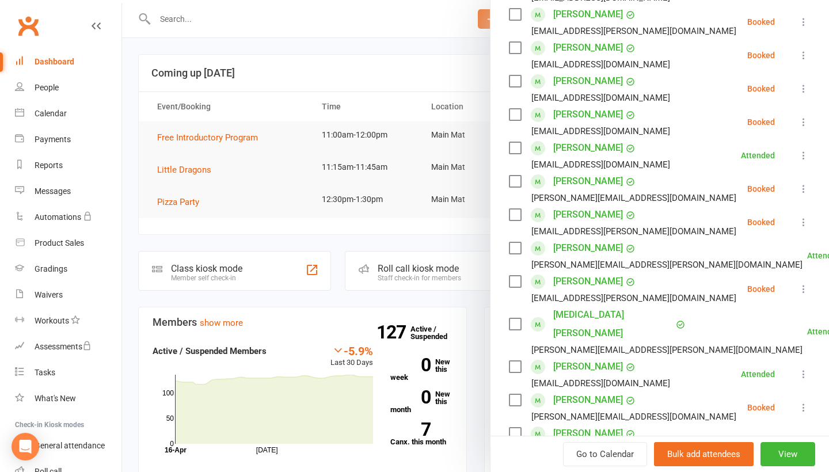
scroll to position [365, 0]
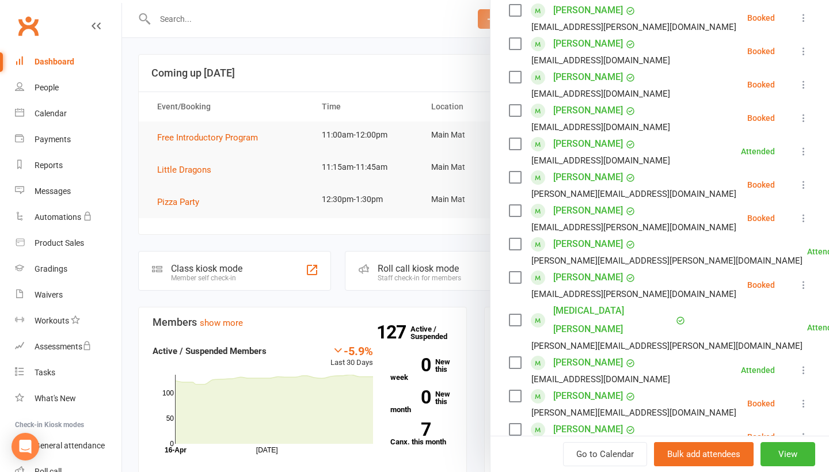
click at [808, 279] on icon at bounding box center [804, 285] width 12 height 12
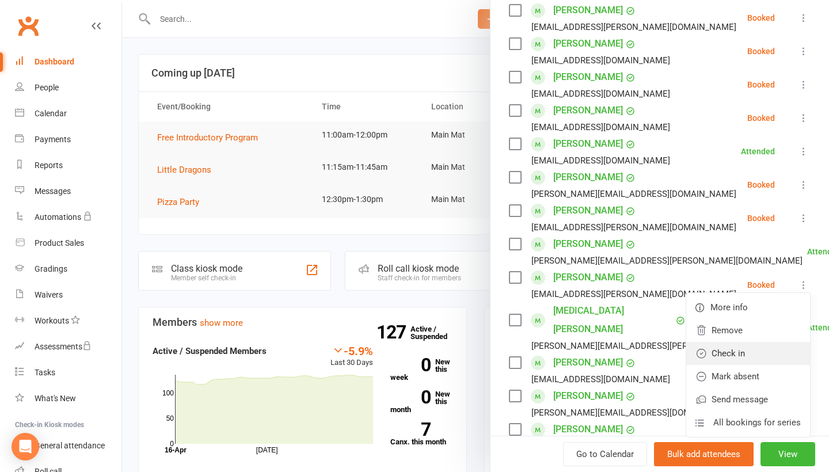
click at [760, 342] on link "Check in" at bounding box center [748, 353] width 124 height 23
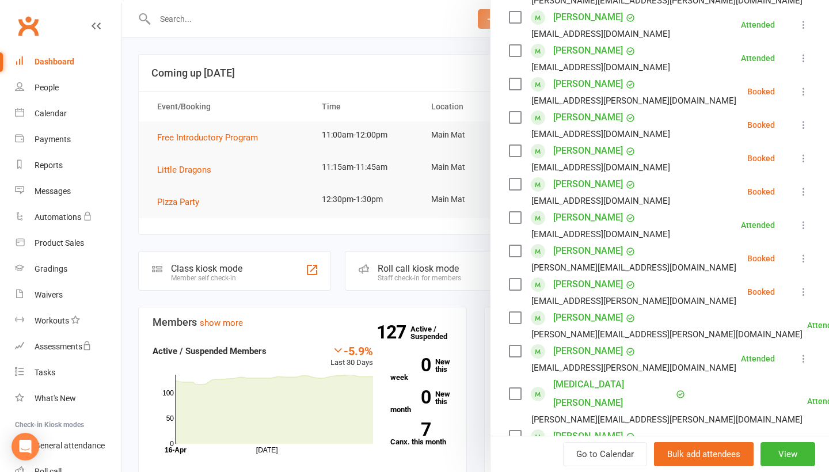
scroll to position [261, 0]
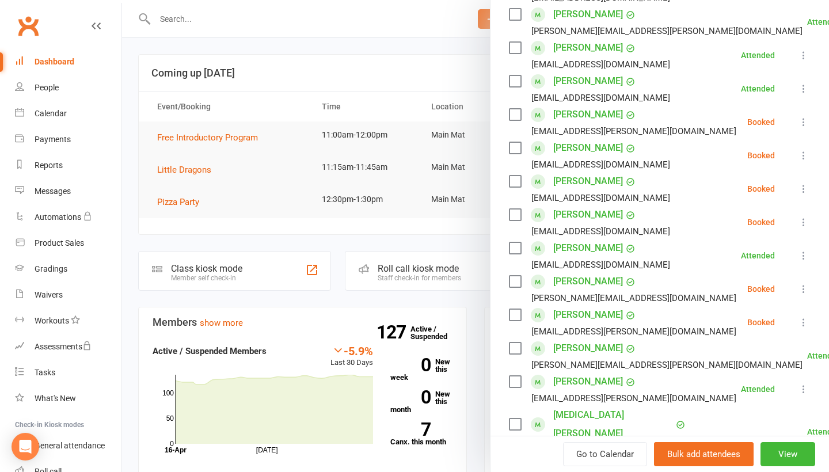
click at [803, 150] on icon at bounding box center [804, 156] width 12 height 12
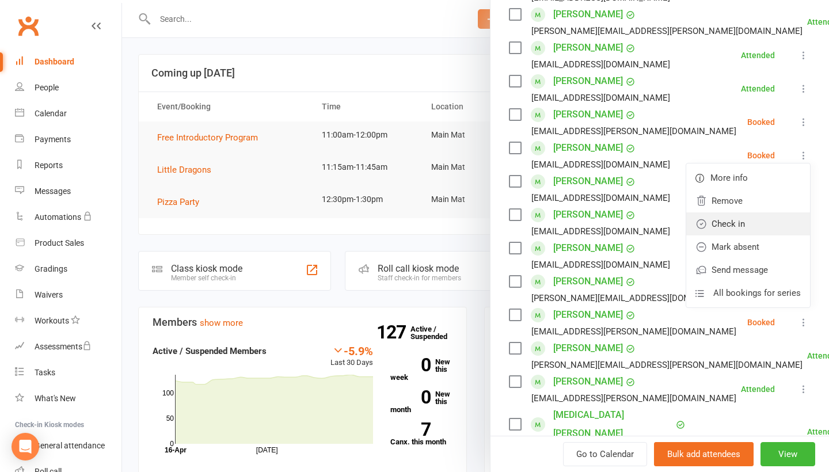
click at [746, 212] on link "Check in" at bounding box center [748, 223] width 124 height 23
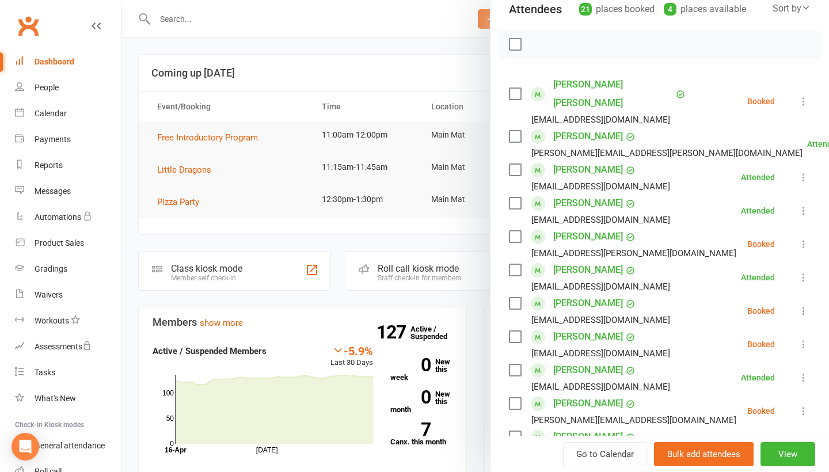
scroll to position [99, 0]
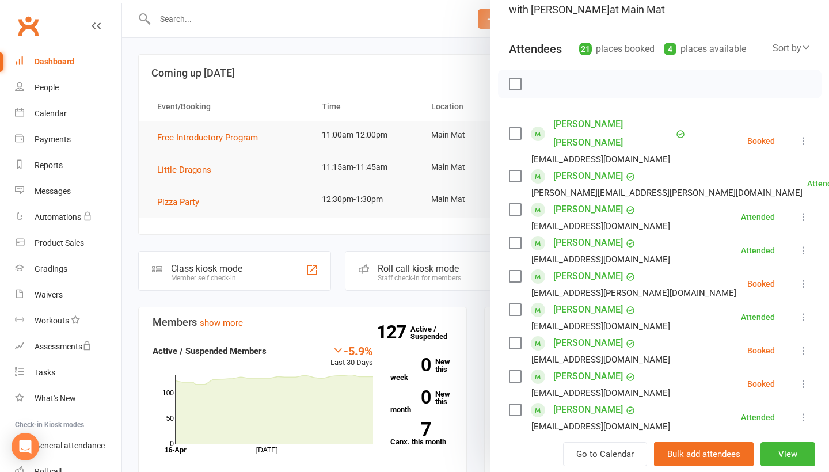
click at [383, 57] on div at bounding box center [475, 236] width 707 height 472
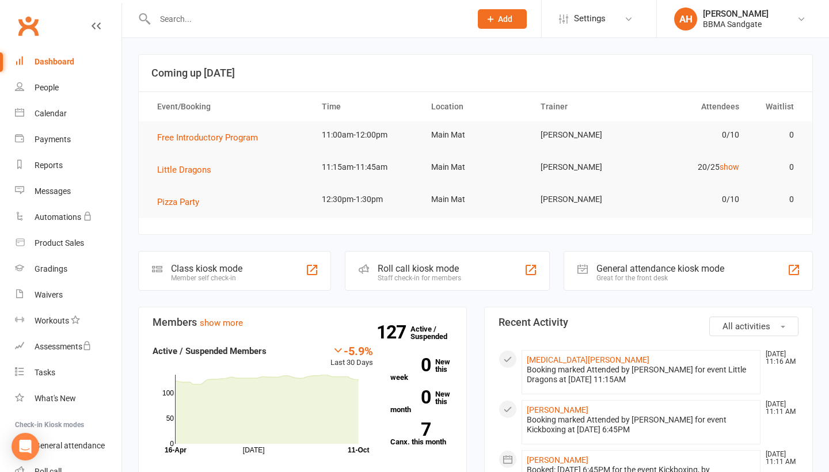
click at [191, 16] on input "text" at bounding box center [306, 19] width 311 height 16
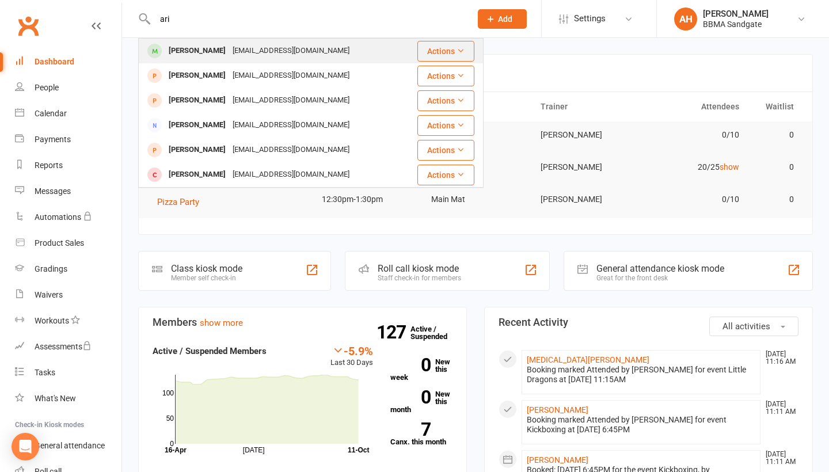
type input "ari"
click at [193, 45] on div "Ari O'Connell" at bounding box center [197, 51] width 64 height 17
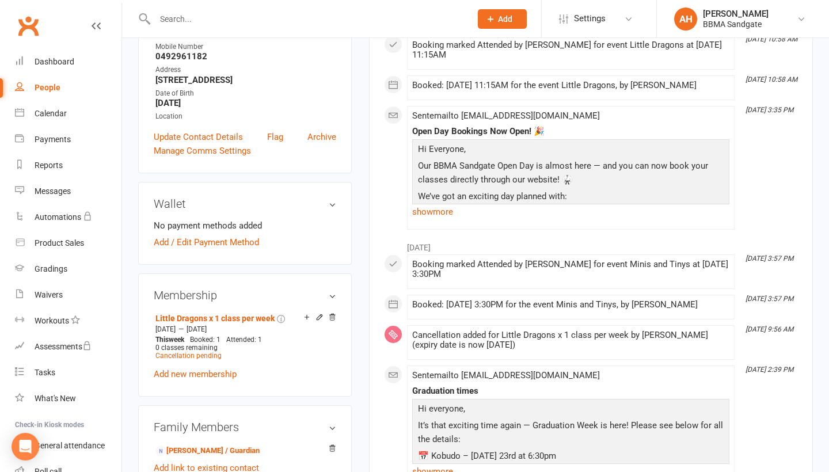
scroll to position [220, 0]
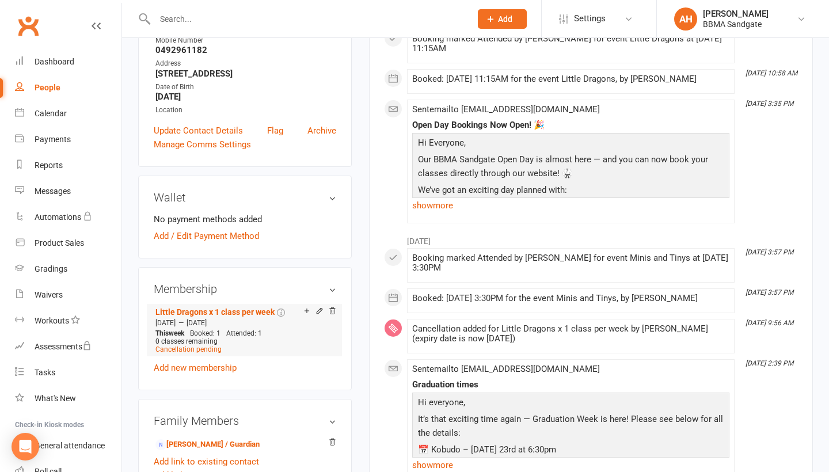
click at [317, 313] on icon at bounding box center [319, 310] width 5 height 5
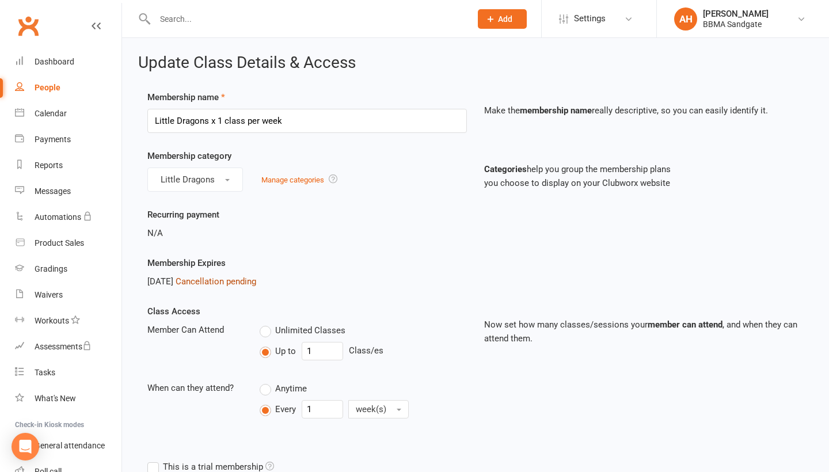
click at [218, 287] on link "Cancellation pending" at bounding box center [216, 281] width 81 height 10
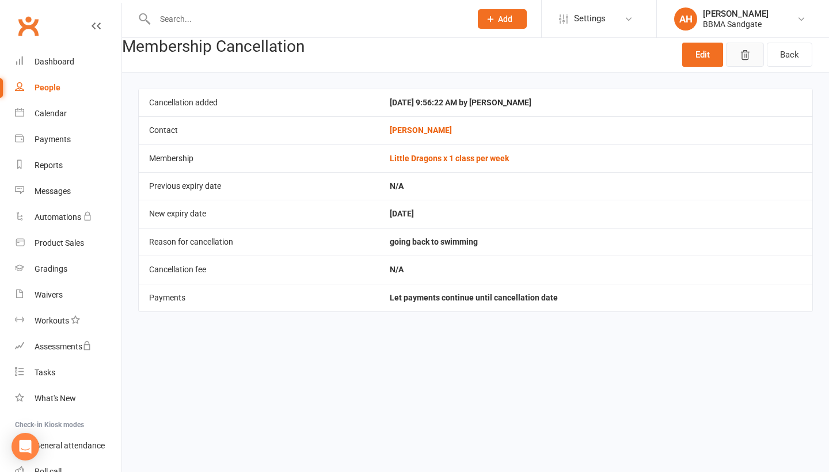
click at [742, 61] on icon "button" at bounding box center [745, 56] width 12 height 12
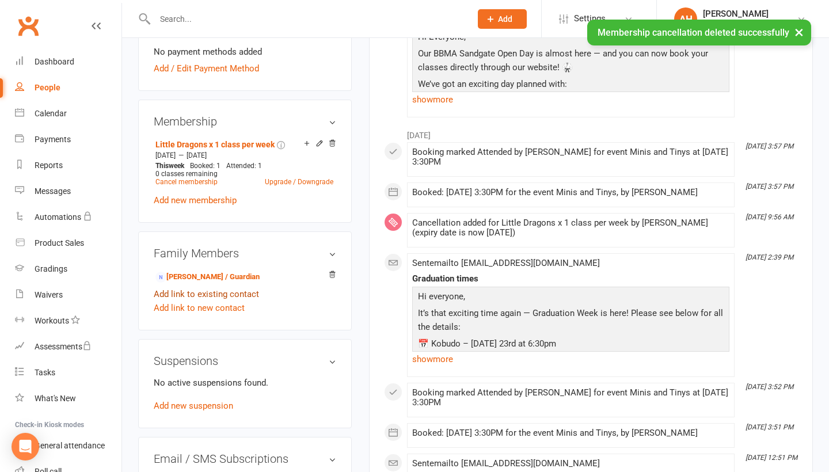
scroll to position [356, 0]
click at [237, 276] on link "Kirsten O'Connell - Parent / Guardian" at bounding box center [207, 277] width 104 height 12
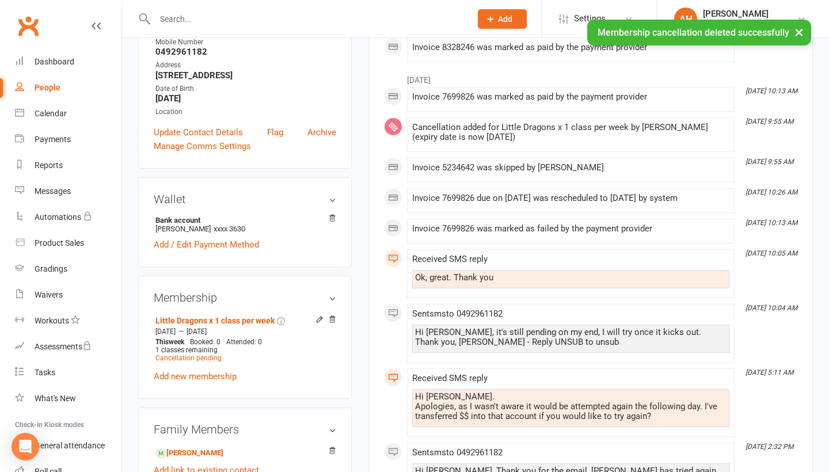
scroll to position [201, 0]
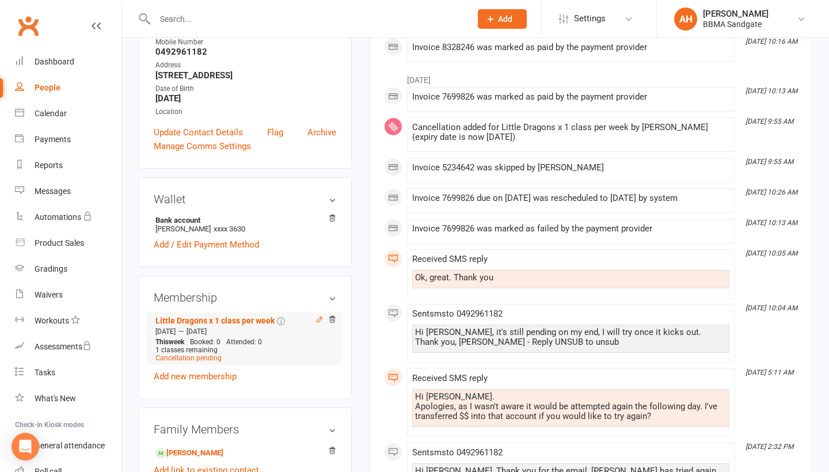
click at [317, 322] on icon at bounding box center [319, 319] width 5 height 5
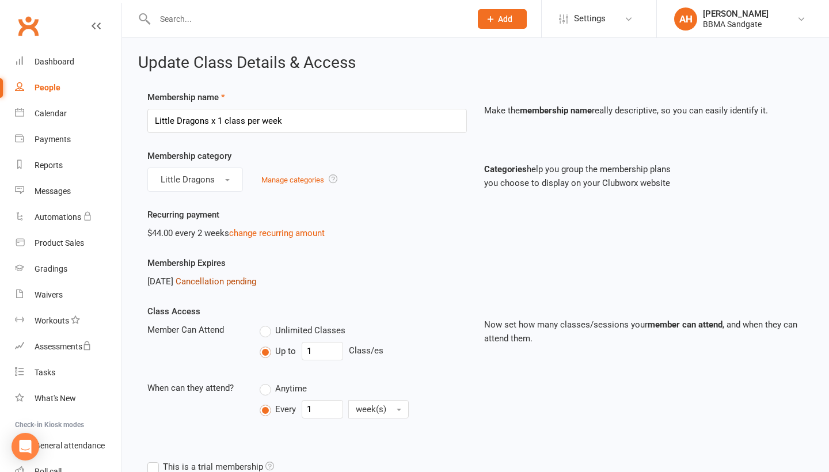
click at [256, 287] on link "Cancellation pending" at bounding box center [216, 281] width 81 height 10
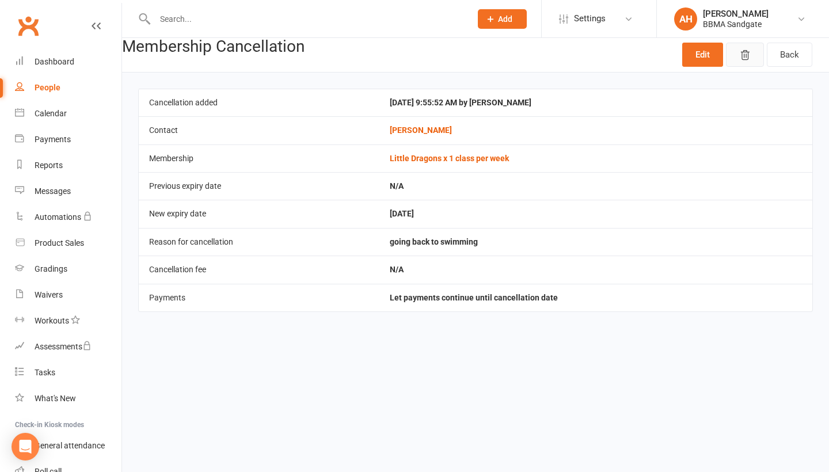
click at [744, 60] on icon "button" at bounding box center [745, 56] width 12 height 12
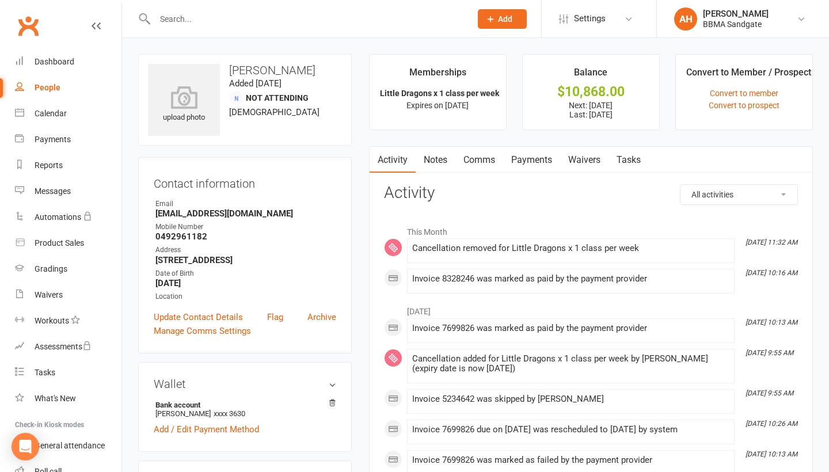
click at [543, 166] on link "Payments" at bounding box center [531, 160] width 57 height 26
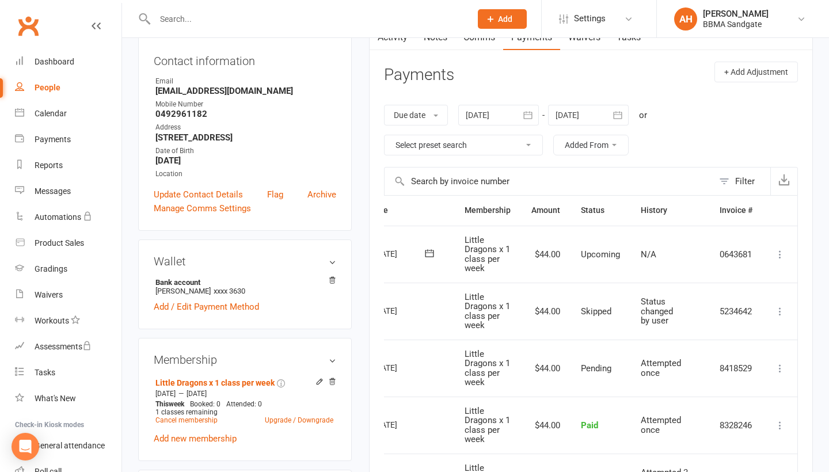
scroll to position [0, 59]
click at [775, 307] on icon at bounding box center [780, 312] width 12 height 12
click at [720, 407] on link "Change to upcoming" at bounding box center [729, 402] width 114 height 23
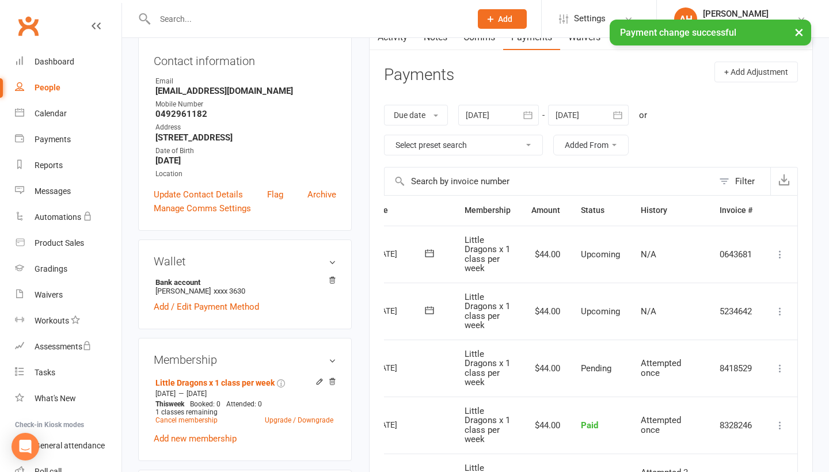
click at [622, 116] on icon "button" at bounding box center [618, 114] width 9 height 7
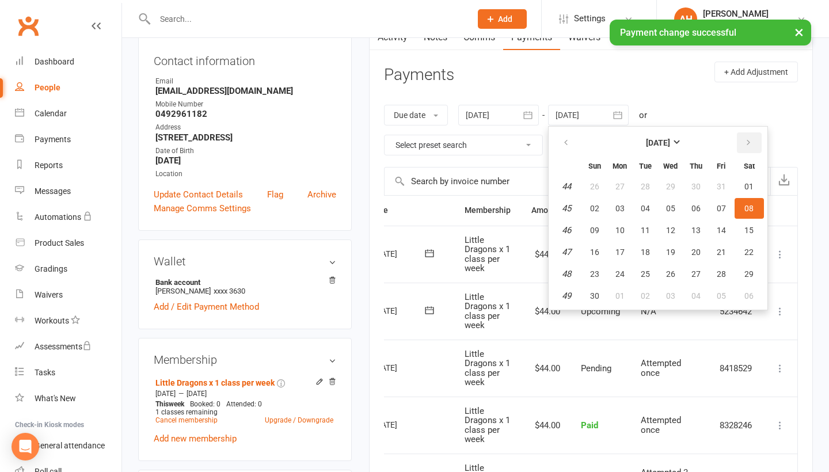
click at [758, 144] on button "button" at bounding box center [749, 142] width 25 height 21
click at [721, 254] on span "26" at bounding box center [721, 252] width 9 height 9
type input "[DATE]"
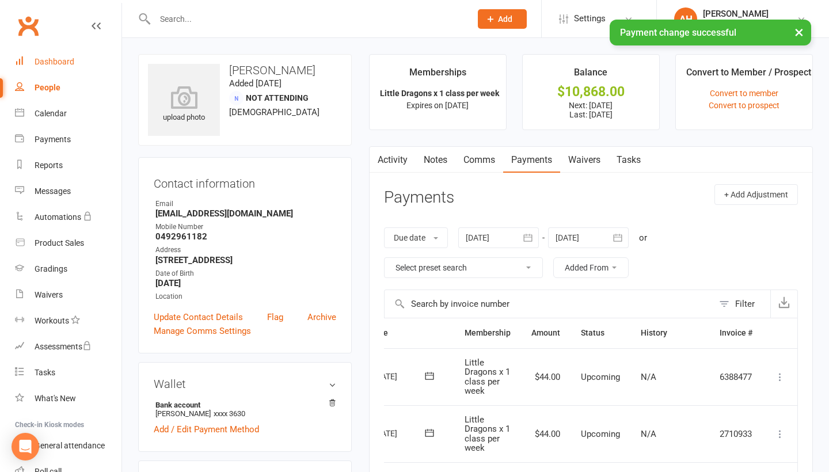
scroll to position [0, 1]
click at [33, 57] on link "Dashboard" at bounding box center [68, 62] width 107 height 26
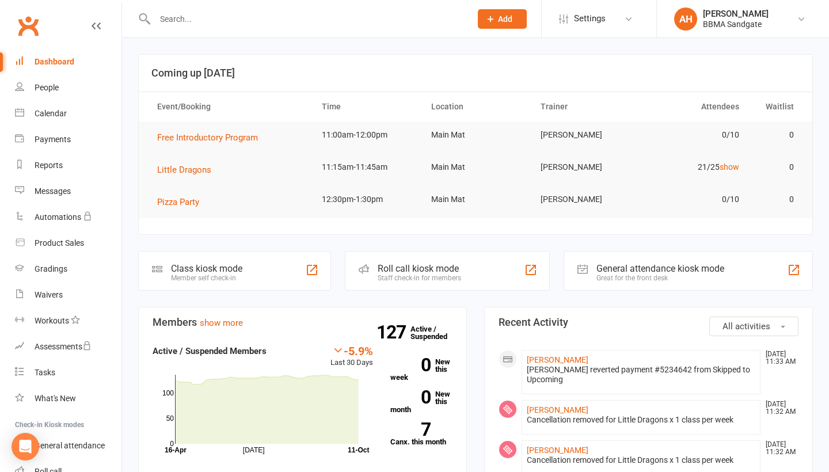
click at [196, 165] on td "Little Dragons" at bounding box center [229, 170] width 165 height 32
click at [198, 170] on span "Little Dragons" at bounding box center [184, 170] width 54 height 10
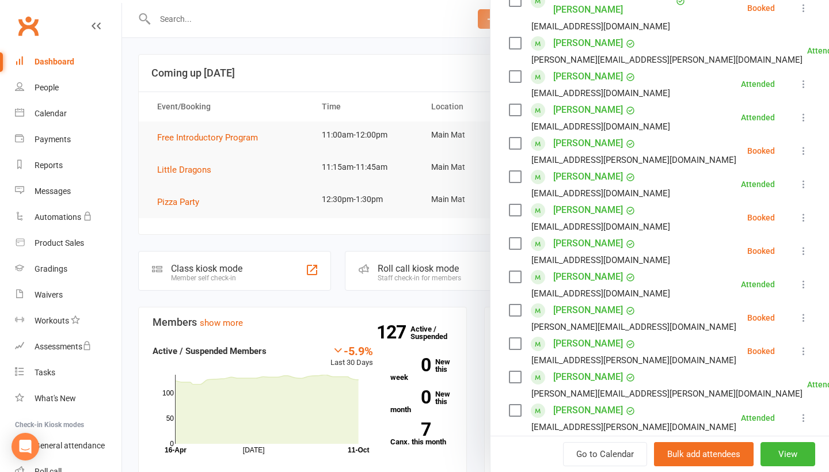
scroll to position [236, 0]
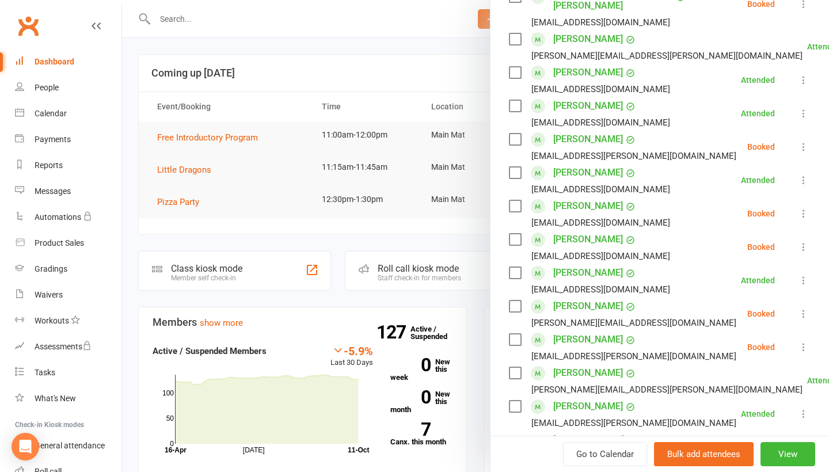
click at [804, 308] on icon at bounding box center [804, 314] width 12 height 12
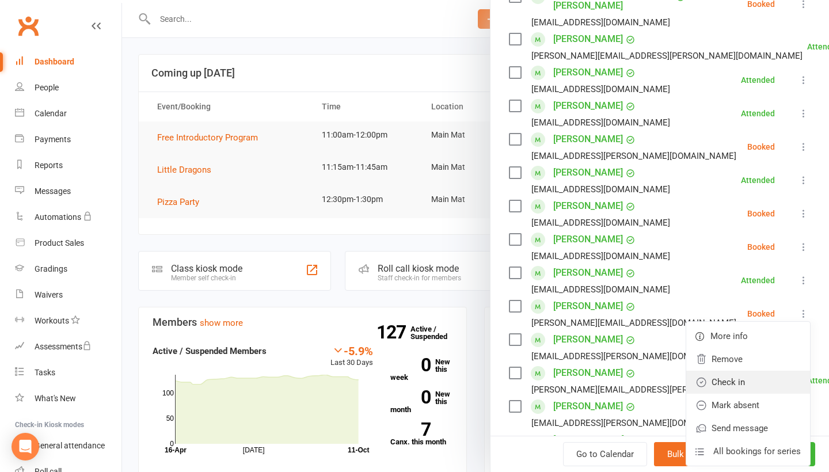
click at [779, 371] on link "Check in" at bounding box center [748, 382] width 124 height 23
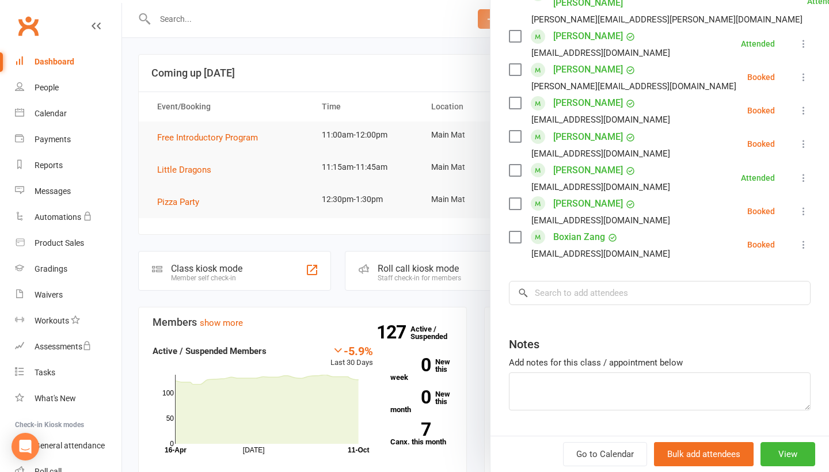
scroll to position [691, 0]
click at [804, 239] on icon at bounding box center [804, 245] width 12 height 12
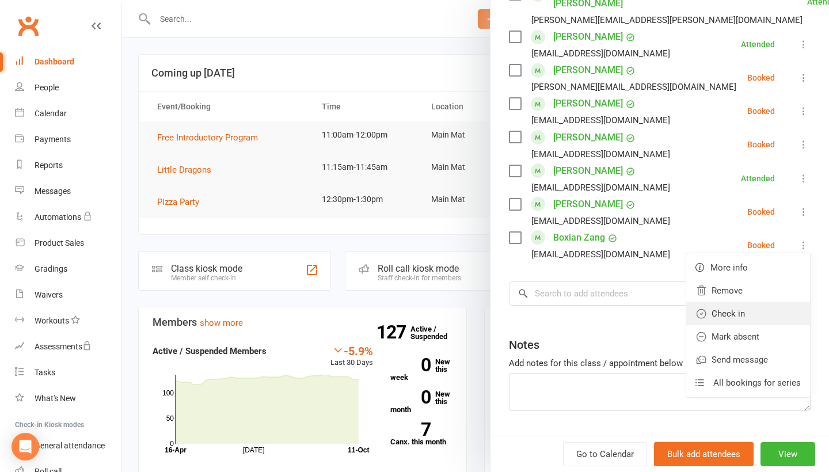
click at [767, 302] on link "Check in" at bounding box center [748, 313] width 124 height 23
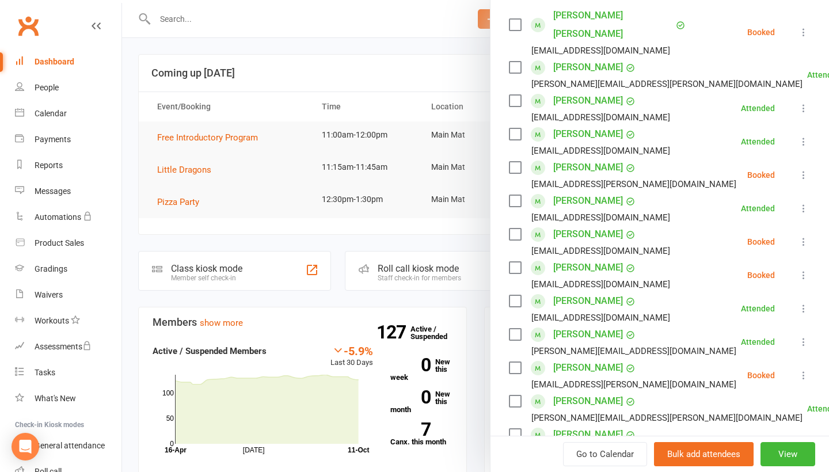
scroll to position [210, 0]
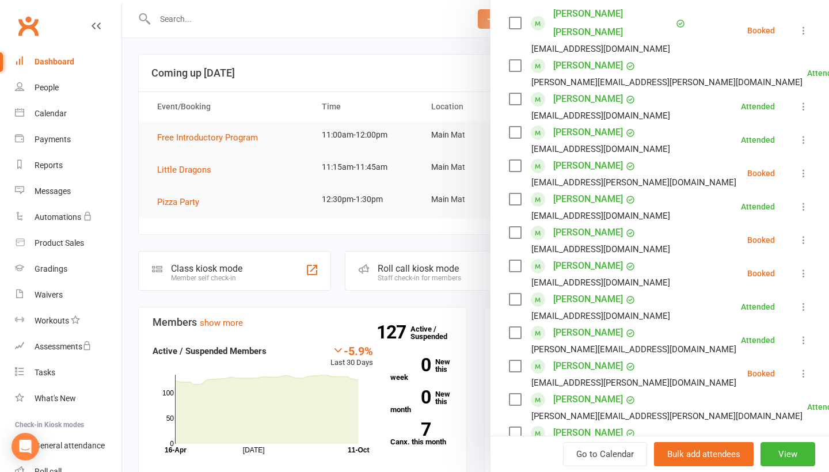
click at [803, 168] on icon at bounding box center [804, 174] width 12 height 12
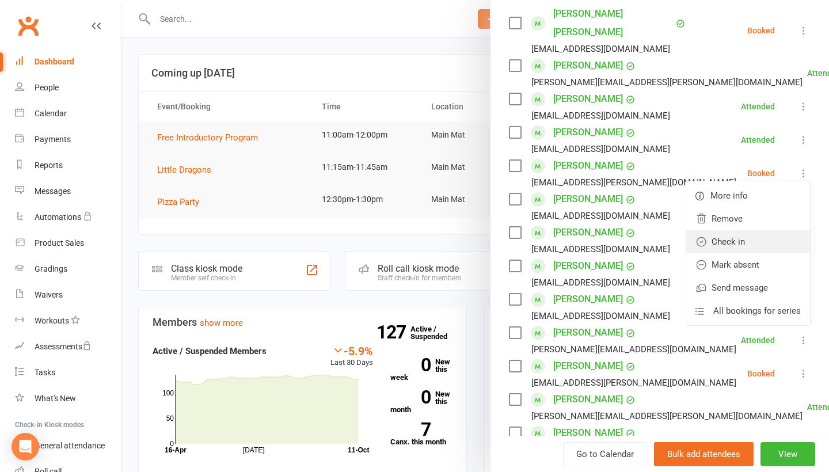
click at [763, 230] on link "Check in" at bounding box center [748, 241] width 124 height 23
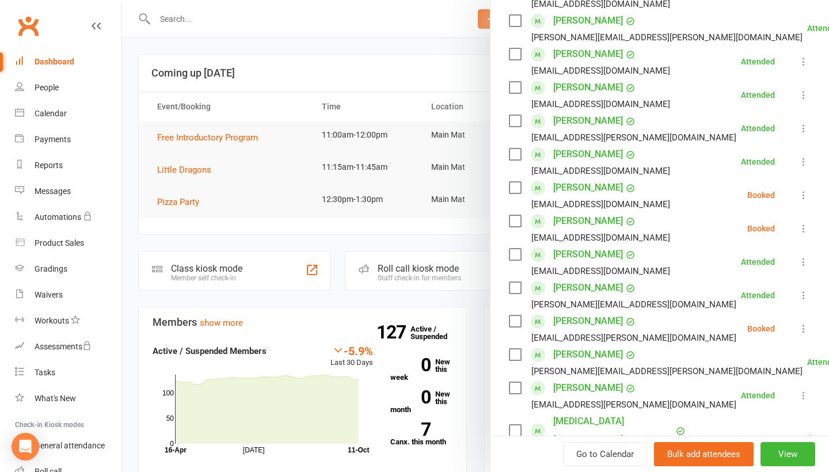
scroll to position [0, 0]
click at [334, 60] on div at bounding box center [475, 236] width 707 height 472
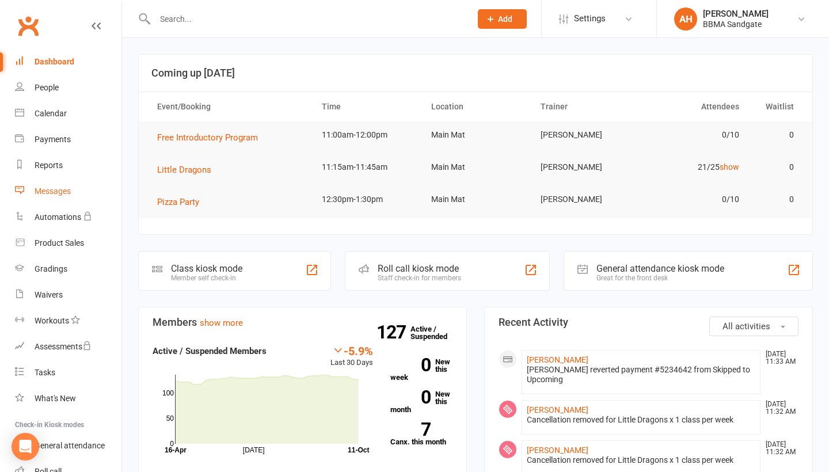
click at [48, 189] on div "Messages" at bounding box center [53, 191] width 36 height 9
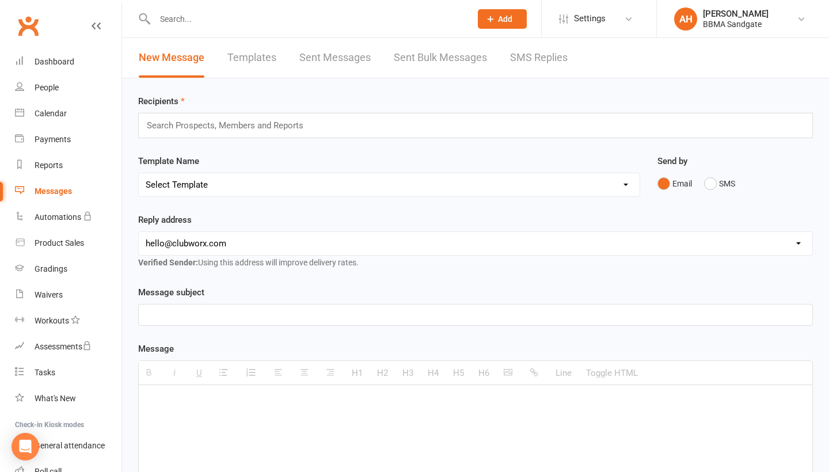
click at [527, 57] on link "SMS Replies" at bounding box center [539, 58] width 58 height 40
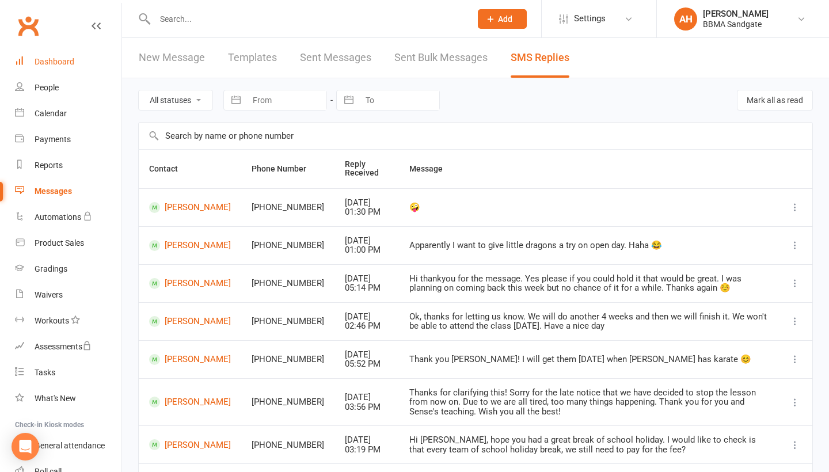
click at [75, 66] on link "Dashboard" at bounding box center [68, 62] width 107 height 26
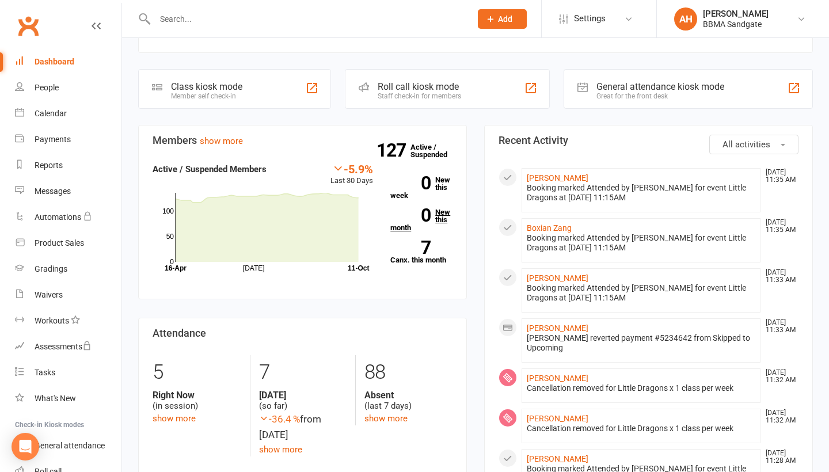
scroll to position [188, 0]
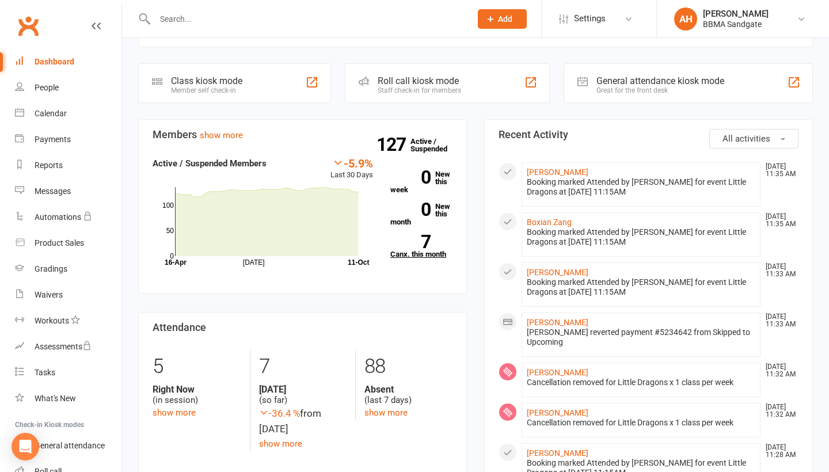
click at [429, 246] on strong "7" at bounding box center [410, 241] width 40 height 17
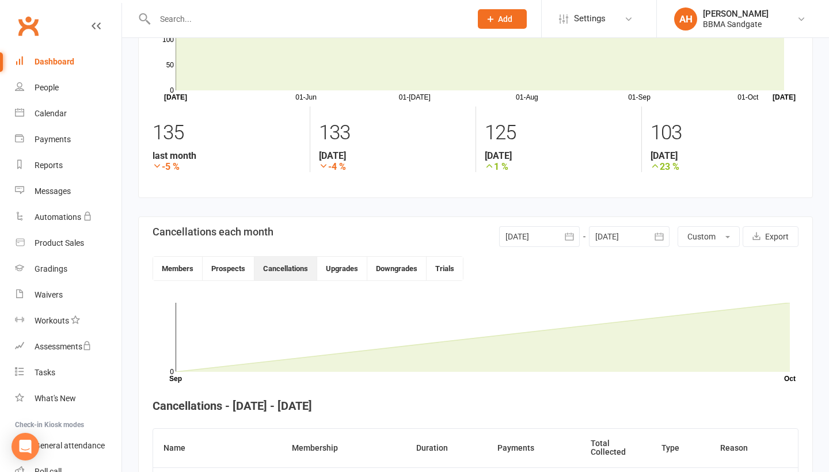
scroll to position [39, 0]
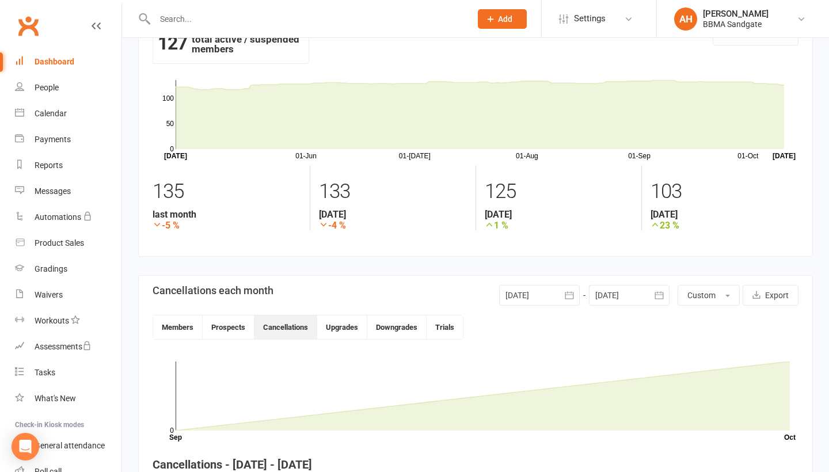
click at [578, 295] on button "button" at bounding box center [569, 295] width 21 height 21
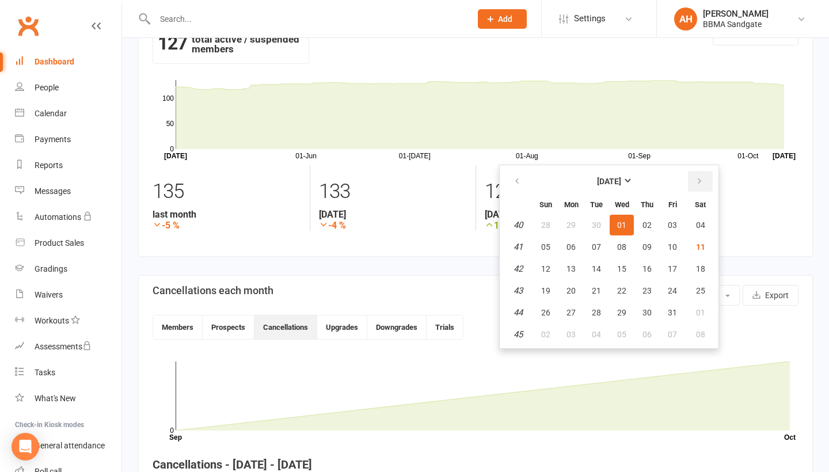
click at [701, 191] on button "button" at bounding box center [700, 181] width 25 height 21
click at [702, 226] on span "01" at bounding box center [700, 224] width 9 height 9
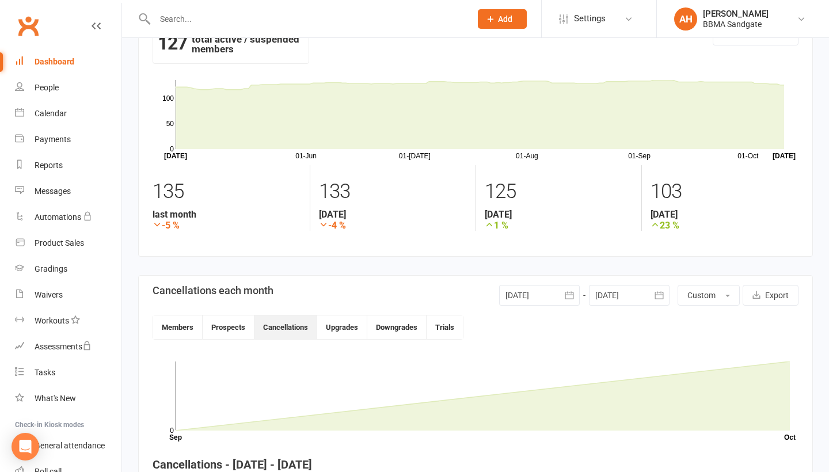
type input "01 Nov 2025"
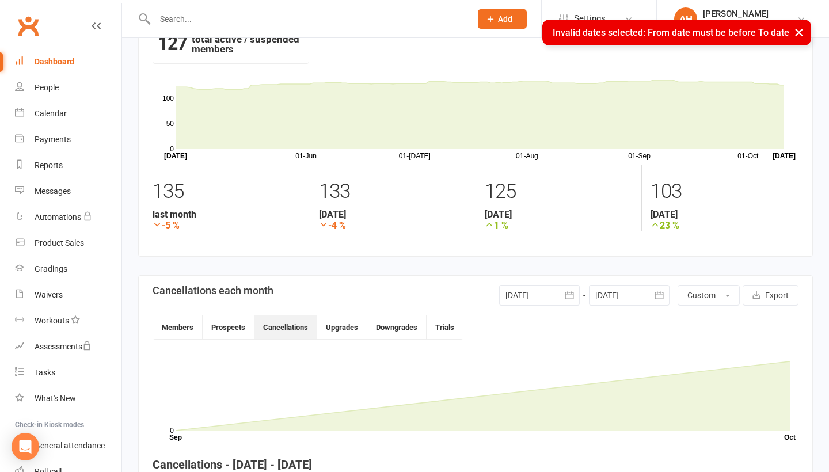
click at [653, 300] on icon "button" at bounding box center [659, 296] width 12 height 12
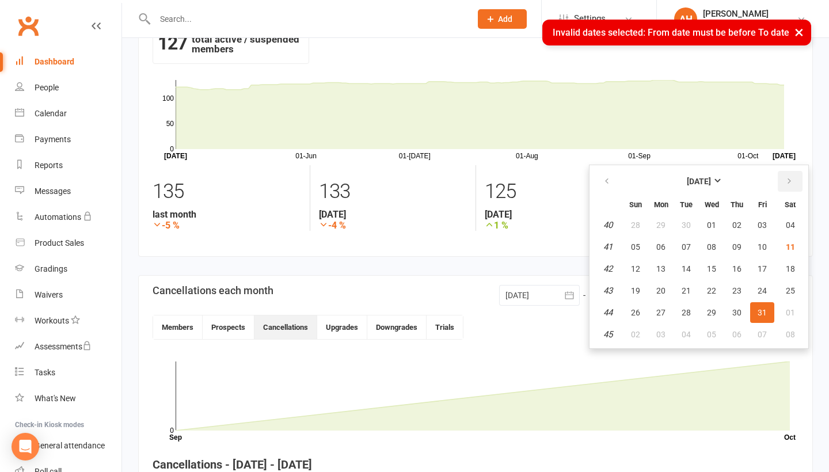
click at [790, 191] on button "button" at bounding box center [790, 181] width 25 height 21
click at [638, 339] on span "30" at bounding box center [635, 334] width 9 height 9
type input "30 Nov 2025"
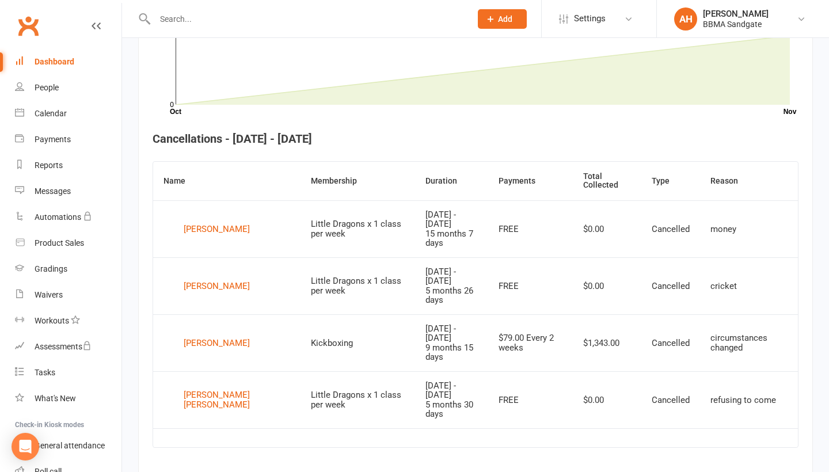
scroll to position [365, 0]
click at [58, 60] on div "Dashboard" at bounding box center [55, 61] width 40 height 9
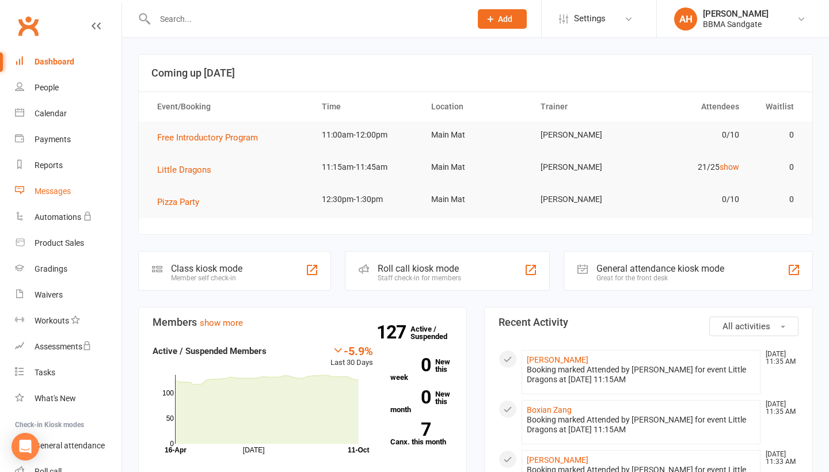
click at [69, 197] on link "Messages" at bounding box center [68, 191] width 107 height 26
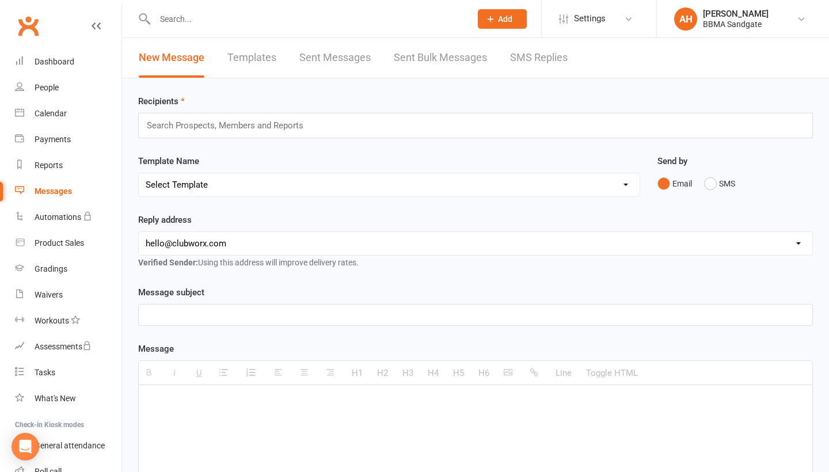
click at [527, 70] on link "SMS Replies" at bounding box center [539, 58] width 58 height 40
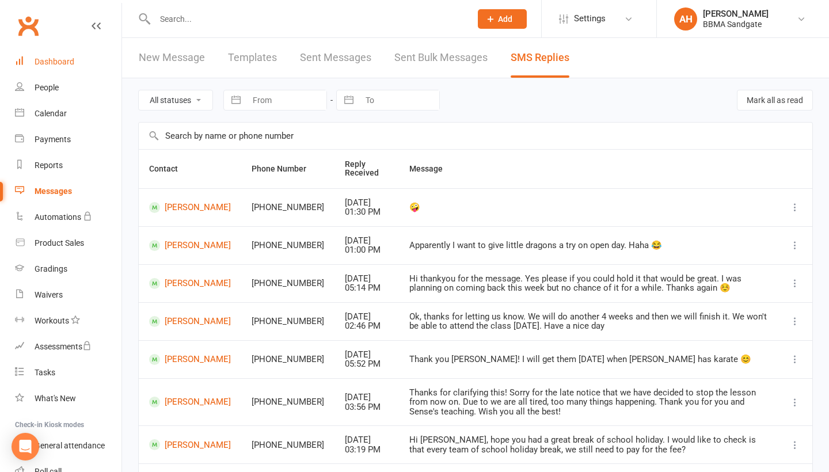
click at [78, 58] on link "Dashboard" at bounding box center [68, 62] width 107 height 26
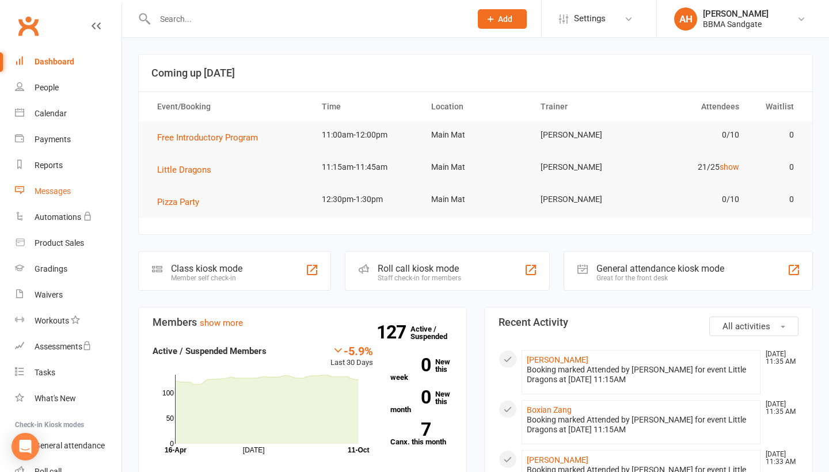
click at [51, 187] on div "Messages" at bounding box center [53, 191] width 36 height 9
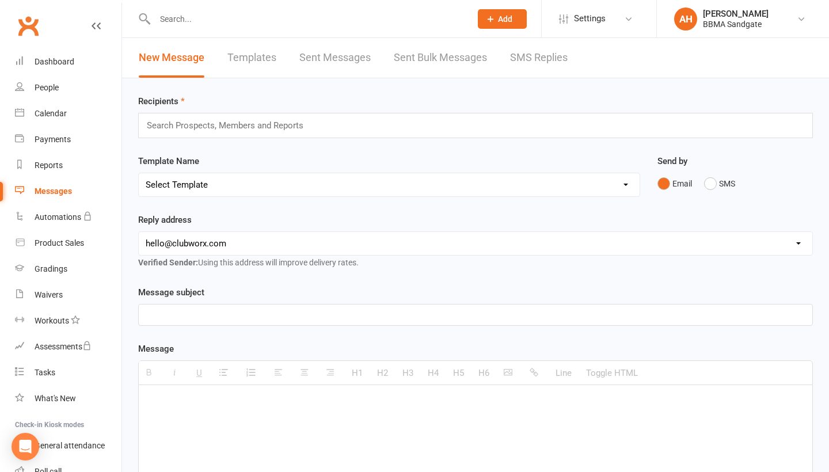
click at [534, 60] on link "SMS Replies" at bounding box center [539, 58] width 58 height 40
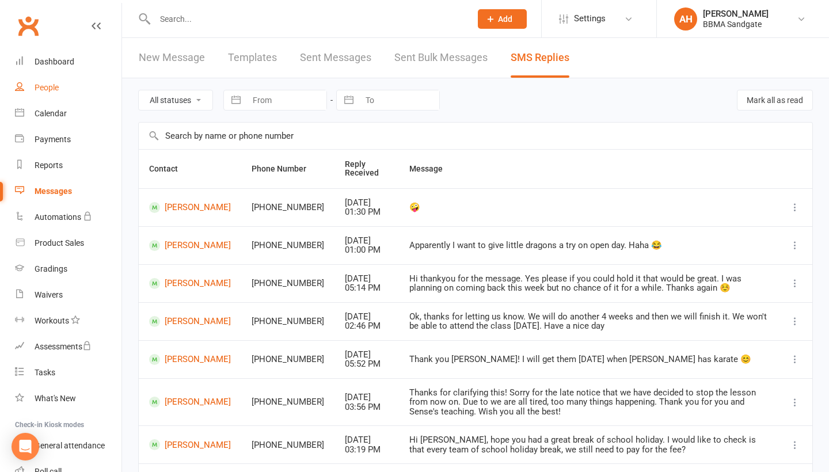
click at [103, 76] on link "People" at bounding box center [68, 88] width 107 height 26
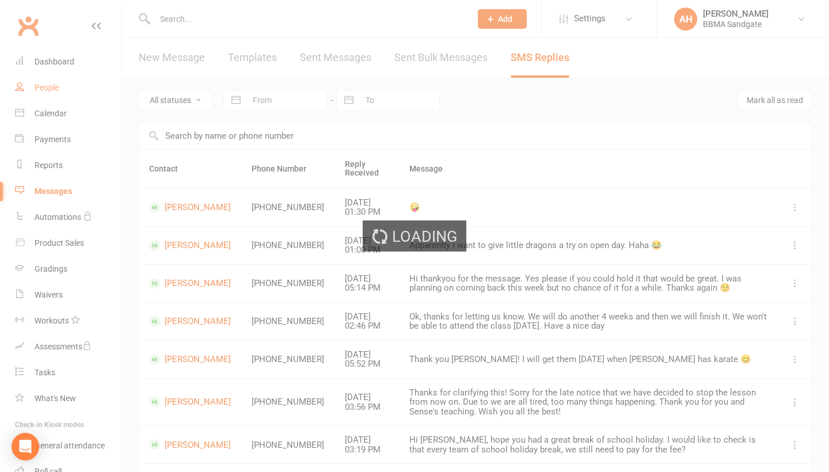
select select "100"
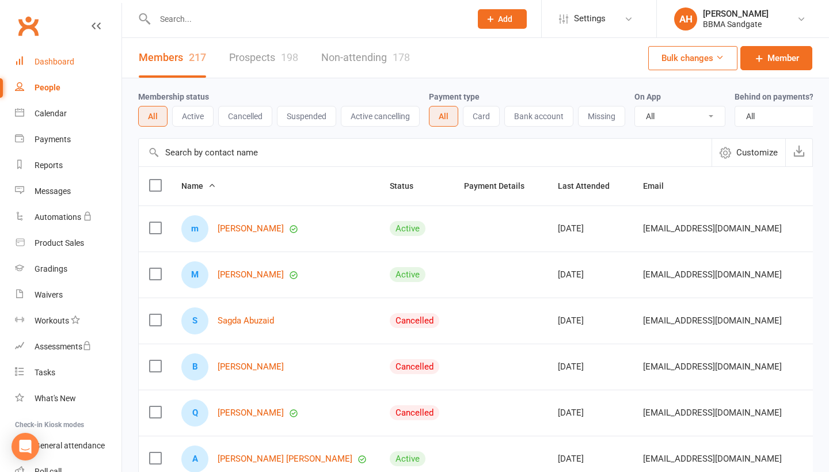
click at [73, 60] on div "Dashboard" at bounding box center [55, 61] width 40 height 9
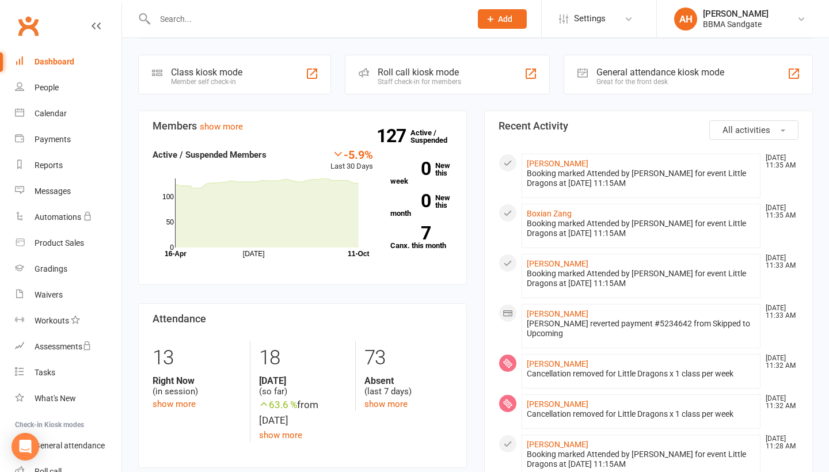
scroll to position [197, 0]
click at [112, 189] on link "Messages" at bounding box center [68, 191] width 107 height 26
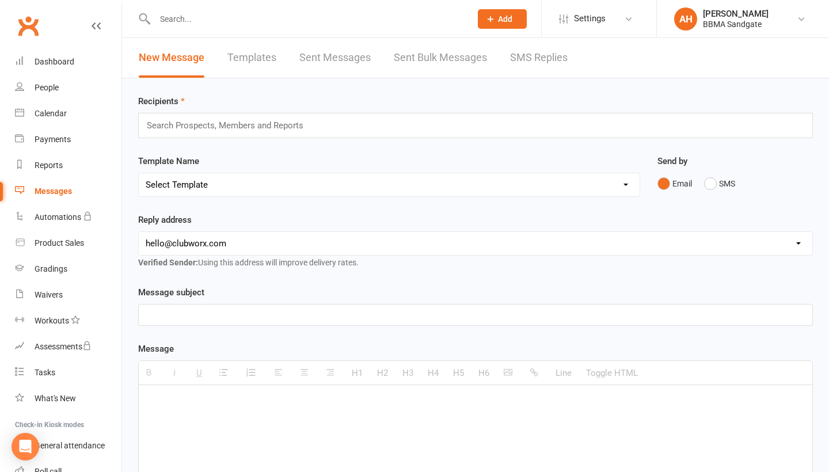
click at [547, 55] on link "SMS Replies" at bounding box center [539, 58] width 58 height 40
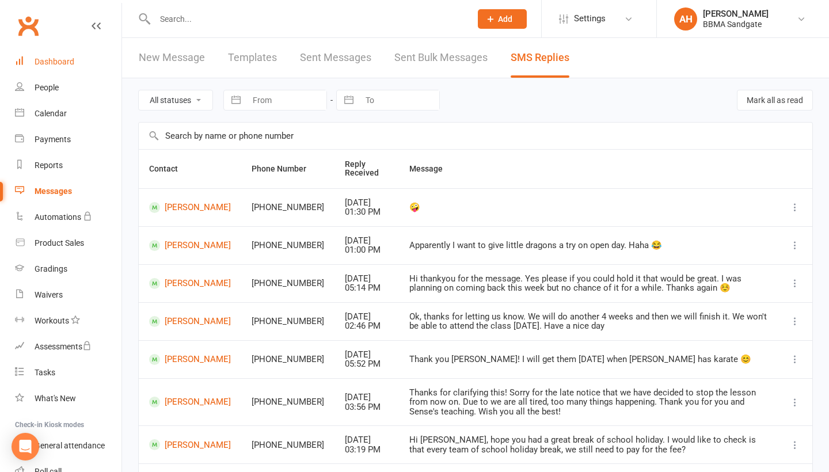
click at [96, 69] on link "Dashboard" at bounding box center [68, 62] width 107 height 26
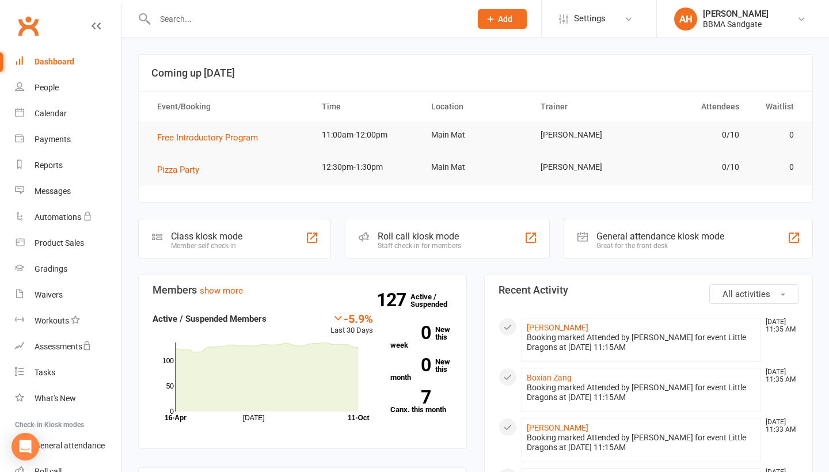
click at [314, 73] on h3 "Coming up [DATE]" at bounding box center [475, 73] width 648 height 12
click at [84, 193] on link "Messages" at bounding box center [68, 191] width 107 height 26
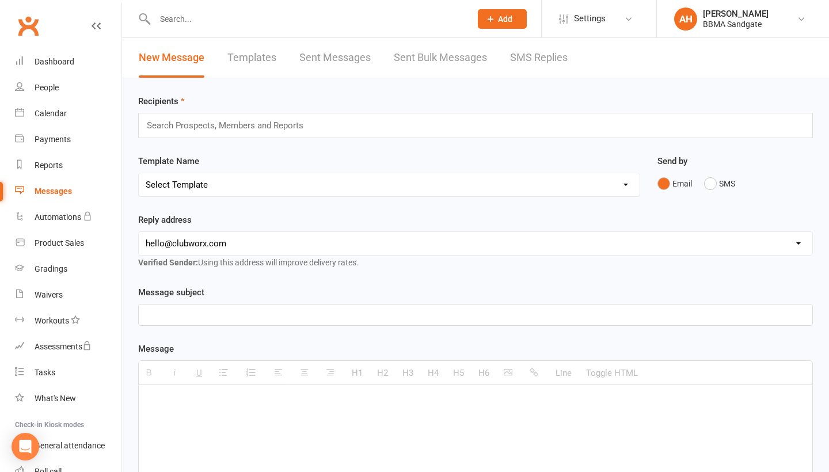
click at [531, 61] on link "SMS Replies" at bounding box center [539, 58] width 58 height 40
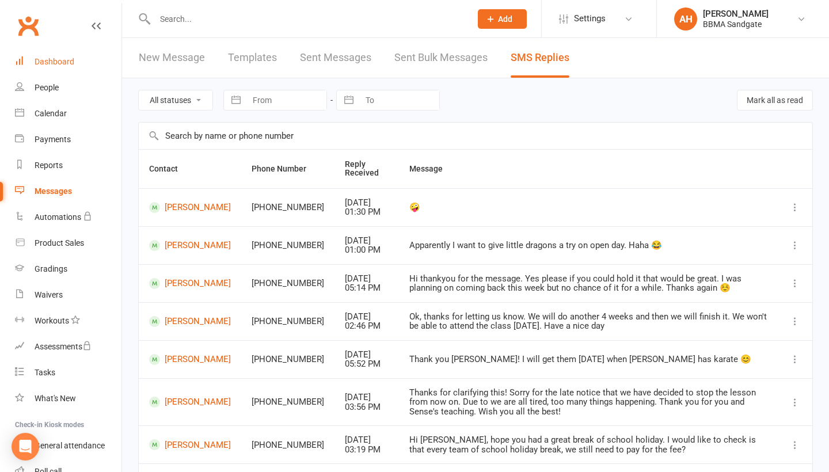
click at [84, 64] on link "Dashboard" at bounding box center [68, 62] width 107 height 26
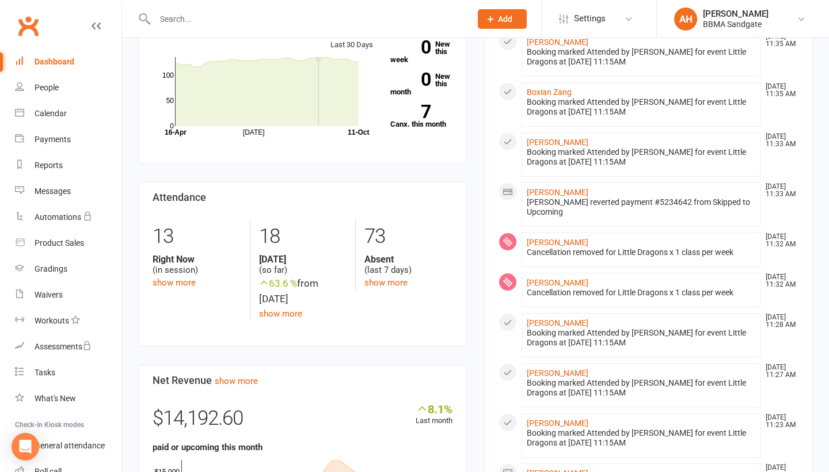
scroll to position [285, 0]
click at [406, 287] on link "show more" at bounding box center [385, 283] width 43 height 10
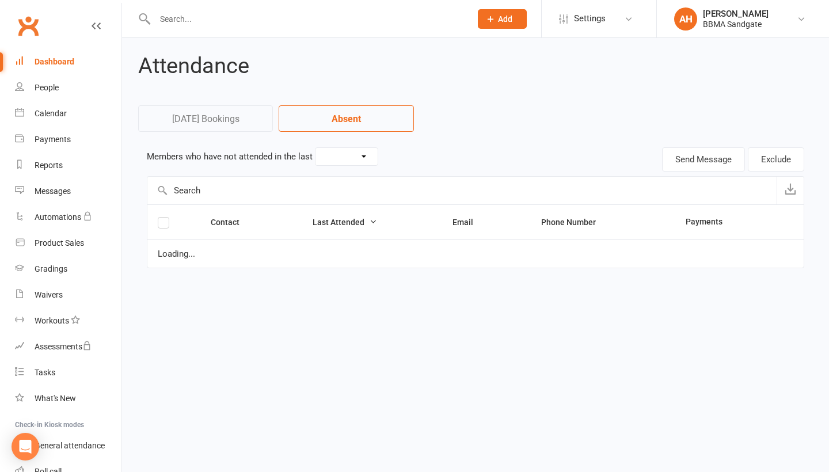
select select "7"
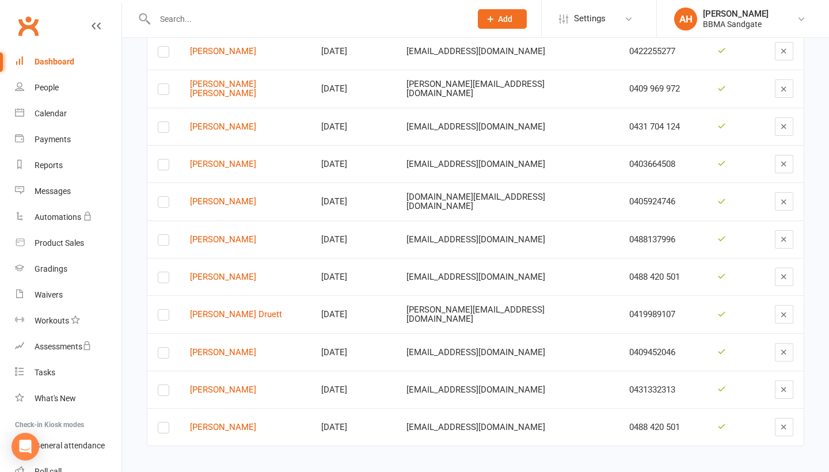
scroll to position [2313, 0]
click at [77, 54] on link "Dashboard" at bounding box center [68, 62] width 107 height 26
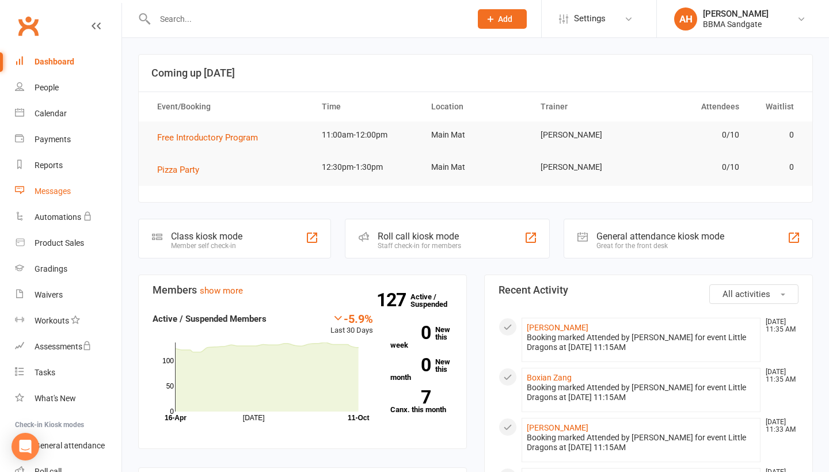
click at [74, 194] on link "Messages" at bounding box center [68, 191] width 107 height 26
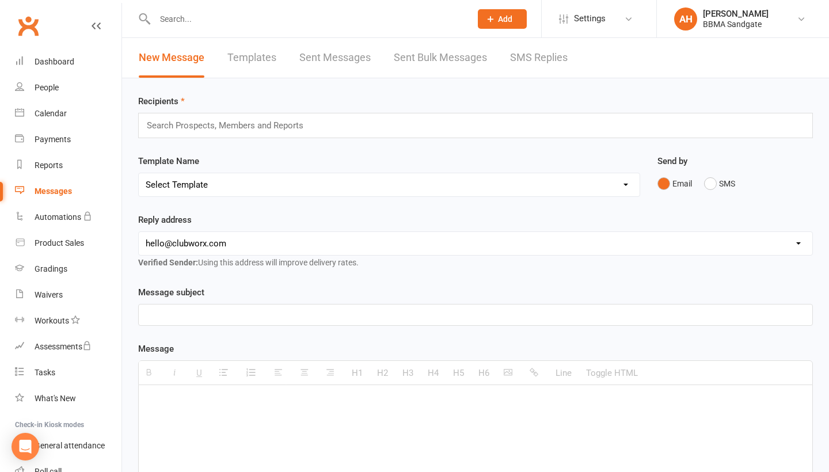
click at [527, 58] on link "SMS Replies" at bounding box center [539, 58] width 58 height 40
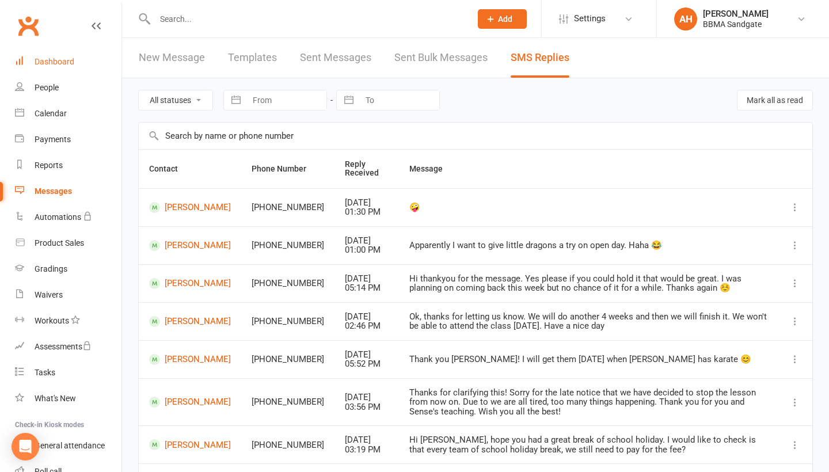
click at [73, 58] on div "Dashboard" at bounding box center [55, 61] width 40 height 9
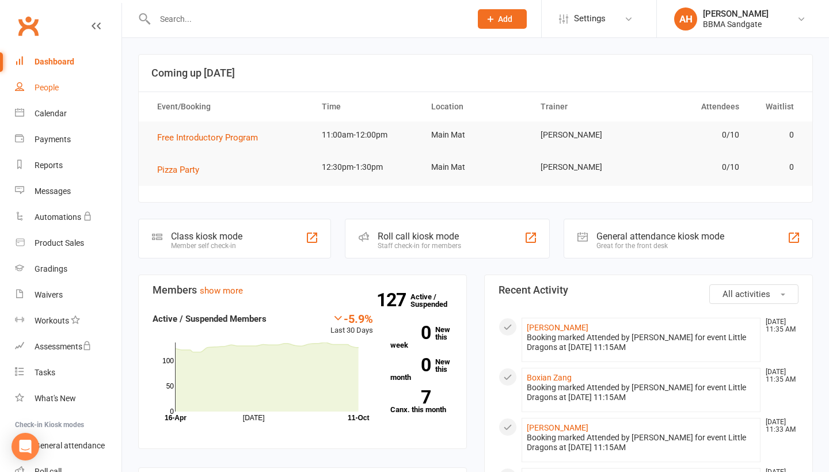
click at [65, 90] on link "People" at bounding box center [68, 88] width 107 height 26
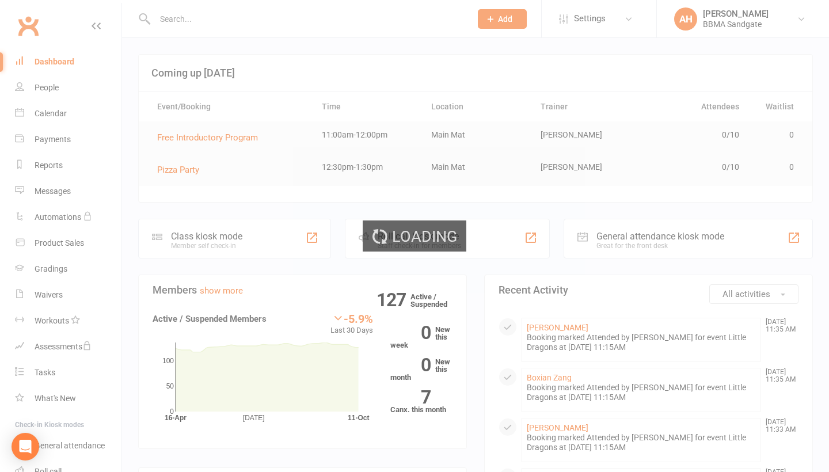
select select "100"
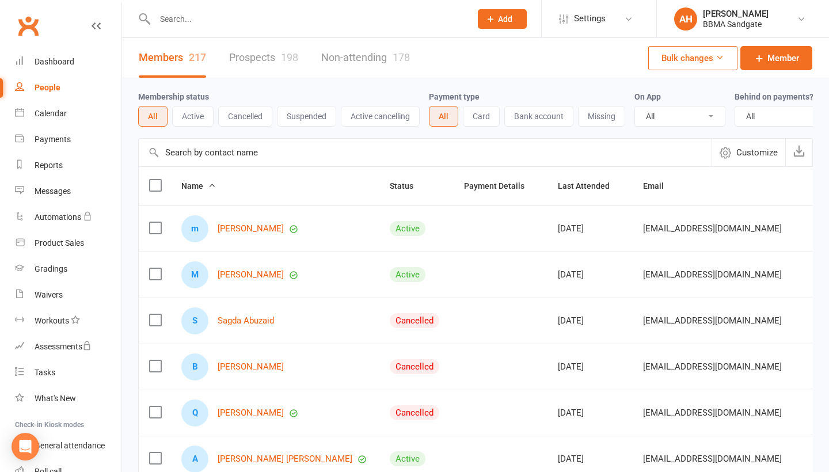
click at [389, 59] on link "Non-attending 178" at bounding box center [365, 58] width 89 height 40
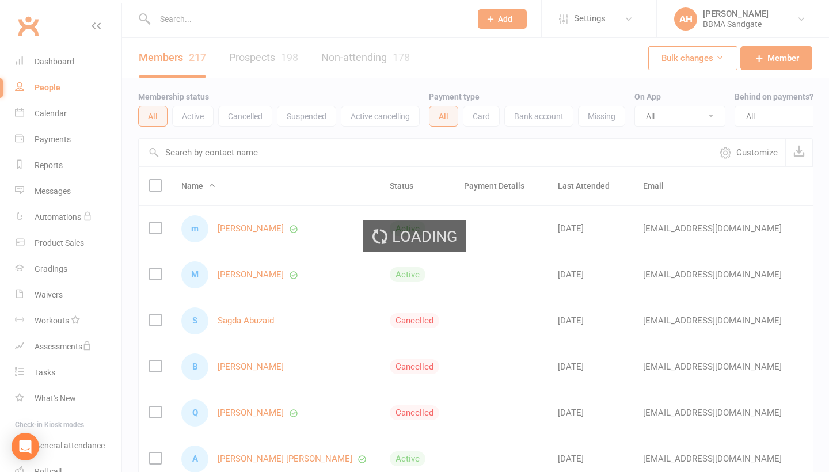
select select "100"
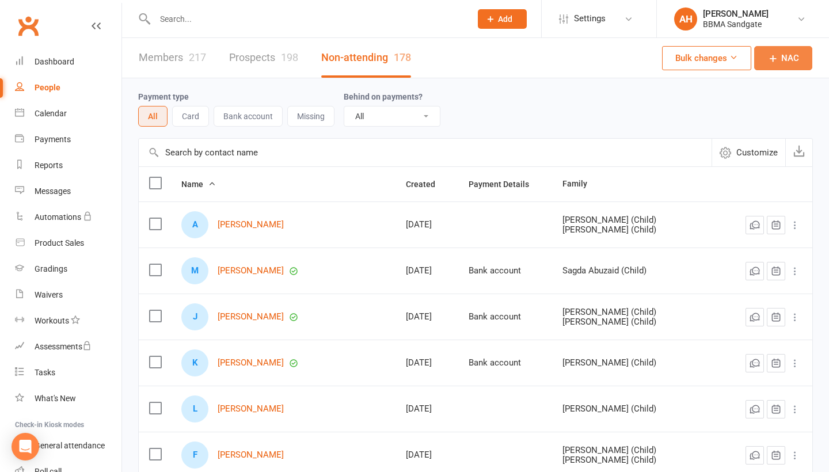
click at [775, 69] on link "NAC" at bounding box center [783, 58] width 58 height 24
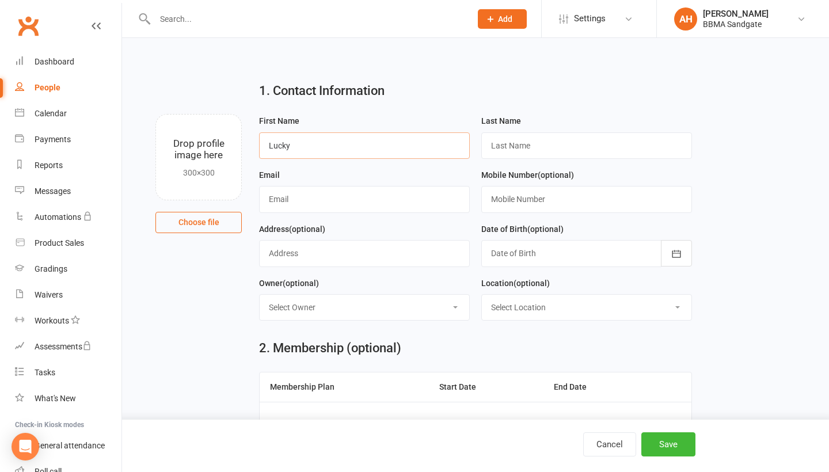
type input "Lucky"
type input "Induja"
click at [377, 204] on input "text" at bounding box center [364, 199] width 211 height 26
type input "ikauchana.senevirathne@gmail.com"
click at [515, 199] on input "text" at bounding box center [586, 199] width 211 height 26
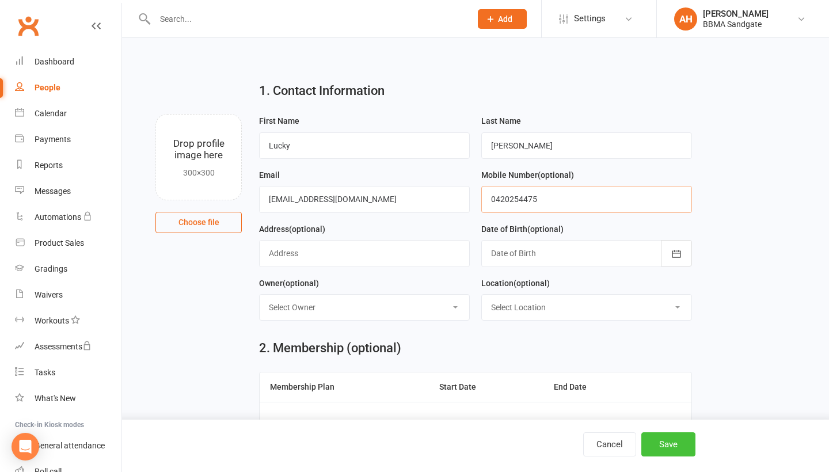
type input "0420254475"
click at [662, 453] on button "Save" at bounding box center [668, 444] width 54 height 24
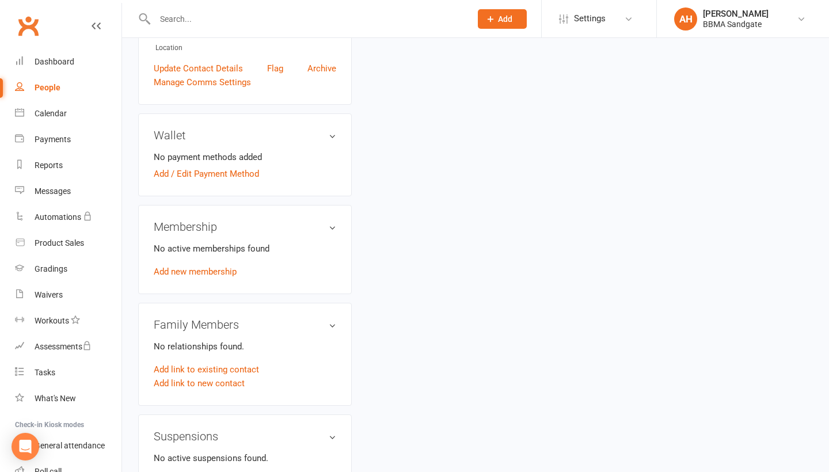
scroll to position [279, 0]
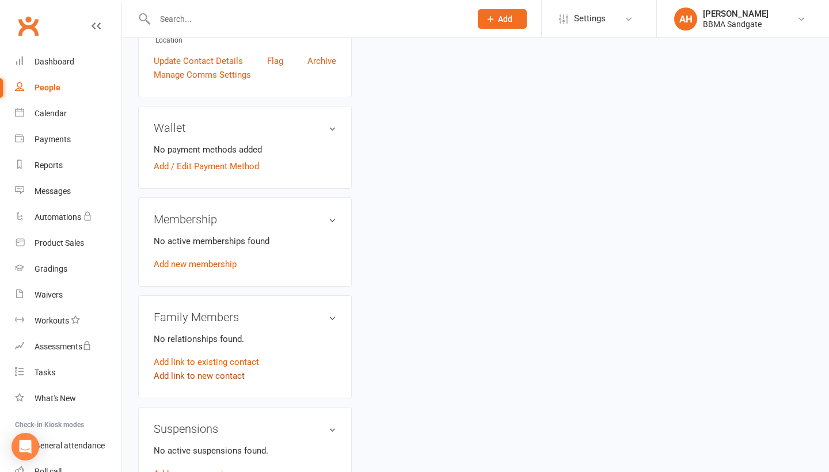
click at [231, 376] on link "Add link to new contact" at bounding box center [199, 376] width 91 height 14
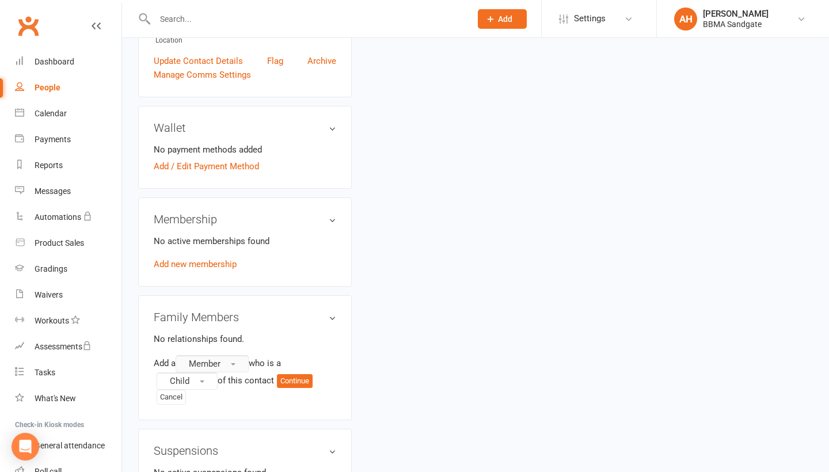
click at [234, 372] on button "Member" at bounding box center [212, 363] width 73 height 17
click at [229, 385] on link "Member" at bounding box center [233, 388] width 114 height 23
click at [298, 380] on button "Continue" at bounding box center [295, 381] width 36 height 14
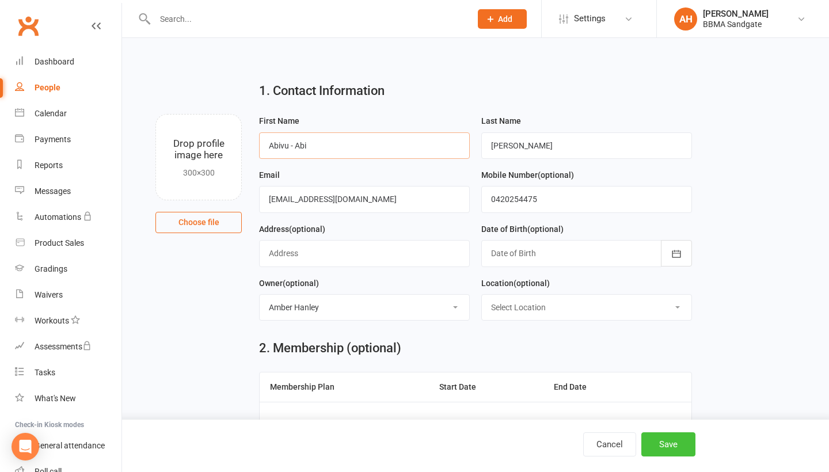
type input "Abivu - Abi"
click at [680, 443] on button "Save" at bounding box center [668, 444] width 54 height 24
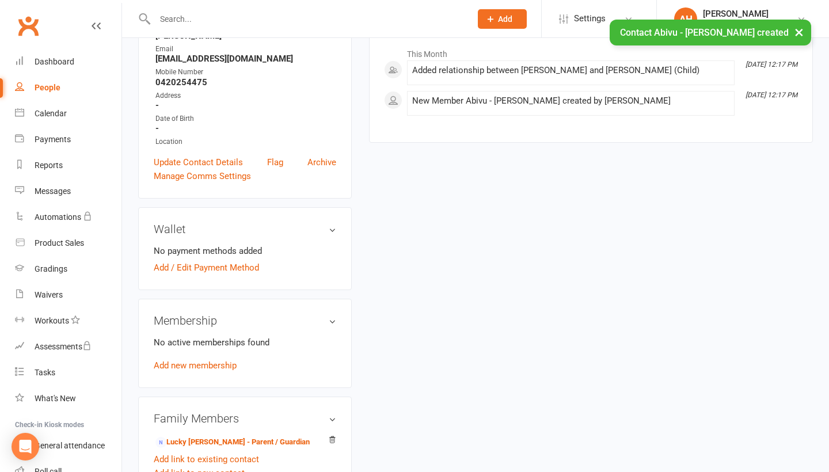
scroll to position [181, 0]
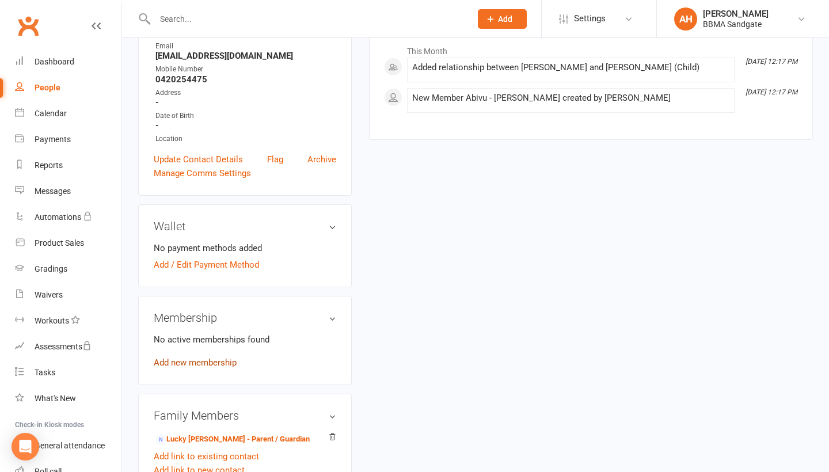
click at [225, 362] on link "Add new membership" at bounding box center [195, 363] width 83 height 10
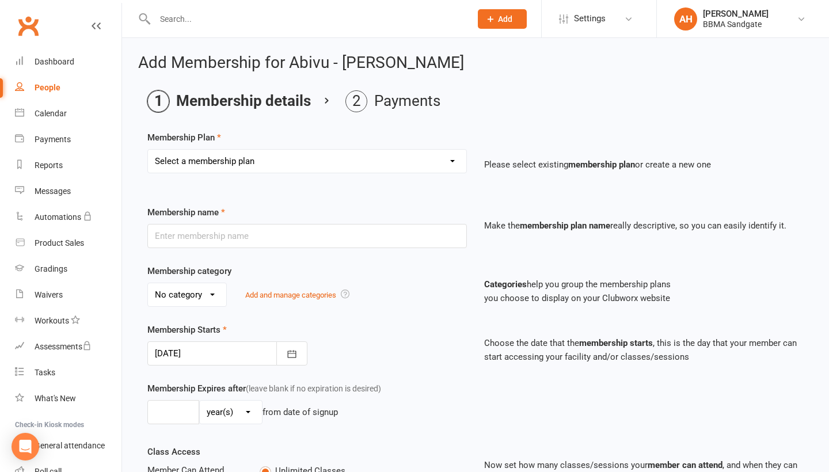
select select "2"
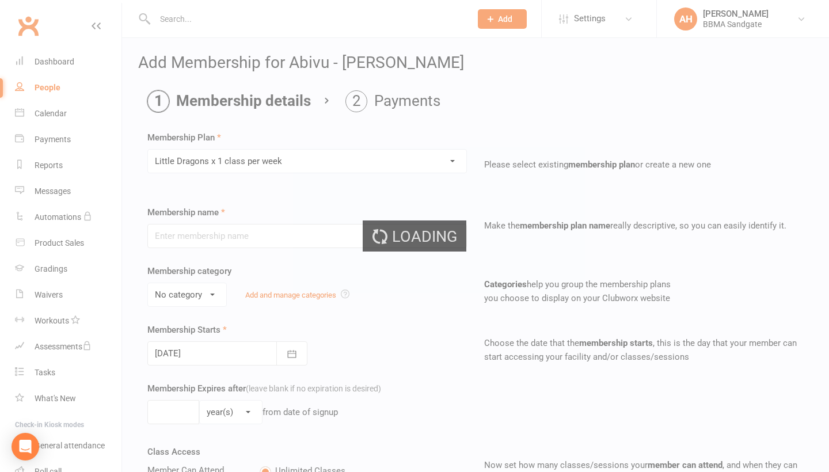
type input "Little Dragons x 1 class per week"
select select "5"
type input "10"
type input "1"
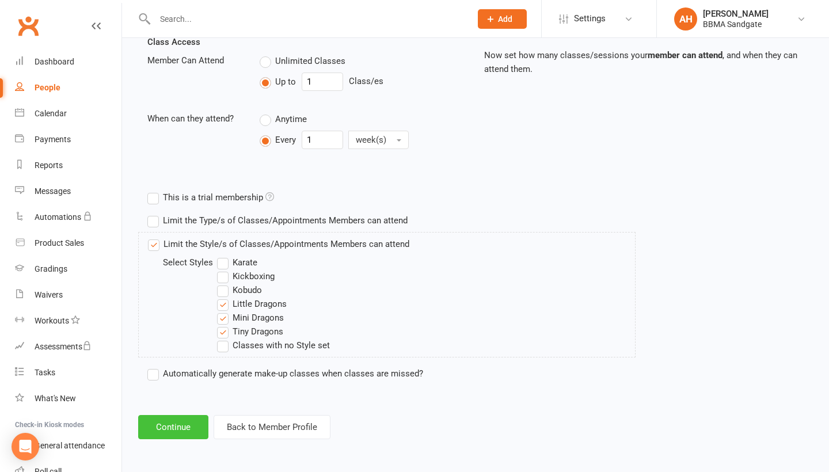
scroll to position [421, 0]
click at [166, 418] on button "Continue" at bounding box center [173, 427] width 70 height 24
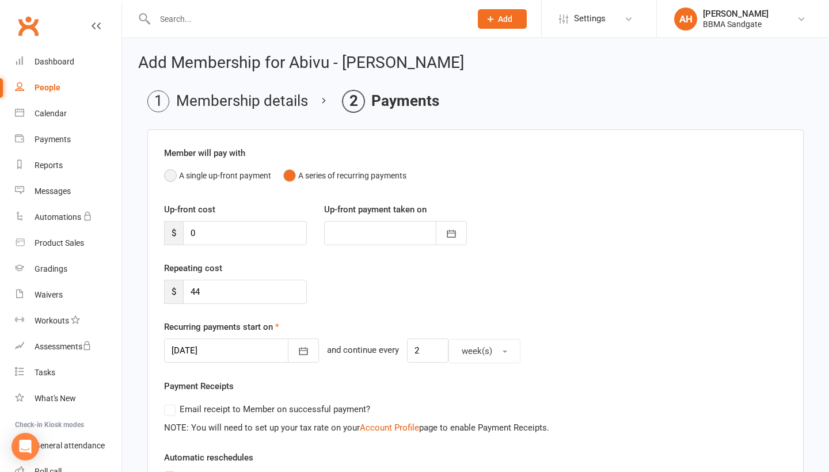
click at [175, 184] on button "A single up-front payment" at bounding box center [217, 176] width 107 height 22
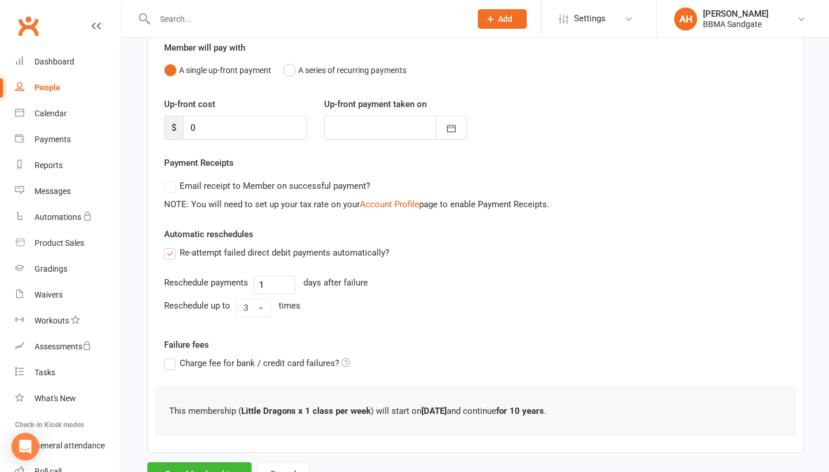
scroll to position [149, 0]
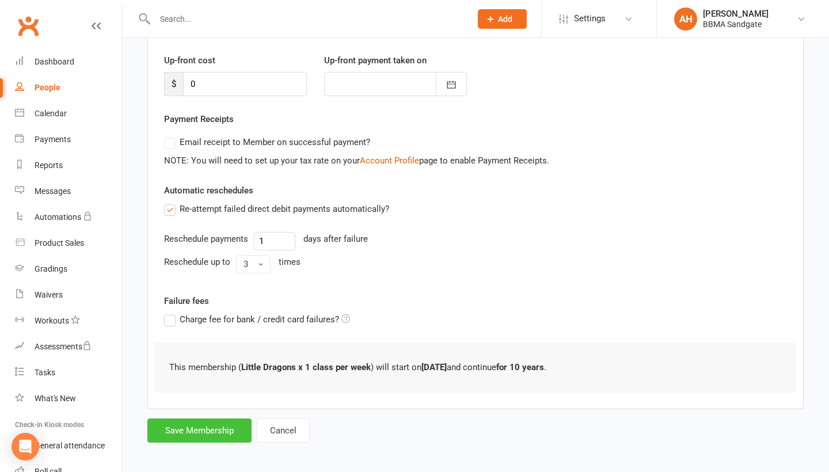
click at [195, 425] on button "Save Membership" at bounding box center [199, 431] width 104 height 24
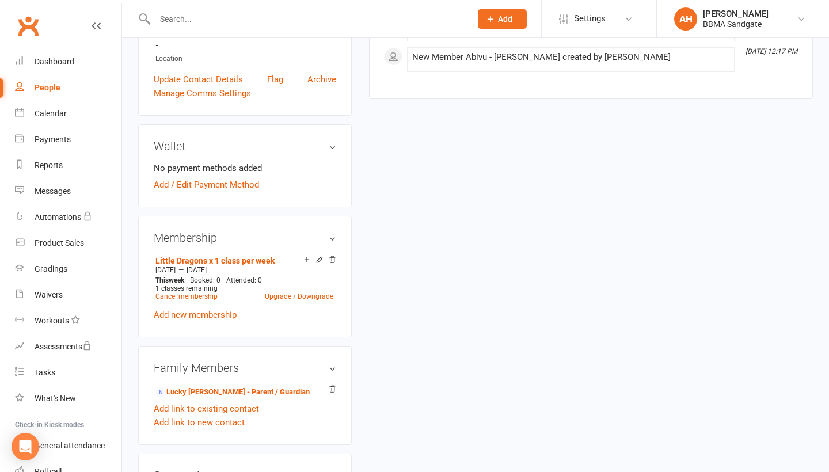
scroll to position [265, 0]
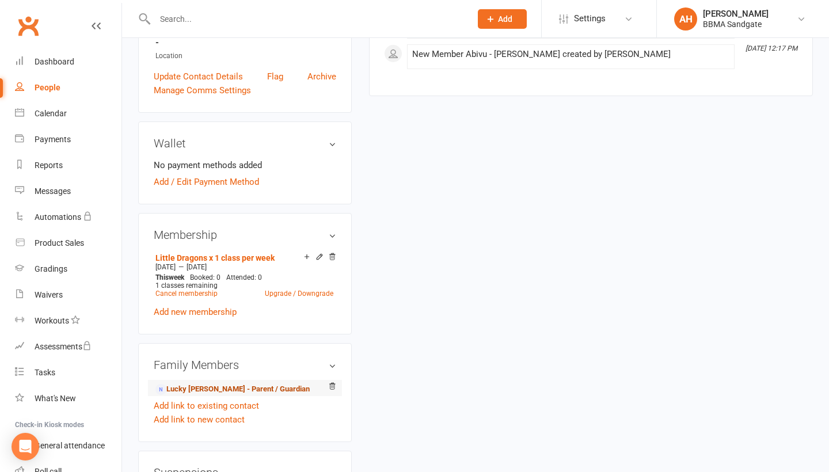
click at [235, 393] on link "Lucky Induja - Parent / Guardian" at bounding box center [232, 389] width 154 height 12
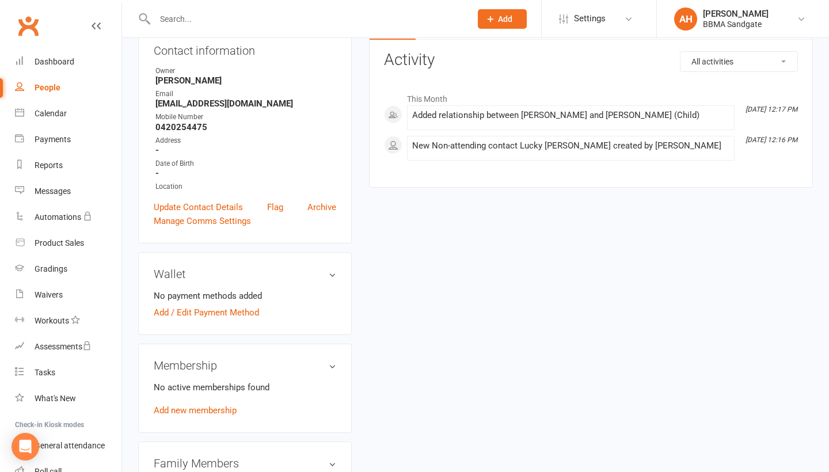
scroll to position [146, 0]
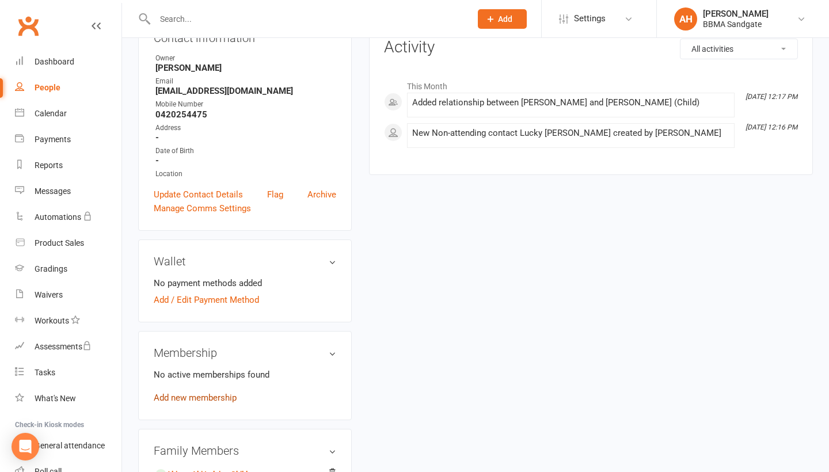
click at [229, 401] on link "Add new membership" at bounding box center [195, 398] width 83 height 10
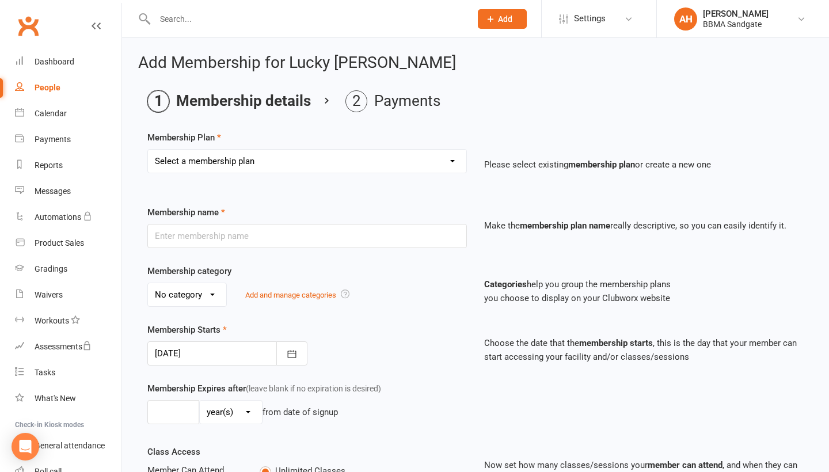
select select "2"
type input "Little Dragons x 1 class per week"
select select "5"
type input "10"
type input "1"
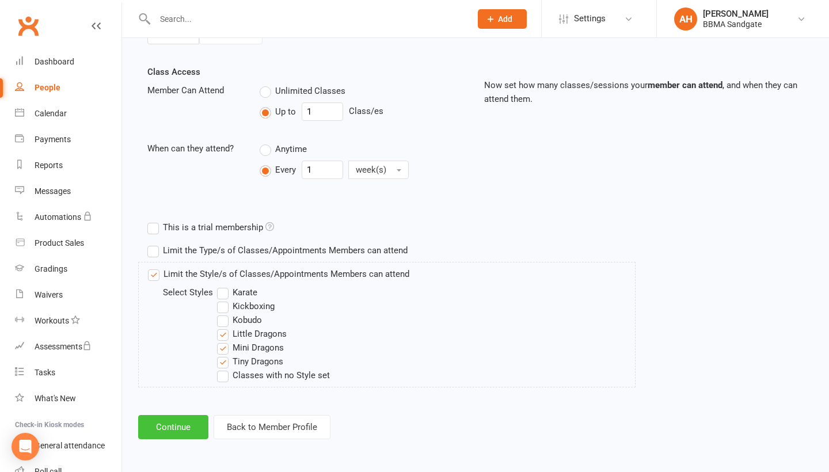
scroll to position [391, 0]
click at [181, 434] on button "Continue" at bounding box center [173, 427] width 70 height 24
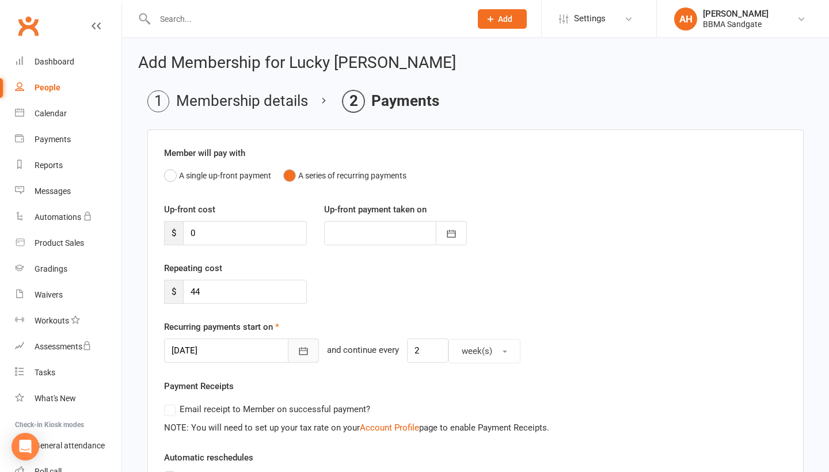
click at [298, 351] on icon "button" at bounding box center [304, 351] width 12 height 12
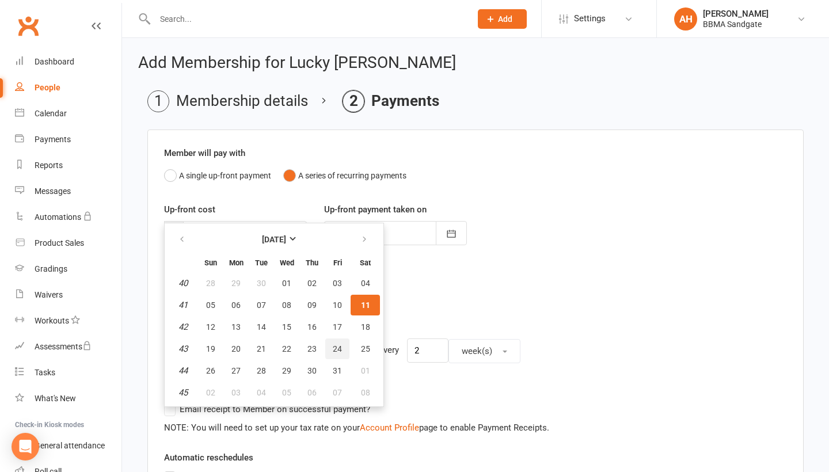
click at [345, 346] on button "24" at bounding box center [337, 349] width 24 height 21
type input "24 Oct 2025"
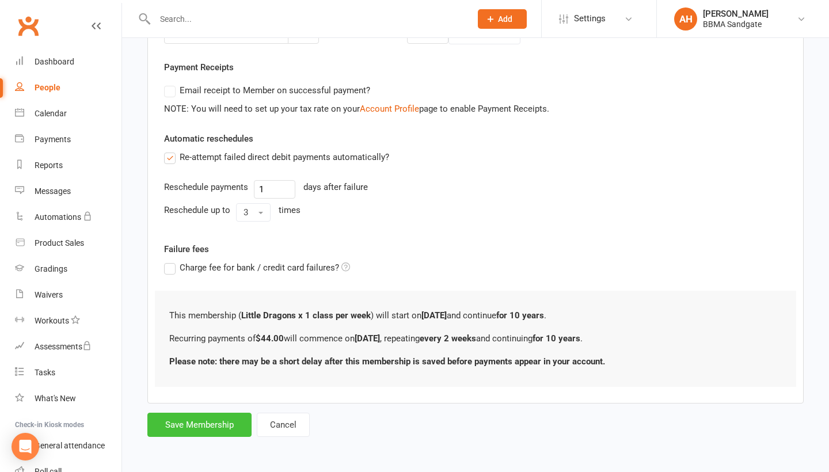
scroll to position [325, 0]
click at [212, 429] on button "Save Membership" at bounding box center [199, 425] width 104 height 24
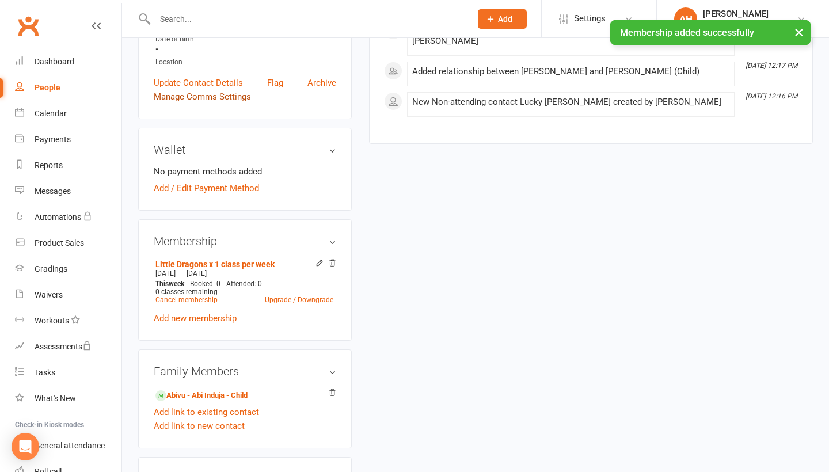
scroll to position [258, 0]
click at [200, 190] on link "Add / Edit Payment Method" at bounding box center [206, 187] width 105 height 14
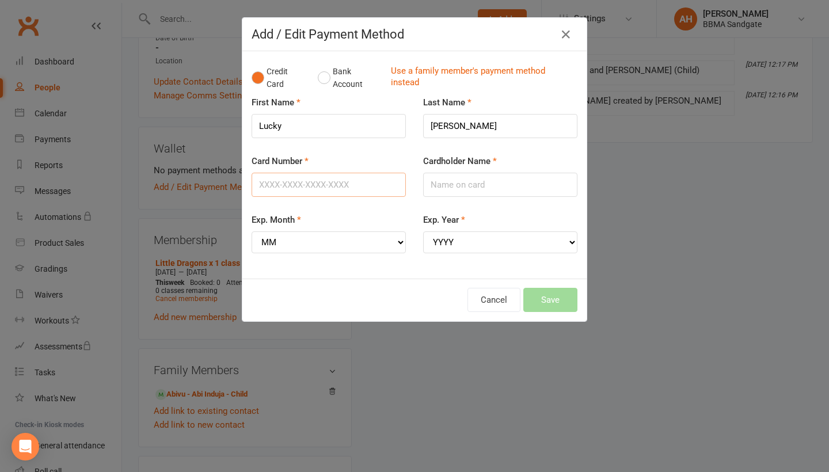
click at [310, 179] on input "Card Number" at bounding box center [329, 185] width 154 height 24
type input "5217291931482379"
click at [447, 188] on input "Cardholder Name" at bounding box center [500, 185] width 154 height 24
type input "Lakma Likan Chana Senevirathne"
select select "06"
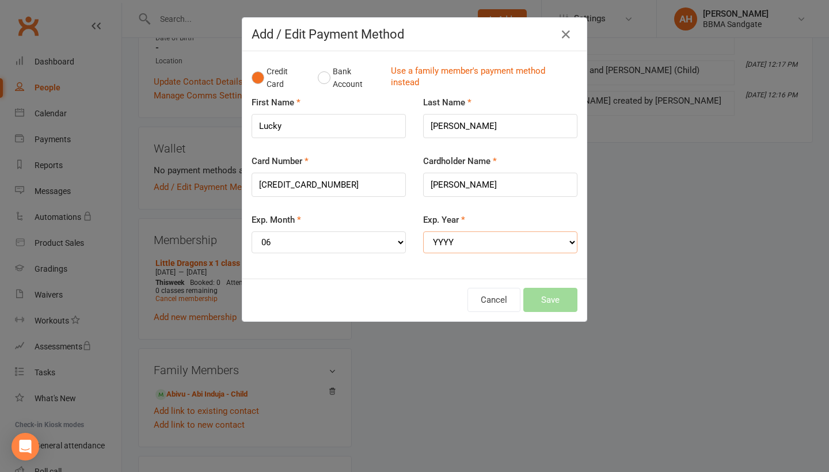
select select "2027"
click at [534, 296] on button "Save" at bounding box center [550, 300] width 54 height 24
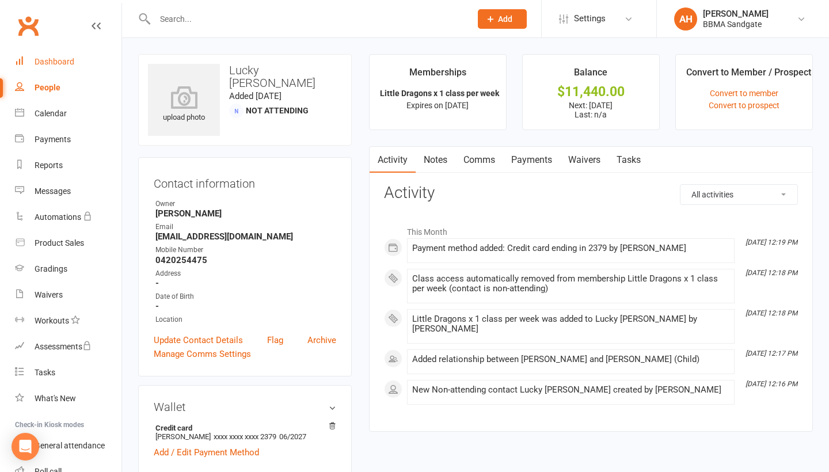
scroll to position [0, 0]
click at [64, 60] on div "Dashboard" at bounding box center [55, 61] width 40 height 9
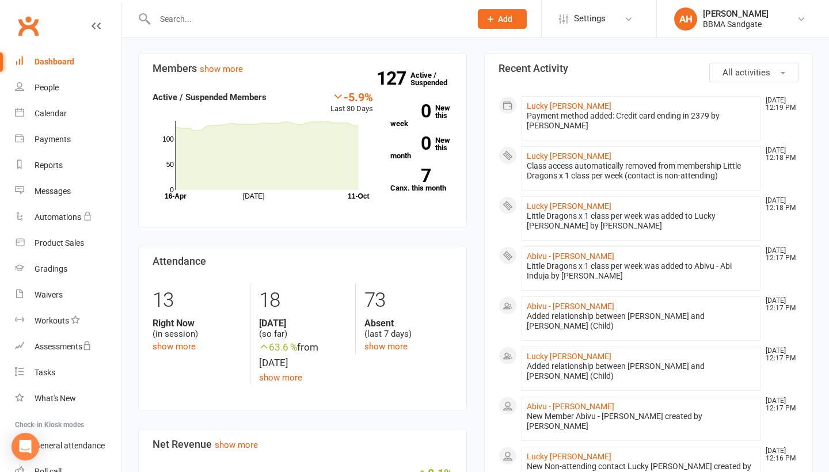
scroll to position [188, 0]
click at [394, 82] on strong "127" at bounding box center [394, 79] width 34 height 17
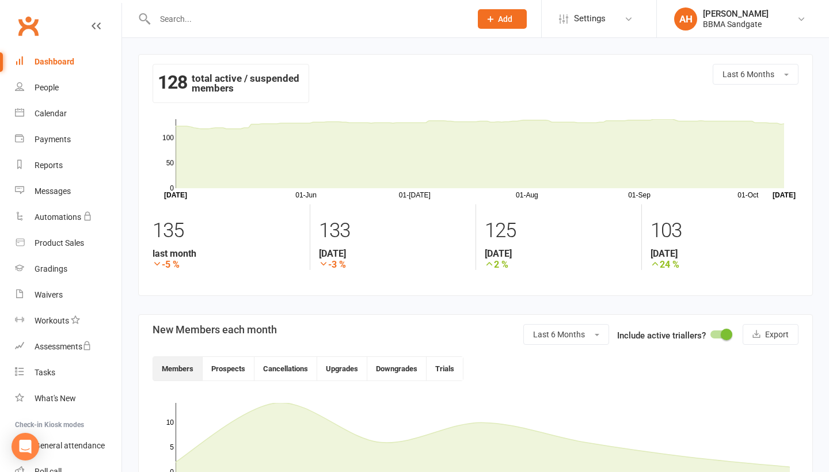
click at [50, 55] on link "Dashboard" at bounding box center [68, 62] width 107 height 26
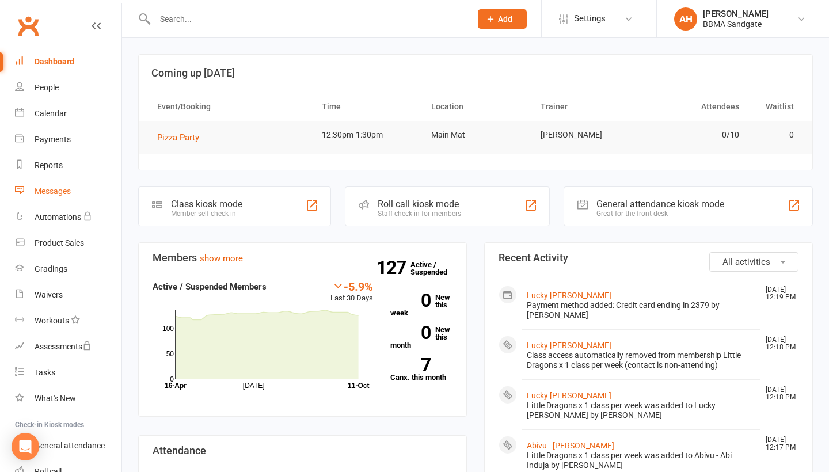
click at [96, 197] on link "Messages" at bounding box center [68, 191] width 107 height 26
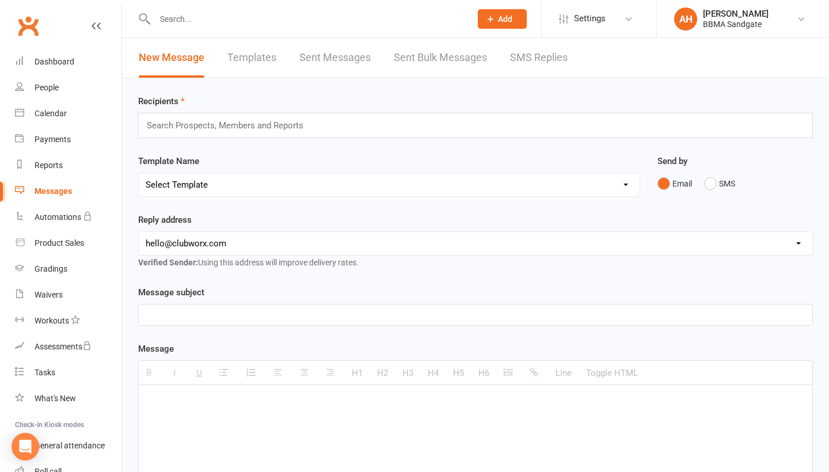
click at [559, 63] on link "SMS Replies" at bounding box center [539, 58] width 58 height 40
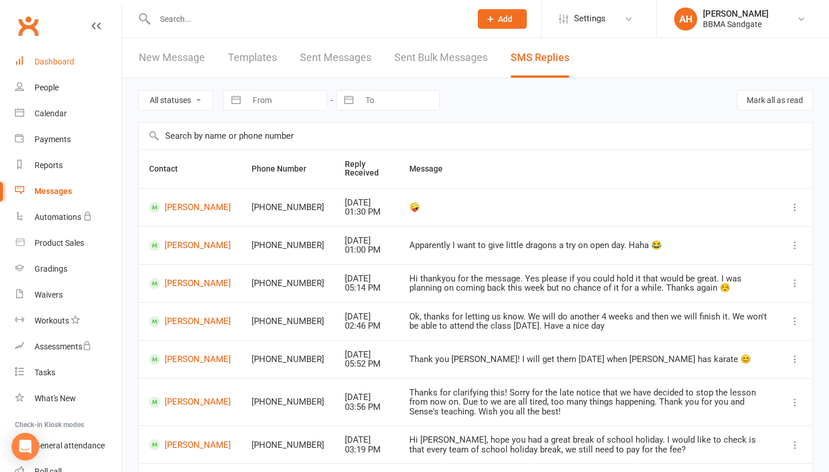
click at [90, 67] on link "Dashboard" at bounding box center [68, 62] width 107 height 26
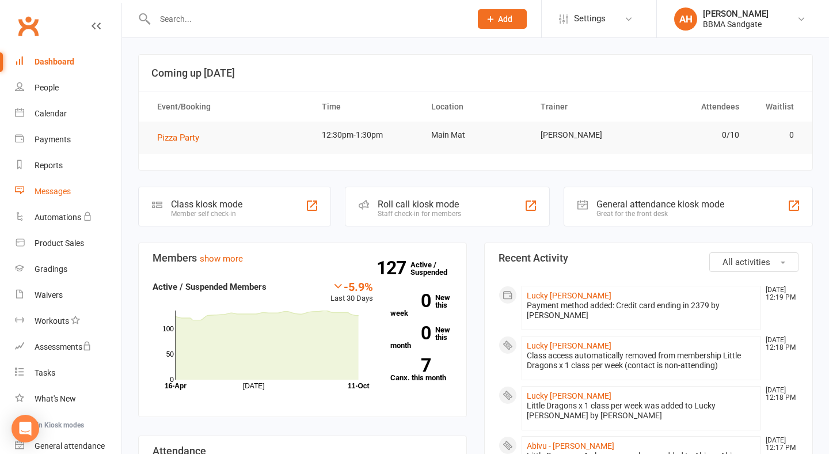
click at [79, 181] on link "Messages" at bounding box center [68, 191] width 107 height 26
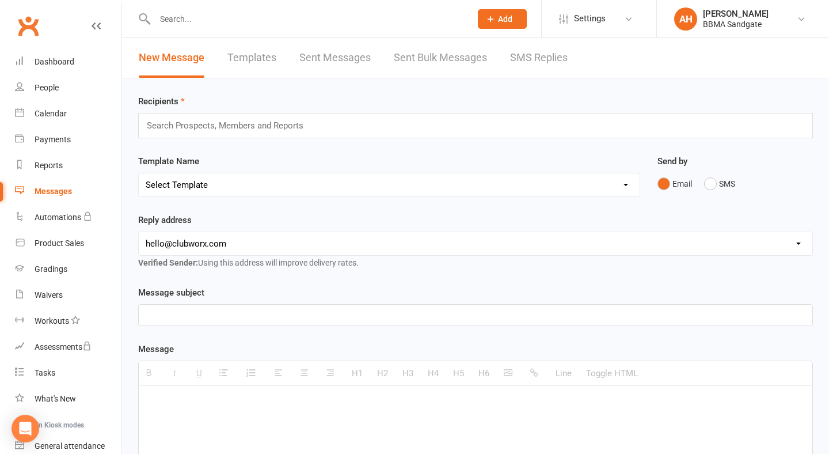
click at [511, 63] on link "SMS Replies" at bounding box center [539, 58] width 58 height 40
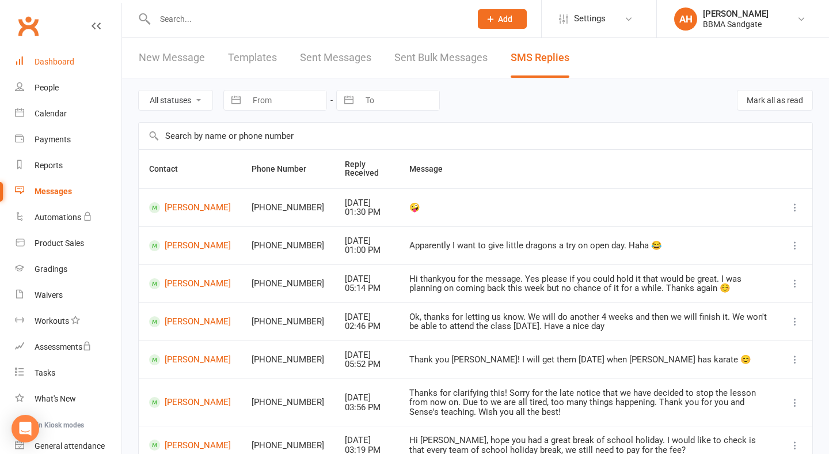
click at [86, 59] on link "Dashboard" at bounding box center [68, 62] width 107 height 26
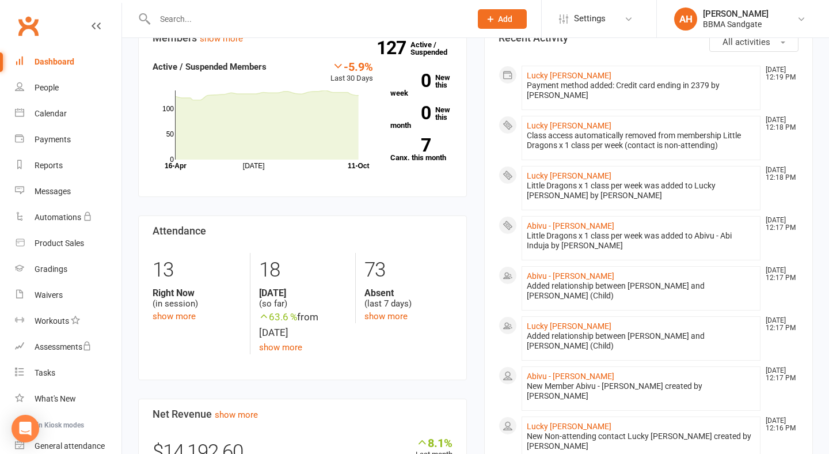
scroll to position [219, 0]
click at [221, 21] on input "text" at bounding box center [306, 19] width 311 height 16
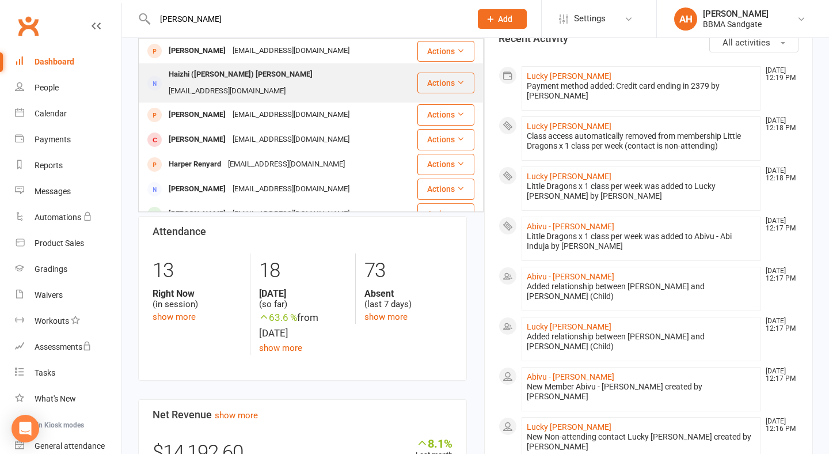
type input "harry"
click at [225, 70] on div "Haizhi (Harry) Zang" at bounding box center [240, 74] width 151 height 17
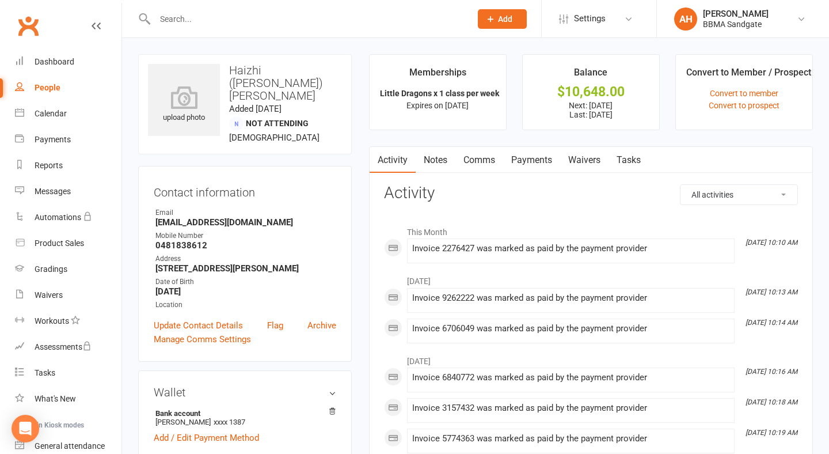
click at [539, 165] on link "Payments" at bounding box center [531, 160] width 57 height 26
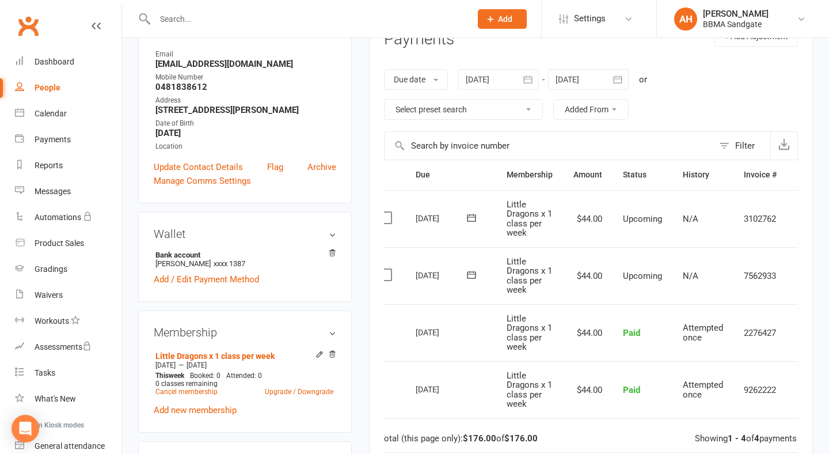
scroll to position [0, 19]
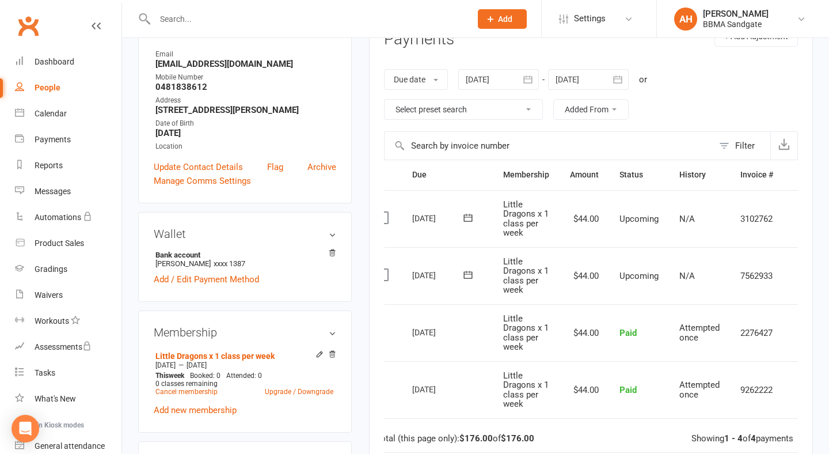
click at [623, 83] on icon "button" at bounding box center [618, 80] width 12 height 12
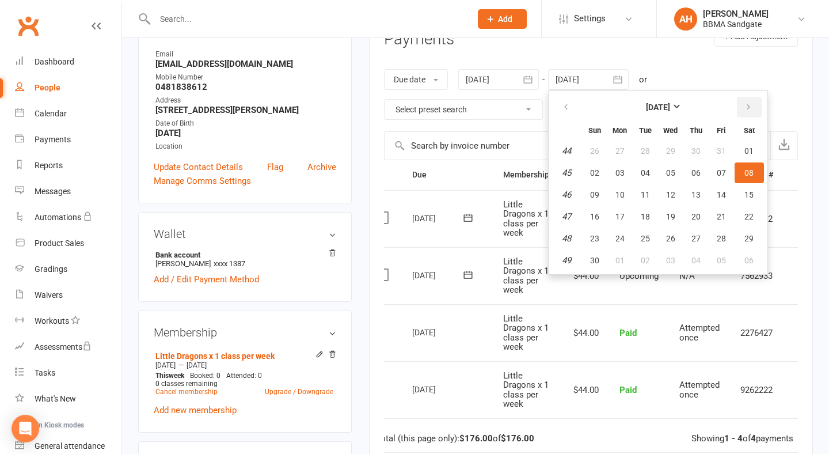
click at [742, 108] on button "button" at bounding box center [749, 107] width 25 height 21
click at [728, 218] on button "26" at bounding box center [721, 216] width 24 height 21
type input "26 Dec 2025"
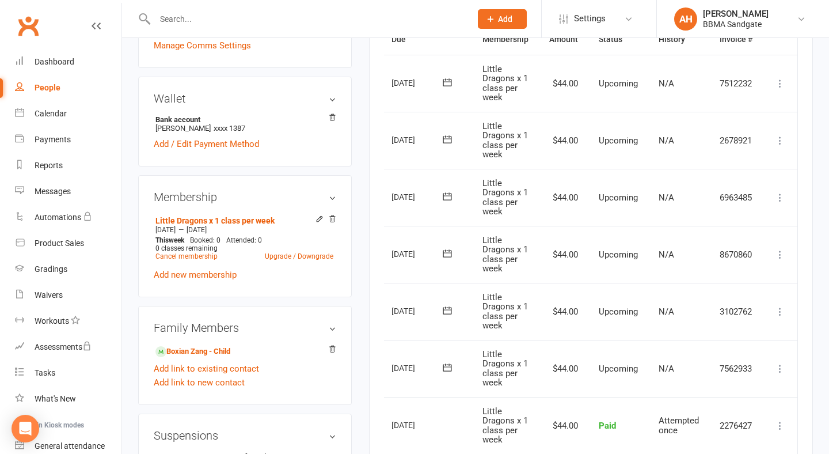
scroll to position [0, 40]
click at [777, 201] on icon at bounding box center [780, 198] width 12 height 12
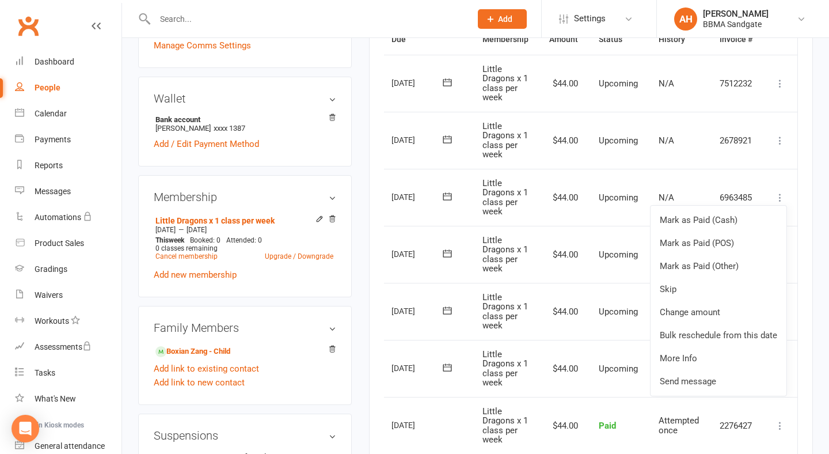
click at [808, 201] on div "Activity Notes Comms Payments Waivers Tasks Payments + Add Adjustment Due date …" at bounding box center [591, 283] width 444 height 860
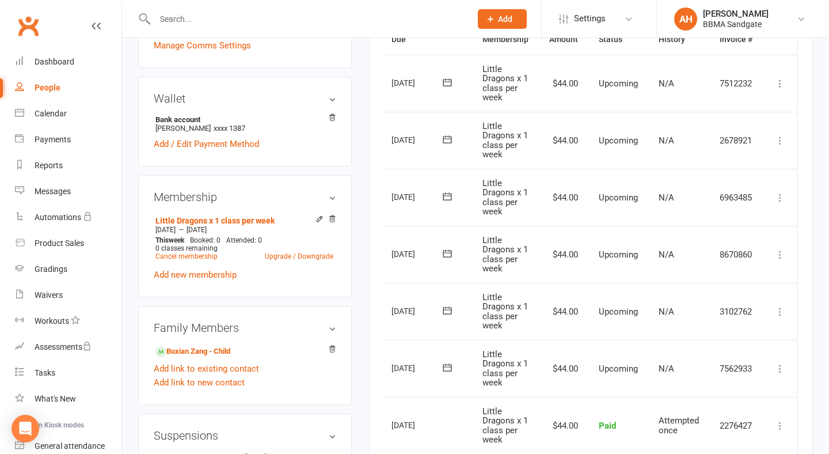
click at [776, 250] on icon at bounding box center [780, 255] width 12 height 12
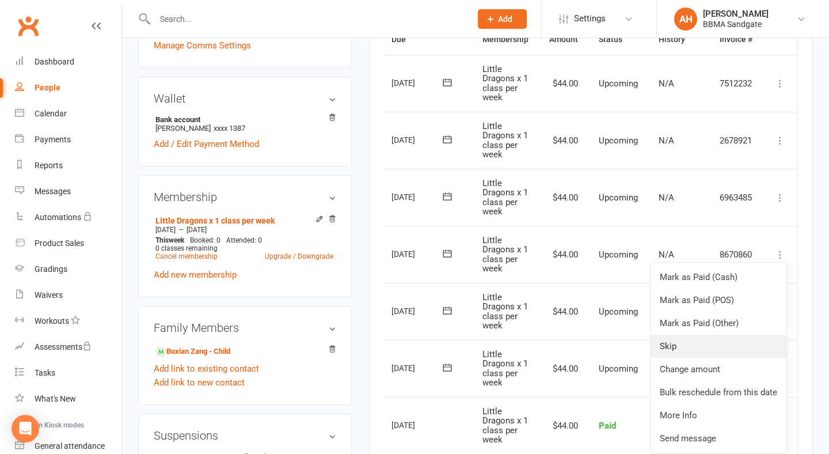
click at [731, 337] on link "Skip" at bounding box center [719, 345] width 136 height 23
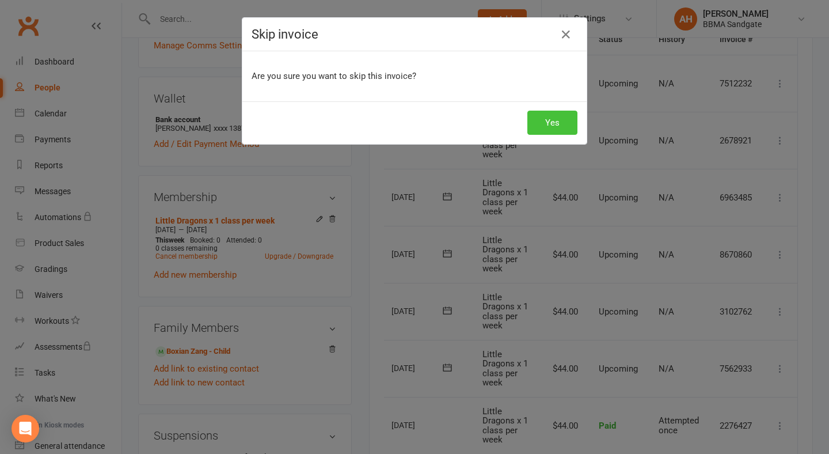
click at [545, 122] on button "Yes" at bounding box center [552, 123] width 50 height 24
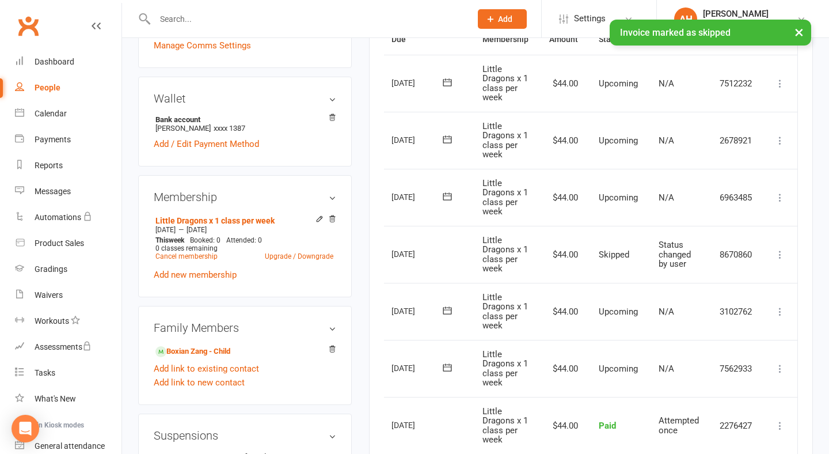
click at [781, 310] on icon at bounding box center [780, 312] width 12 height 12
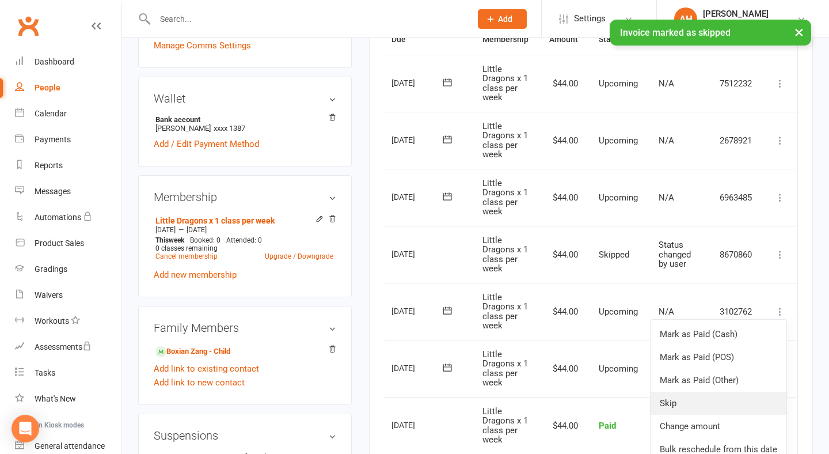
click at [670, 395] on link "Skip" at bounding box center [719, 402] width 136 height 23
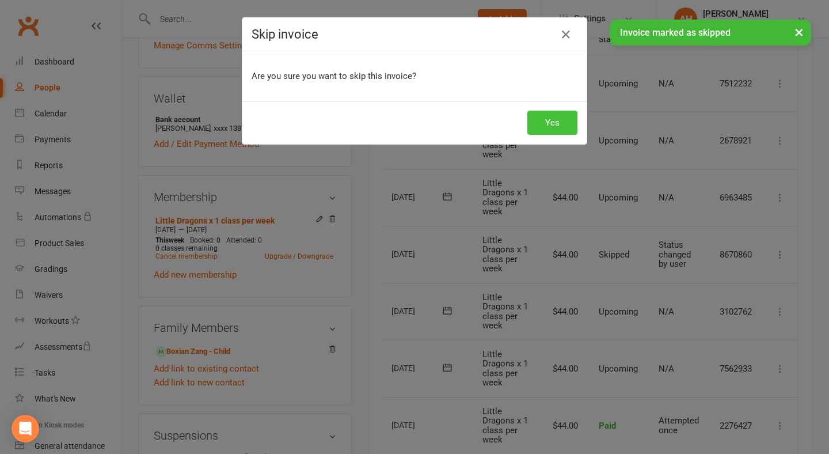
click at [558, 130] on button "Yes" at bounding box center [552, 123] width 50 height 24
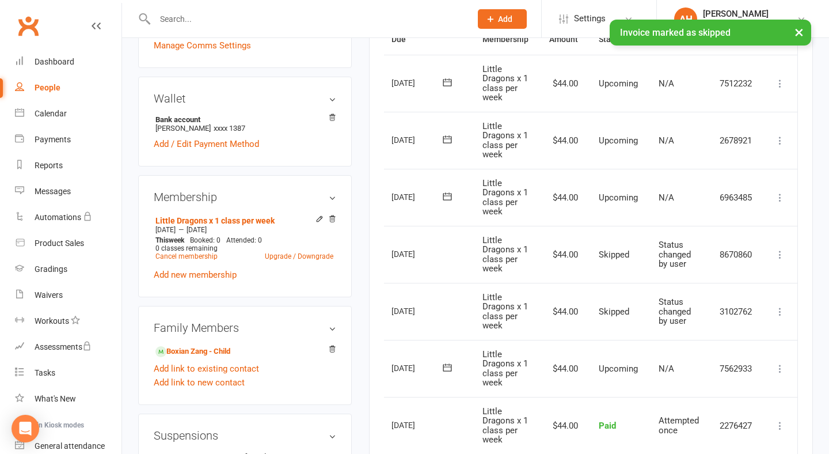
click at [782, 306] on icon at bounding box center [780, 312] width 12 height 12
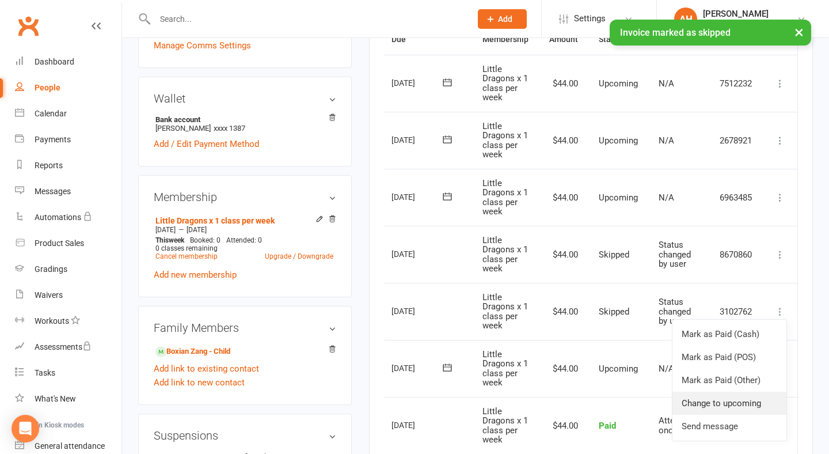
click at [720, 404] on link "Change to upcoming" at bounding box center [729, 402] width 114 height 23
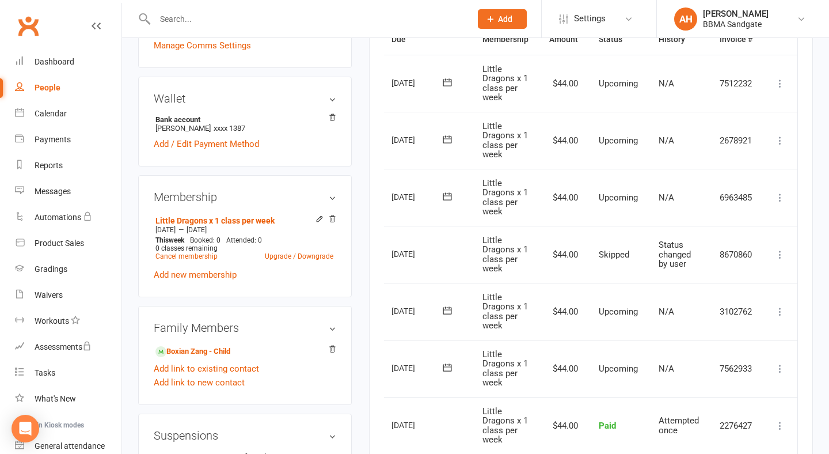
click at [779, 311] on icon at bounding box center [780, 312] width 12 height 12
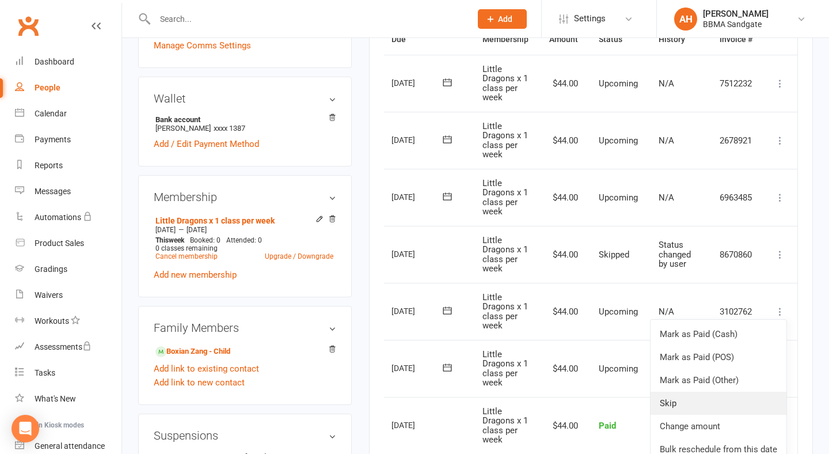
click at [698, 403] on link "Skip" at bounding box center [719, 402] width 136 height 23
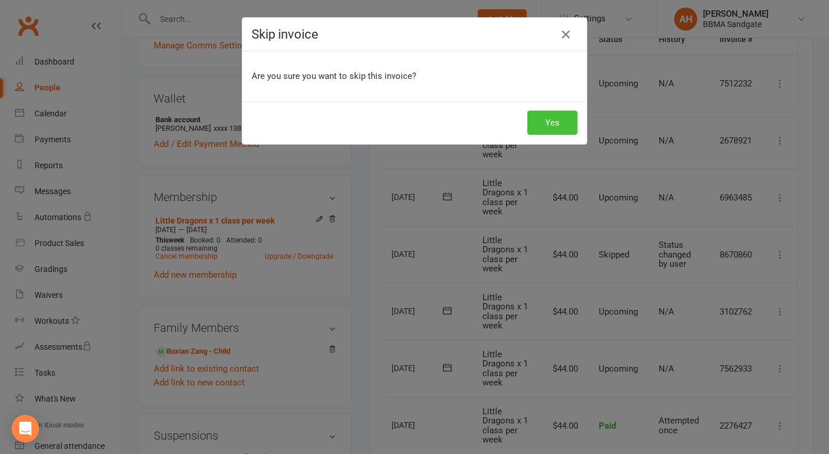
click at [564, 126] on button "Yes" at bounding box center [552, 123] width 50 height 24
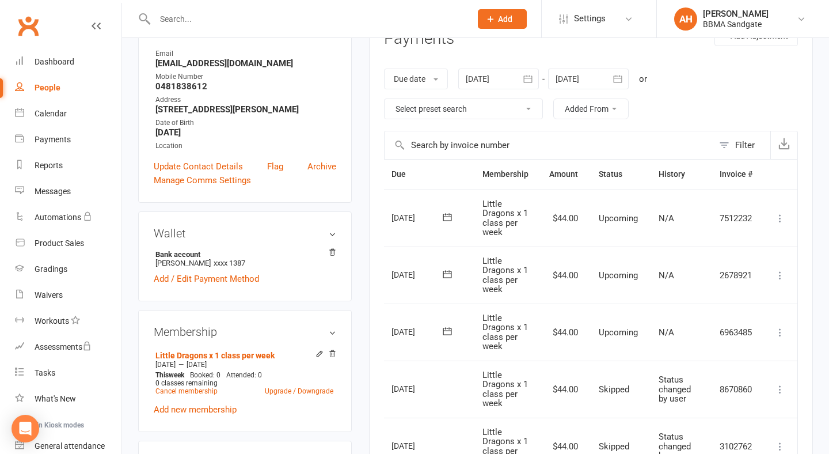
scroll to position [0, 0]
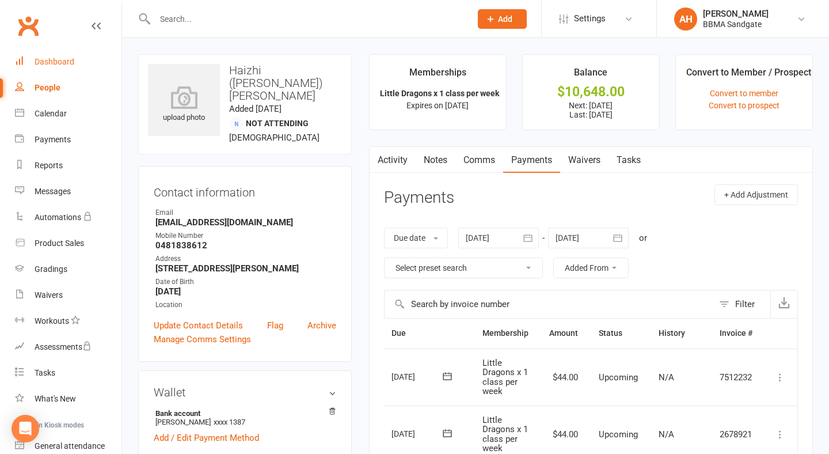
click at [98, 60] on link "Dashboard" at bounding box center [68, 62] width 107 height 26
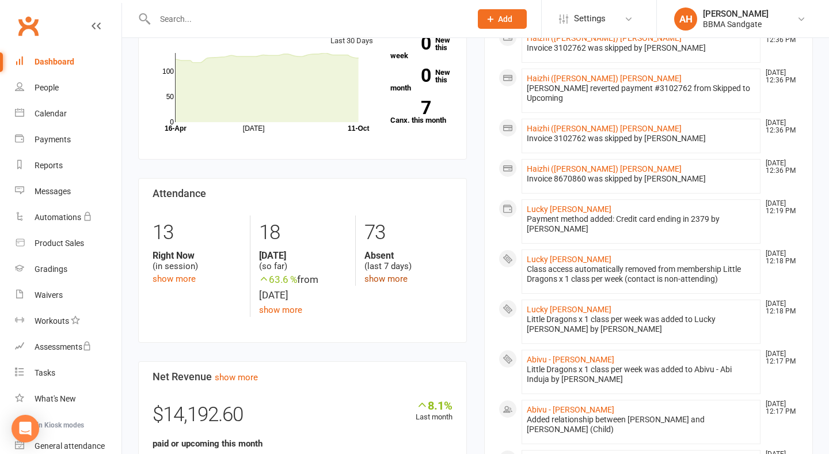
scroll to position [255, 0]
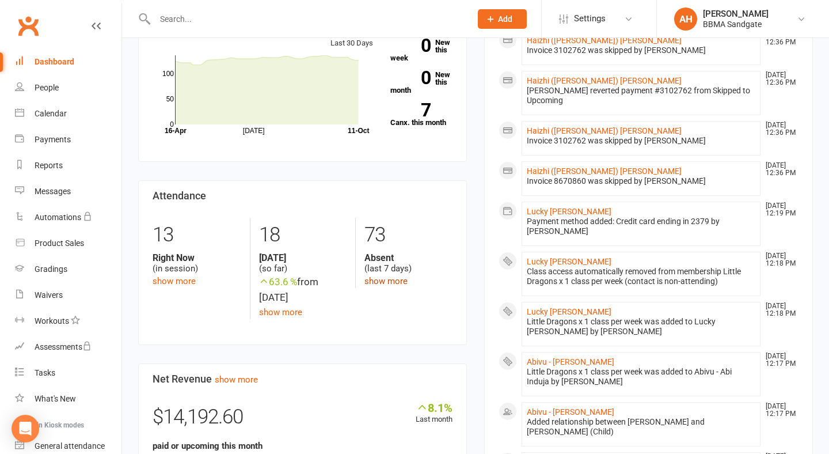
click at [401, 281] on link "show more" at bounding box center [385, 281] width 43 height 10
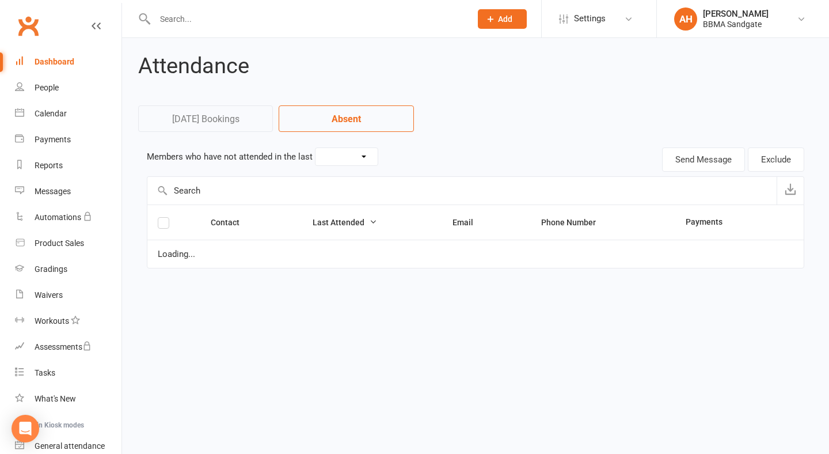
select select "7"
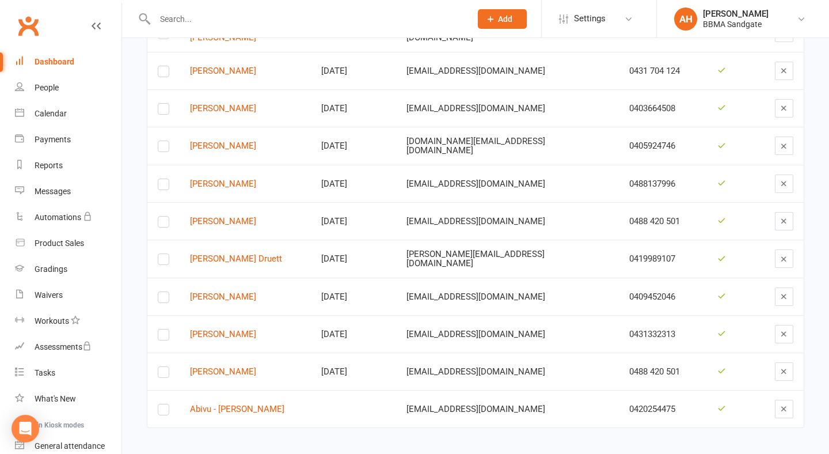
scroll to position [2368, 0]
click at [82, 60] on link "Dashboard" at bounding box center [68, 62] width 107 height 26
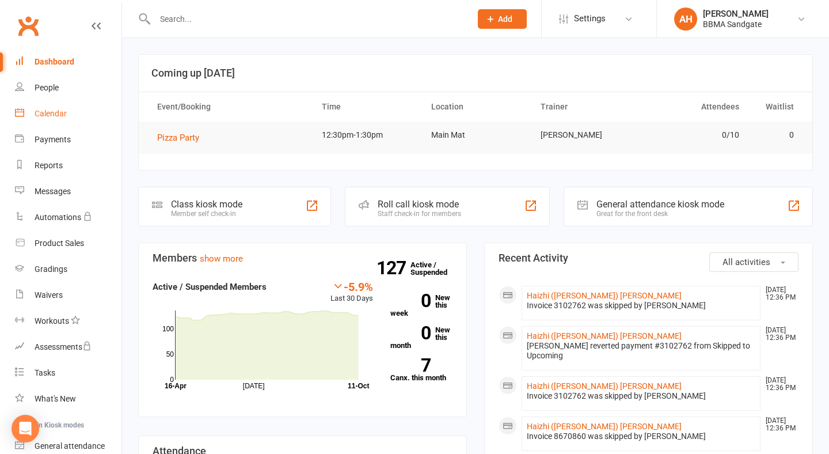
click at [78, 113] on link "Calendar" at bounding box center [68, 114] width 107 height 26
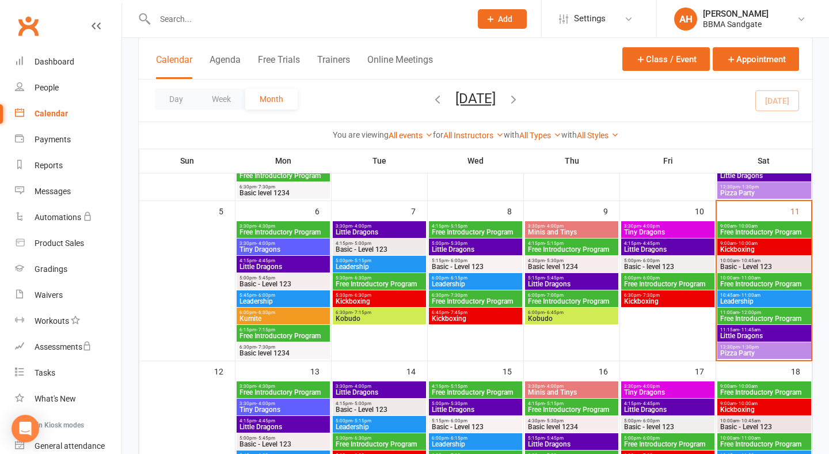
scroll to position [226, 0]
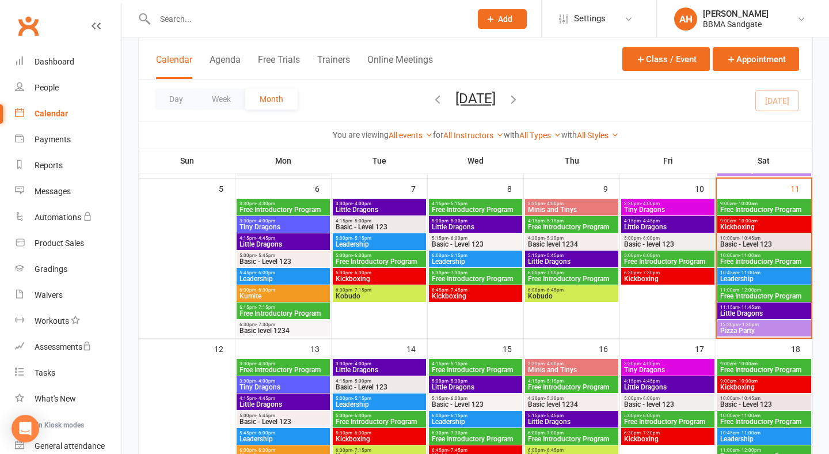
click at [750, 309] on span "- 11:45am" at bounding box center [749, 307] width 21 height 5
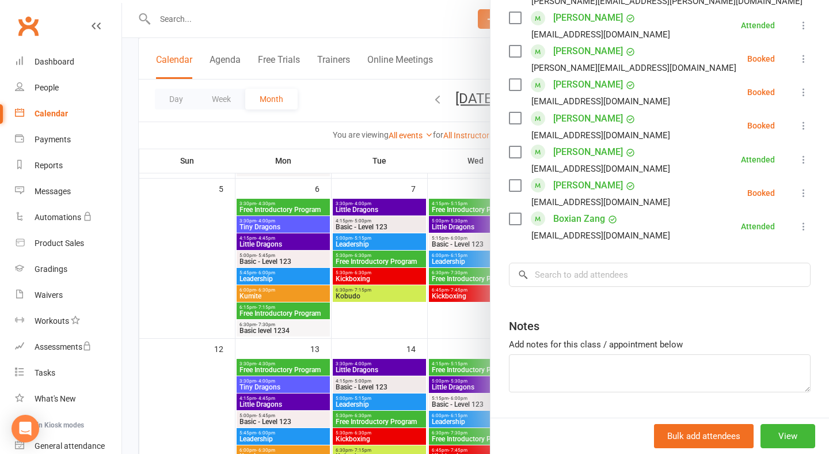
scroll to position [709, 0]
click at [596, 263] on input "search" at bounding box center [660, 275] width 302 height 24
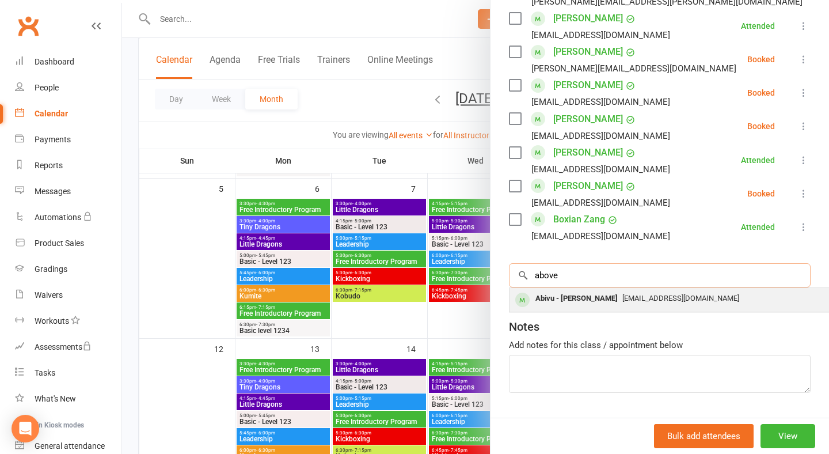
type input "above"
drag, startPoint x: 592, startPoint y: 259, endPoint x: 584, endPoint y: 268, distance: 12.2
click at [584, 290] on div "Abivu - Abi Induja" at bounding box center [577, 298] width 92 height 17
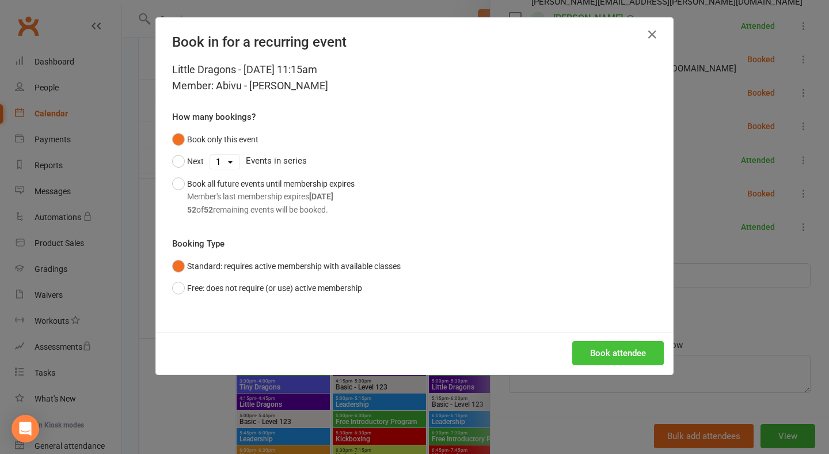
click at [617, 345] on button "Book attendee" at bounding box center [618, 353] width 92 height 24
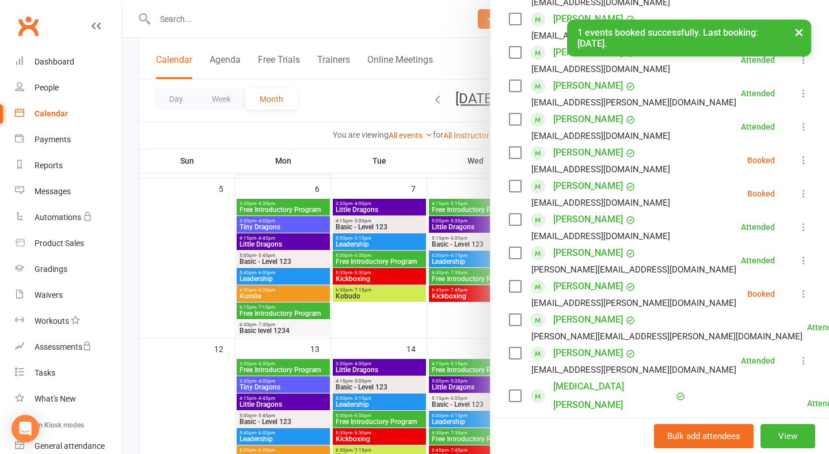
scroll to position [180, 0]
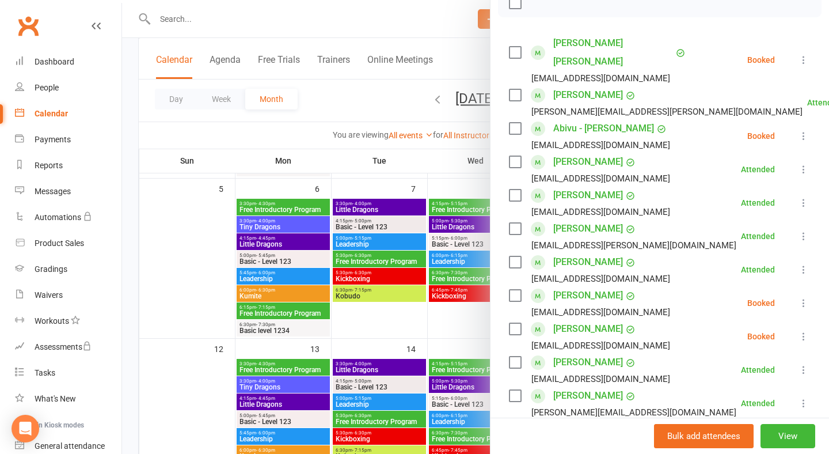
click at [803, 130] on icon at bounding box center [804, 136] width 12 height 12
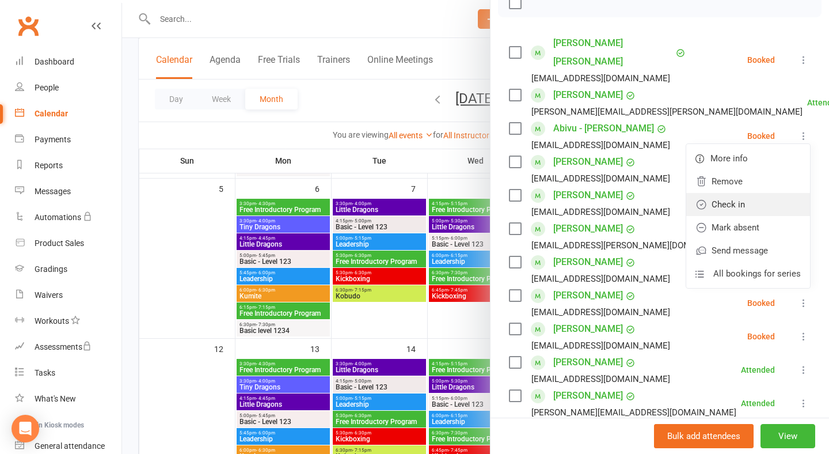
click at [737, 193] on link "Check in" at bounding box center [748, 204] width 124 height 23
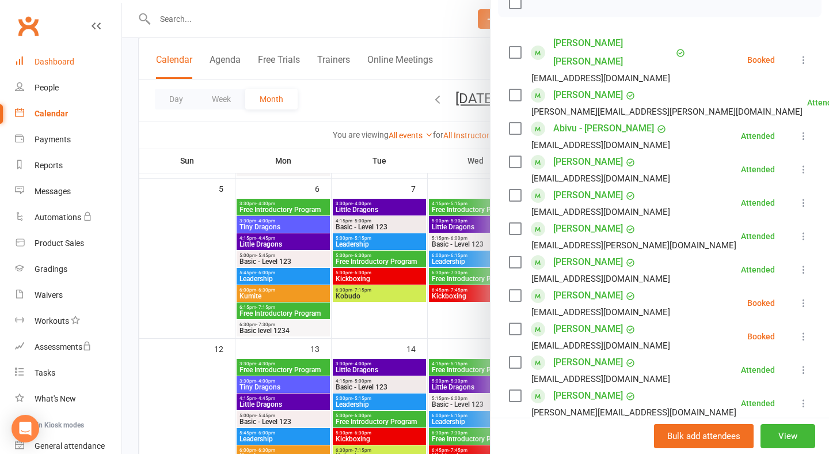
click at [108, 67] on link "Dashboard" at bounding box center [68, 62] width 107 height 26
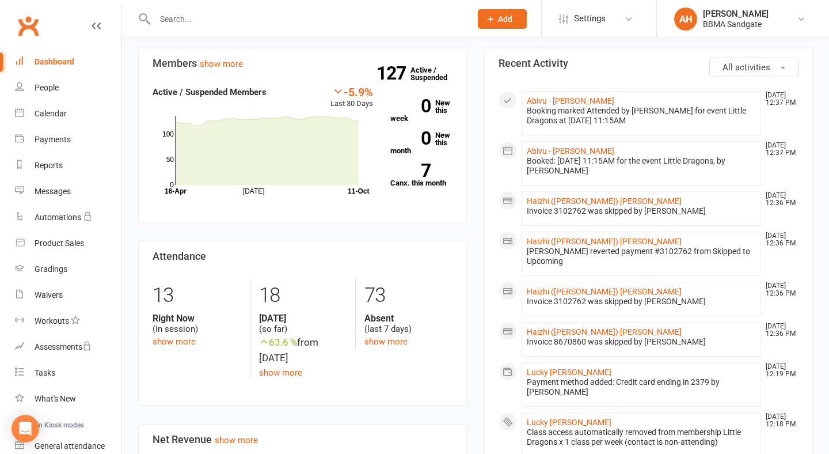
scroll to position [195, 0]
click at [75, 193] on link "Messages" at bounding box center [68, 191] width 107 height 26
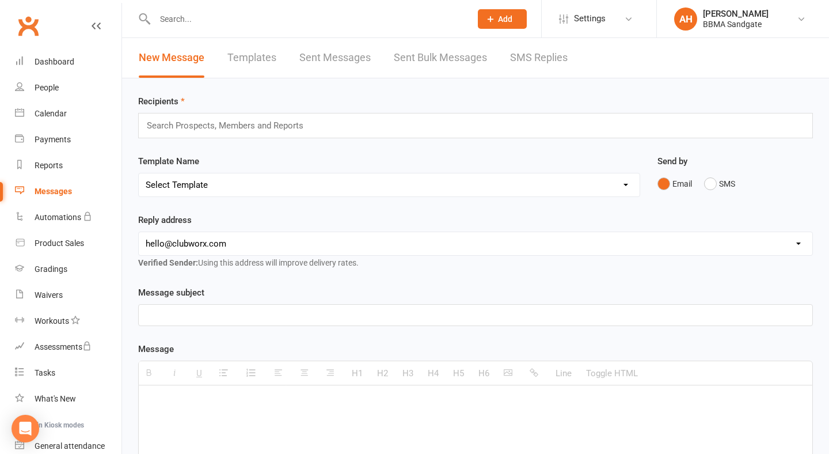
click at [536, 63] on link "SMS Replies" at bounding box center [539, 58] width 58 height 40
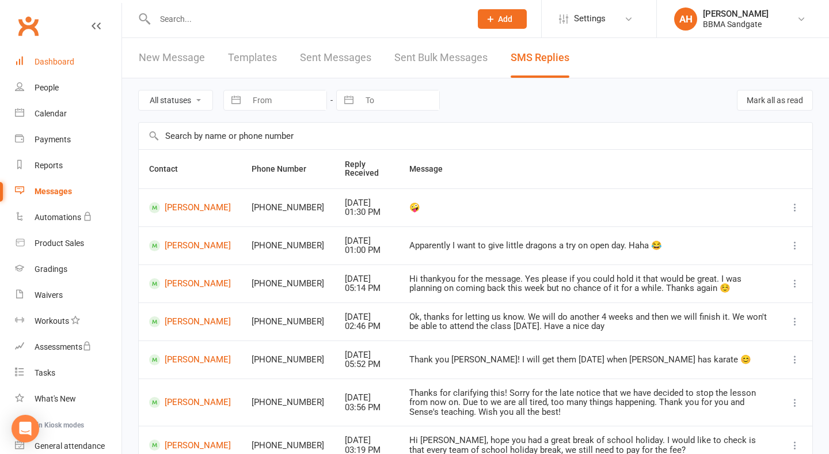
click at [90, 60] on link "Dashboard" at bounding box center [68, 62] width 107 height 26
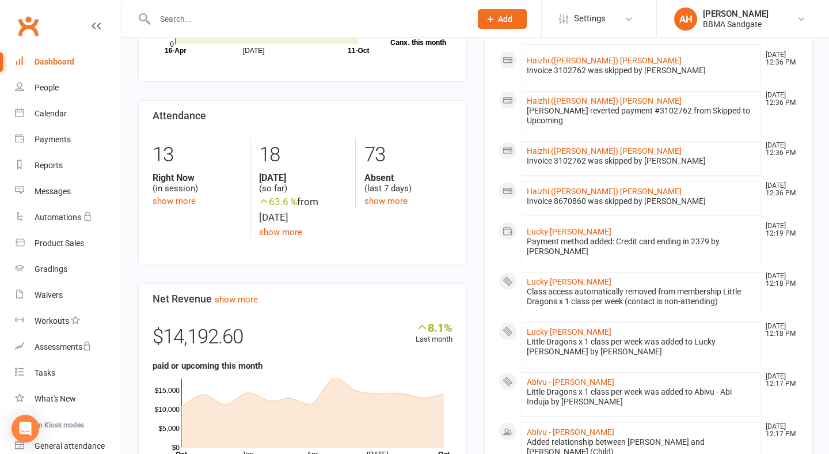
scroll to position [332, 0]
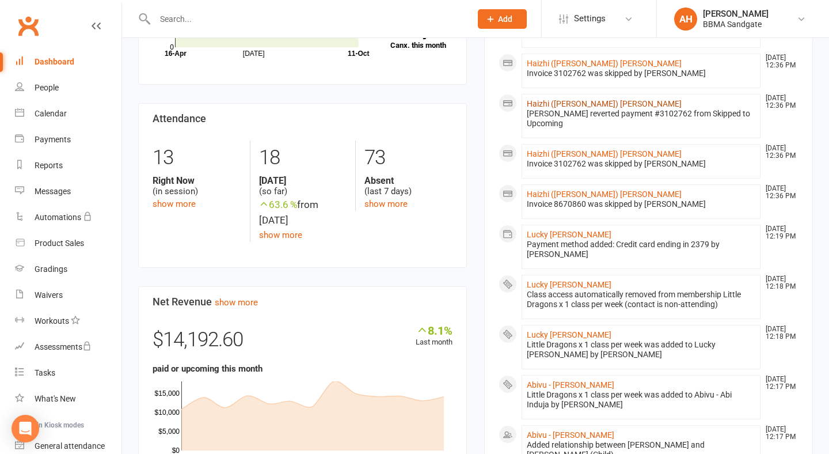
click at [569, 105] on link "Haizhi (Harry) Zang" at bounding box center [604, 103] width 155 height 9
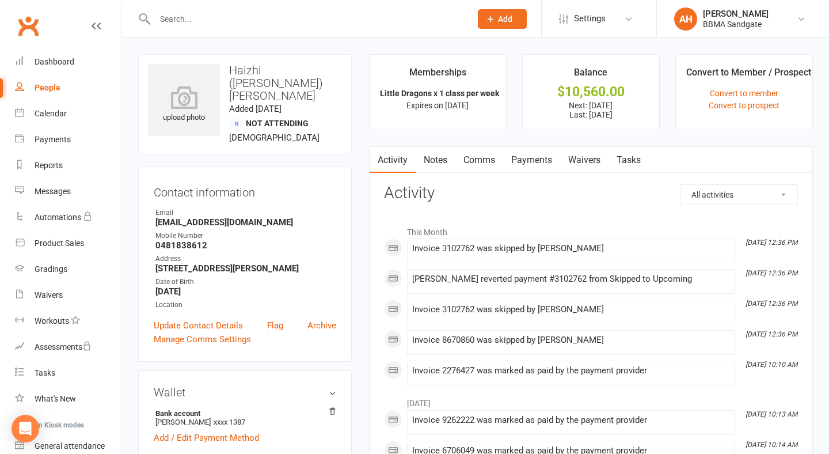
click at [543, 168] on link "Payments" at bounding box center [531, 160] width 57 height 26
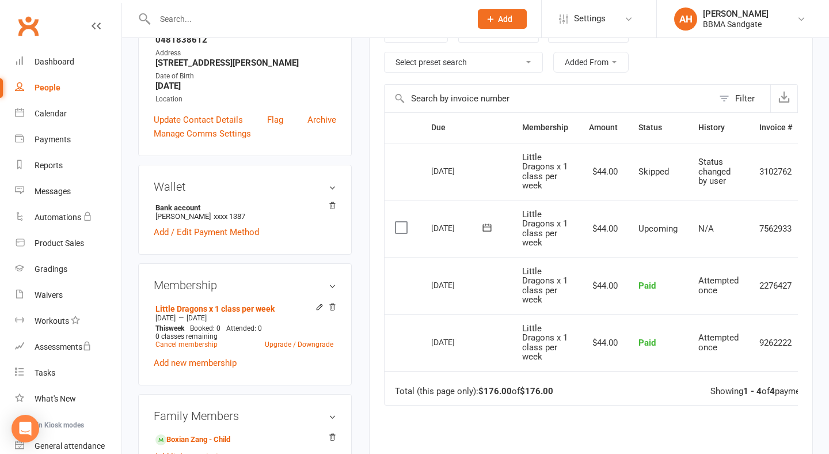
scroll to position [0, 31]
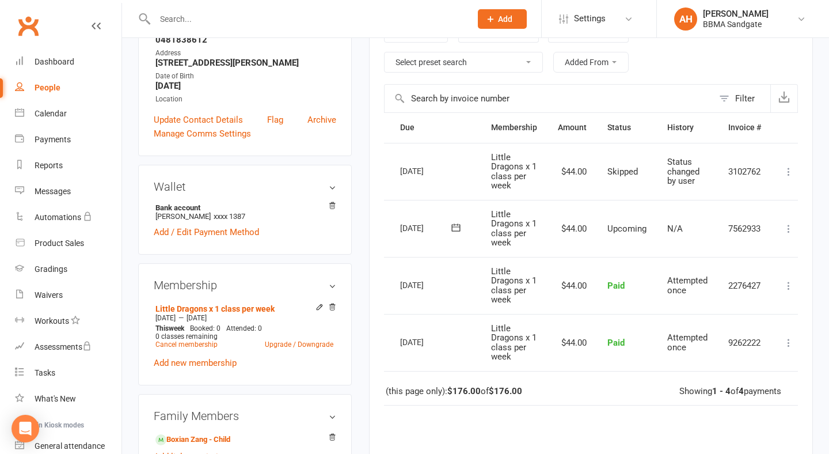
click at [786, 176] on icon at bounding box center [789, 172] width 12 height 12
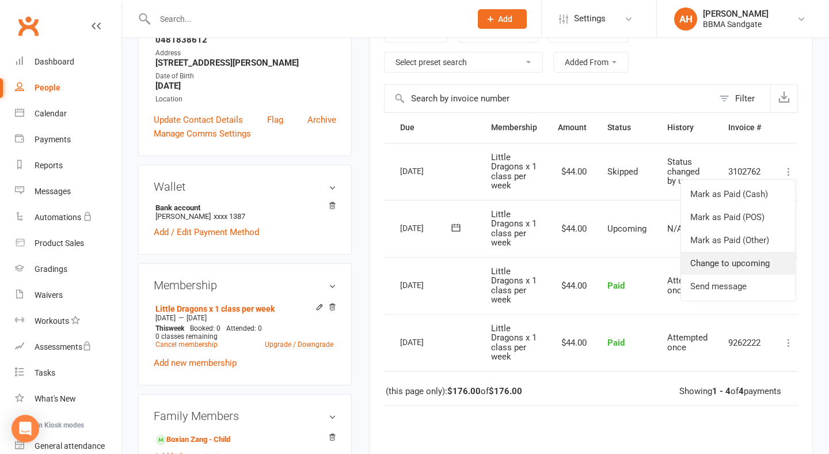
click at [732, 273] on link "Change to upcoming" at bounding box center [738, 263] width 114 height 23
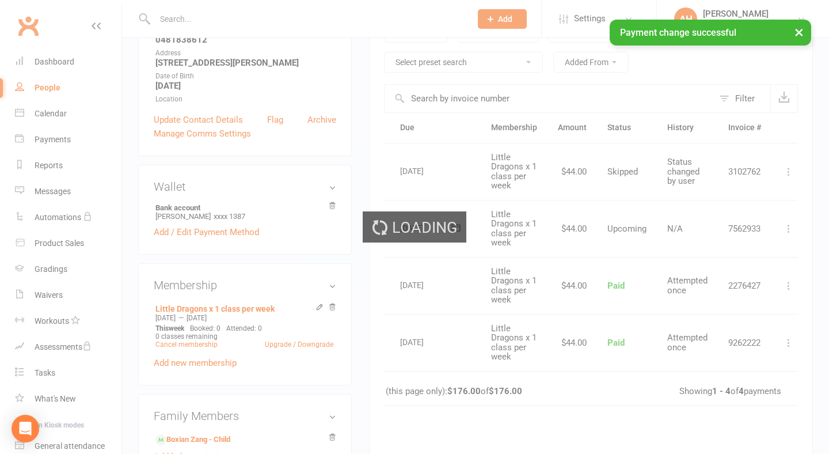
scroll to position [163, 0]
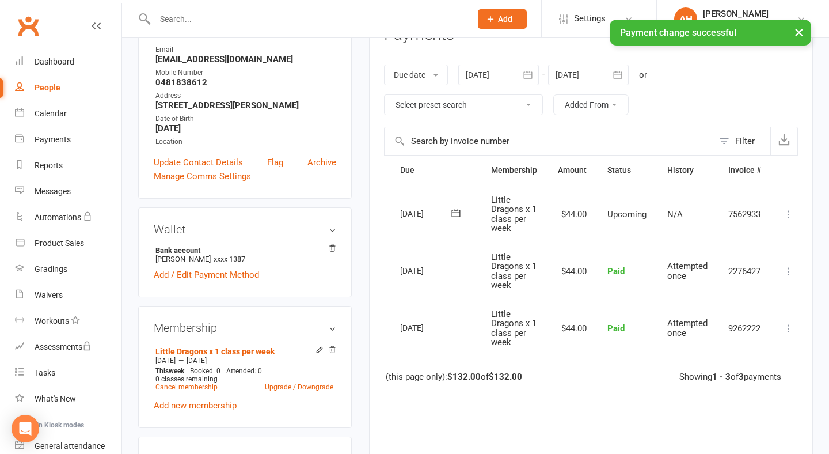
click at [623, 77] on icon "button" at bounding box center [618, 75] width 12 height 12
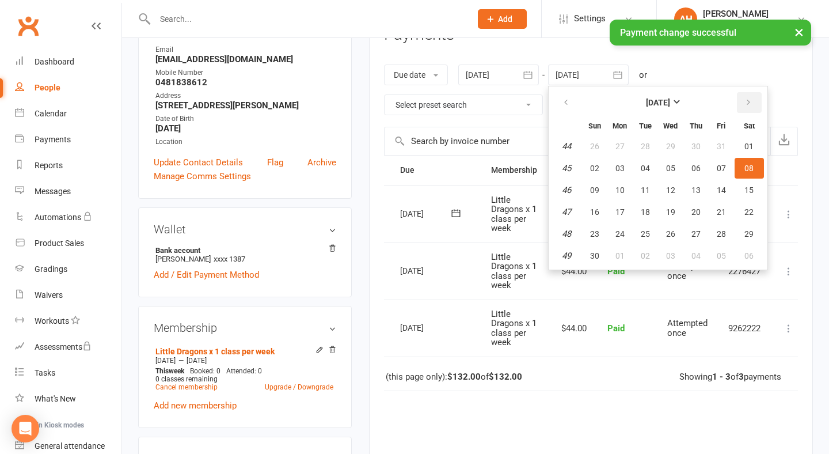
click at [747, 107] on icon "button" at bounding box center [748, 102] width 8 height 9
click at [726, 211] on span "26" at bounding box center [721, 211] width 9 height 9
type input "26 Dec 2025"
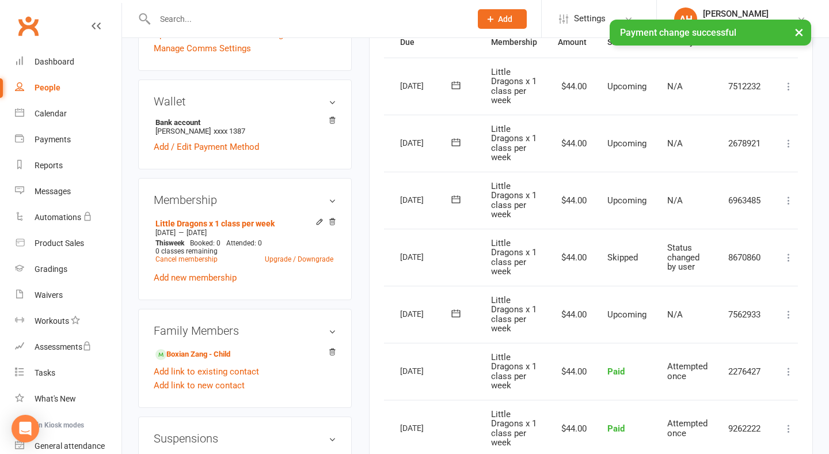
scroll to position [291, 0]
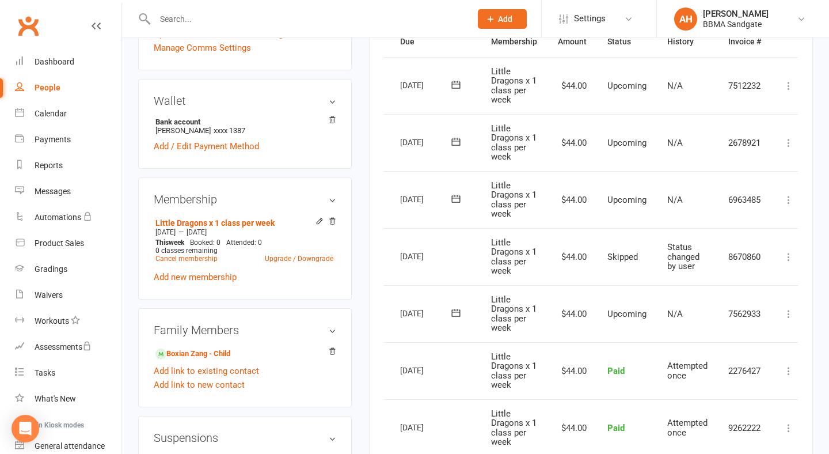
click at [788, 202] on icon at bounding box center [789, 200] width 12 height 12
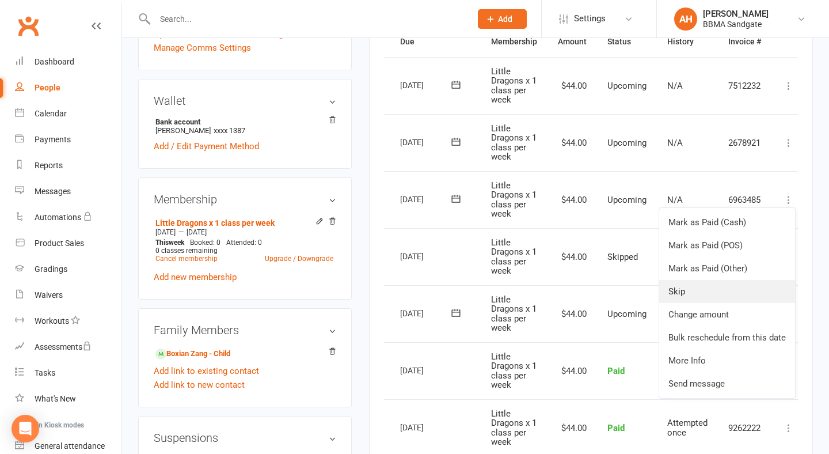
click at [722, 295] on link "Skip" at bounding box center [727, 291] width 136 height 23
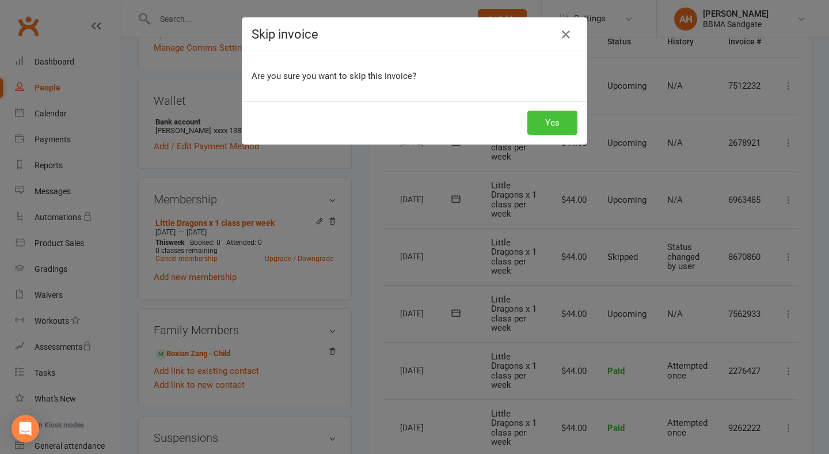
click at [540, 126] on button "Yes" at bounding box center [552, 123] width 50 height 24
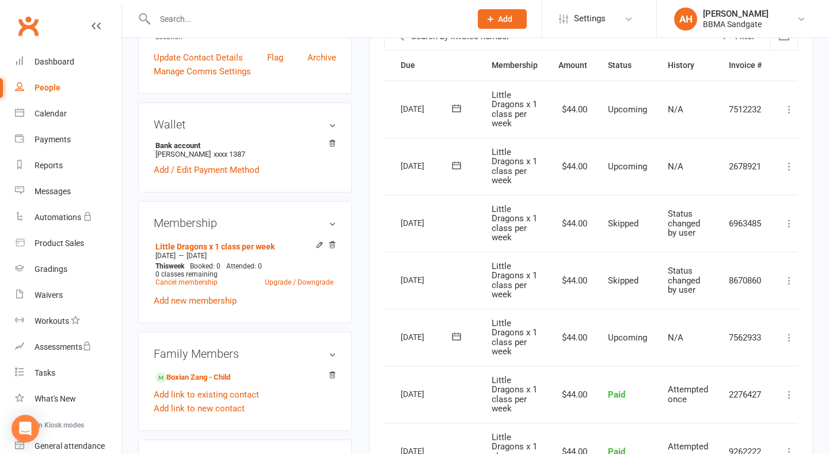
scroll to position [268, 0]
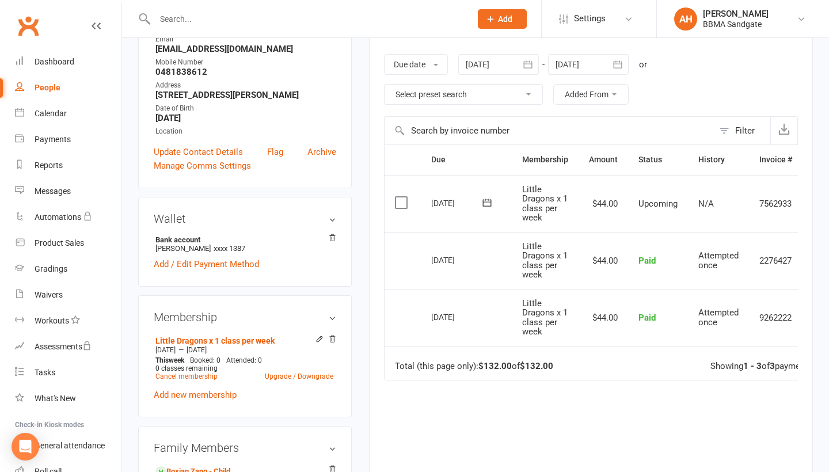
scroll to position [158, 0]
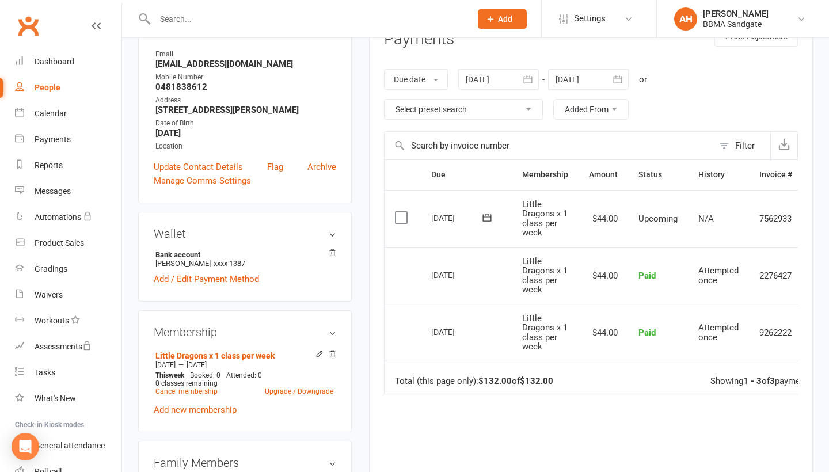
click at [623, 82] on icon "button" at bounding box center [618, 80] width 12 height 12
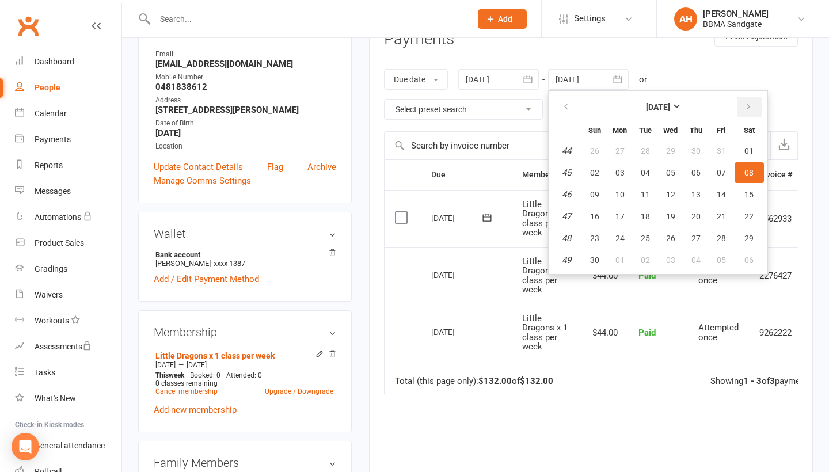
click at [752, 112] on button "button" at bounding box center [749, 107] width 25 height 21
click at [723, 212] on span "26" at bounding box center [721, 216] width 9 height 9
type input "[DATE]"
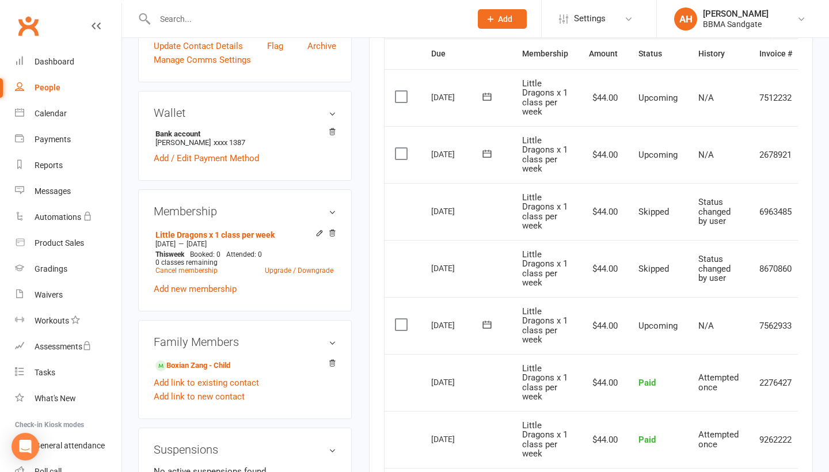
scroll to position [279, 0]
click at [78, 70] on link "Dashboard" at bounding box center [68, 62] width 107 height 26
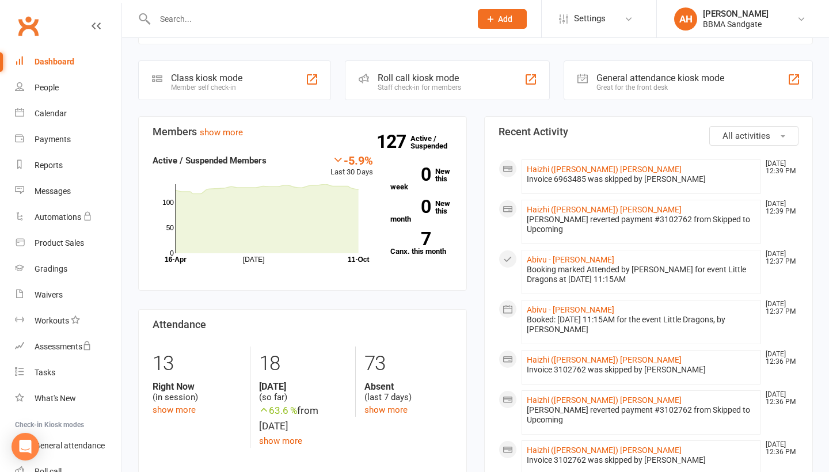
scroll to position [126, 0]
click at [584, 209] on link "Haizhi ([PERSON_NAME]) [PERSON_NAME]" at bounding box center [604, 209] width 155 height 9
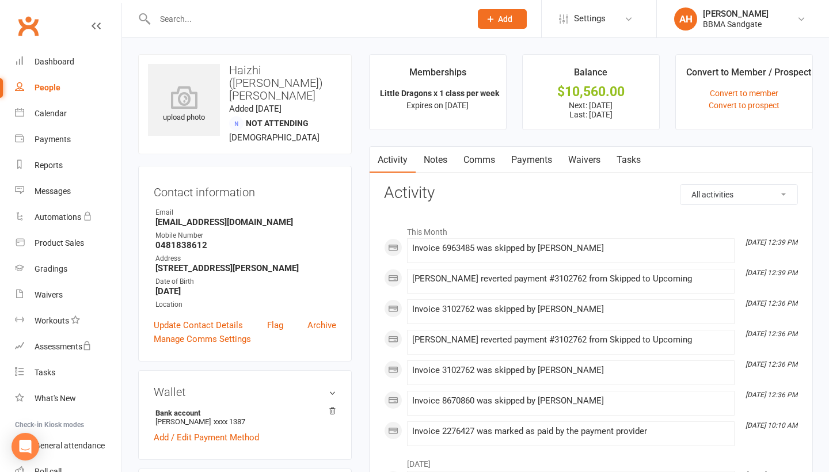
click at [550, 158] on link "Payments" at bounding box center [531, 160] width 57 height 26
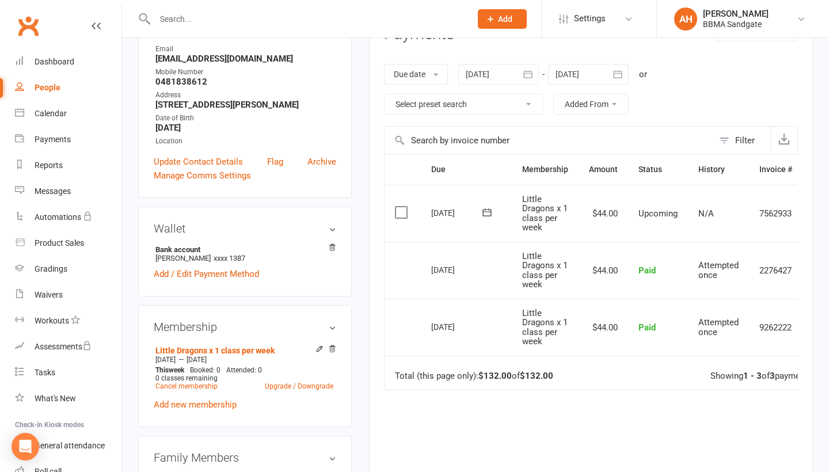
scroll to position [164, 0]
click at [623, 71] on icon "button" at bounding box center [618, 74] width 12 height 12
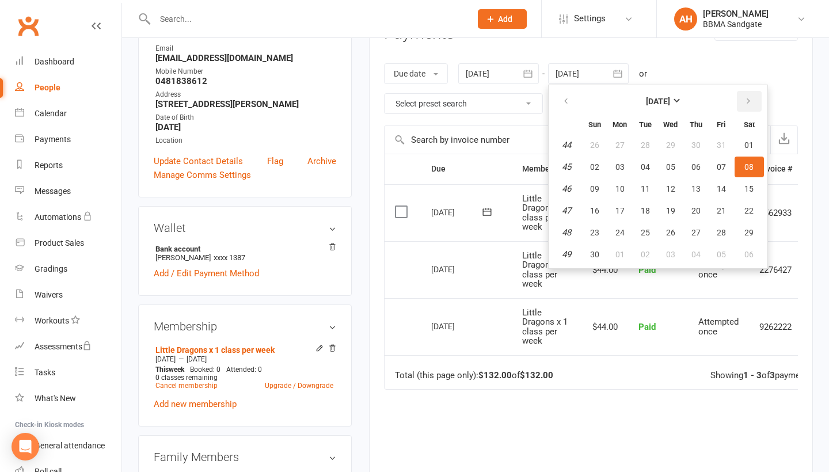
click at [747, 101] on icon "button" at bounding box center [748, 101] width 8 height 9
click at [716, 210] on button "26" at bounding box center [721, 210] width 24 height 21
type input "[DATE]"
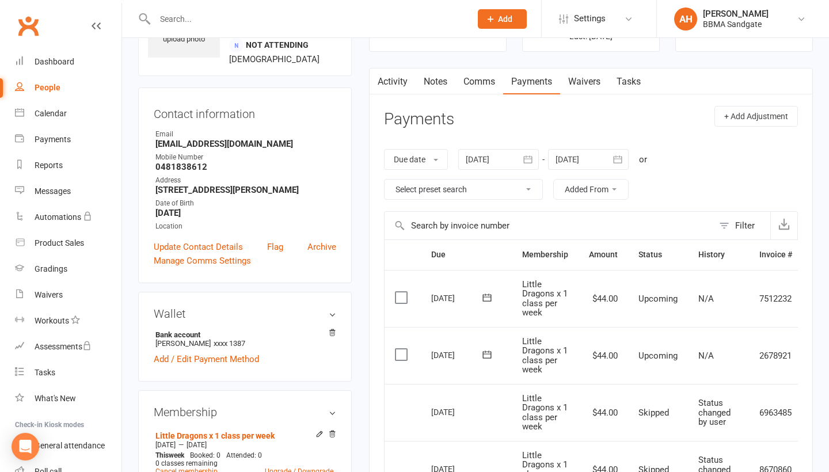
scroll to position [74, 0]
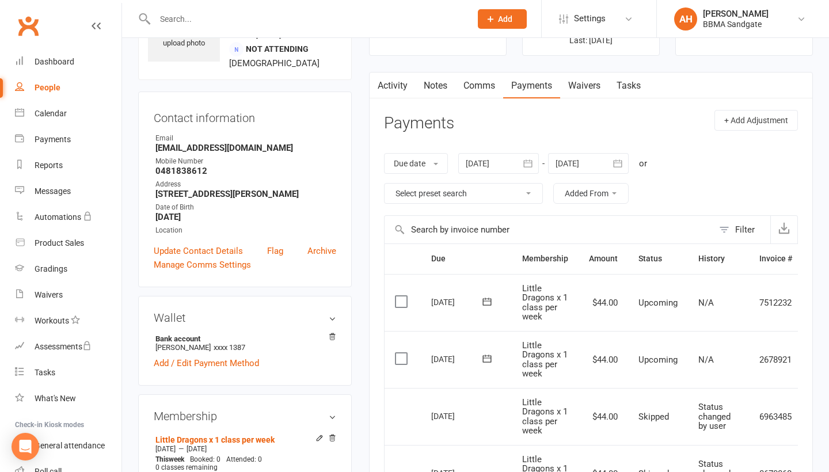
click at [398, 81] on link "Activity" at bounding box center [393, 86] width 46 height 26
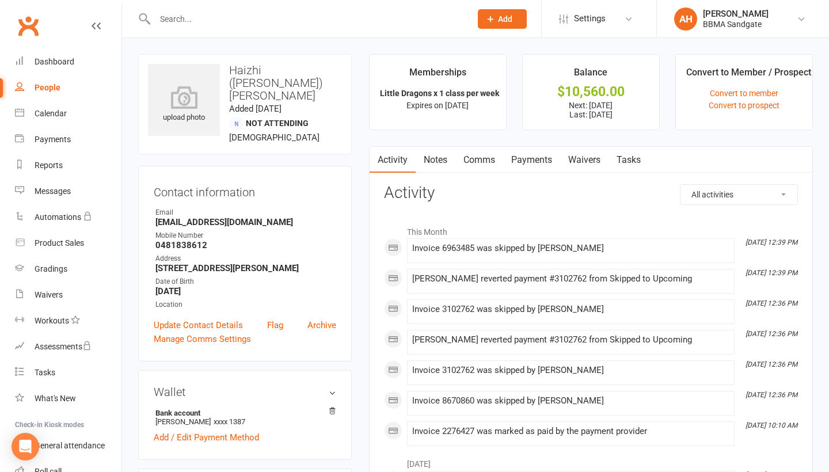
click at [537, 163] on link "Payments" at bounding box center [531, 160] width 57 height 26
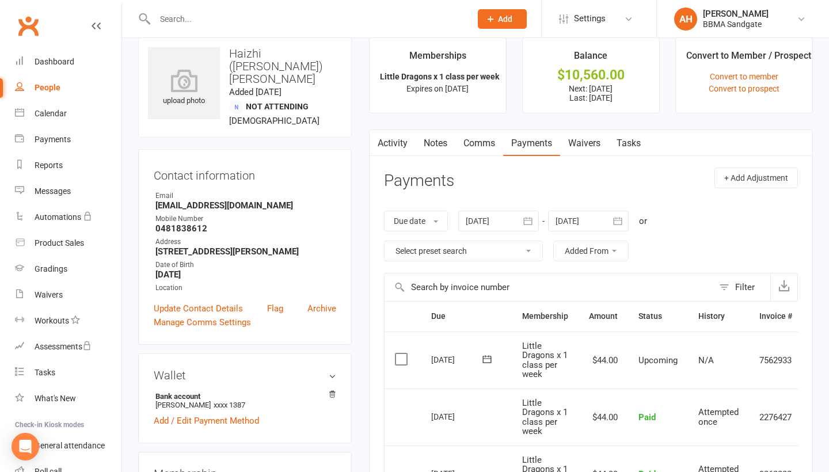
scroll to position [101, 0]
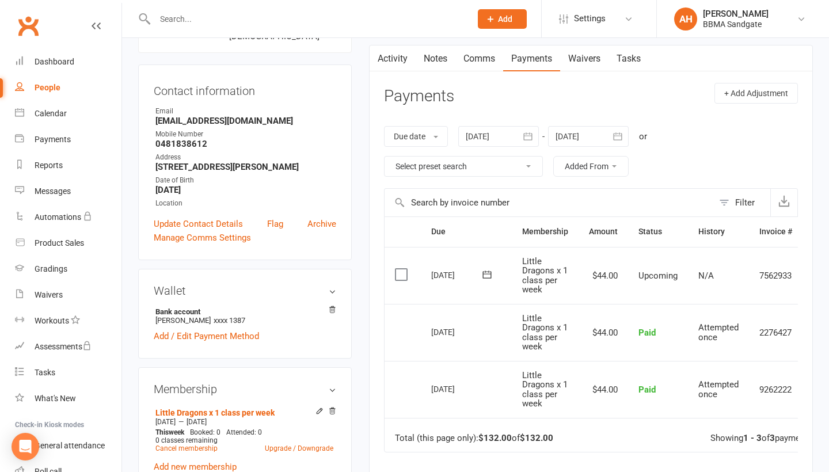
click at [623, 138] on icon "button" at bounding box center [618, 137] width 12 height 12
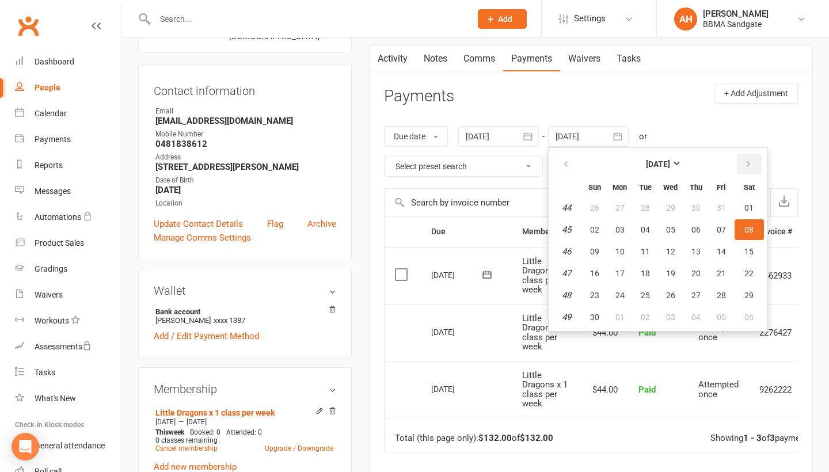
click at [755, 163] on button "button" at bounding box center [749, 164] width 25 height 21
click at [714, 263] on button "26" at bounding box center [721, 273] width 24 height 21
type input "[DATE]"
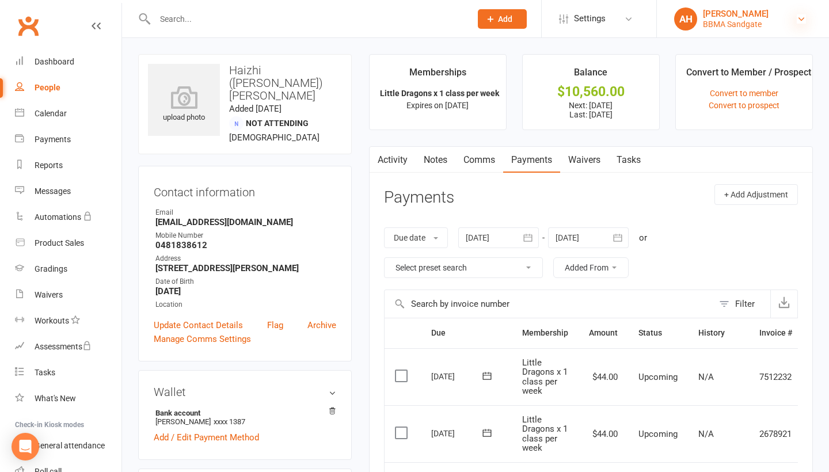
scroll to position [0, 0]
click at [801, 20] on icon at bounding box center [801, 18] width 9 height 9
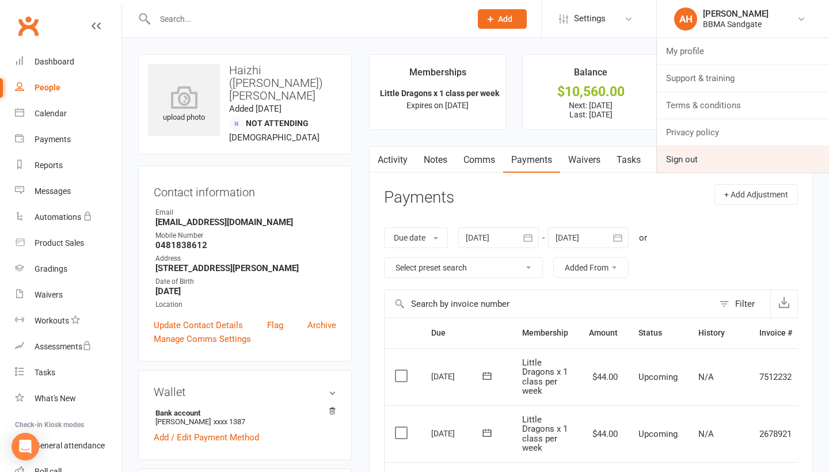
click at [692, 165] on link "Sign out" at bounding box center [743, 159] width 172 height 26
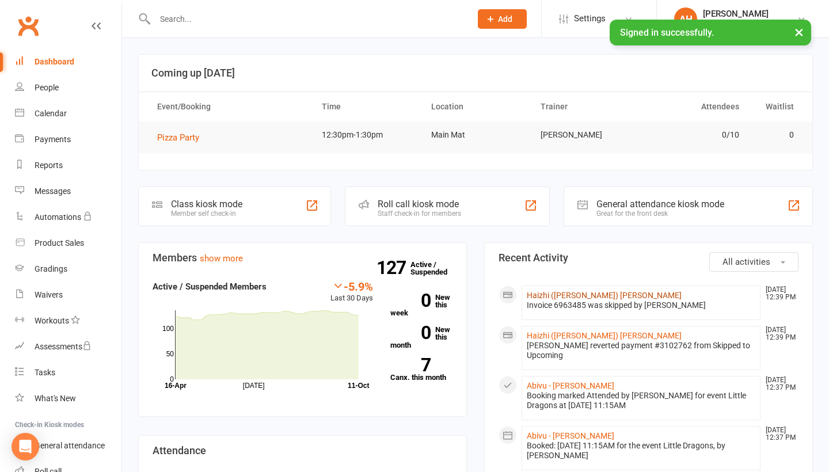
click at [546, 299] on link "Haizhi ([PERSON_NAME]) [PERSON_NAME]" at bounding box center [604, 295] width 155 height 9
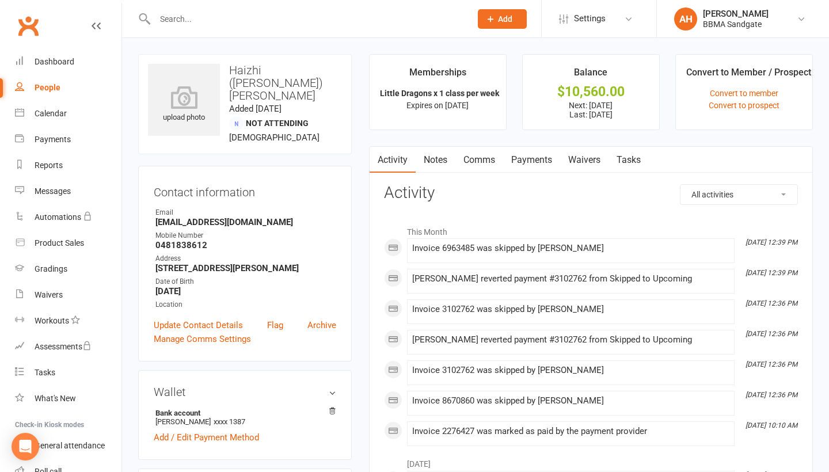
click at [546, 165] on link "Payments" at bounding box center [531, 160] width 57 height 26
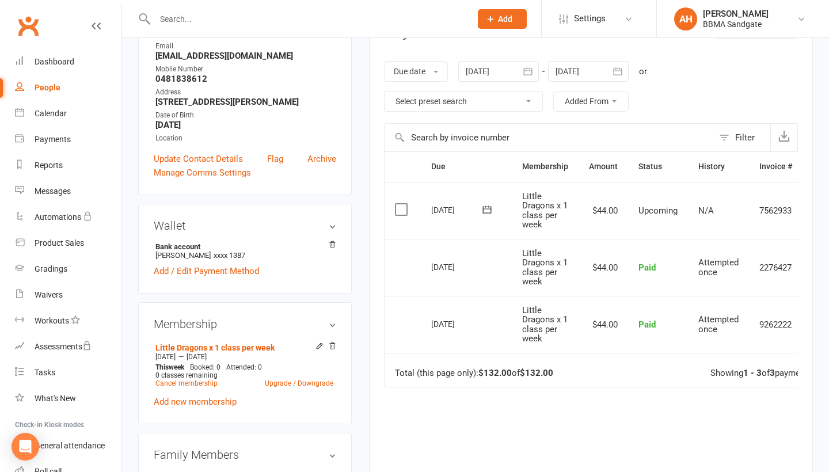
scroll to position [166, 0]
click at [624, 81] on button "button" at bounding box center [618, 71] width 21 height 21
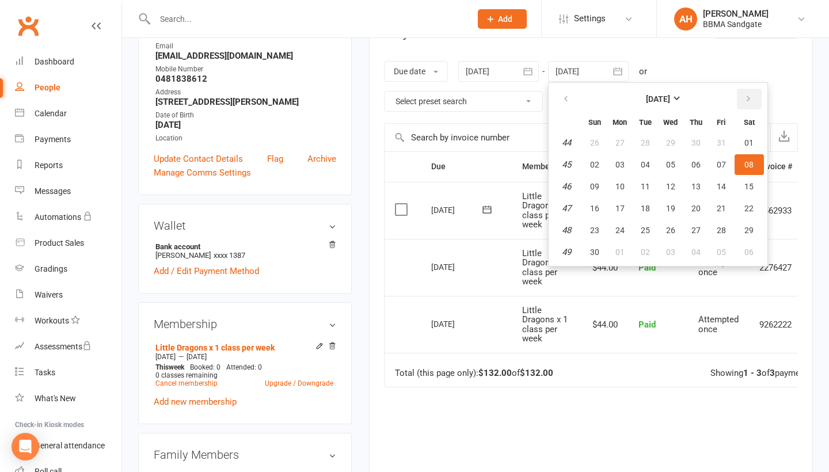
click at [747, 102] on icon "button" at bounding box center [748, 98] width 8 height 9
click at [722, 206] on span "26" at bounding box center [721, 208] width 9 height 9
type input "26 Dec 2025"
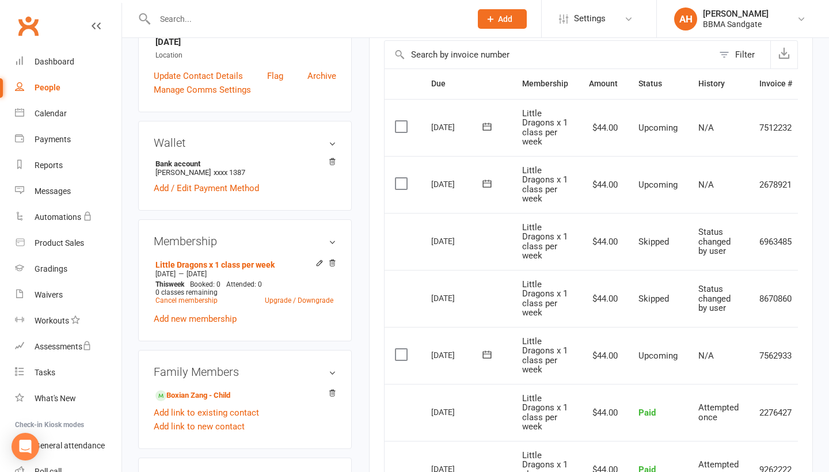
scroll to position [249, 0]
click at [210, 314] on link "Add new membership" at bounding box center [195, 319] width 83 height 10
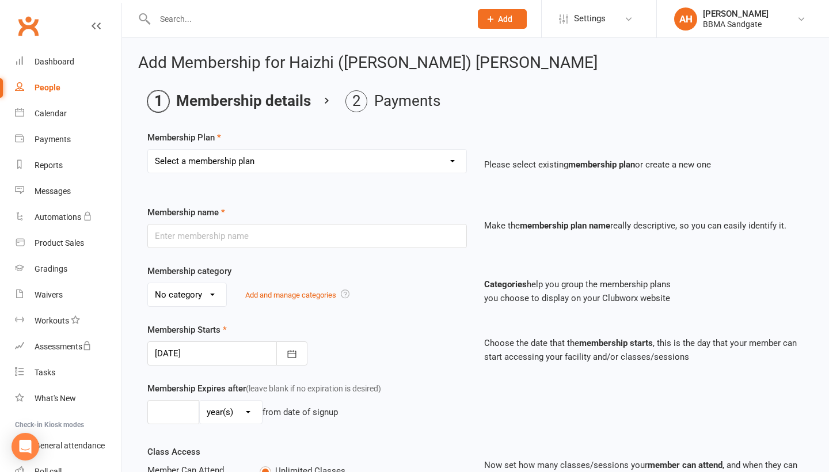
select select "2"
type input "Little Dragons x 1 class per week"
select select "5"
type input "10"
type input "1"
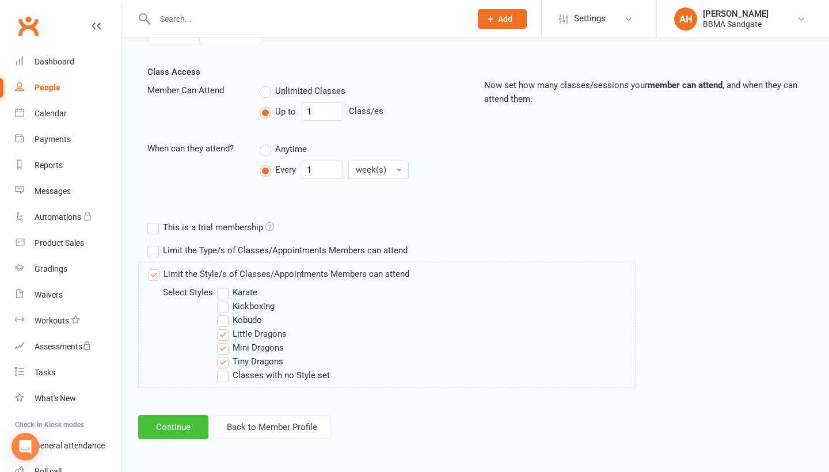
scroll to position [391, 0]
click at [168, 425] on button "Continue" at bounding box center [173, 427] width 70 height 24
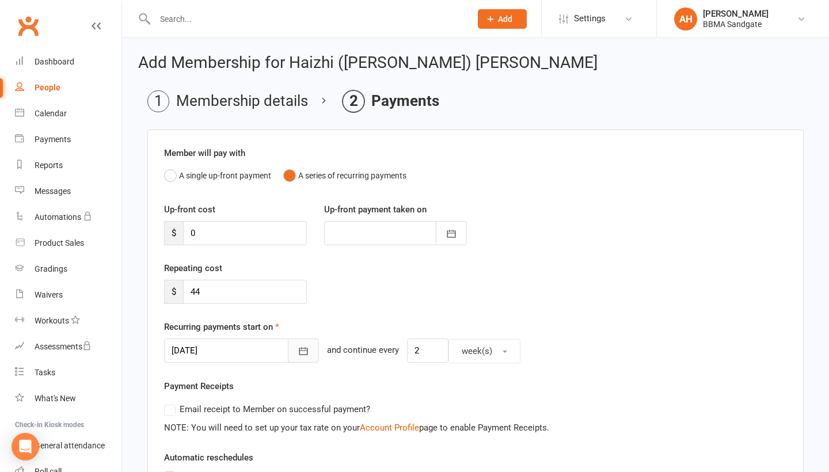
click at [298, 353] on icon "button" at bounding box center [304, 351] width 12 height 12
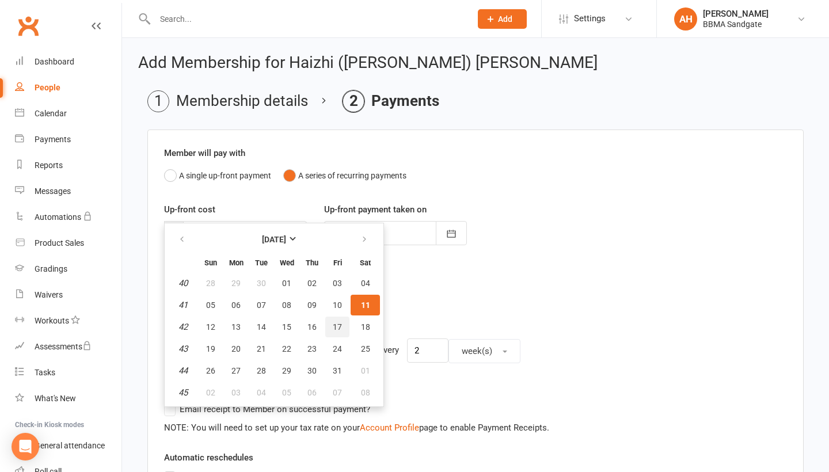
click at [333, 336] on button "17" at bounding box center [337, 327] width 24 height 21
type input "[DATE]"
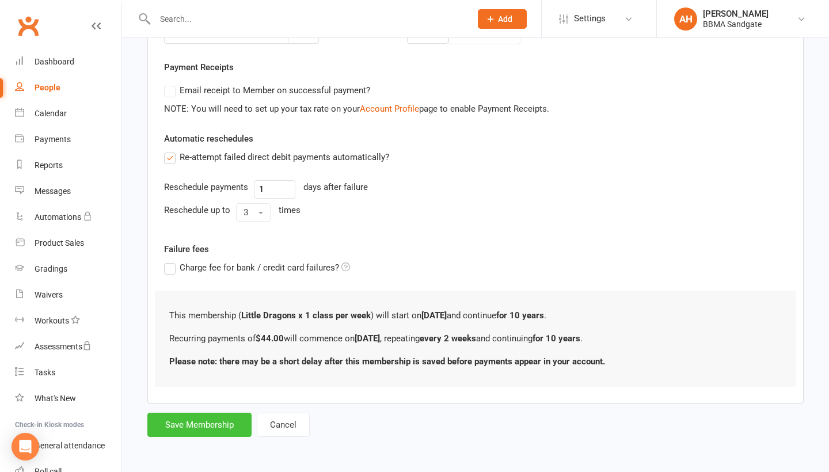
scroll to position [325, 0]
click at [206, 416] on button "Save Membership" at bounding box center [199, 425] width 104 height 24
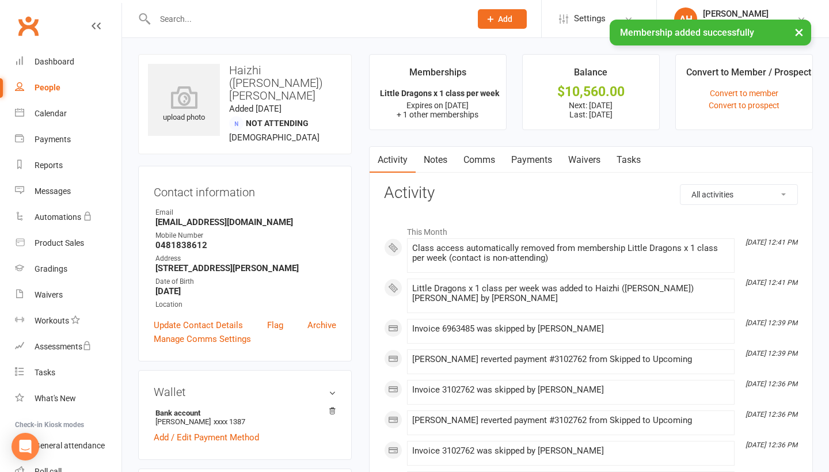
click at [529, 156] on link "Payments" at bounding box center [531, 160] width 57 height 26
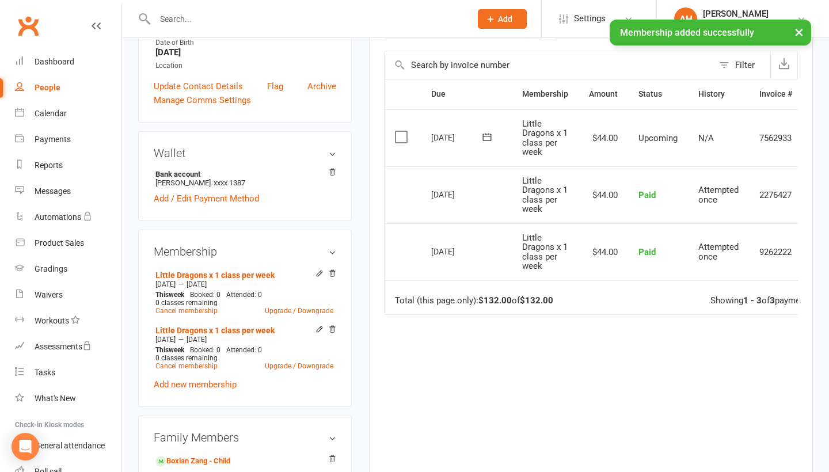
scroll to position [253, 0]
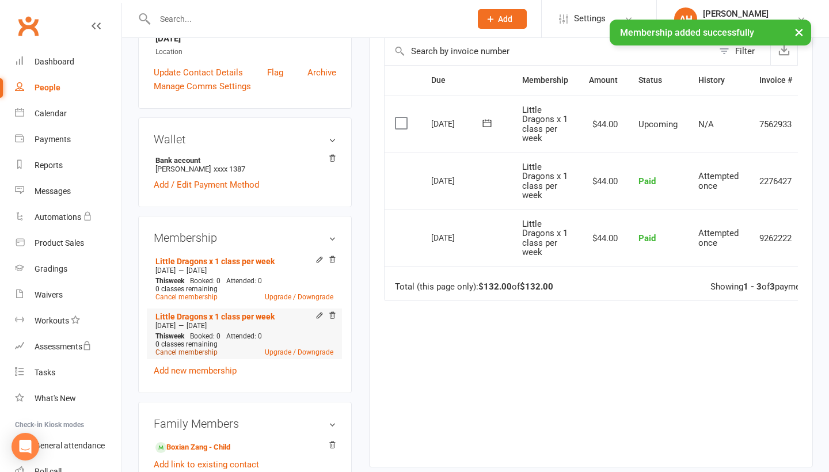
click at [188, 348] on link "Cancel membership" at bounding box center [186, 352] width 62 height 8
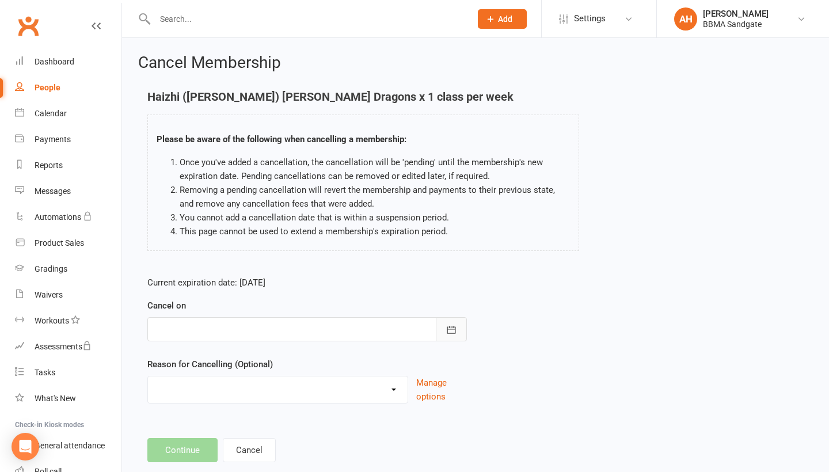
click at [452, 333] on icon "button" at bounding box center [451, 329] width 9 height 7
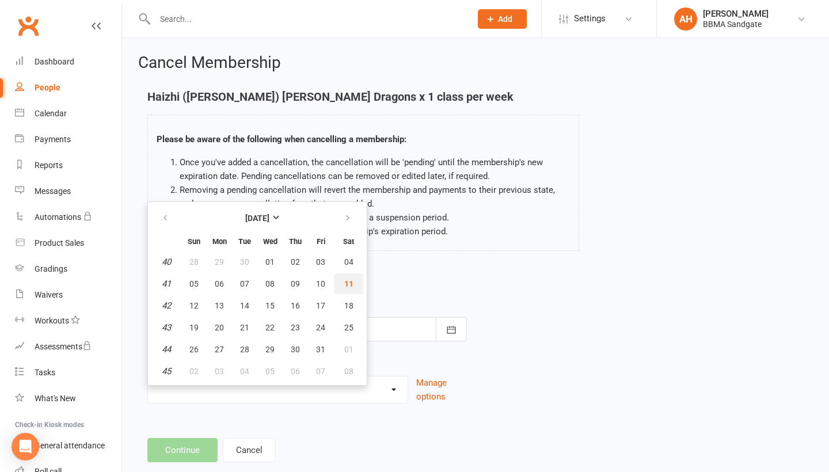
click at [345, 292] on button "11" at bounding box center [348, 283] width 29 height 21
type input "11 Oct 2025"
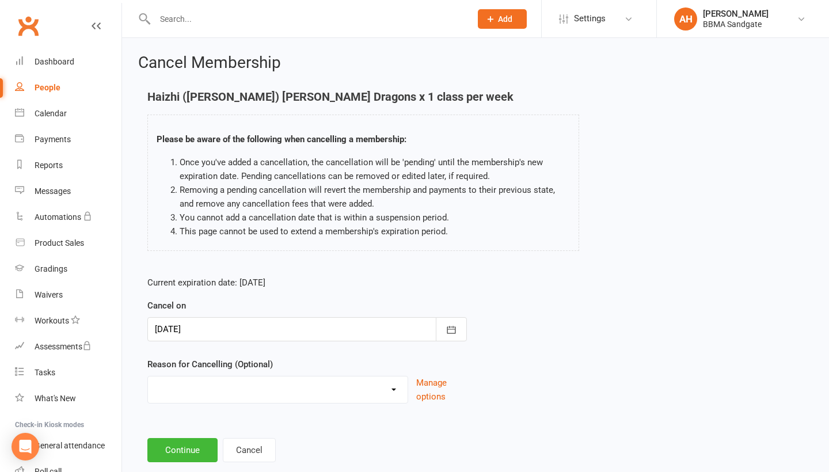
select select "2"
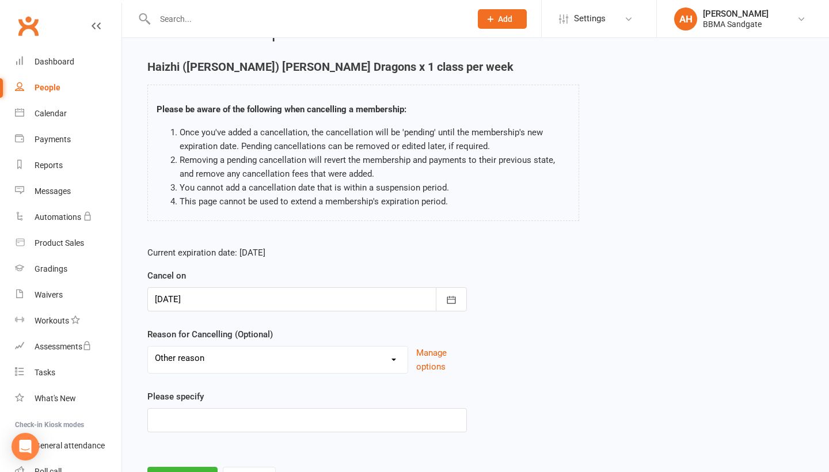
scroll to position [31, 0]
click at [239, 428] on input at bounding box center [307, 419] width 320 height 24
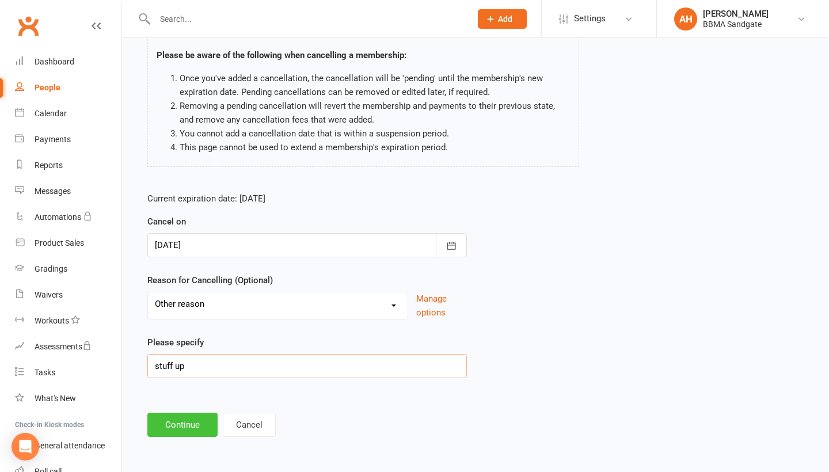
scroll to position [91, 0]
type input "stuff up"
click at [184, 427] on button "Continue" at bounding box center [182, 425] width 70 height 24
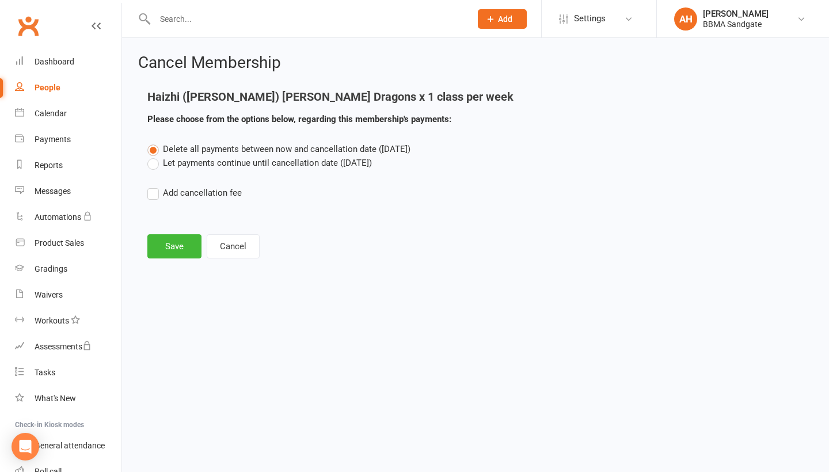
click at [174, 174] on div "Delete all payments between now and cancellation date (Oct 11, 2025) Let paymen…" at bounding box center [476, 179] width 674 height 74
click at [174, 169] on label "Let payments continue until cancellation date (Oct 11, 2025)" at bounding box center [259, 163] width 225 height 14
click at [155, 156] on input "Let payments continue until cancellation date (Oct 11, 2025)" at bounding box center [150, 156] width 7 height 0
click at [176, 244] on button "Save" at bounding box center [174, 246] width 54 height 24
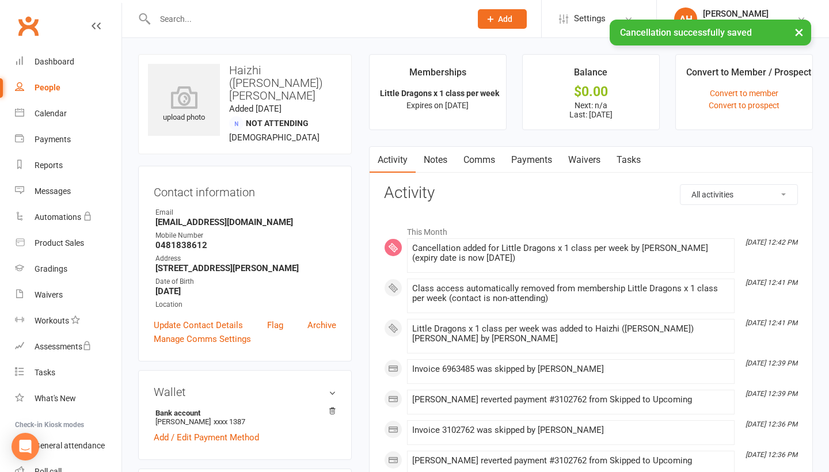
click at [541, 163] on link "Payments" at bounding box center [531, 160] width 57 height 26
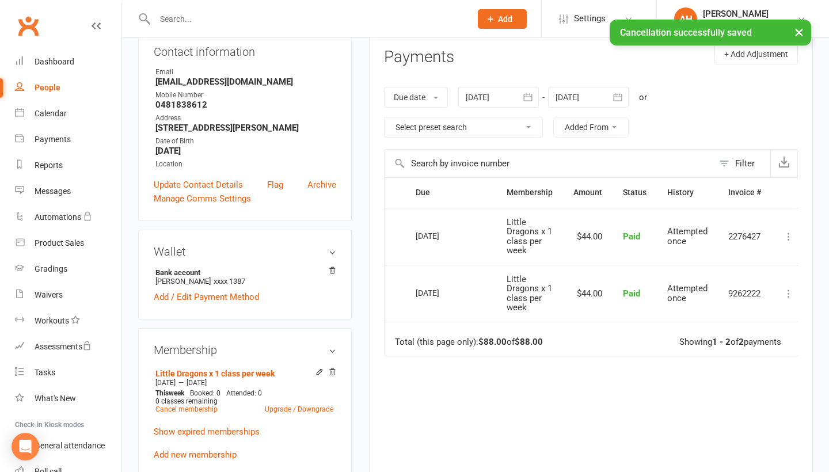
scroll to position [140, 0]
click at [612, 96] on button "button" at bounding box center [618, 97] width 21 height 21
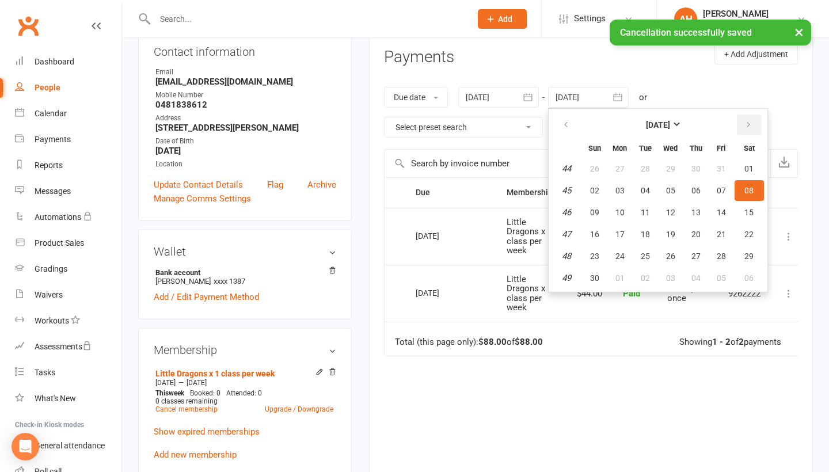
click at [757, 131] on button "button" at bounding box center [749, 125] width 25 height 21
click at [721, 233] on span "26" at bounding box center [721, 234] width 9 height 9
type input "26 Dec 2025"
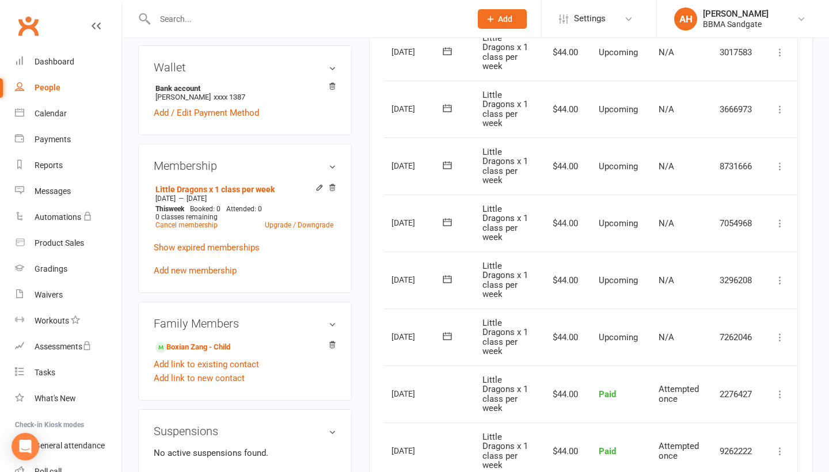
scroll to position [0, 40]
click at [782, 225] on icon at bounding box center [780, 224] width 12 height 12
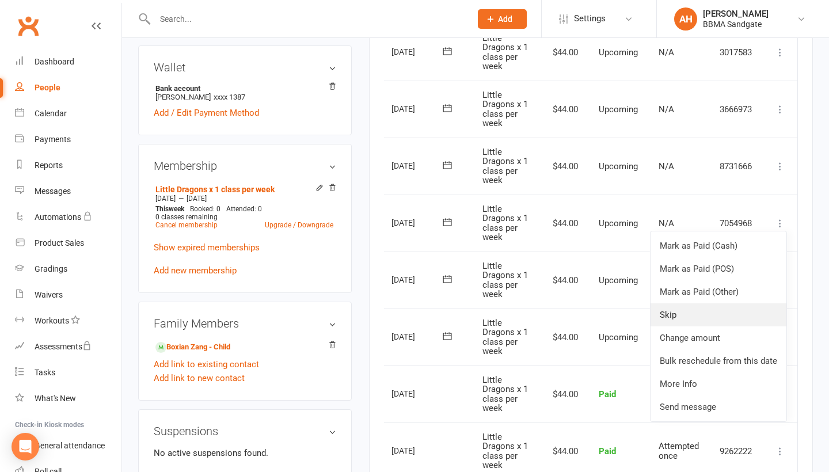
click at [716, 318] on link "Skip" at bounding box center [719, 314] width 136 height 23
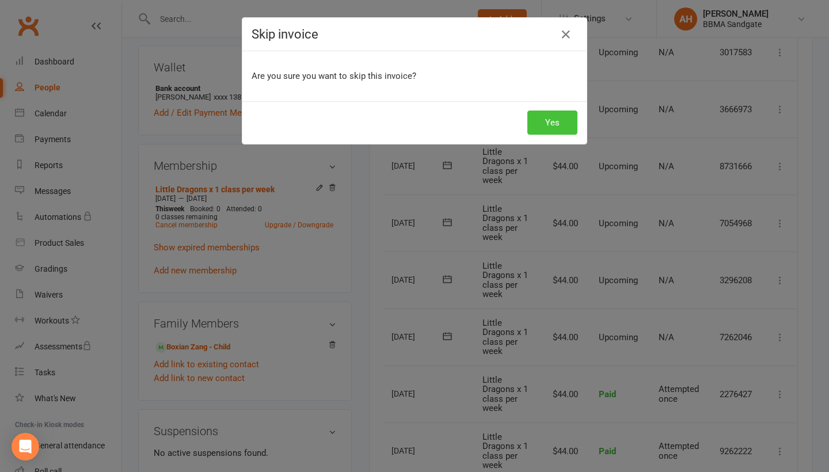
click at [556, 129] on button "Yes" at bounding box center [552, 123] width 50 height 24
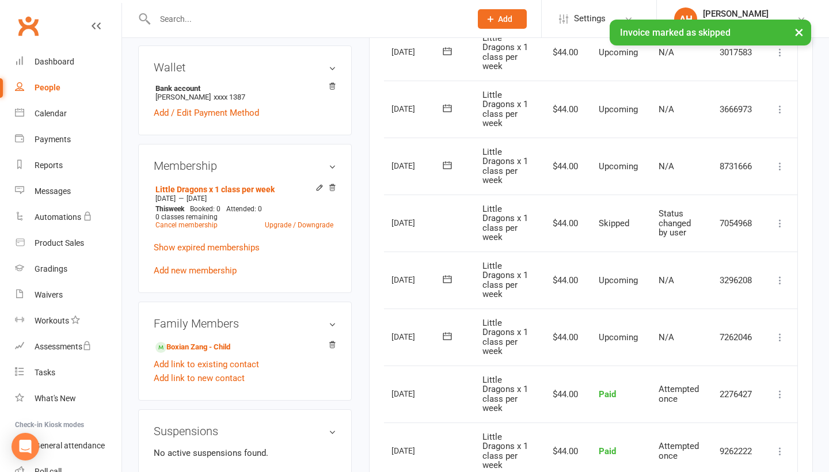
click at [777, 166] on icon at bounding box center [780, 167] width 12 height 12
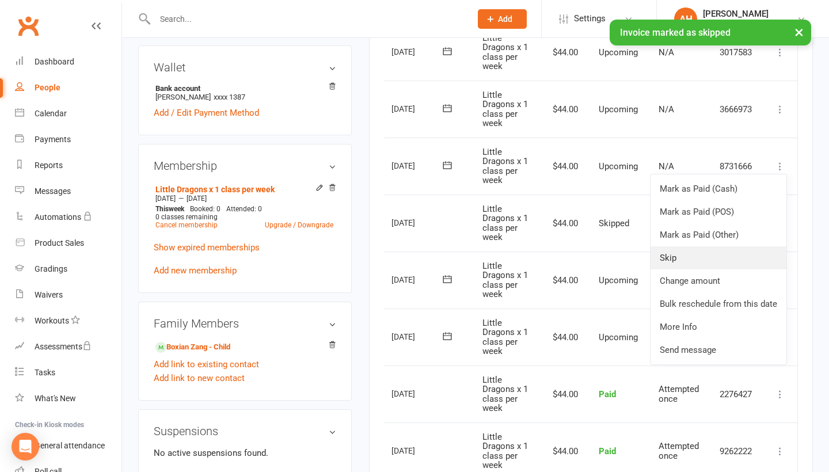
click at [718, 253] on link "Skip" at bounding box center [719, 257] width 136 height 23
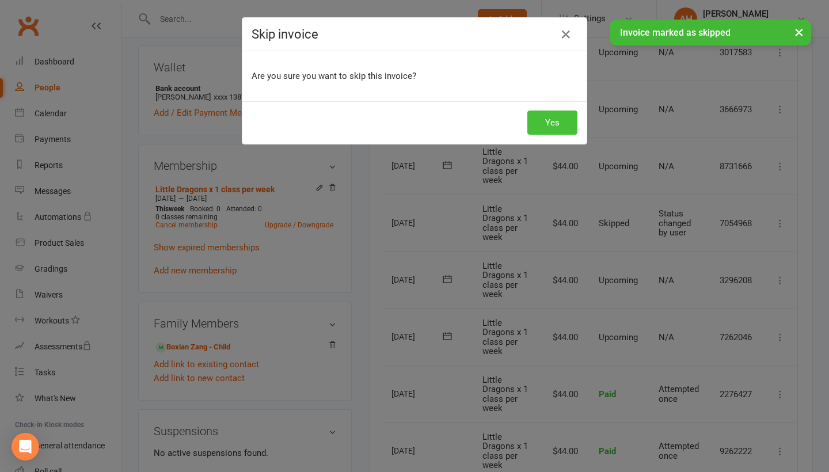
click at [547, 124] on button "Yes" at bounding box center [552, 123] width 50 height 24
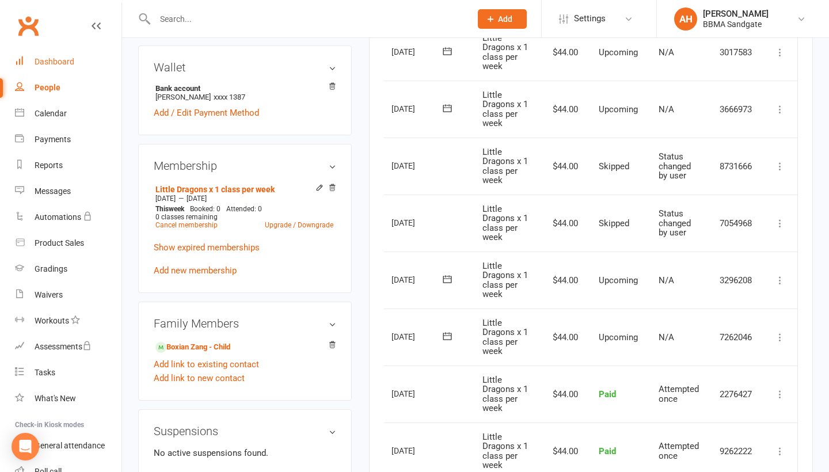
click at [109, 62] on link "Dashboard" at bounding box center [68, 62] width 107 height 26
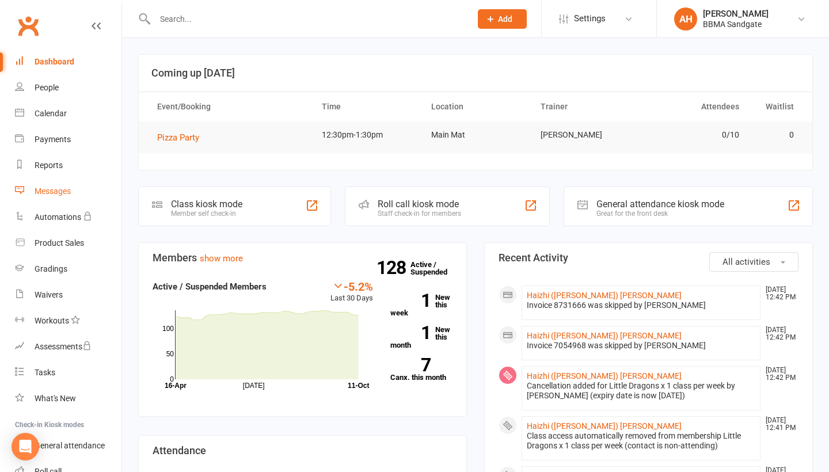
click at [85, 192] on link "Messages" at bounding box center [68, 191] width 107 height 26
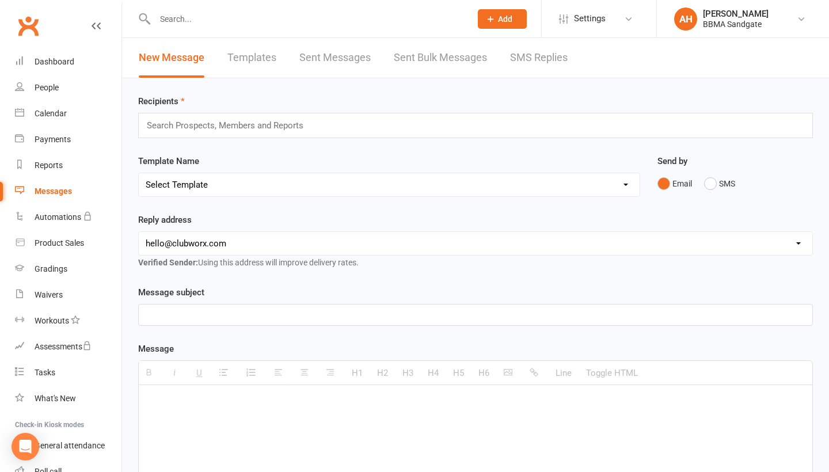
click at [561, 64] on link "SMS Replies" at bounding box center [539, 58] width 58 height 40
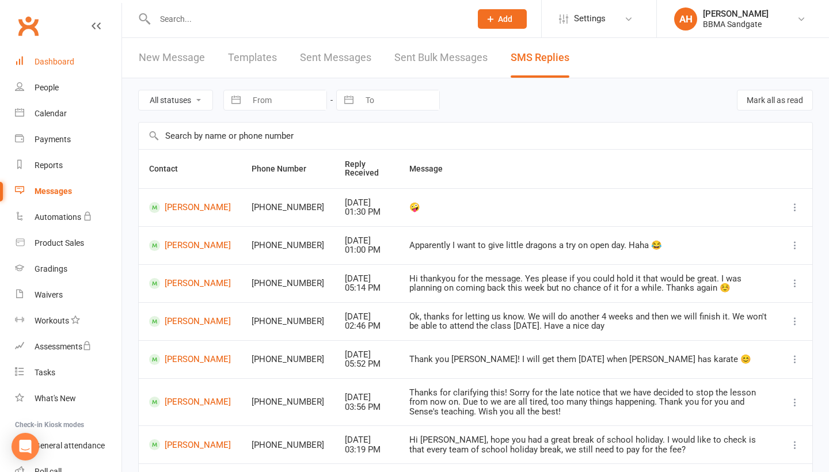
click at [60, 63] on div "Dashboard" at bounding box center [55, 61] width 40 height 9
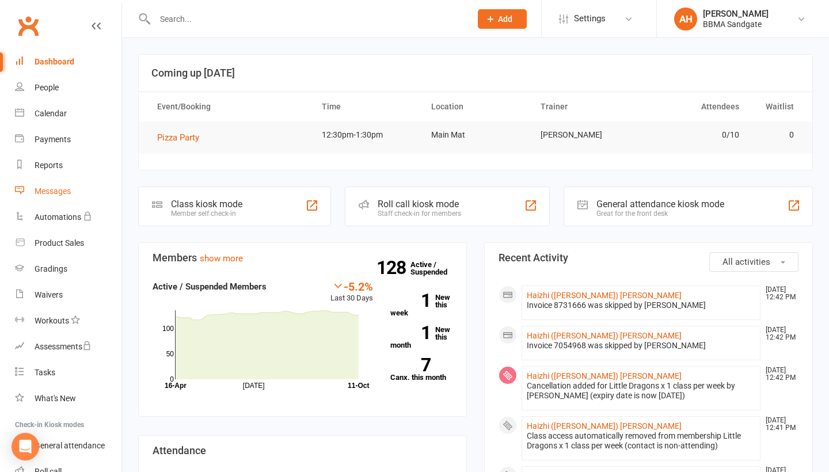
click at [83, 194] on link "Messages" at bounding box center [68, 191] width 107 height 26
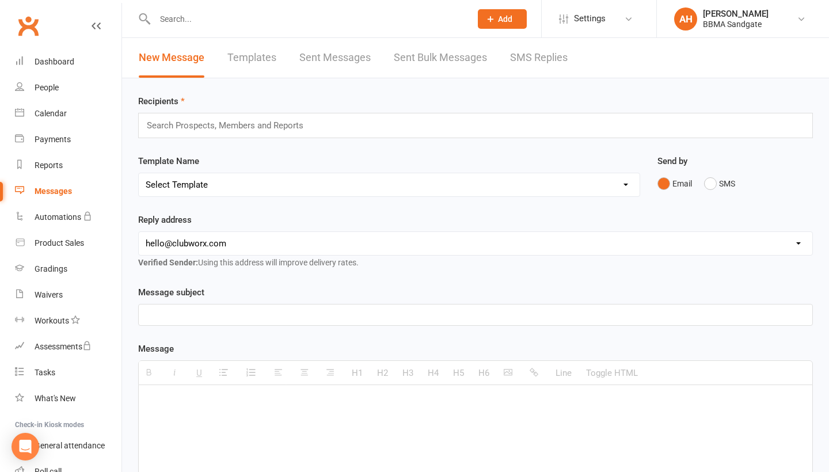
click at [528, 60] on link "SMS Replies" at bounding box center [539, 58] width 58 height 40
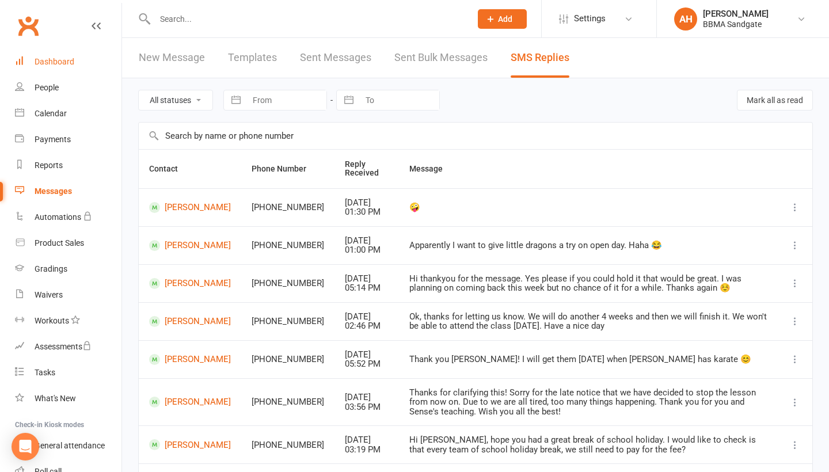
click at [89, 68] on link "Dashboard" at bounding box center [68, 62] width 107 height 26
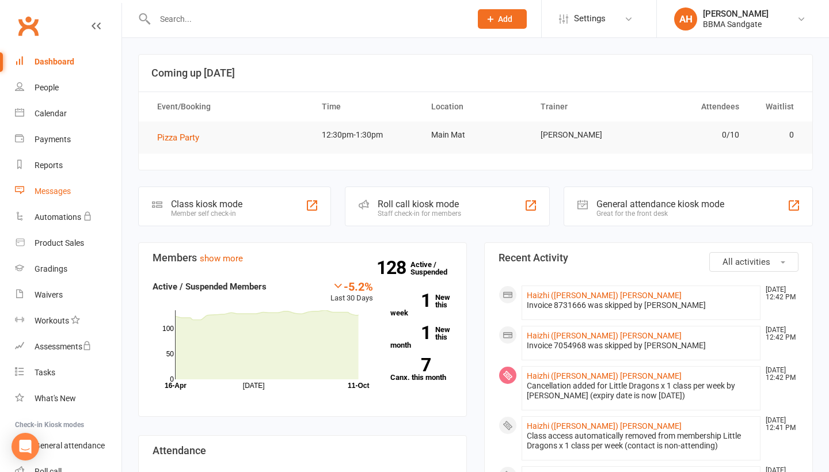
click at [74, 195] on link "Messages" at bounding box center [68, 191] width 107 height 26
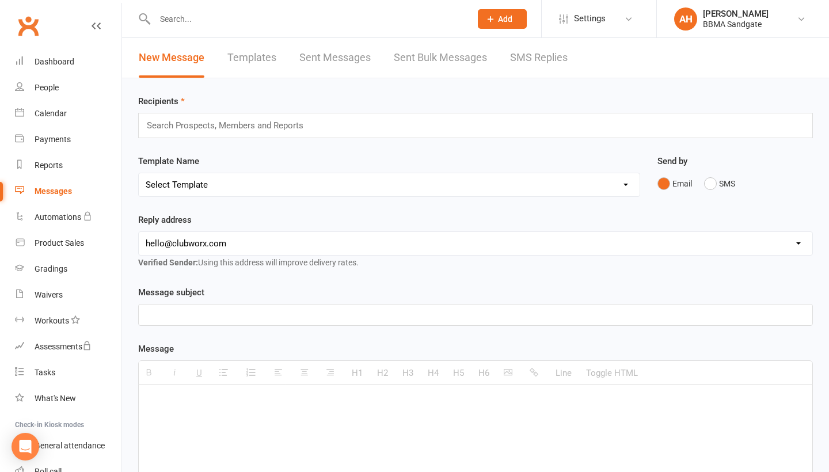
click at [460, 59] on link "Sent Bulk Messages" at bounding box center [440, 58] width 93 height 40
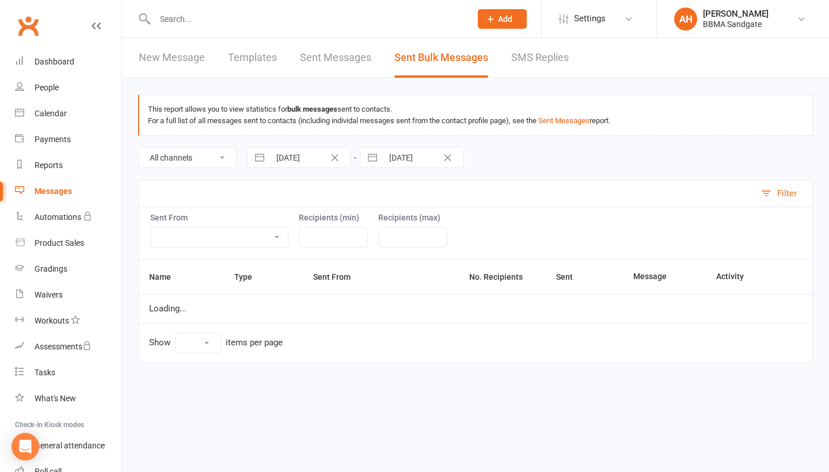
select select "10"
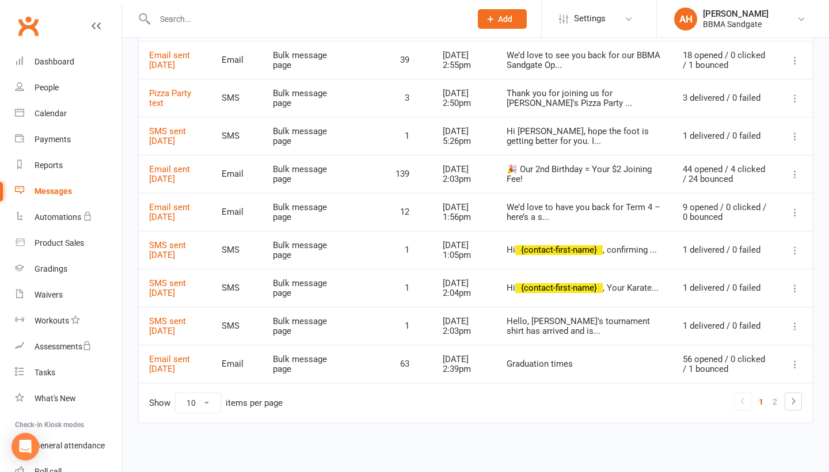
scroll to position [387, 0]
click at [777, 405] on link "2" at bounding box center [775, 402] width 14 height 16
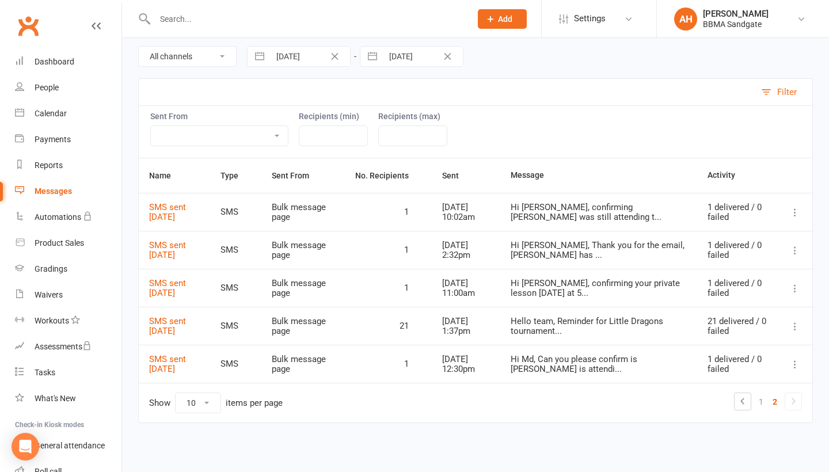
scroll to position [108, 0]
click at [33, 66] on link "Dashboard" at bounding box center [68, 62] width 107 height 26
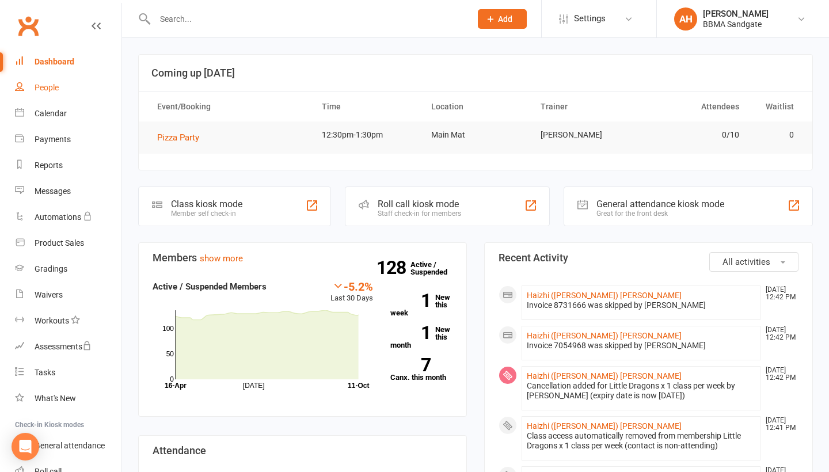
click at [61, 83] on link "People" at bounding box center [68, 88] width 107 height 26
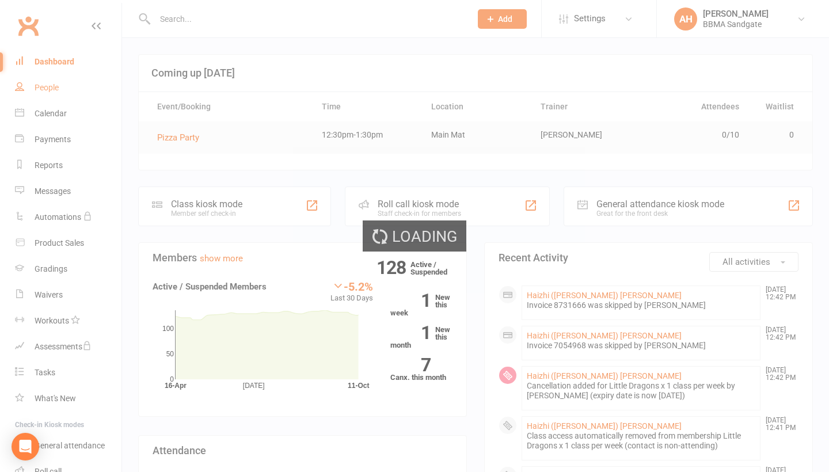
select select "100"
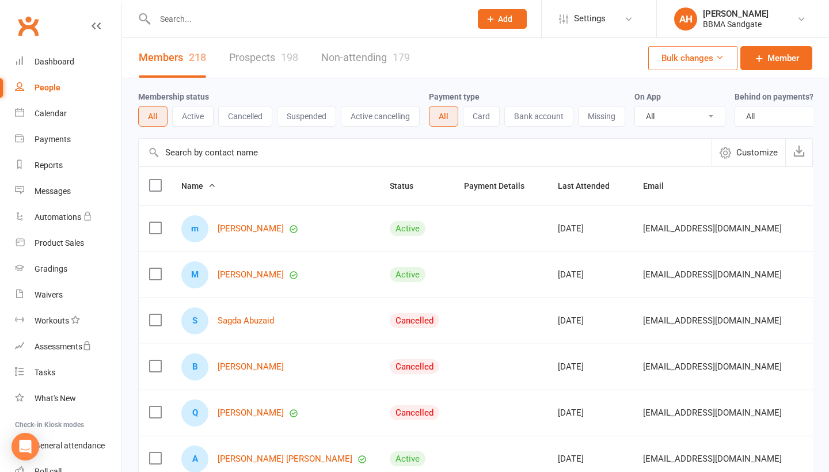
click at [206, 124] on button "Active" at bounding box center [192, 116] width 41 height 21
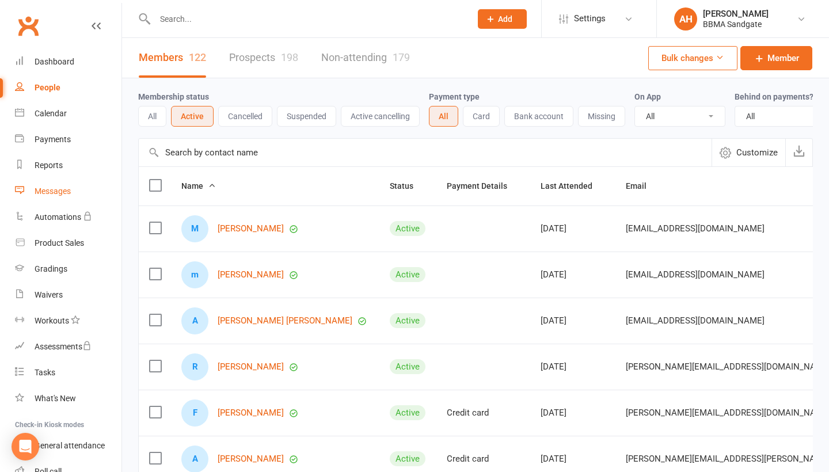
click at [107, 182] on link "Messages" at bounding box center [68, 191] width 107 height 26
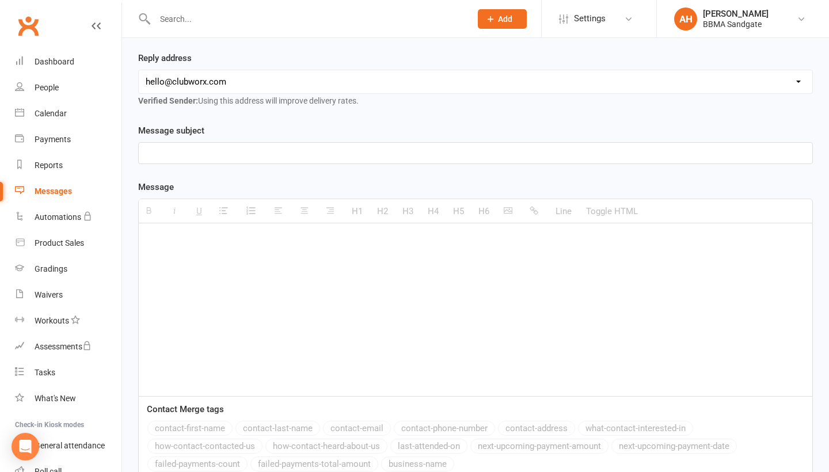
scroll to position [169, 0]
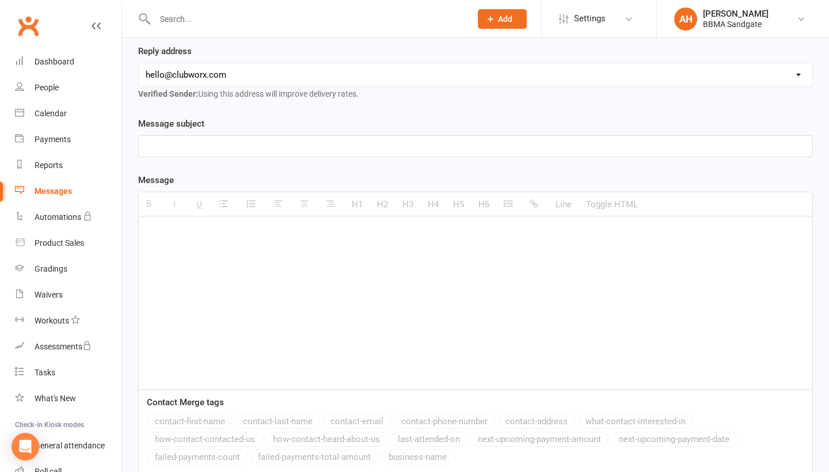
click at [275, 298] on div at bounding box center [476, 302] width 674 height 173
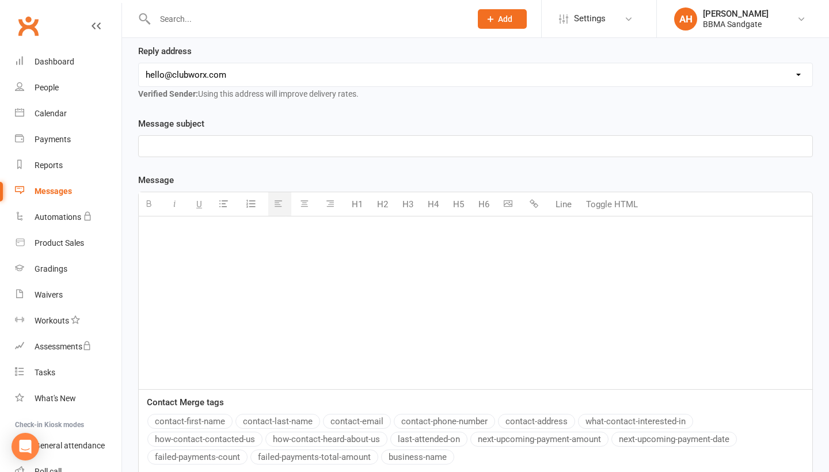
paste div
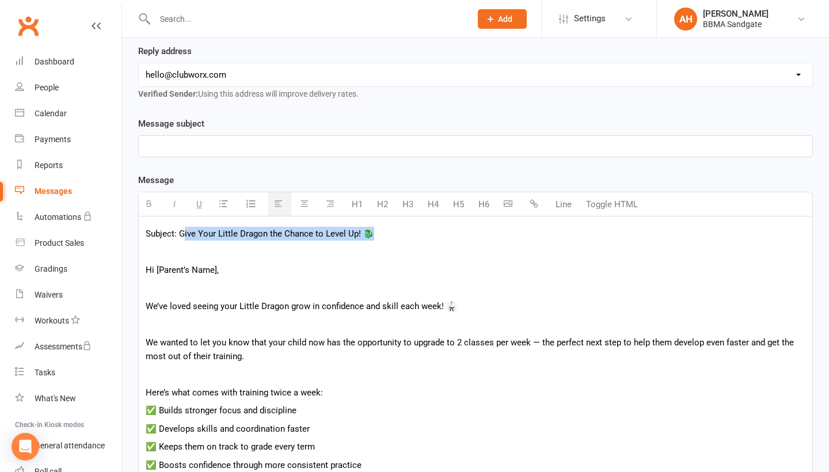
drag, startPoint x: 376, startPoint y: 244, endPoint x: 182, endPoint y: 242, distance: 194.0
click at [182, 241] on p "Subject: Give Your Little Dragon the Chance to Level Up! 🐉" at bounding box center [476, 234] width 660 height 14
drag, startPoint x: 180, startPoint y: 241, endPoint x: 384, endPoint y: 245, distance: 204.4
click at [384, 241] on p "Subject: Give Your Little Dragon the Chance to Level Up! 🐉" at bounding box center [476, 234] width 660 height 14
click at [208, 152] on p at bounding box center [476, 146] width 660 height 14
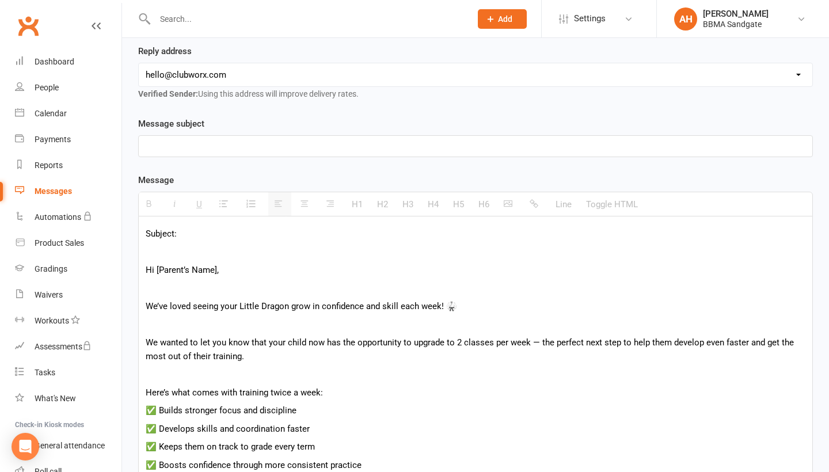
paste div
drag, startPoint x: 182, startPoint y: 242, endPoint x: 144, endPoint y: 242, distance: 38.0
click at [143, 242] on div "Subject: Hi [Parent’s Name], We’ve loved seeing your Little Dragon grow in conf…" at bounding box center [476, 438] width 674 height 444
click at [144, 282] on div "Hi [Parent’s Name], We’ve loved seeing your Little Dragon grow in confidence an…" at bounding box center [476, 438] width 674 height 444
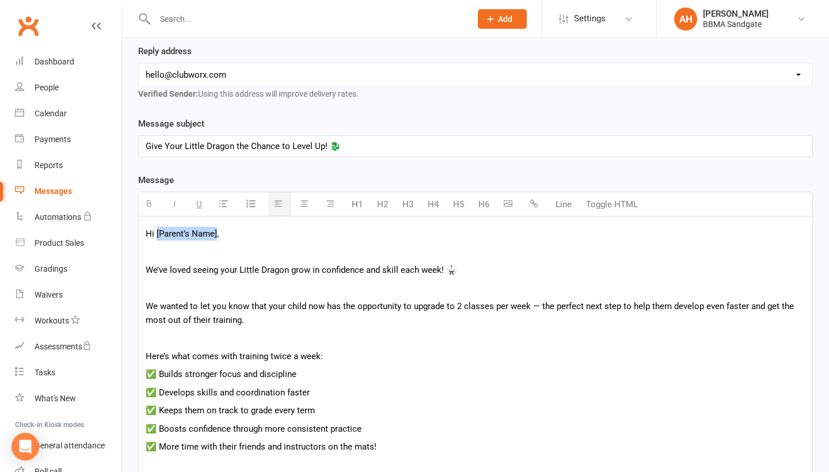
drag, startPoint x: 216, startPoint y: 243, endPoint x: 156, endPoint y: 242, distance: 59.9
click at [156, 239] on span "Hi [Parent’s Name]," at bounding box center [182, 234] width 73 height 10
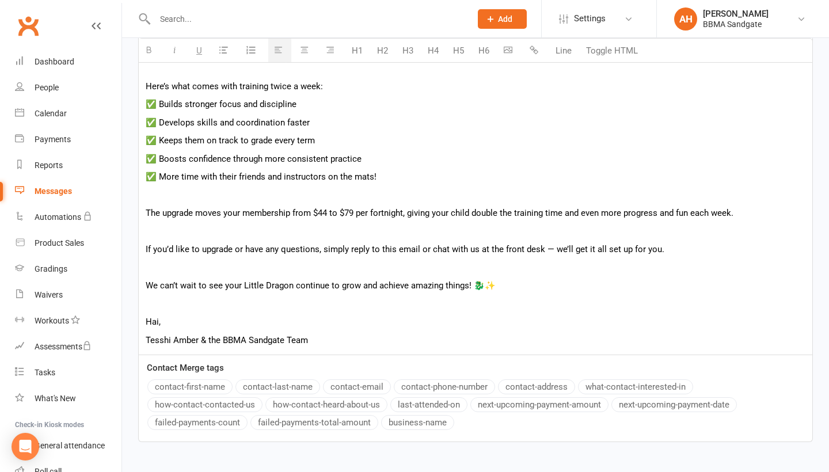
scroll to position [439, 0]
click at [404, 219] on p "The upgrade moves your membership from $44 to $79 per fortnight, giving your ch…" at bounding box center [476, 213] width 660 height 14
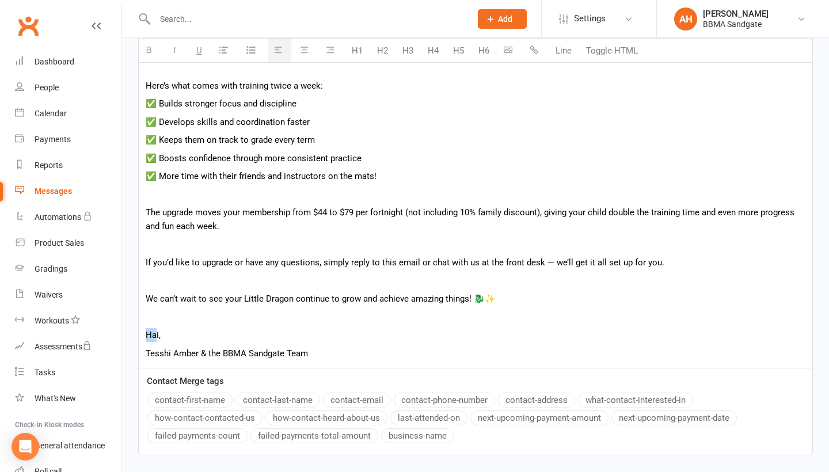
drag, startPoint x: 157, startPoint y: 345, endPoint x: 145, endPoint y: 346, distance: 12.1
click at [145, 346] on div "Hi Little Dragons parents, We’ve loved seeing your Little Dragon grow in confid…" at bounding box center [476, 157] width 674 height 422
drag, startPoint x: 159, startPoint y: 344, endPoint x: 143, endPoint y: 345, distance: 15.6
click at [143, 345] on div "Hi Little Dragons parents, We’ve loved seeing your Little Dragon grow in confid…" at bounding box center [476, 157] width 674 height 422
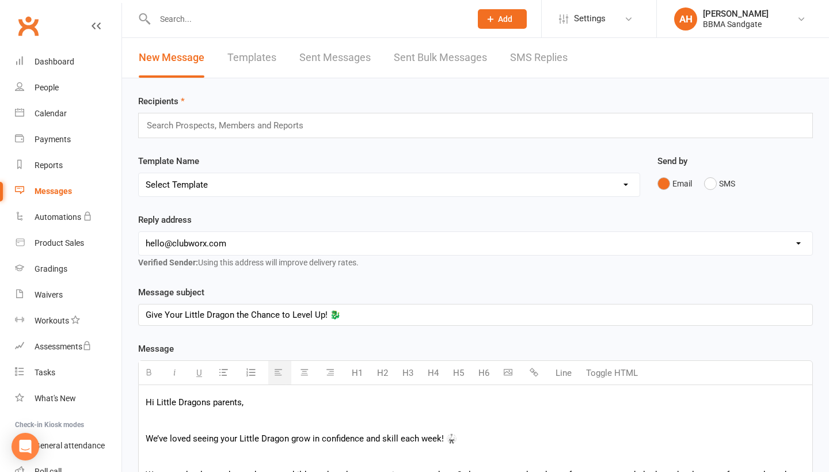
scroll to position [0, 0]
select select "1"
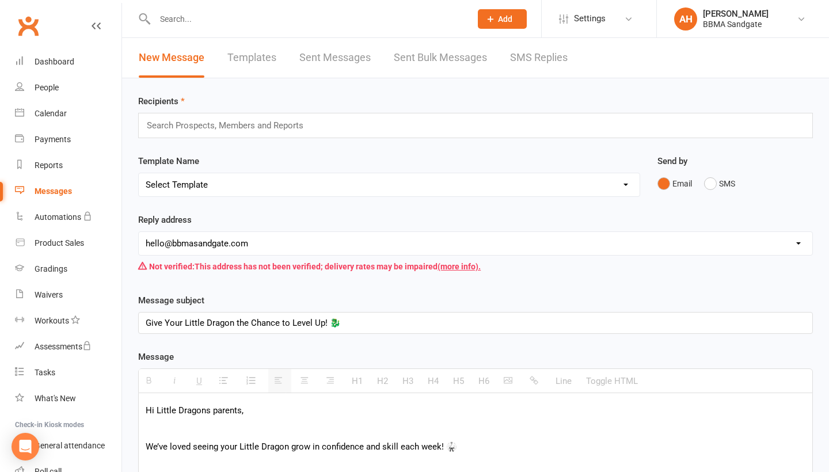
click at [238, 132] on input "text" at bounding box center [230, 125] width 169 height 15
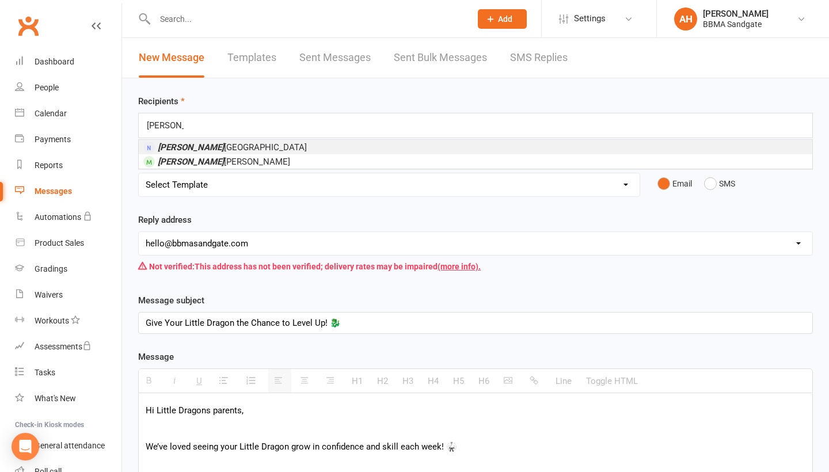
type input "Aaron"
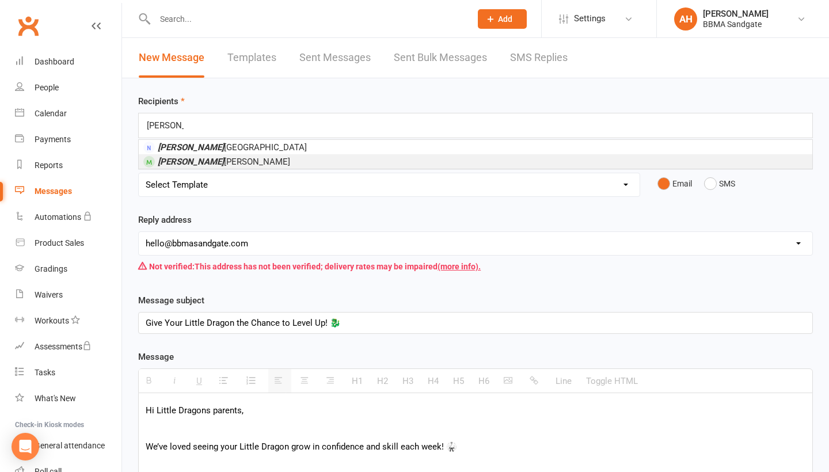
drag, startPoint x: 238, startPoint y: 132, endPoint x: 242, endPoint y: 163, distance: 31.3
click at [242, 163] on li "Aaron Antony Jinto" at bounding box center [476, 161] width 674 height 14
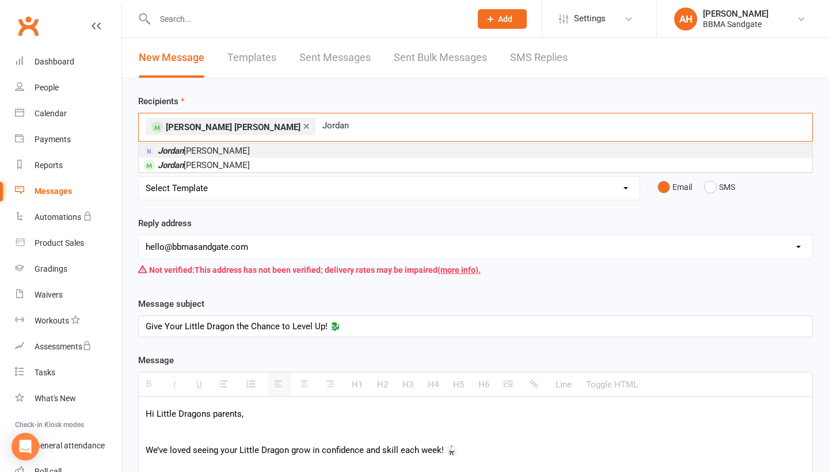
type input "Jordan"
drag, startPoint x: 286, startPoint y: 136, endPoint x: 229, endPoint y: 165, distance: 64.6
click at [229, 165] on li "Jordan Bashford" at bounding box center [476, 165] width 674 height 14
type input "Lila"
drag, startPoint x: 318, startPoint y: 163, endPoint x: 248, endPoint y: 155, distance: 70.2
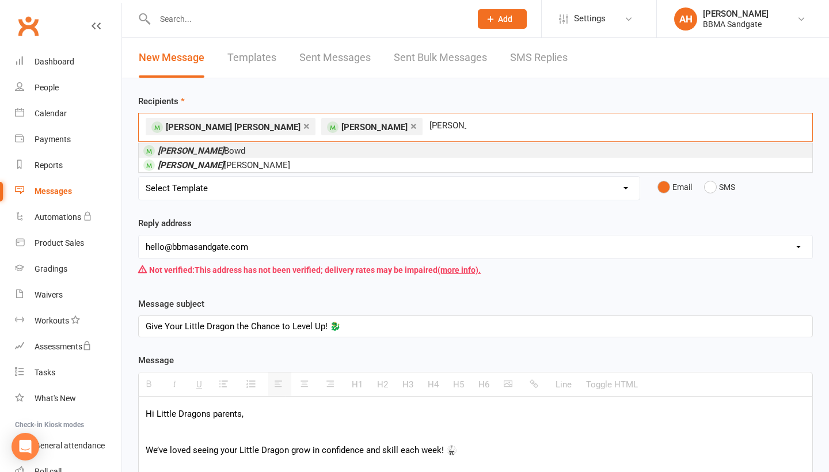
click at [248, 155] on li "Lila Bowd" at bounding box center [476, 150] width 674 height 14
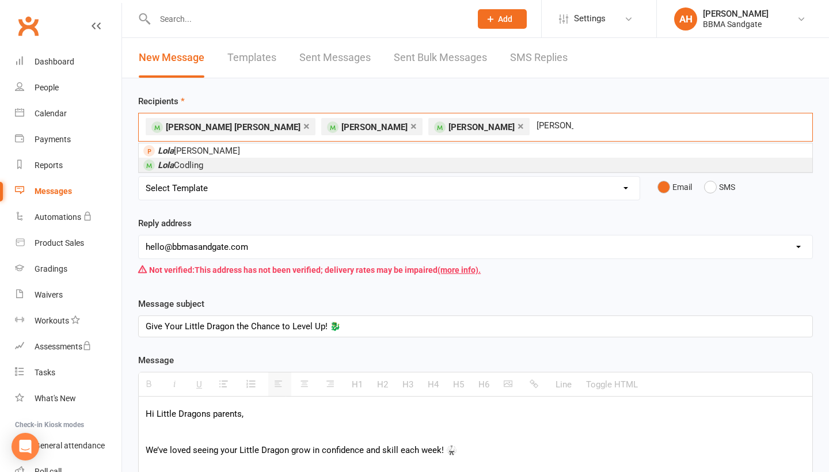
type input "lola"
click at [283, 164] on li "Lola Codling" at bounding box center [476, 165] width 674 height 14
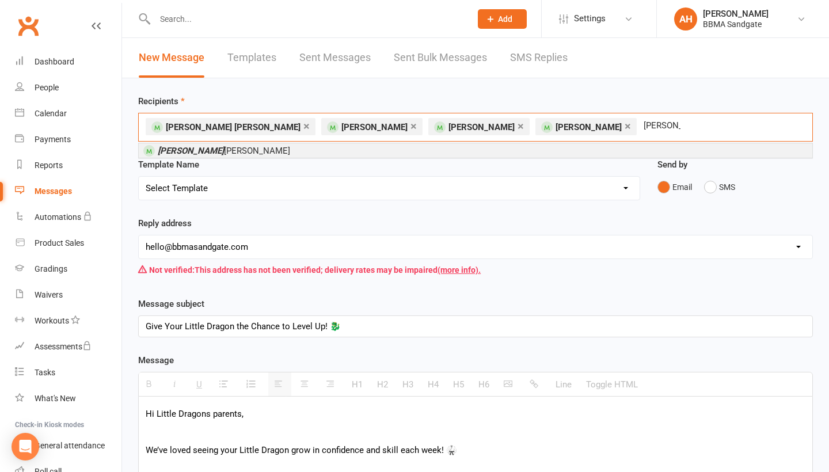
type input "Ronan"
drag, startPoint x: 321, startPoint y: 158, endPoint x: 257, endPoint y: 154, distance: 64.0
click at [257, 154] on li "Ronan Bradley" at bounding box center [476, 150] width 674 height 14
type input "Abigail"
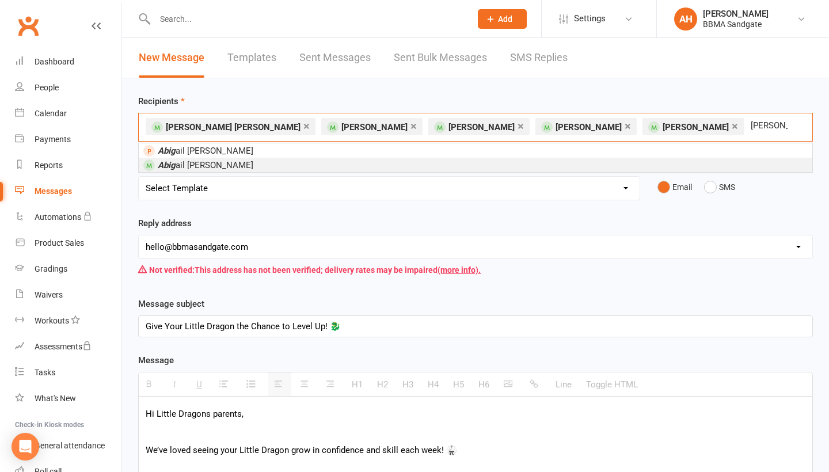
drag, startPoint x: 413, startPoint y: 207, endPoint x: 359, endPoint y: 170, distance: 65.5
click at [359, 170] on li "Abig ail Hatton" at bounding box center [476, 165] width 674 height 14
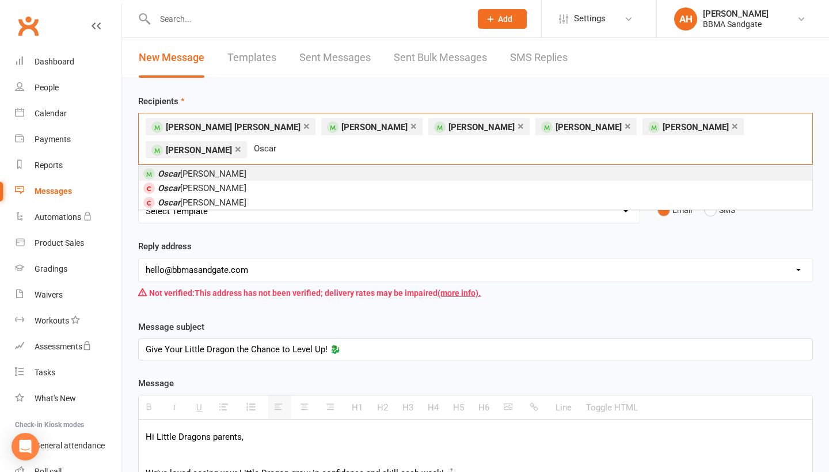
type input "Oscar"
drag, startPoint x: 296, startPoint y: 1, endPoint x: 192, endPoint y: 153, distance: 184.3
click at [192, 169] on span "Oscar Jeffery" at bounding box center [202, 174] width 89 height 10
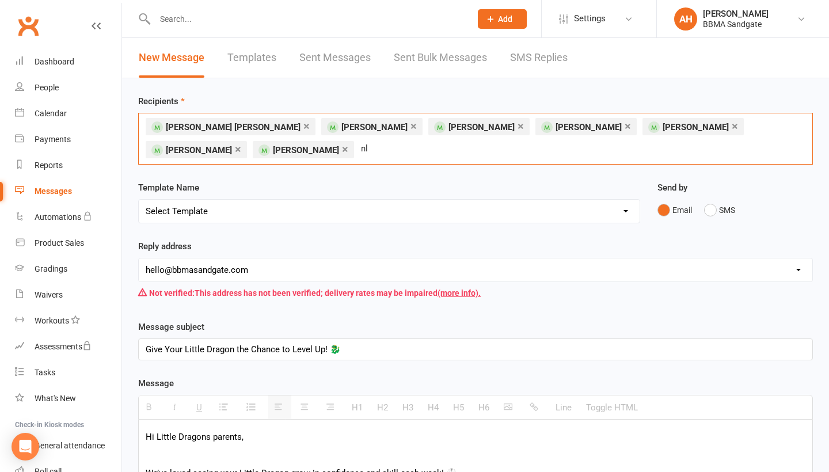
type input "n"
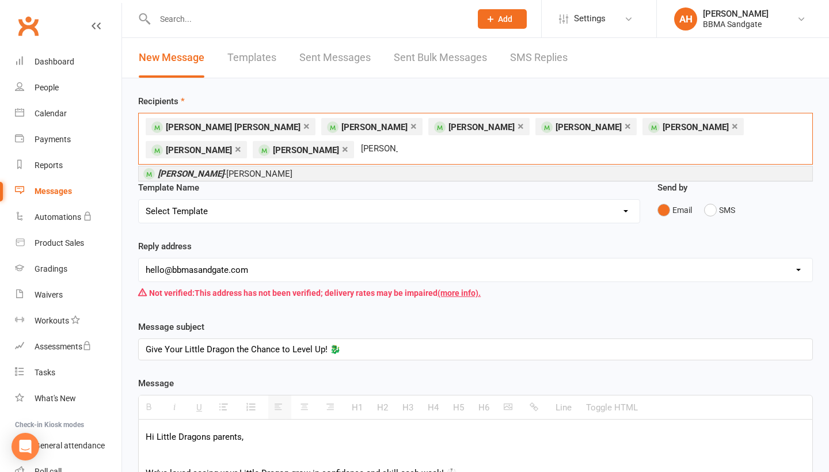
type input "luna"
click at [229, 178] on span "Luna -Grace Kennett" at bounding box center [225, 174] width 135 height 10
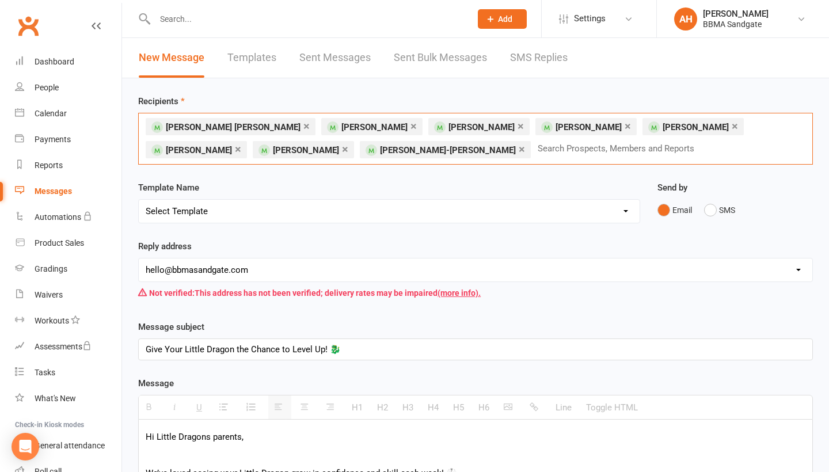
type input "x"
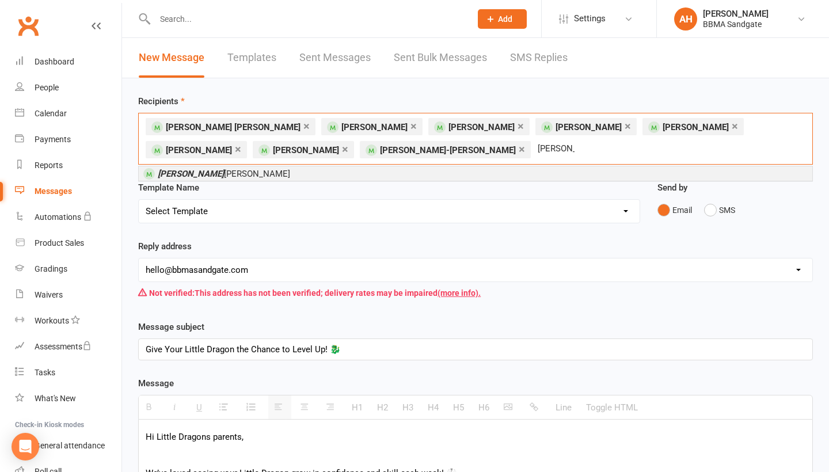
type input "zach"
click at [231, 177] on li "Zach Lee" at bounding box center [476, 173] width 674 height 14
type input "lincoln le"
click at [207, 179] on span "Lincoln Le ong" at bounding box center [185, 174] width 54 height 10
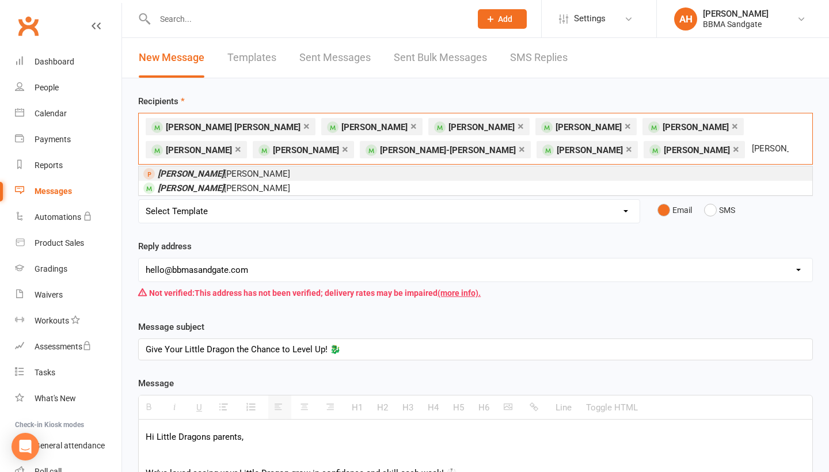
type input "Isaac"
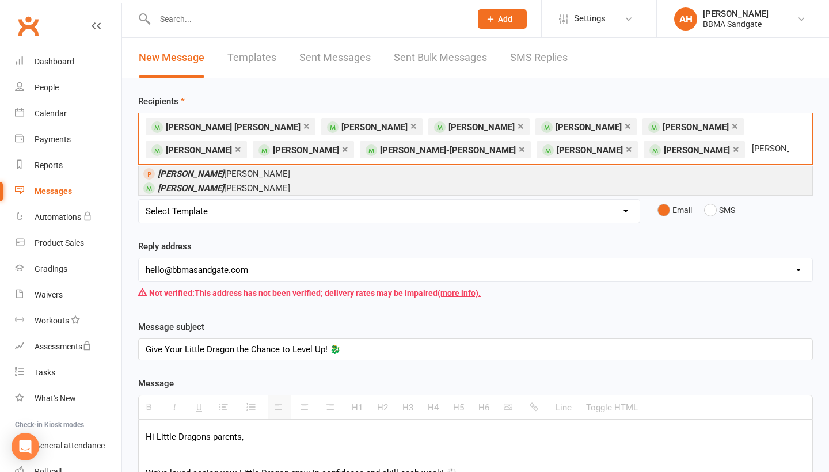
drag, startPoint x: 311, startPoint y: 3, endPoint x: 217, endPoint y: 191, distance: 210.1
click at [217, 191] on li "Isaac Levick" at bounding box center [476, 188] width 674 height 14
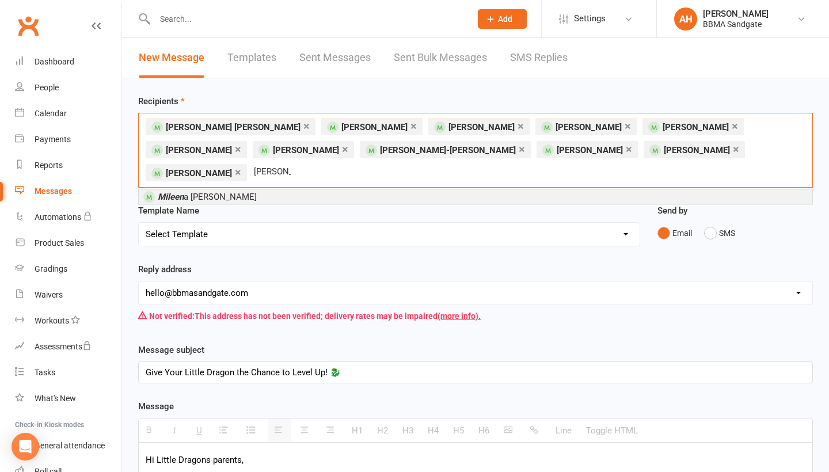
type input "Eileen"
drag, startPoint x: 305, startPoint y: 3, endPoint x: 204, endPoint y: 176, distance: 200.7
click at [204, 192] on span "Mileen a Mcdonald" at bounding box center [207, 197] width 99 height 10
type input "Oakland"
drag, startPoint x: 290, startPoint y: 2, endPoint x: 192, endPoint y: 176, distance: 199.7
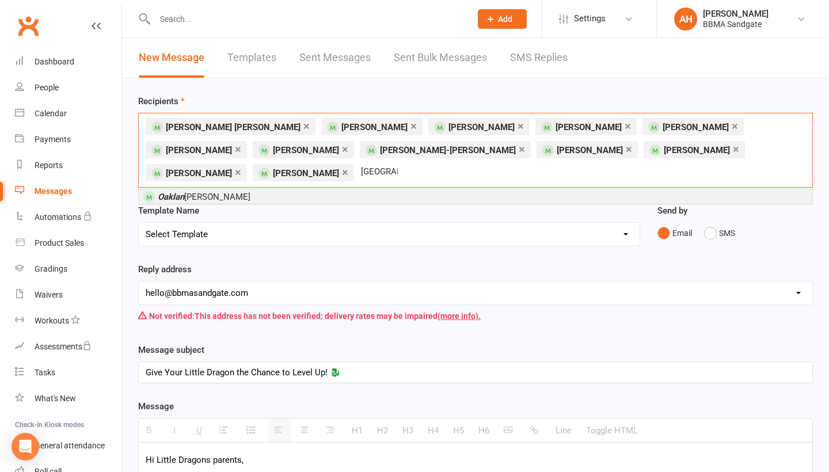
click at [192, 192] on span "Oaklan Mcglashan" at bounding box center [204, 197] width 93 height 10
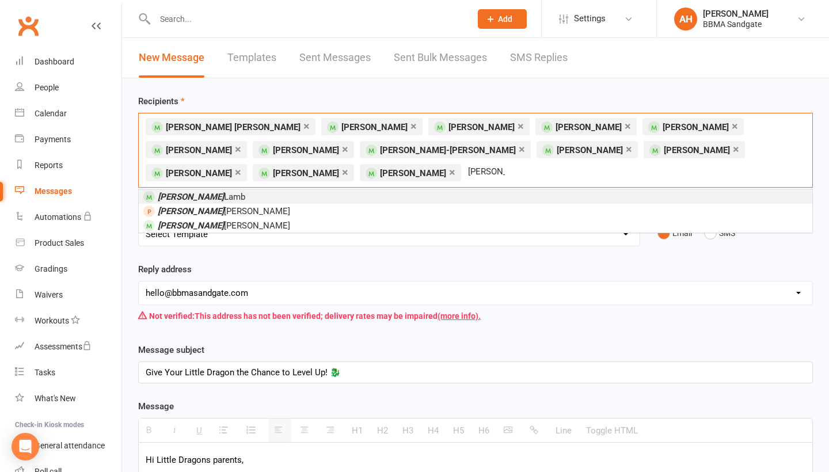
type input "Sophia"
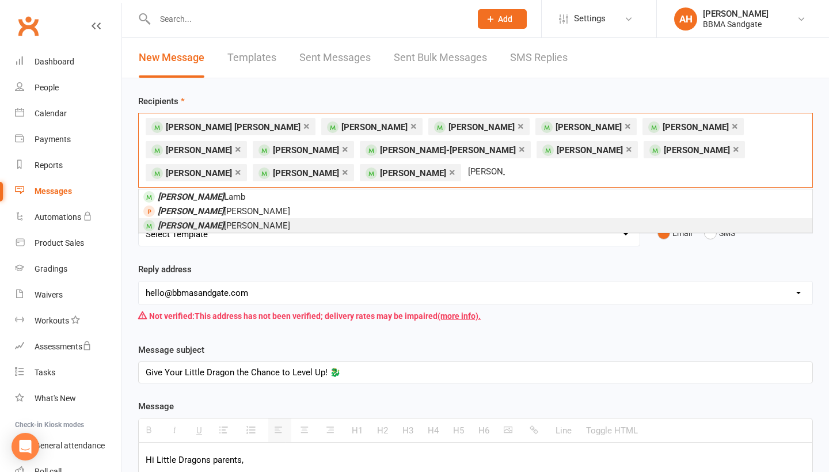
drag, startPoint x: 264, startPoint y: 182, endPoint x: 225, endPoint y: 231, distance: 61.9
click at [225, 231] on li "Sophia Meyen" at bounding box center [476, 225] width 674 height 14
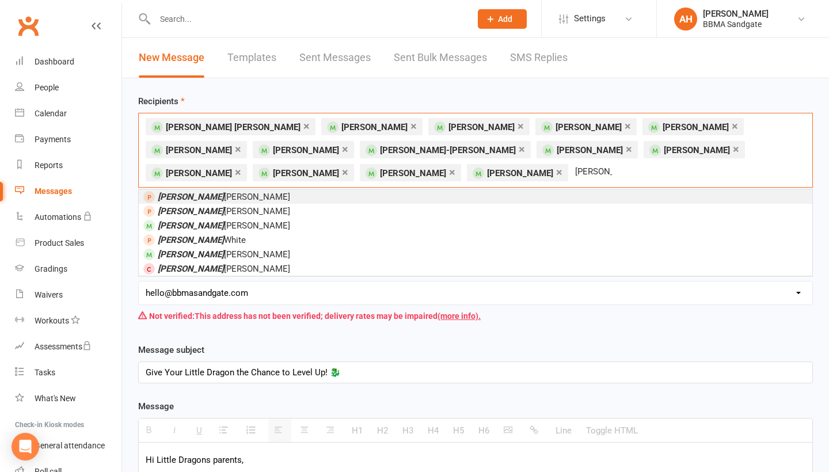
type input "Charlie"
drag, startPoint x: 324, startPoint y: 67, endPoint x: 235, endPoint y: 228, distance: 183.2
click at [235, 228] on li "Charlie Milliken" at bounding box center [476, 225] width 674 height 14
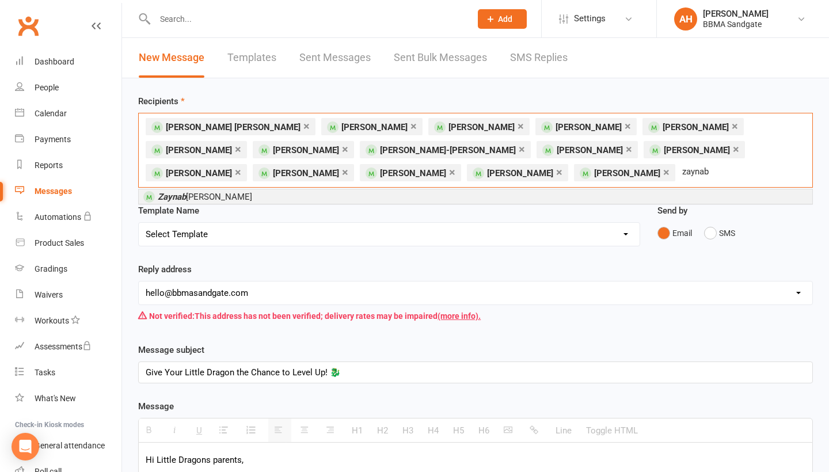
type input "zaynab"
click at [238, 199] on li "Zaynab Mirza" at bounding box center [476, 196] width 674 height 14
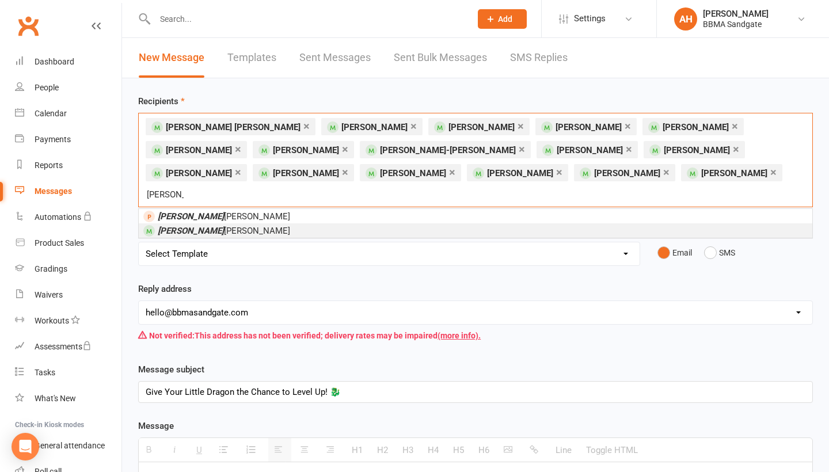
type input "finn"
click at [213, 223] on li "Finn Morris" at bounding box center [476, 230] width 674 height 14
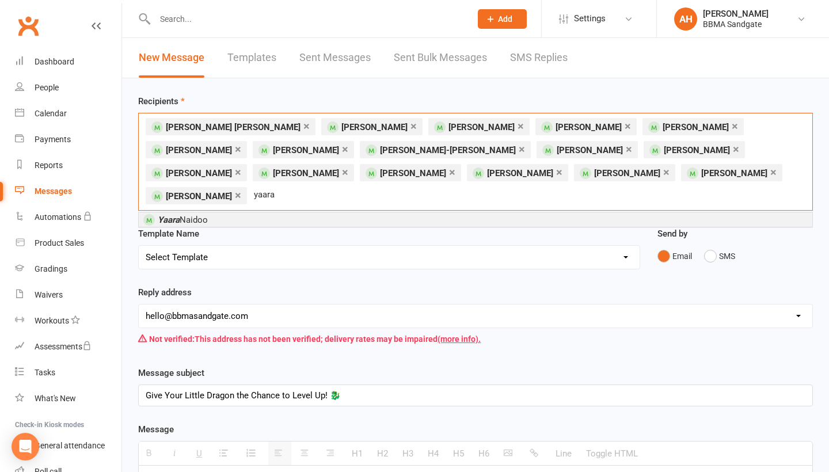
type input "yaara"
click at [231, 212] on li "Yaara Naidoo" at bounding box center [476, 219] width 674 height 14
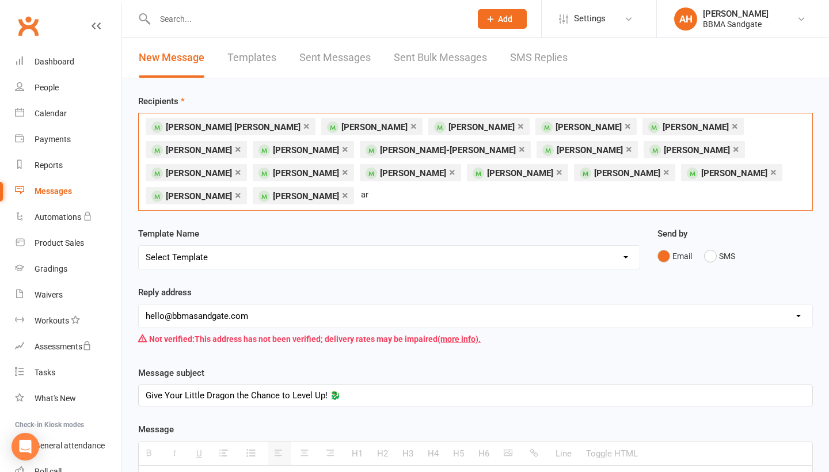
type input "a"
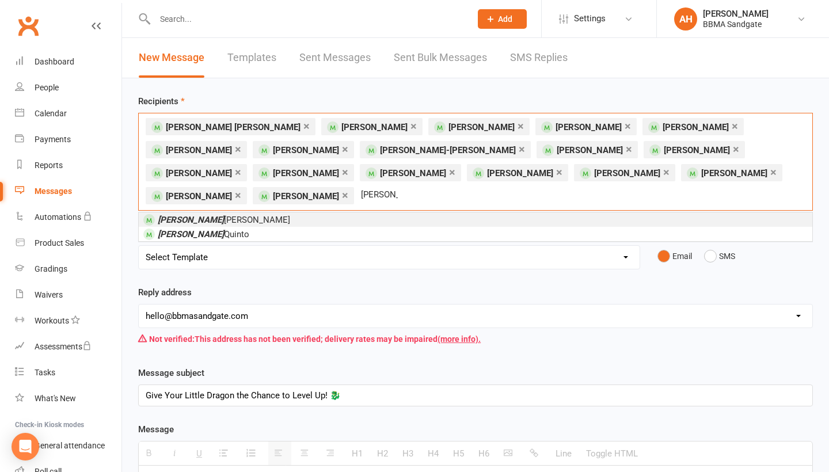
type input "Jacob"
drag, startPoint x: 305, startPoint y: 2, endPoint x: 191, endPoint y: 200, distance: 228.2
click at [191, 215] on span "Jacob Kafer" at bounding box center [224, 220] width 132 height 10
type input "Ezra"
drag, startPoint x: 191, startPoint y: 200, endPoint x: 205, endPoint y: 226, distance: 29.4
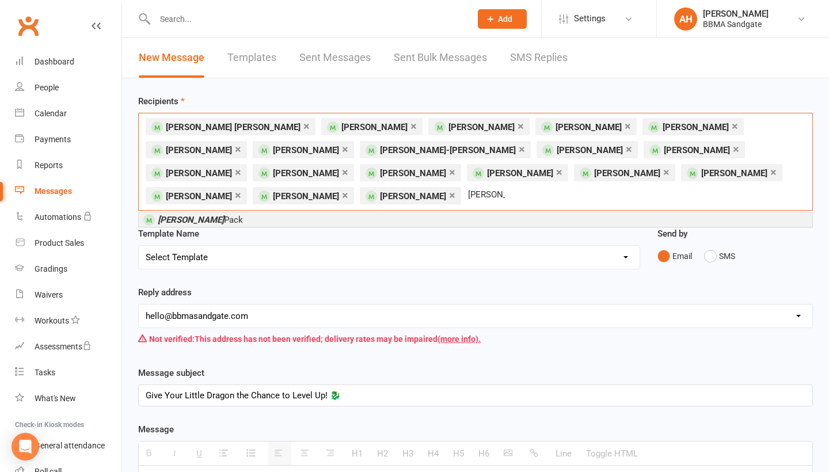
click at [205, 226] on li "Ezra Pack" at bounding box center [476, 219] width 674 height 14
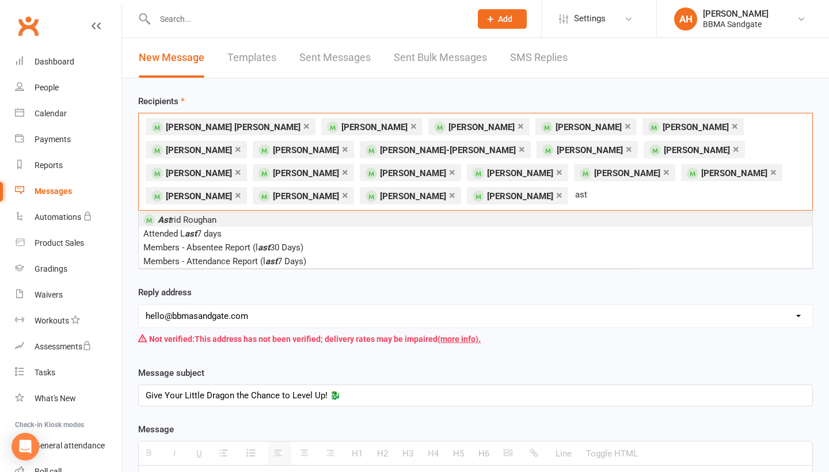
type input "ast"
click at [227, 227] on li "Ast rid Roughan" at bounding box center [476, 219] width 674 height 14
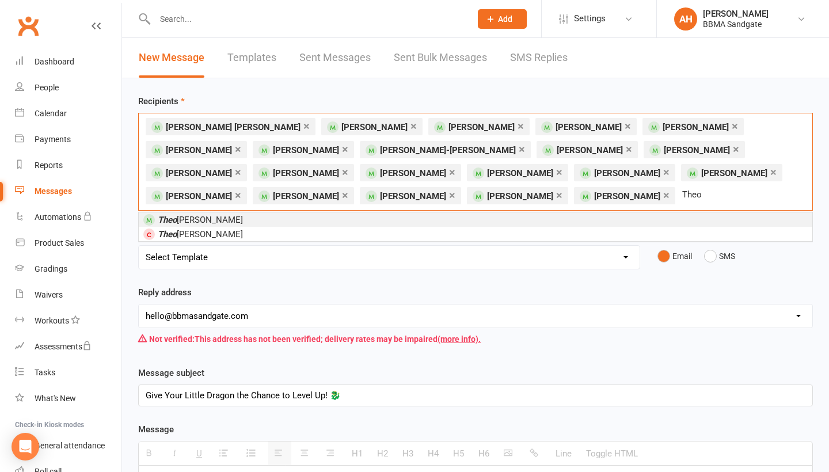
type input "Theo"
drag, startPoint x: 227, startPoint y: 228, endPoint x: 210, endPoint y: 226, distance: 17.4
click at [210, 226] on li "Theo Rowett" at bounding box center [476, 219] width 674 height 14
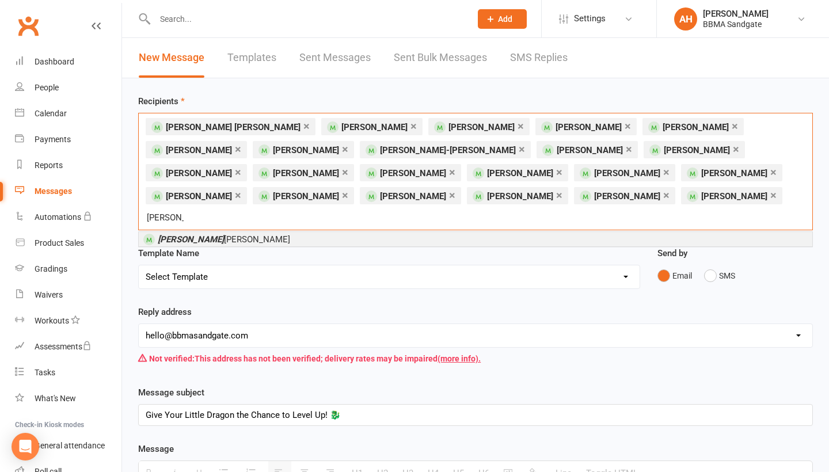
type input "Amelia"
drag, startPoint x: 308, startPoint y: 2, endPoint x: 214, endPoint y: 226, distance: 242.8
click at [214, 234] on span "Amelia Russell" at bounding box center [224, 239] width 132 height 10
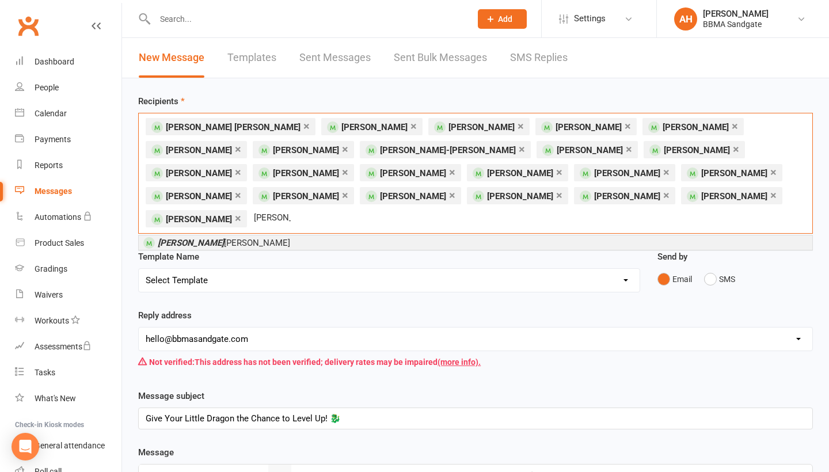
type input "archer"
click at [211, 235] on li "Archer Ryan" at bounding box center [476, 242] width 674 height 14
type input "danish"
click at [252, 235] on li "Danish Sandhu" at bounding box center [476, 242] width 674 height 14
type input "Roland"
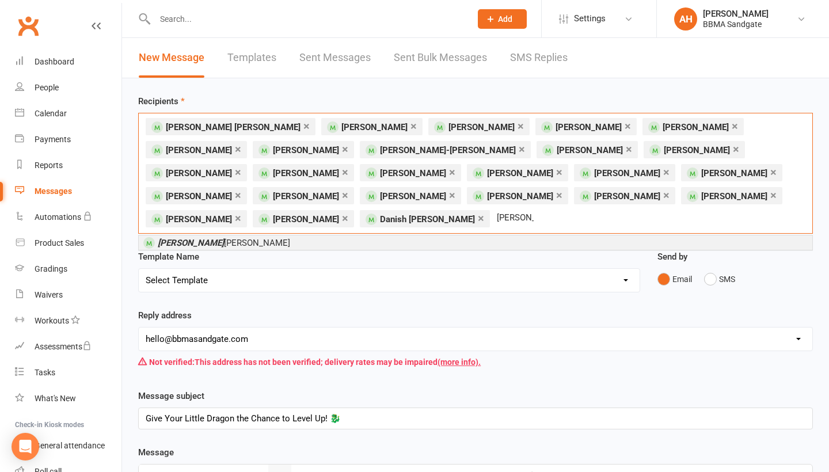
drag, startPoint x: 295, startPoint y: 14, endPoint x: 206, endPoint y: 243, distance: 245.6
click at [206, 243] on span "Roland Shipman" at bounding box center [224, 243] width 132 height 10
type input "lenny"
click at [223, 244] on li "Lenny Simmons" at bounding box center [476, 242] width 674 height 14
type input "harman"
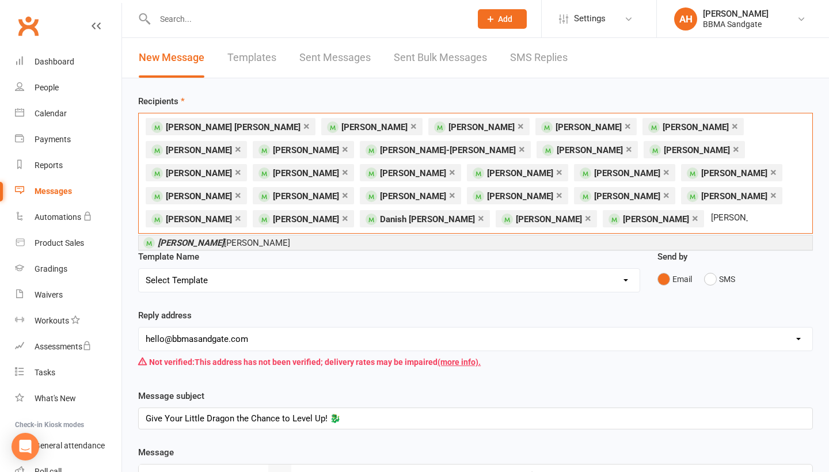
click at [233, 239] on li "Harman Singh" at bounding box center [476, 242] width 674 height 14
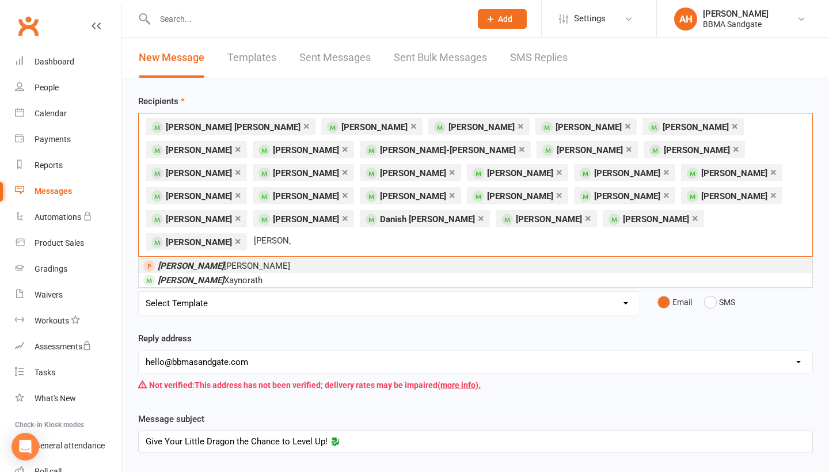
type input "Logan"
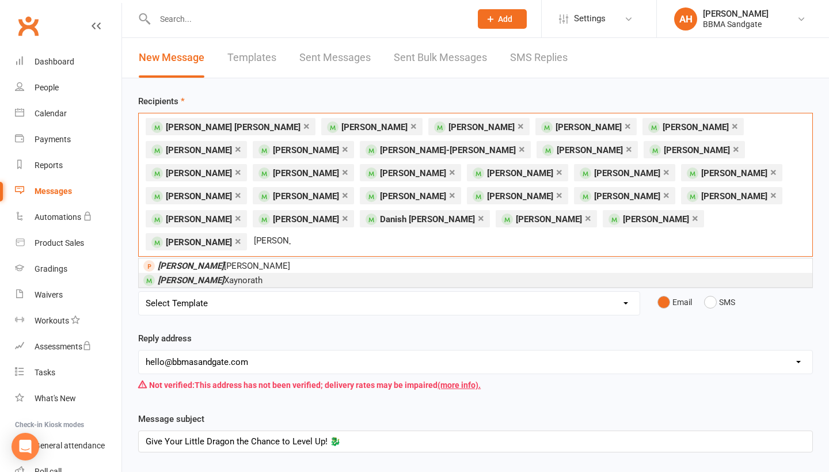
drag, startPoint x: 303, startPoint y: 1, endPoint x: 258, endPoint y: 256, distance: 259.1
click at [258, 273] on li "Logan Xaynorath" at bounding box center [476, 280] width 674 height 14
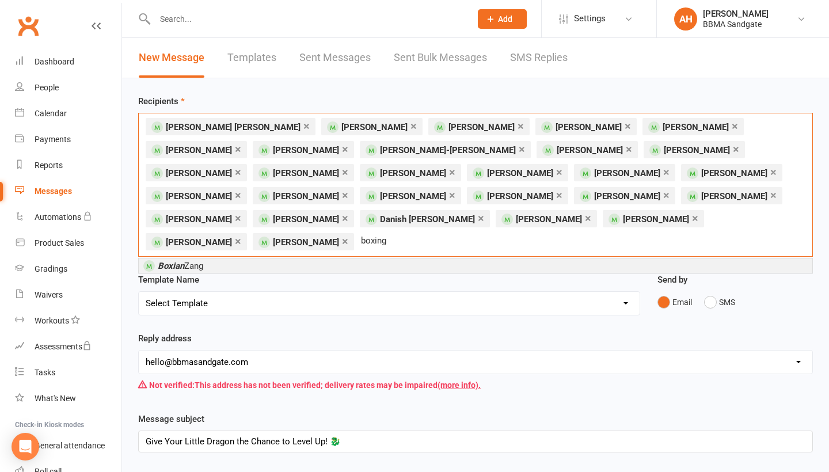
type input "boxing"
drag, startPoint x: 258, startPoint y: 256, endPoint x: 224, endPoint y: 245, distance: 35.7
click at [224, 258] on li "Boxian Zang" at bounding box center [476, 265] width 674 height 14
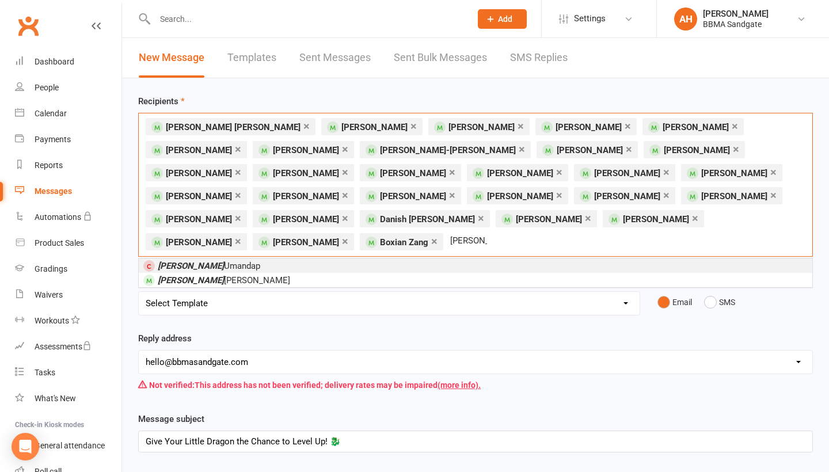
type input "Lucas"
drag, startPoint x: 273, startPoint y: 131, endPoint x: 235, endPoint y: 265, distance: 139.0
click at [235, 273] on li "Lucas Wilson" at bounding box center [476, 280] width 674 height 14
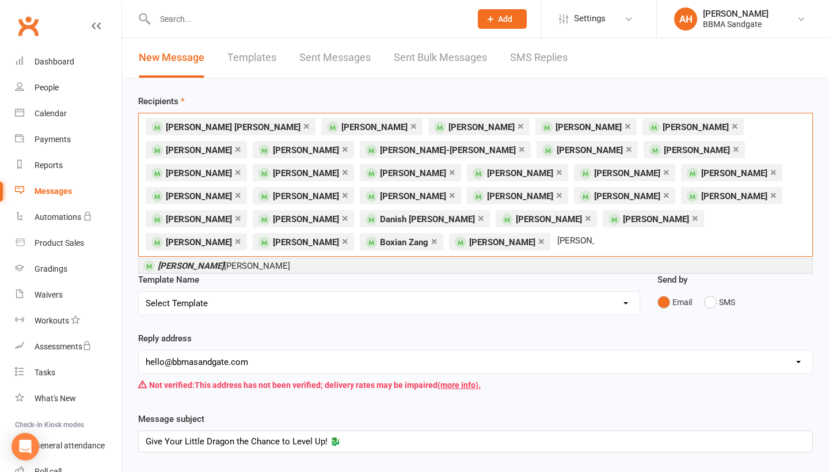
type input "hank"
click at [265, 258] on li "Hank Williams" at bounding box center [476, 265] width 674 height 14
type input "reu"
click at [235, 268] on li "Reu ben Hatton" at bounding box center [476, 265] width 674 height 14
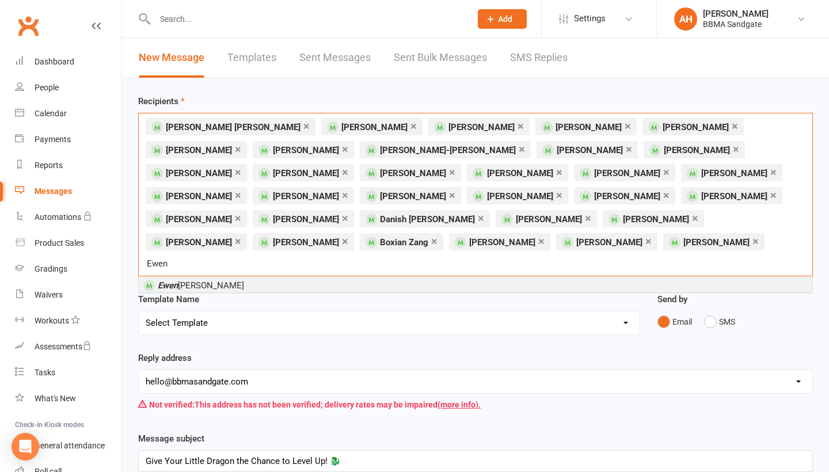
type input "Ewen"
drag, startPoint x: 235, startPoint y: 268, endPoint x: 230, endPoint y: 269, distance: 5.8
click at [230, 278] on li "Ewen Weaver" at bounding box center [476, 285] width 674 height 14
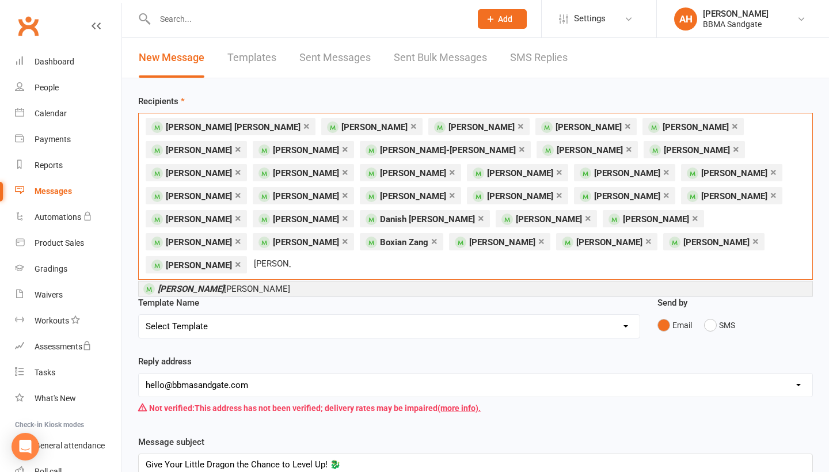
type input "Leon"
drag, startPoint x: 311, startPoint y: 8, endPoint x: 271, endPoint y: 267, distance: 262.3
click at [271, 282] on li "Leon Velasquez Williamson" at bounding box center [476, 289] width 674 height 14
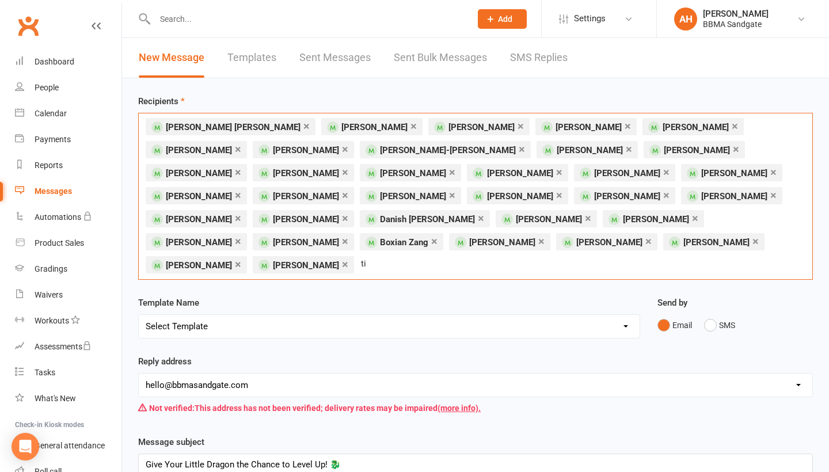
type input "t"
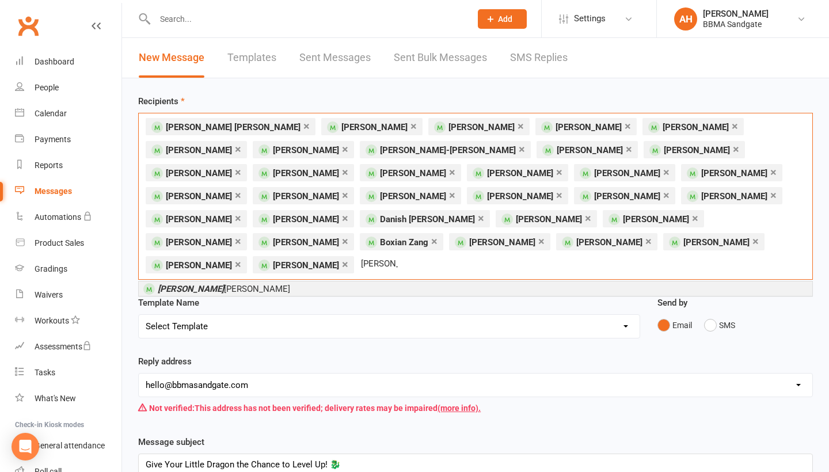
type input "Riley"
drag, startPoint x: 562, startPoint y: 262, endPoint x: 354, endPoint y: 267, distance: 208.5
click at [354, 282] on li "Riley Towner" at bounding box center [476, 289] width 674 height 14
type input "Frankie"
drag, startPoint x: 354, startPoint y: 267, endPoint x: 252, endPoint y: 270, distance: 102.5
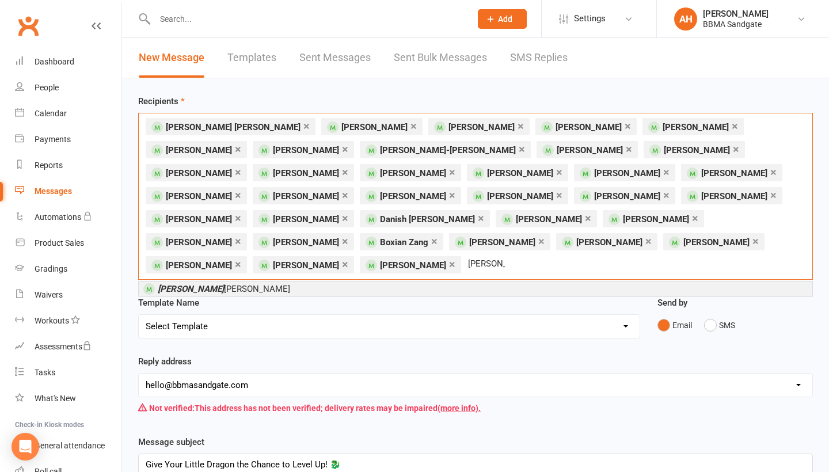
click at [252, 282] on li "Frankie Sweeny" at bounding box center [476, 289] width 674 height 14
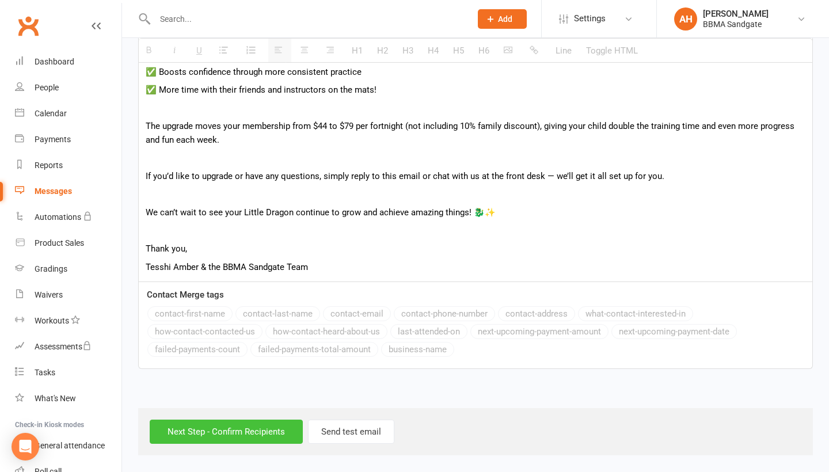
scroll to position [680, 0]
click at [263, 426] on input "Next Step - Confirm Recipients" at bounding box center [226, 432] width 153 height 24
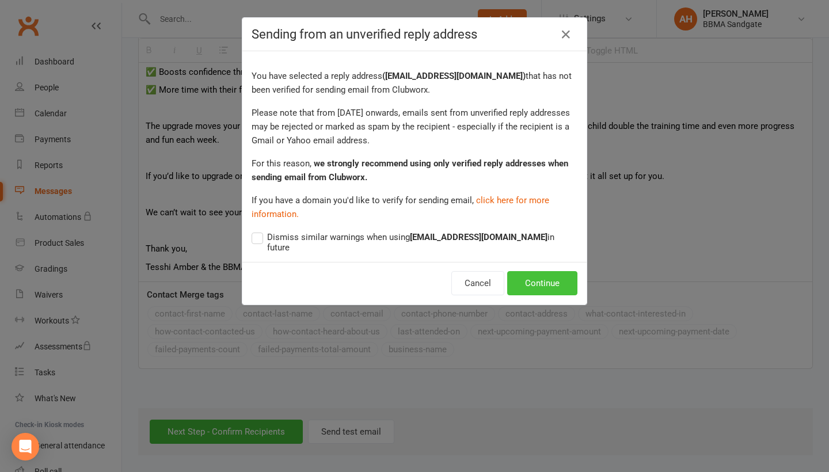
click at [555, 273] on button "Continue" at bounding box center [542, 283] width 70 height 24
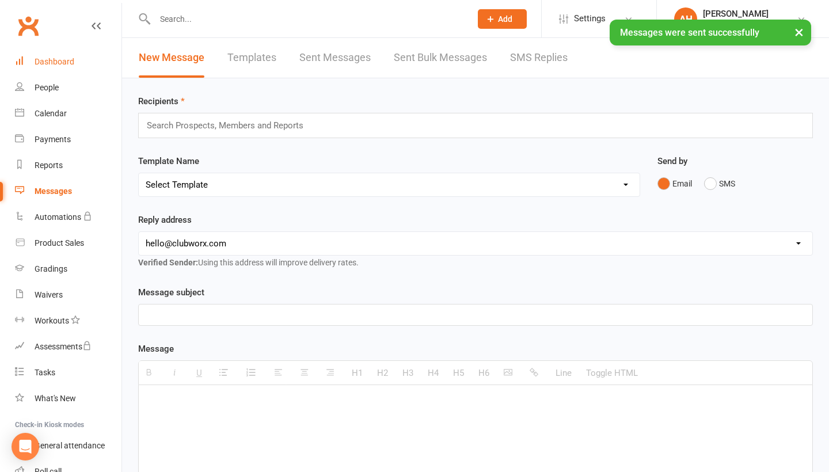
click at [75, 66] on link "Dashboard" at bounding box center [68, 62] width 107 height 26
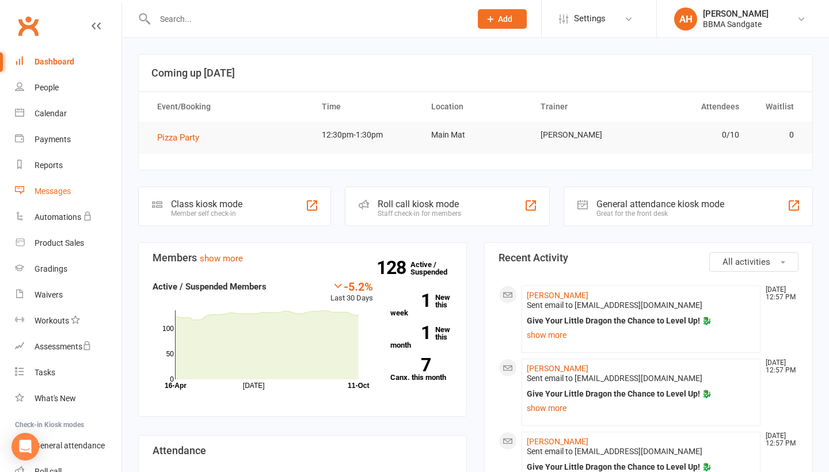
click at [70, 192] on div "Messages" at bounding box center [53, 191] width 36 height 9
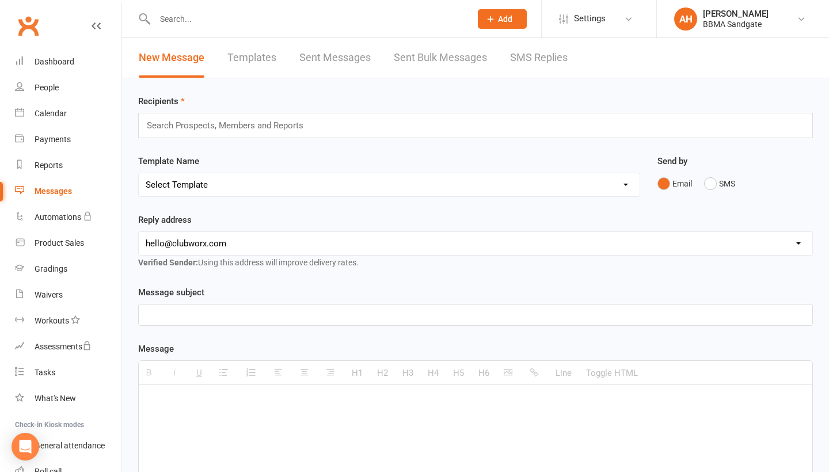
click at [540, 60] on link "SMS Replies" at bounding box center [539, 58] width 58 height 40
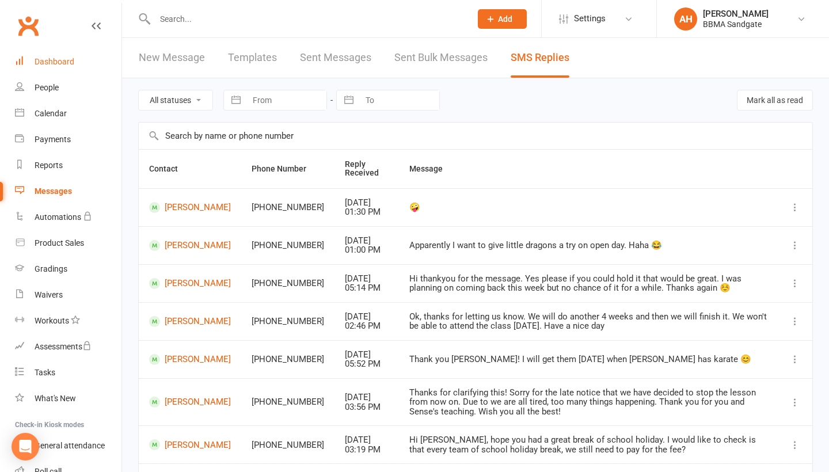
click at [102, 62] on link "Dashboard" at bounding box center [68, 62] width 107 height 26
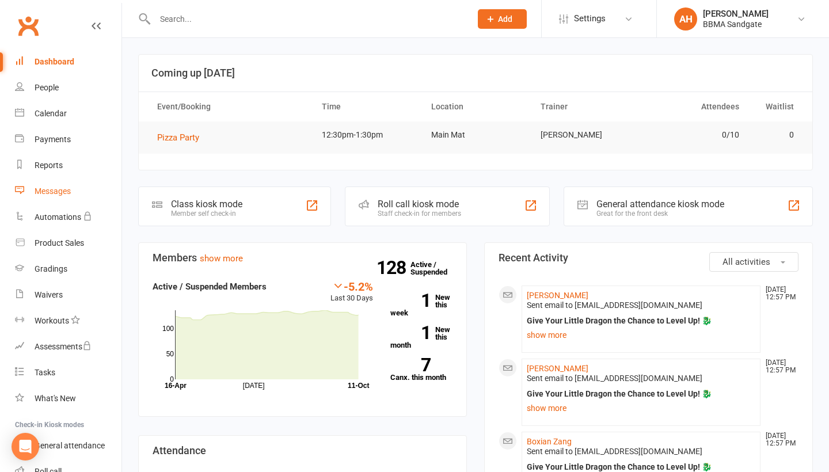
click at [71, 192] on div "Messages" at bounding box center [53, 191] width 36 height 9
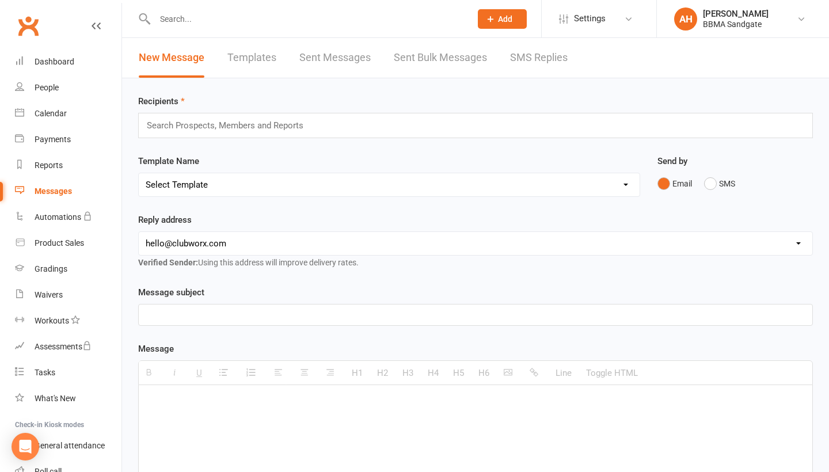
click at [531, 66] on link "SMS Replies" at bounding box center [539, 58] width 58 height 40
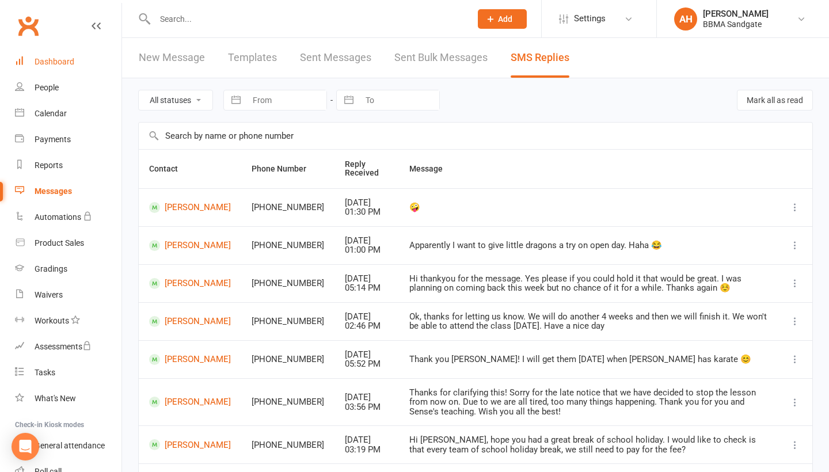
click at [79, 55] on link "Dashboard" at bounding box center [68, 62] width 107 height 26
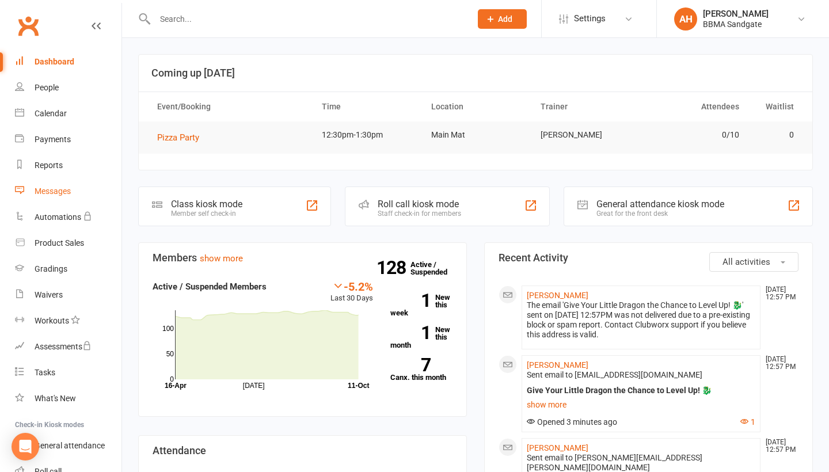
click at [66, 197] on link "Messages" at bounding box center [68, 191] width 107 height 26
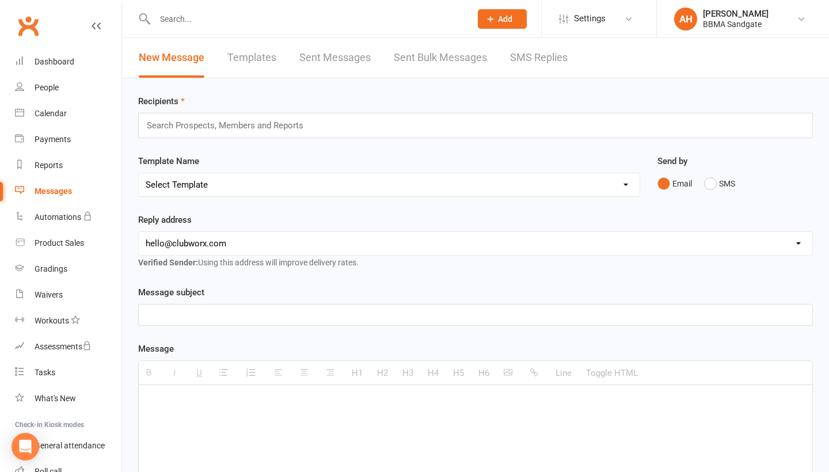
click at [546, 61] on link "SMS Replies" at bounding box center [539, 58] width 58 height 40
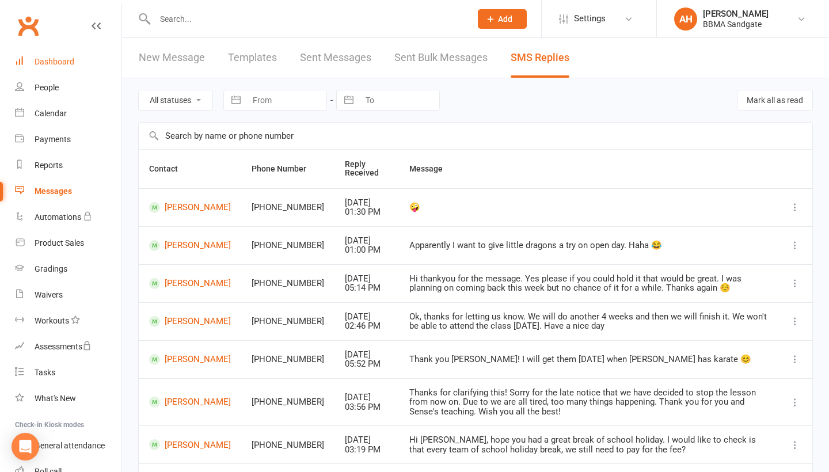
click at [62, 62] on div "Dashboard" at bounding box center [55, 61] width 40 height 9
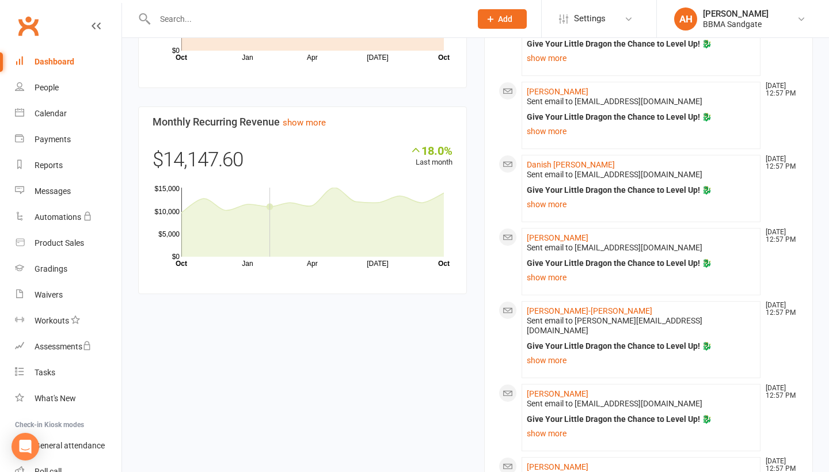
scroll to position [731, 0]
click at [76, 195] on link "Messages" at bounding box center [68, 191] width 107 height 26
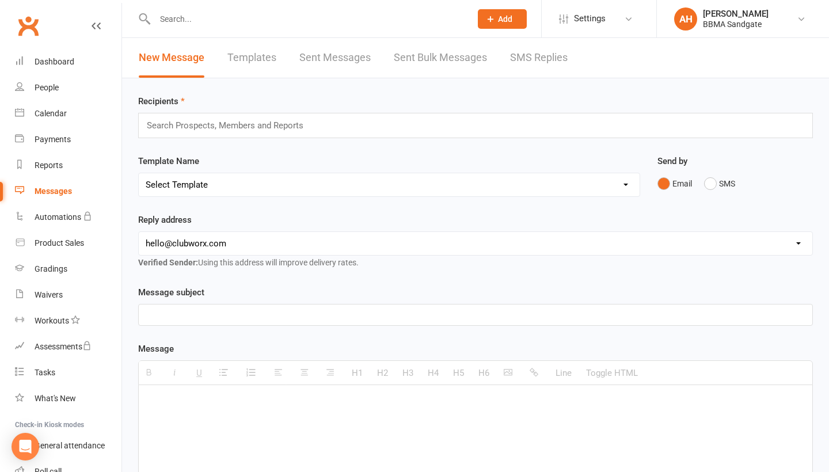
click at [553, 59] on link "SMS Replies" at bounding box center [539, 58] width 58 height 40
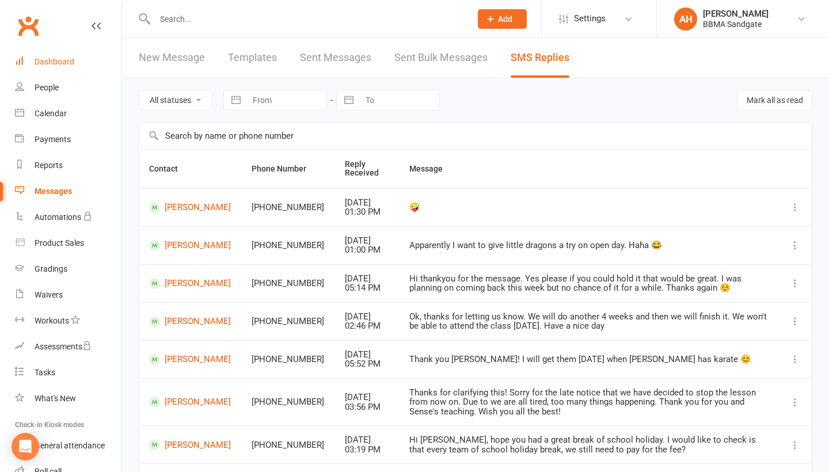
click at [83, 74] on link "Dashboard" at bounding box center [68, 62] width 107 height 26
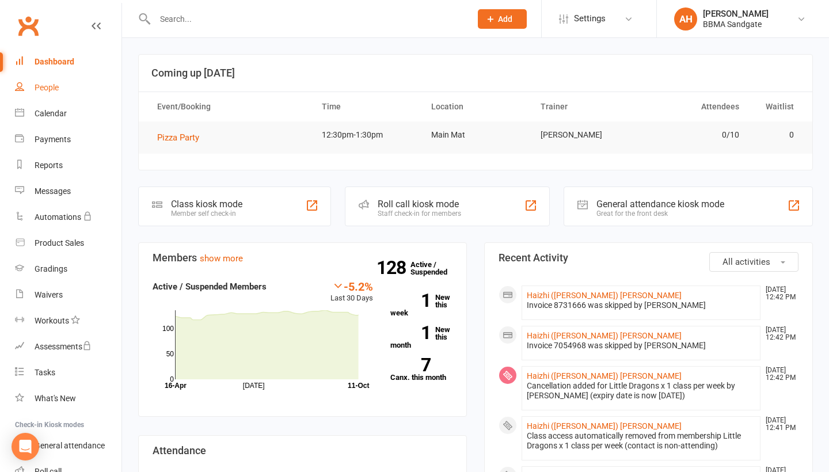
click at [66, 89] on link "People" at bounding box center [68, 88] width 107 height 26
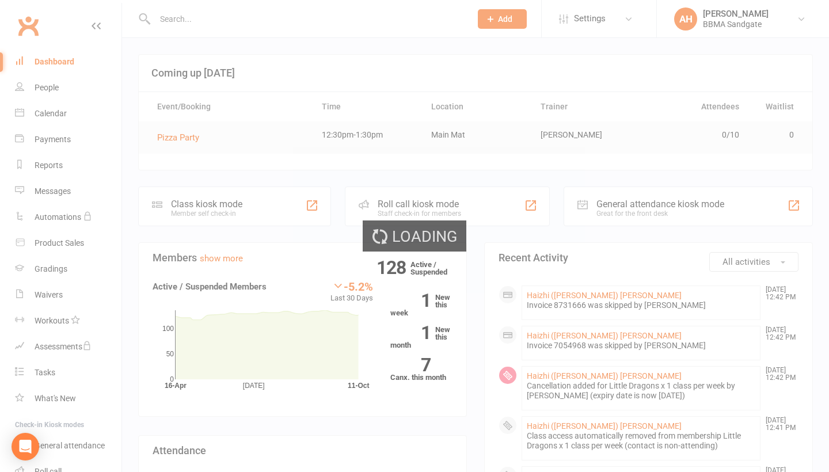
select select "100"
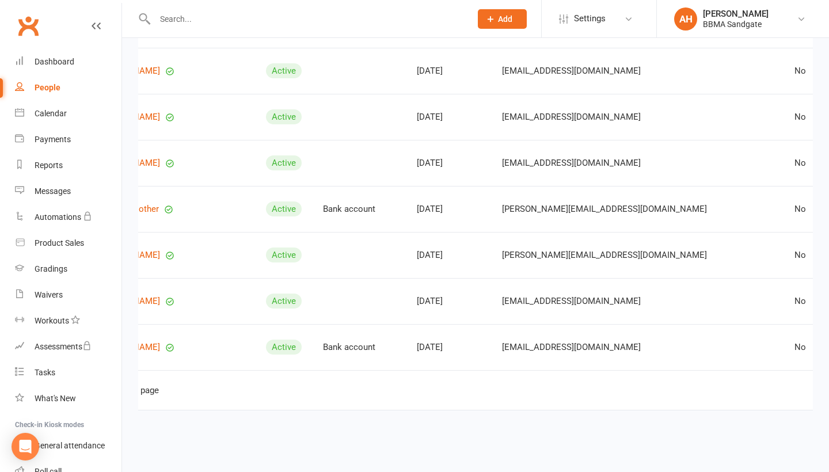
scroll to position [0, 123]
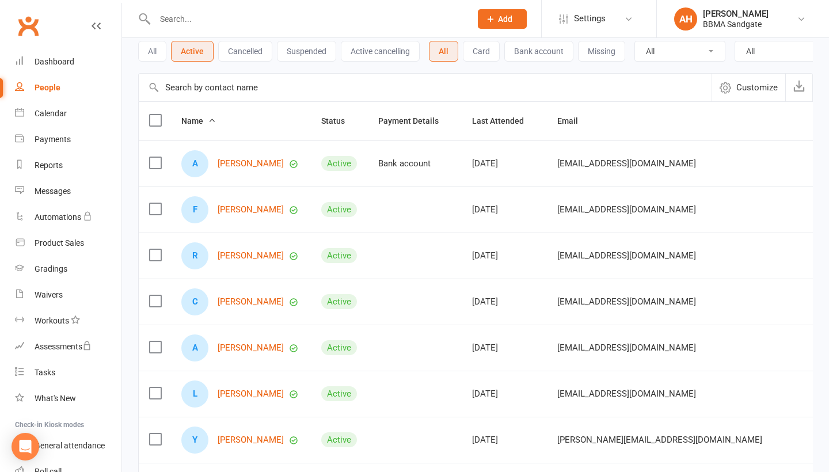
scroll to position [50, 0]
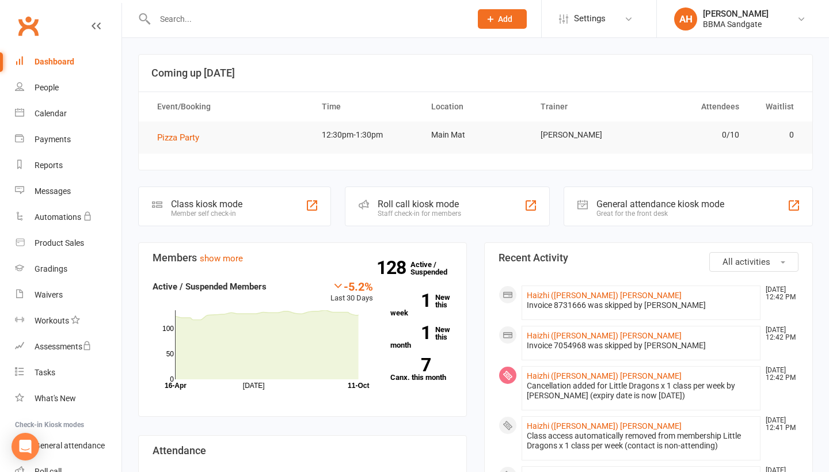
click at [328, 22] on input "text" at bounding box center [306, 19] width 311 height 16
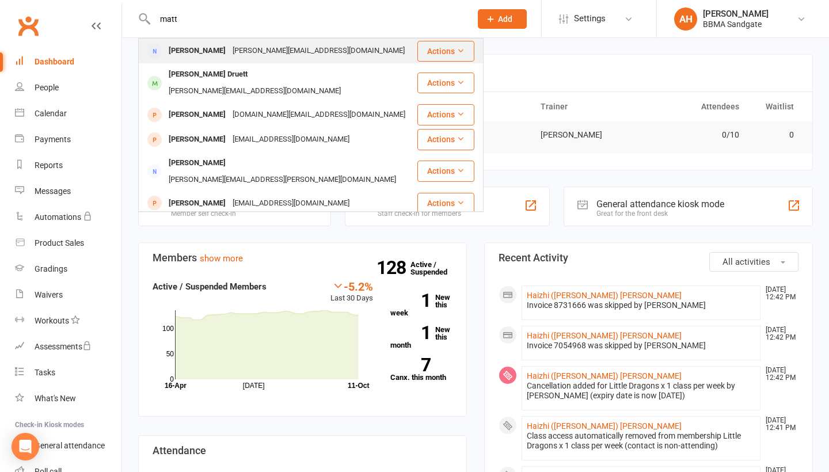
type input "matt"
click at [340, 48] on div "[PERSON_NAME] [PERSON_NAME][EMAIL_ADDRESS][DOMAIN_NAME]" at bounding box center [277, 51] width 277 height 24
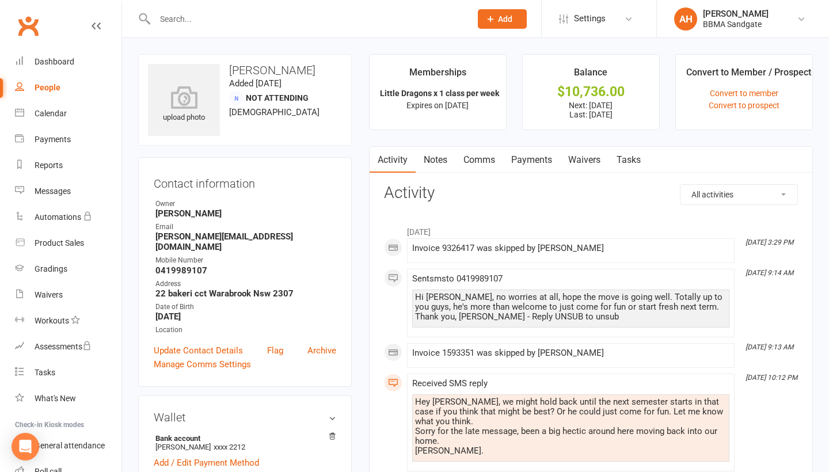
click at [541, 165] on link "Payments" at bounding box center [531, 160] width 57 height 26
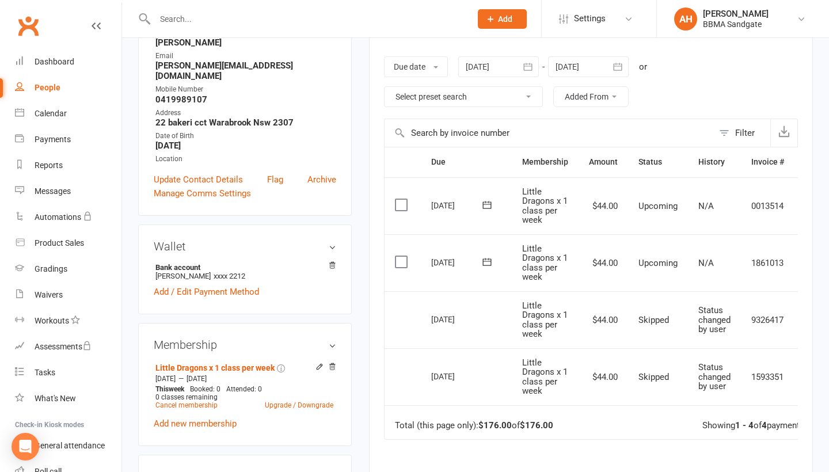
scroll to position [171, 0]
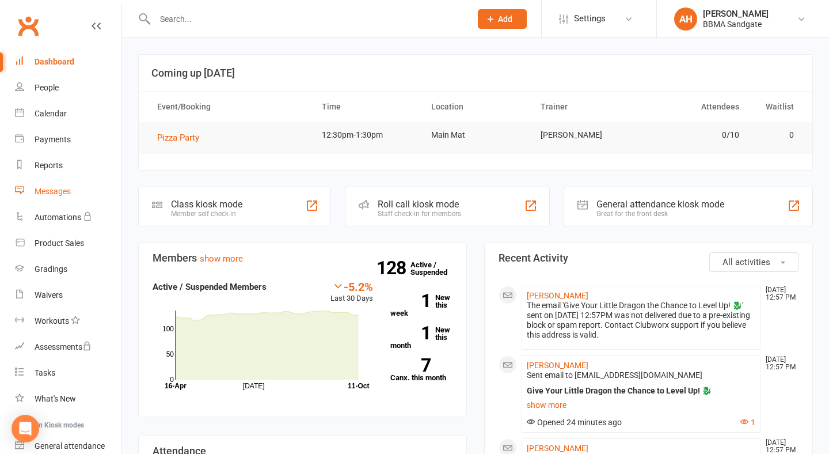
click at [85, 180] on link "Messages" at bounding box center [68, 191] width 107 height 26
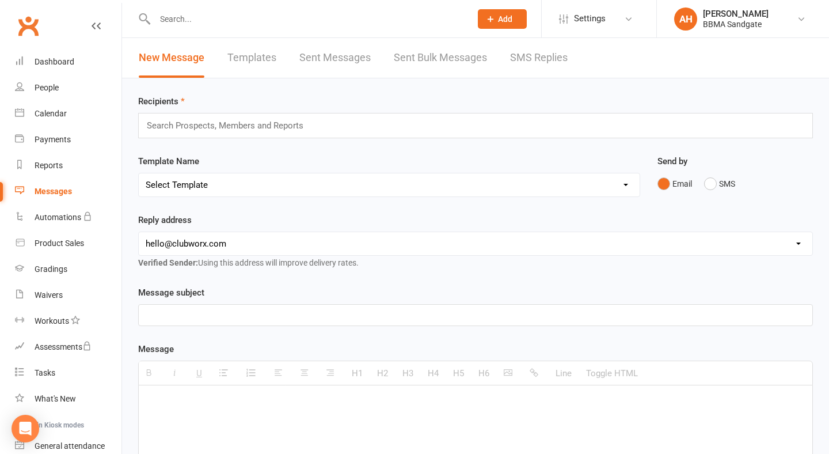
click at [520, 58] on link "SMS Replies" at bounding box center [539, 58] width 58 height 40
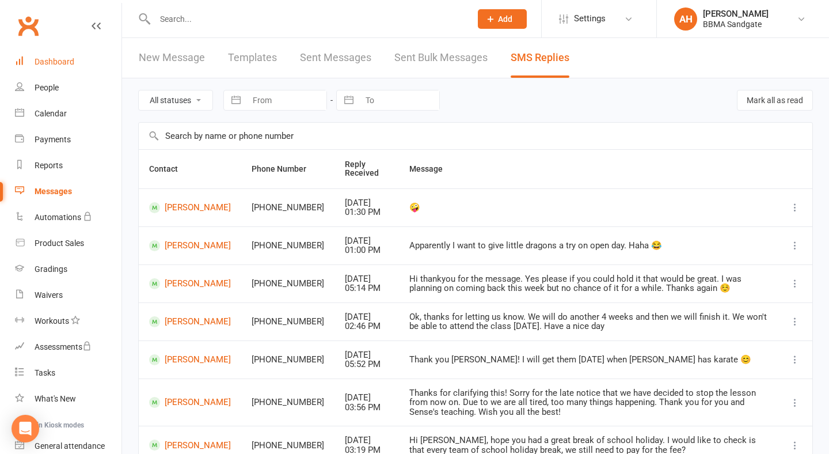
click at [89, 58] on link "Dashboard" at bounding box center [68, 62] width 107 height 26
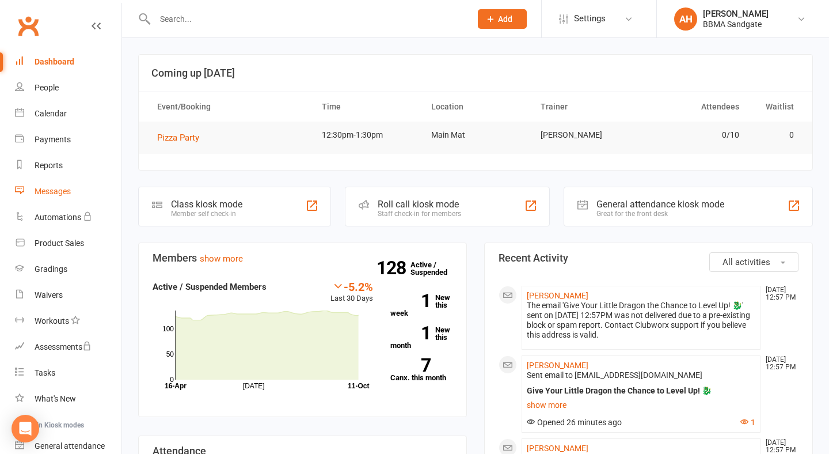
click at [83, 192] on link "Messages" at bounding box center [68, 191] width 107 height 26
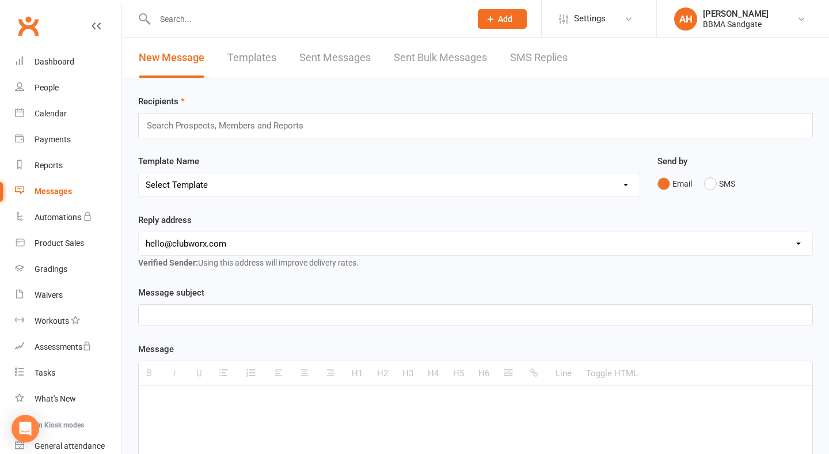
click at [546, 62] on link "SMS Replies" at bounding box center [539, 58] width 58 height 40
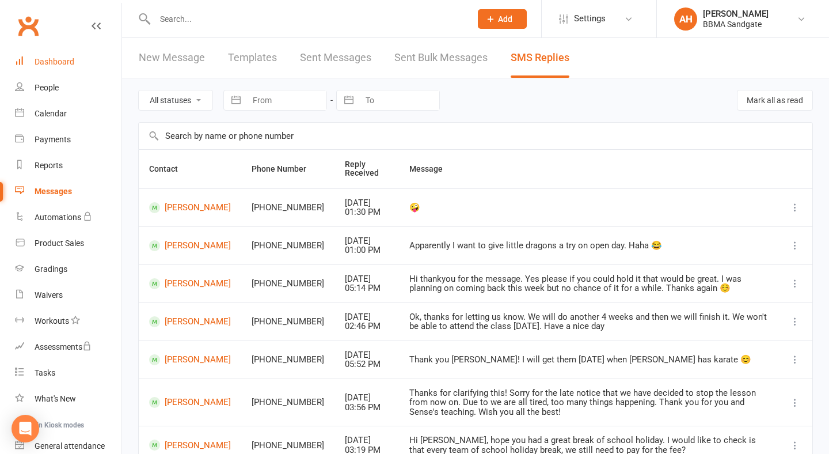
click at [108, 62] on link "Dashboard" at bounding box center [68, 62] width 107 height 26
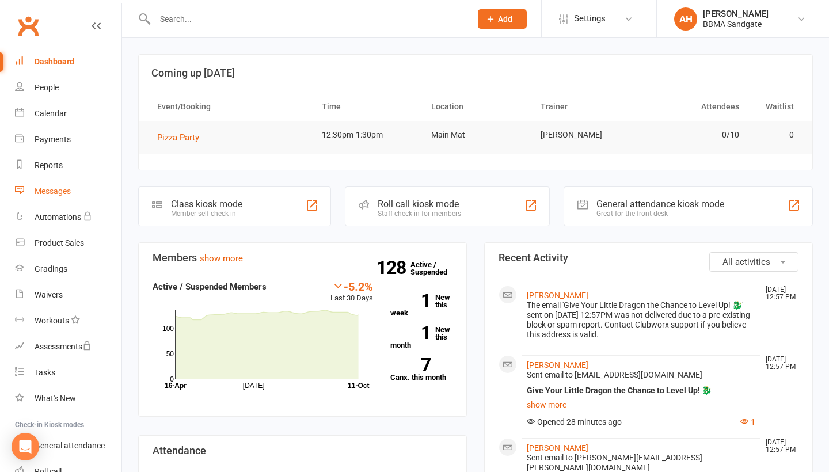
click at [81, 181] on link "Messages" at bounding box center [68, 191] width 107 height 26
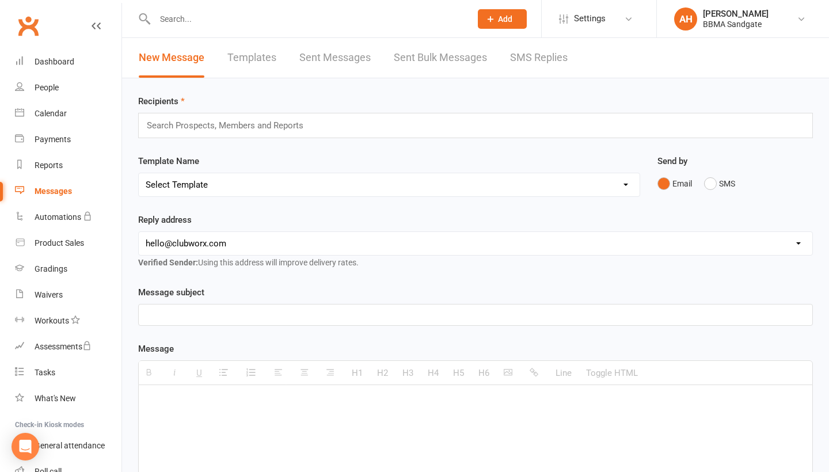
click at [542, 66] on link "SMS Replies" at bounding box center [539, 58] width 58 height 40
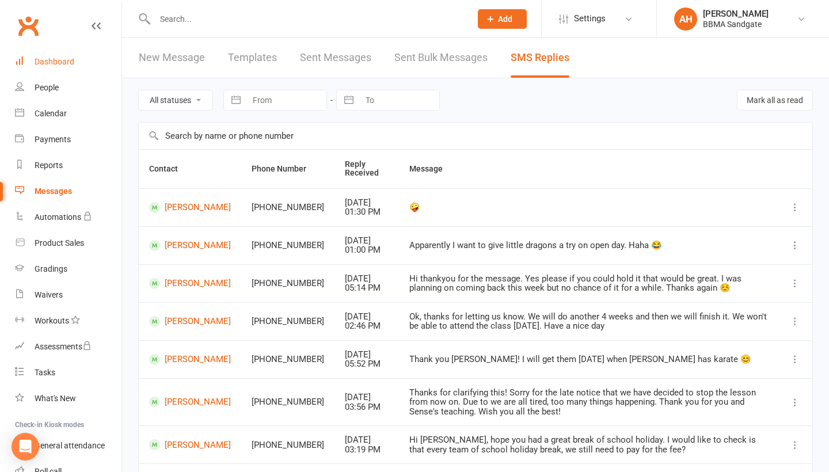
click at [69, 64] on link "Dashboard" at bounding box center [68, 62] width 107 height 26
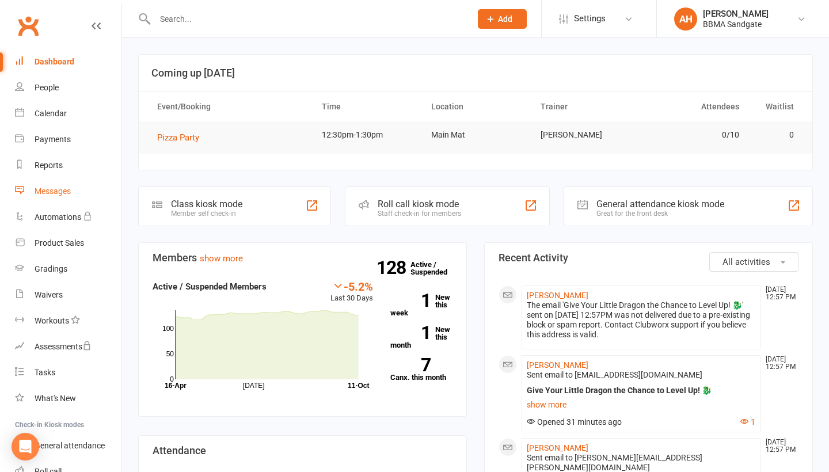
click at [100, 182] on link "Messages" at bounding box center [68, 191] width 107 height 26
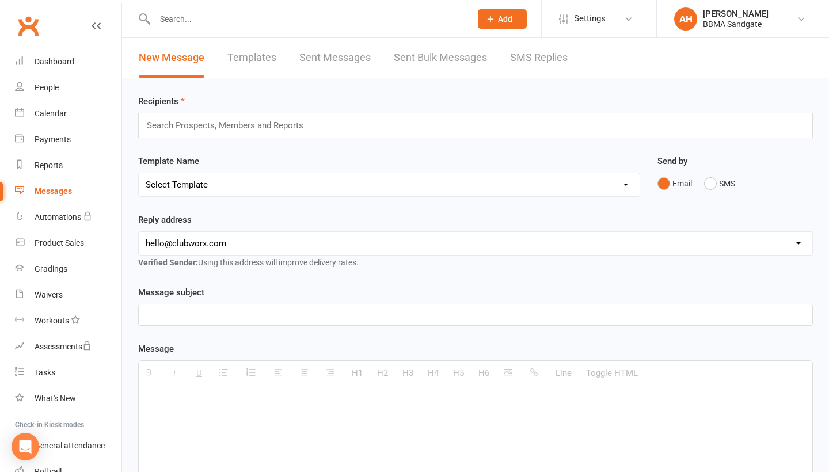
click at [551, 55] on link "SMS Replies" at bounding box center [539, 58] width 58 height 40
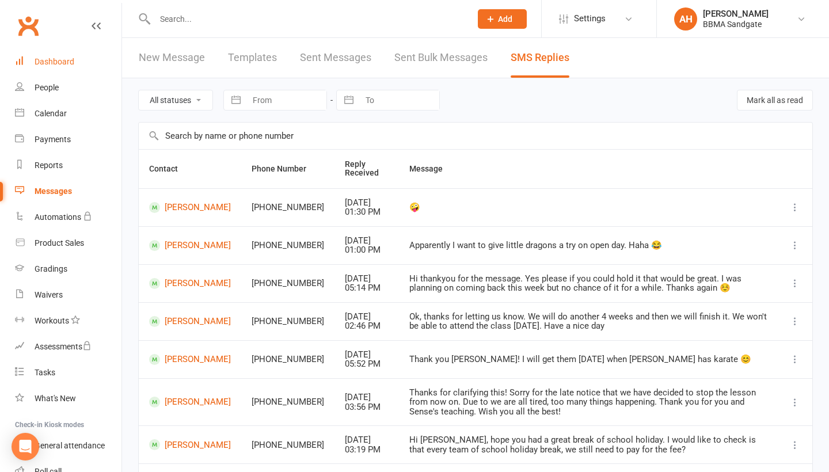
click at [100, 63] on link "Dashboard" at bounding box center [68, 62] width 107 height 26
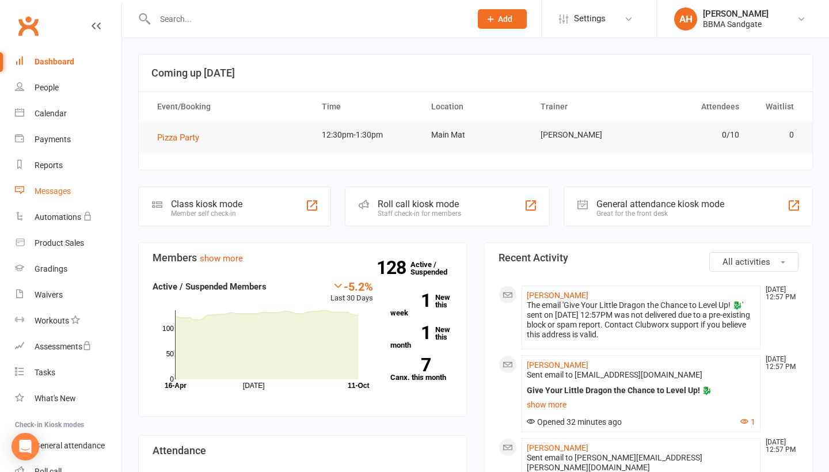
click at [45, 192] on div "Messages" at bounding box center [53, 191] width 36 height 9
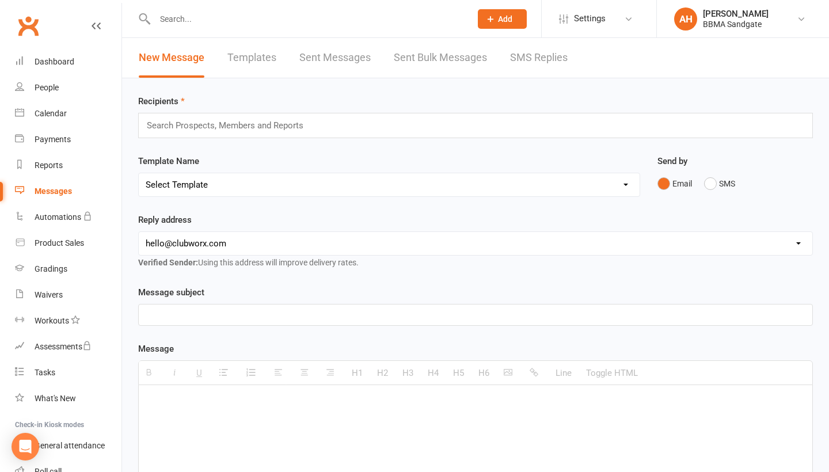
click at [539, 44] on link "SMS Replies" at bounding box center [539, 58] width 58 height 40
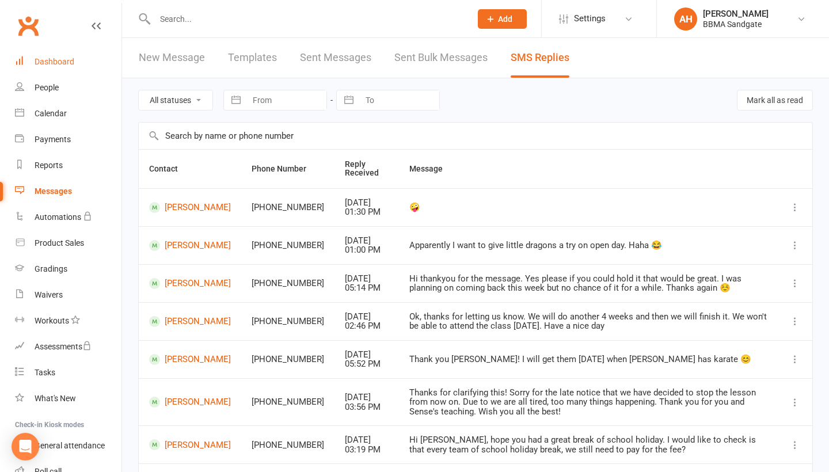
click at [84, 58] on link "Dashboard" at bounding box center [68, 62] width 107 height 26
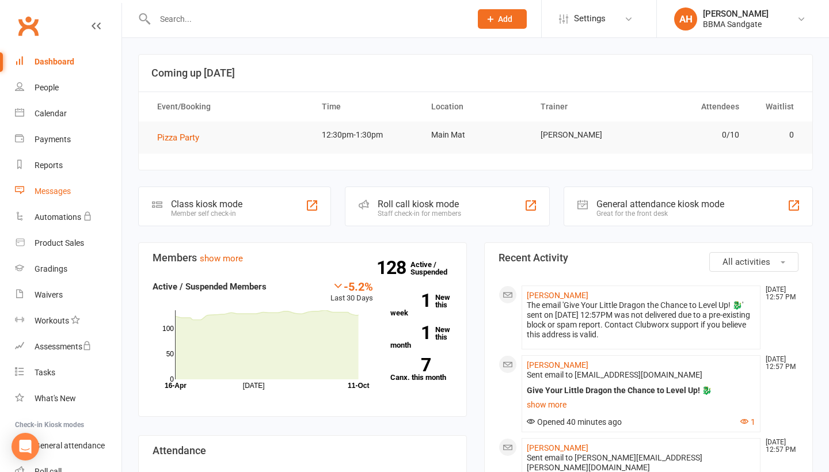
click at [61, 193] on link "Messages" at bounding box center [68, 191] width 107 height 26
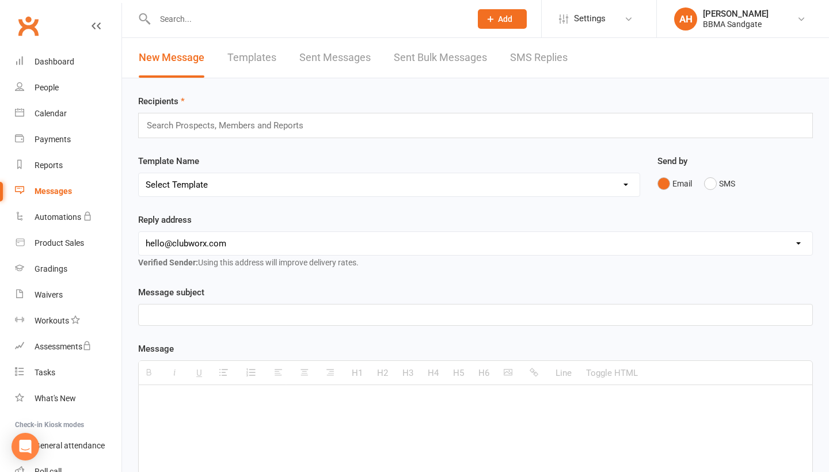
click at [537, 58] on link "SMS Replies" at bounding box center [539, 58] width 58 height 40
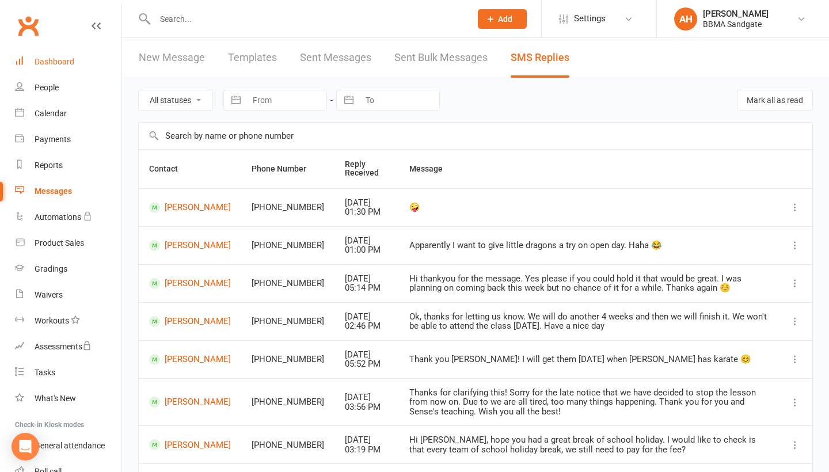
click at [70, 67] on link "Dashboard" at bounding box center [68, 62] width 107 height 26
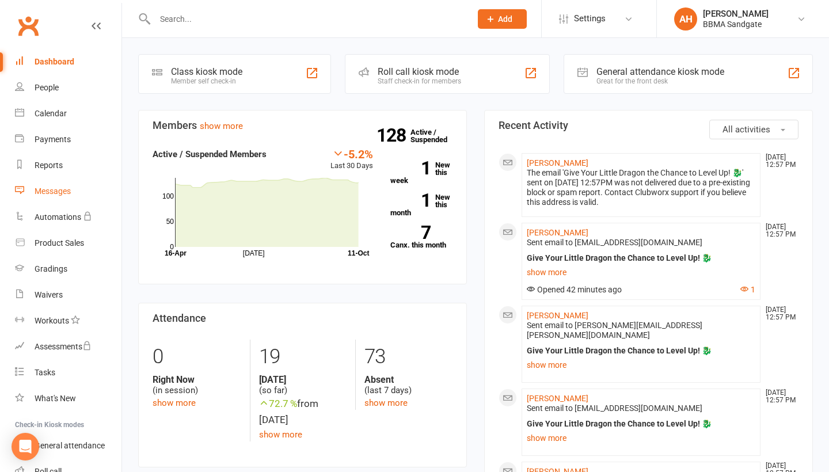
click at [99, 180] on link "Messages" at bounding box center [68, 191] width 107 height 26
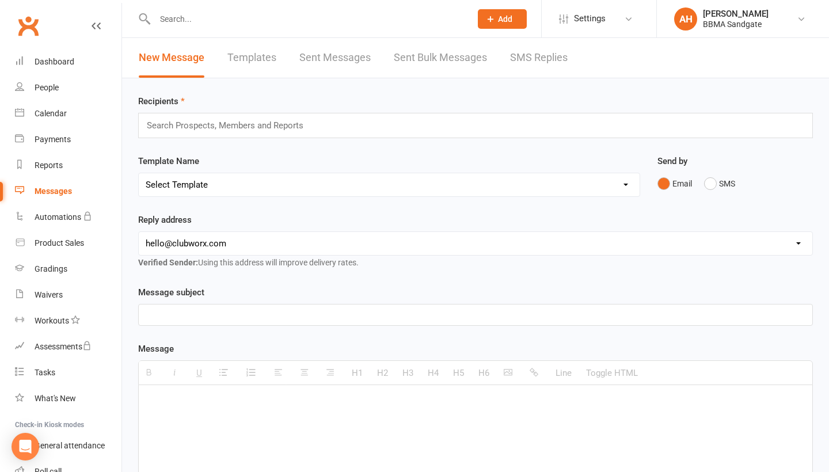
click at [523, 55] on link "SMS Replies" at bounding box center [539, 58] width 58 height 40
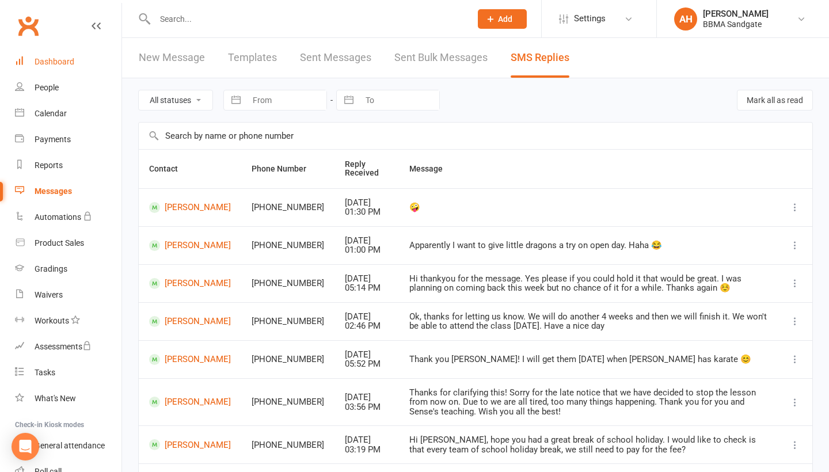
click at [59, 70] on link "Dashboard" at bounding box center [68, 62] width 107 height 26
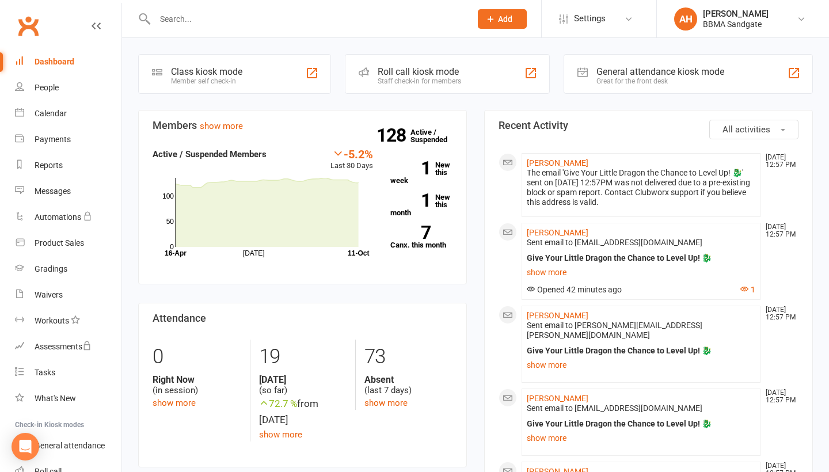
click at [202, 1] on div at bounding box center [300, 18] width 325 height 37
click at [72, 178] on link "Messages" at bounding box center [68, 191] width 107 height 26
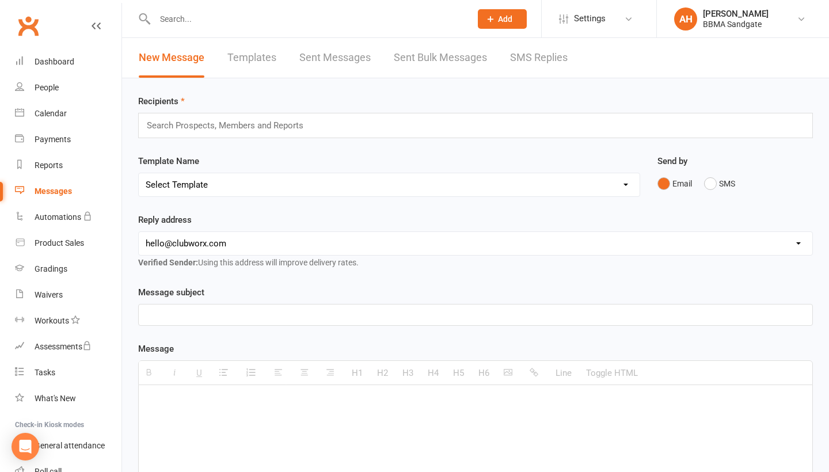
click at [538, 57] on link "SMS Replies" at bounding box center [539, 58] width 58 height 40
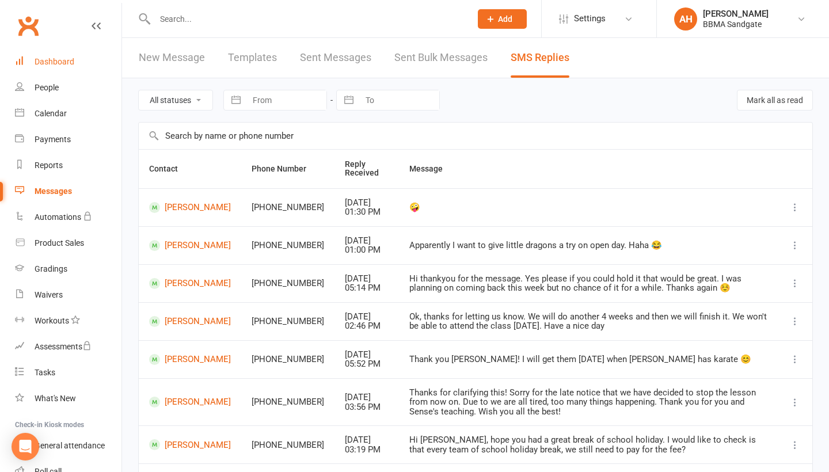
click at [81, 56] on link "Dashboard" at bounding box center [68, 62] width 107 height 26
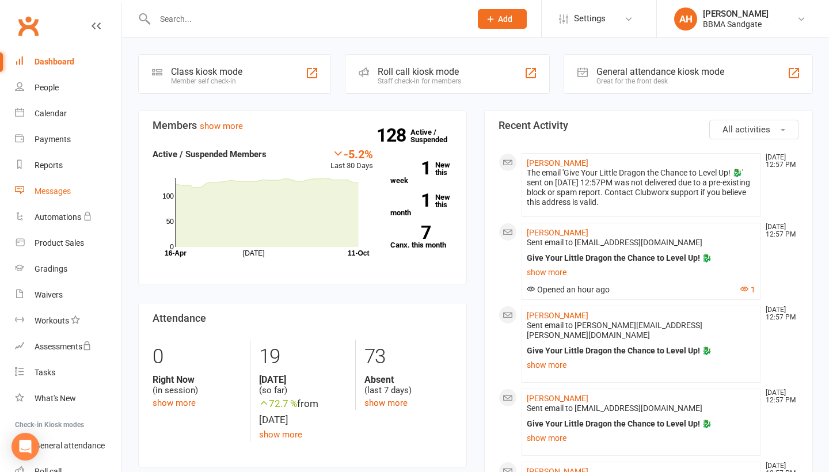
click at [109, 181] on link "Messages" at bounding box center [68, 191] width 107 height 26
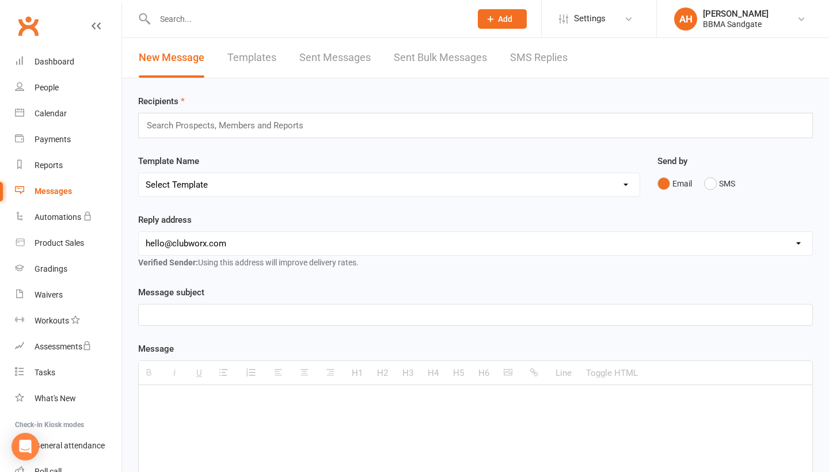
click at [538, 53] on link "SMS Replies" at bounding box center [539, 58] width 58 height 40
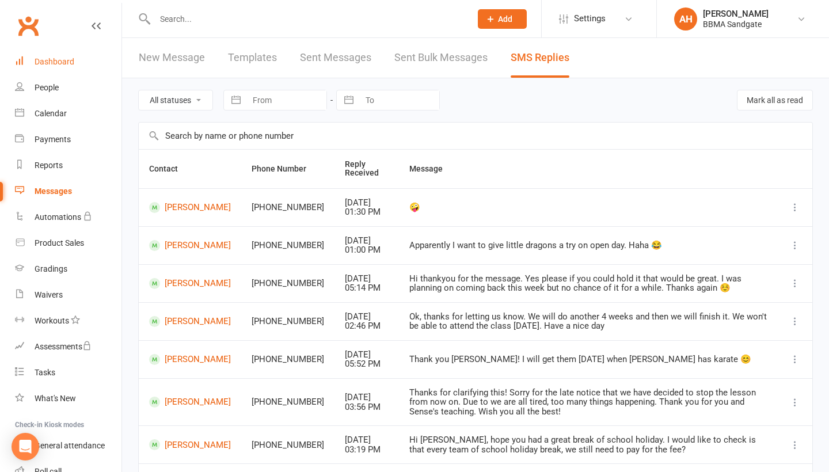
click at [66, 59] on div "Dashboard" at bounding box center [55, 61] width 40 height 9
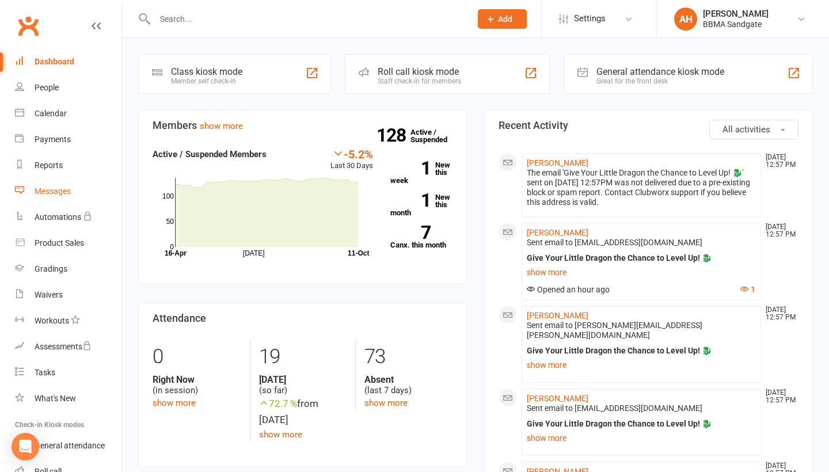
click at [94, 182] on link "Messages" at bounding box center [68, 191] width 107 height 26
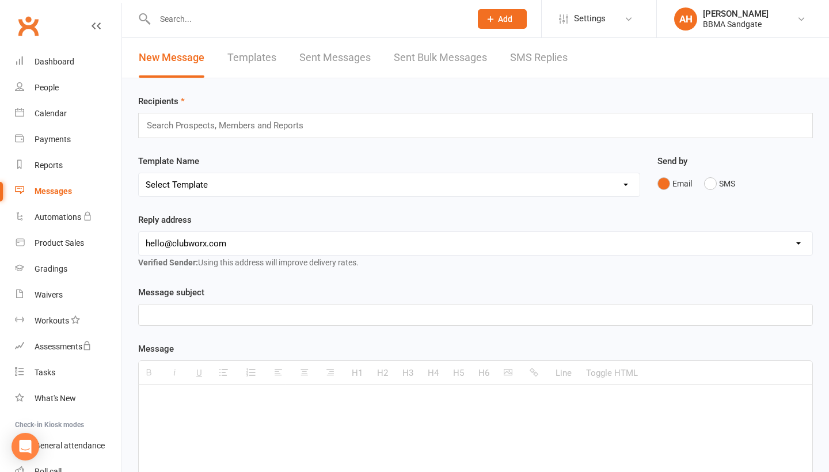
click at [524, 51] on link "SMS Replies" at bounding box center [539, 58] width 58 height 40
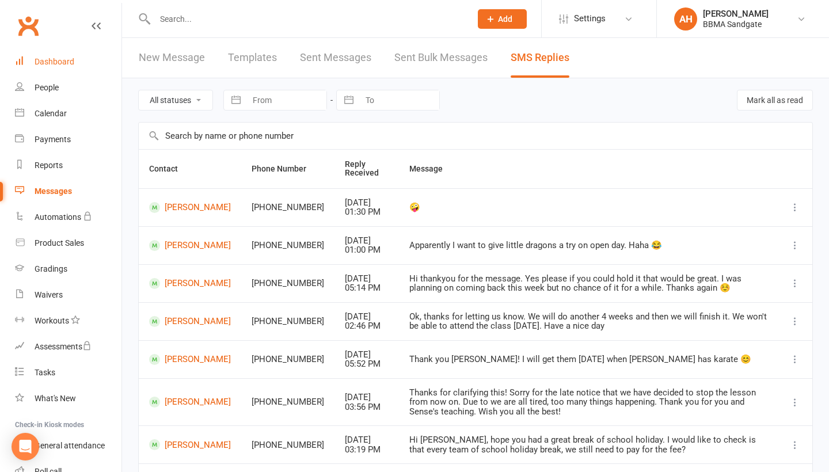
click at [104, 56] on link "Dashboard" at bounding box center [68, 62] width 107 height 26
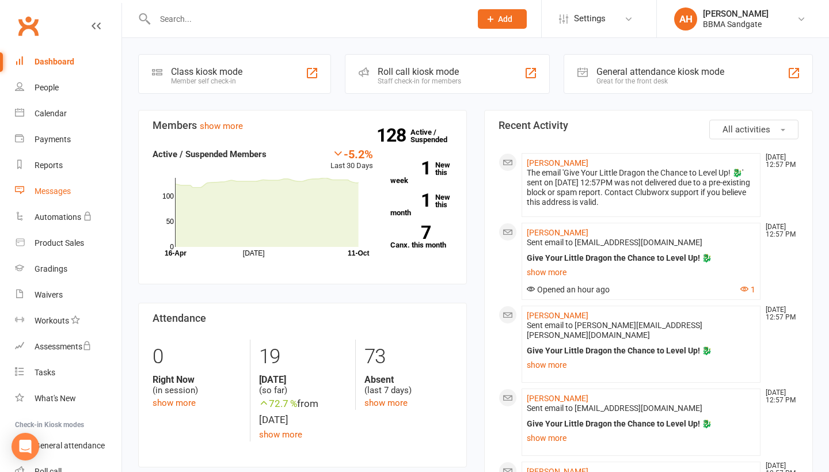
click at [71, 179] on link "Messages" at bounding box center [68, 191] width 107 height 26
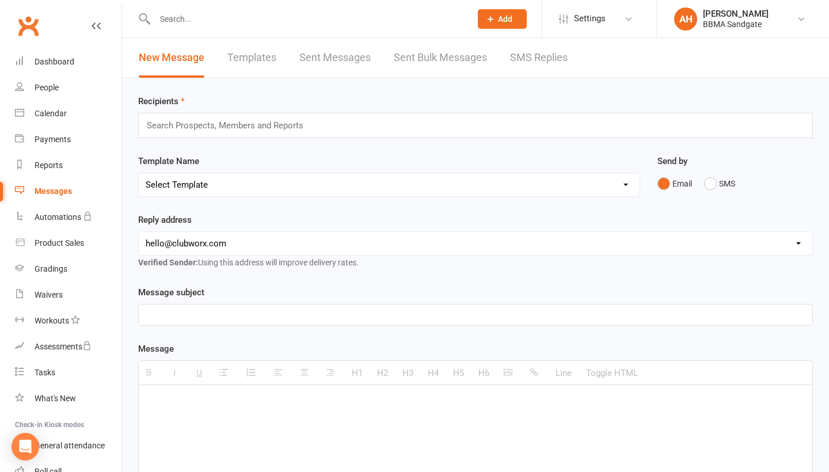
click at [532, 53] on link "SMS Replies" at bounding box center [539, 58] width 58 height 40
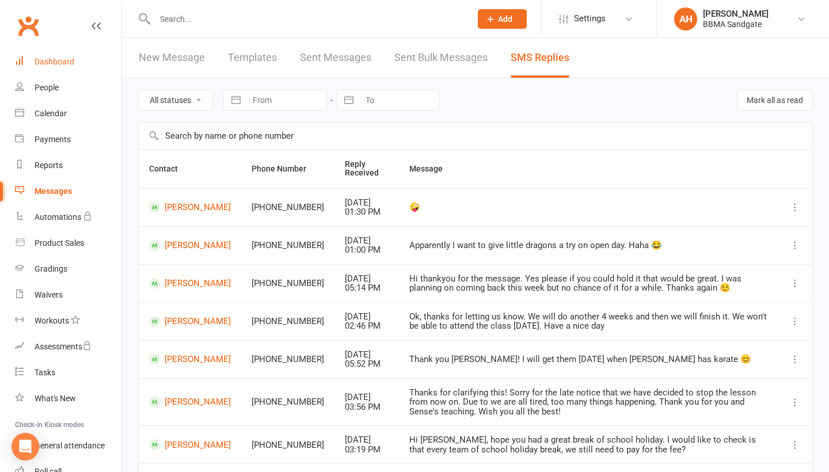
click at [92, 70] on link "Dashboard" at bounding box center [68, 62] width 107 height 26
